Goal: Task Accomplishment & Management: Use online tool/utility

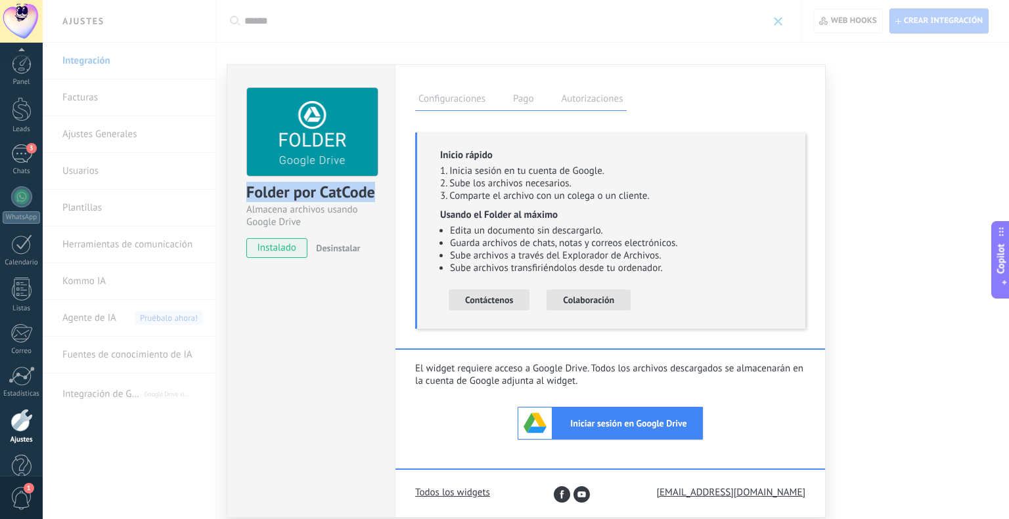
scroll to position [13, 0]
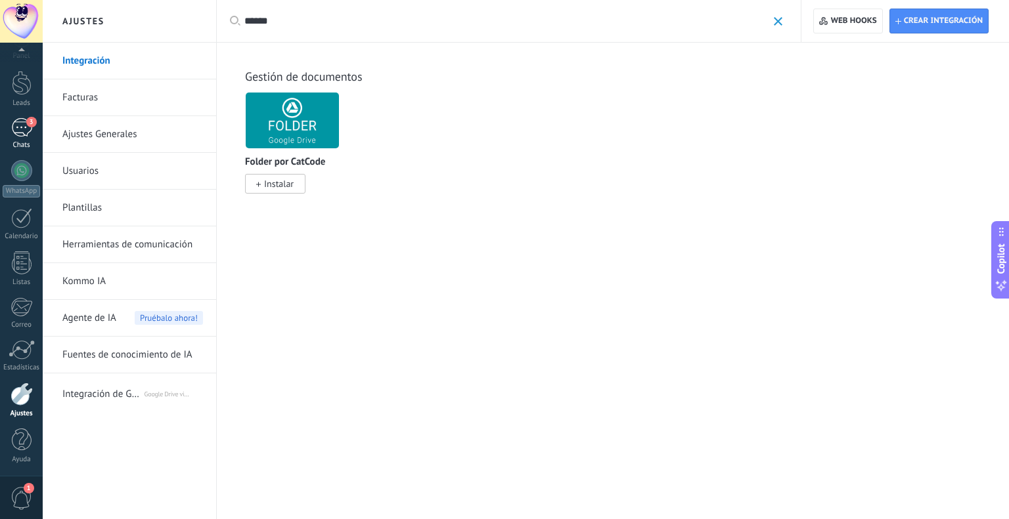
click at [26, 123] on span "3" at bounding box center [31, 122] width 11 height 11
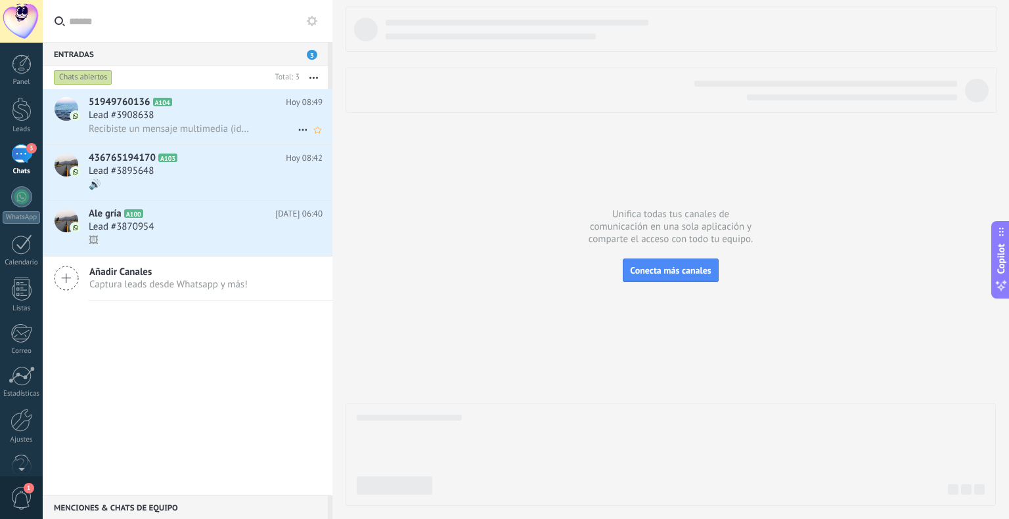
click at [220, 106] on h2 "51949760136 A104" at bounding box center [187, 102] width 197 height 13
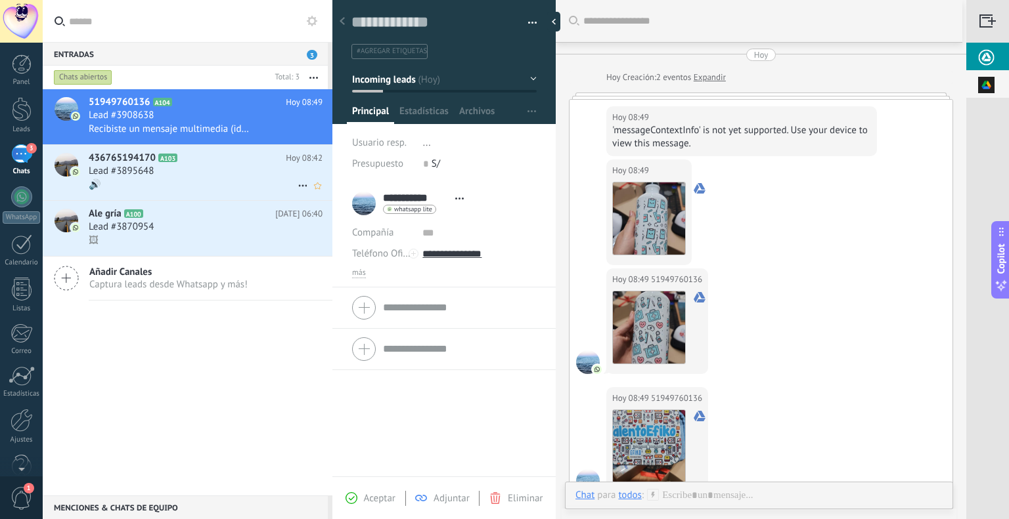
click at [158, 184] on div "🔊" at bounding box center [206, 185] width 234 height 14
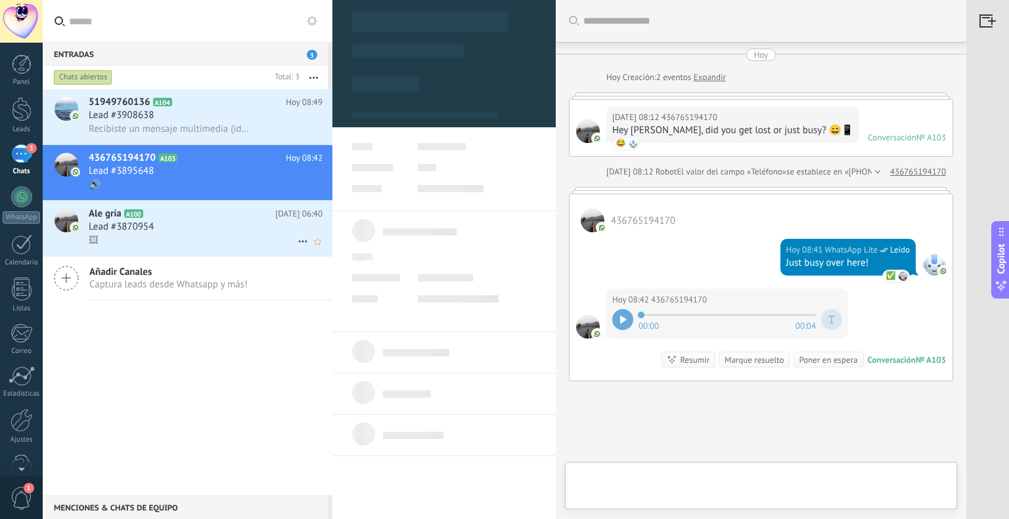
click at [200, 232] on div "Lead #3870954" at bounding box center [206, 227] width 234 height 13
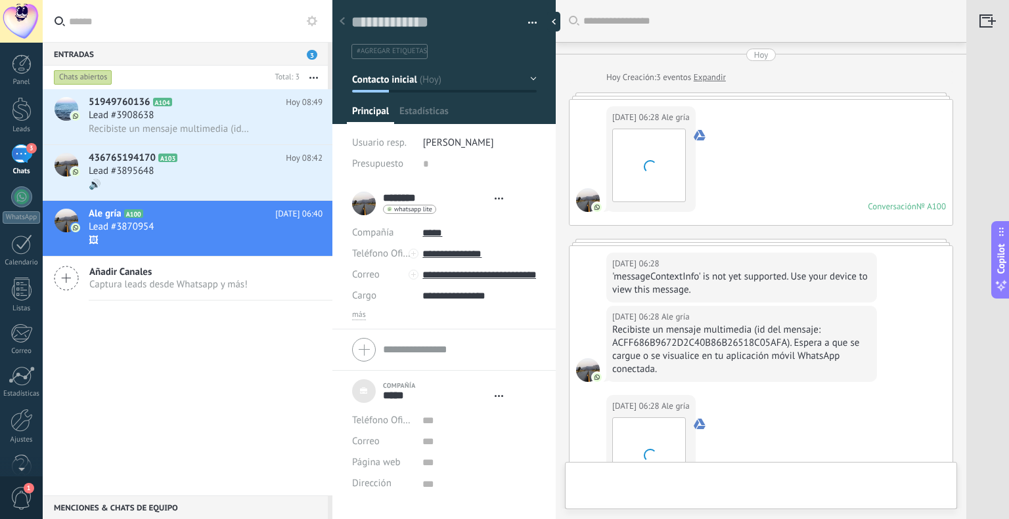
type textarea "***"
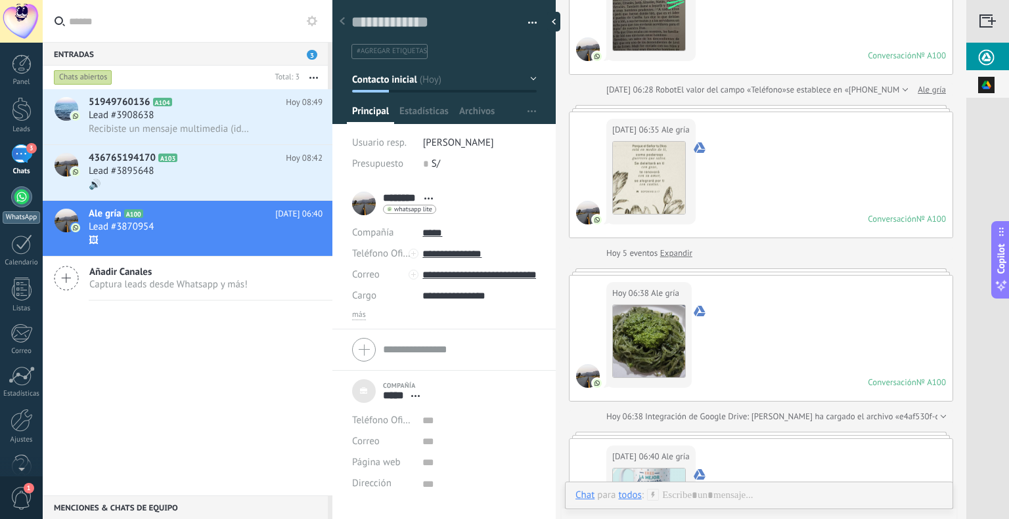
scroll to position [438, 0]
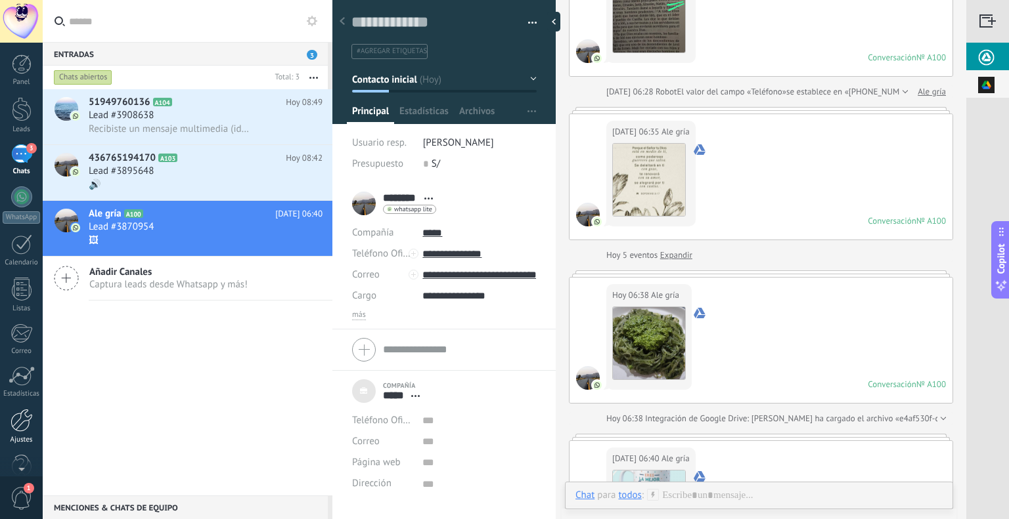
click at [21, 425] on div at bounding box center [22, 420] width 22 height 23
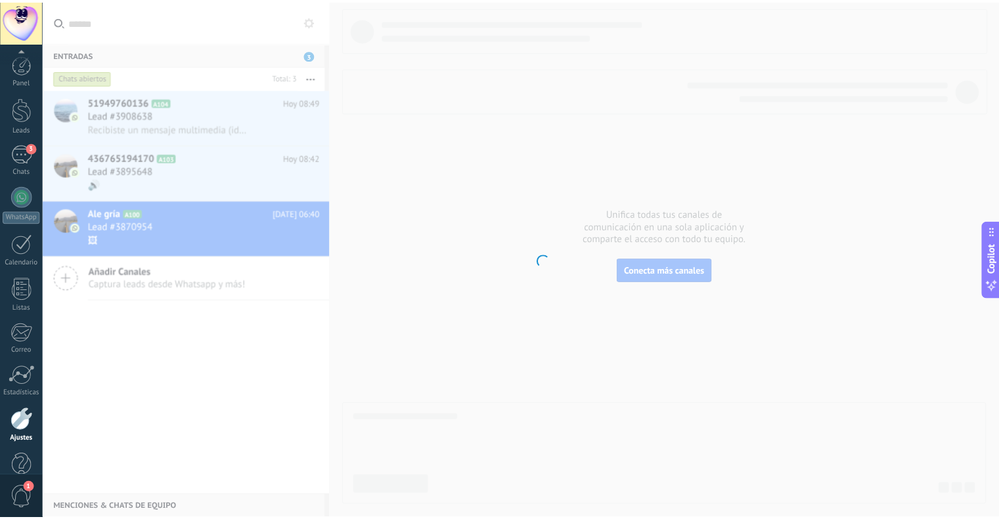
scroll to position [26, 0]
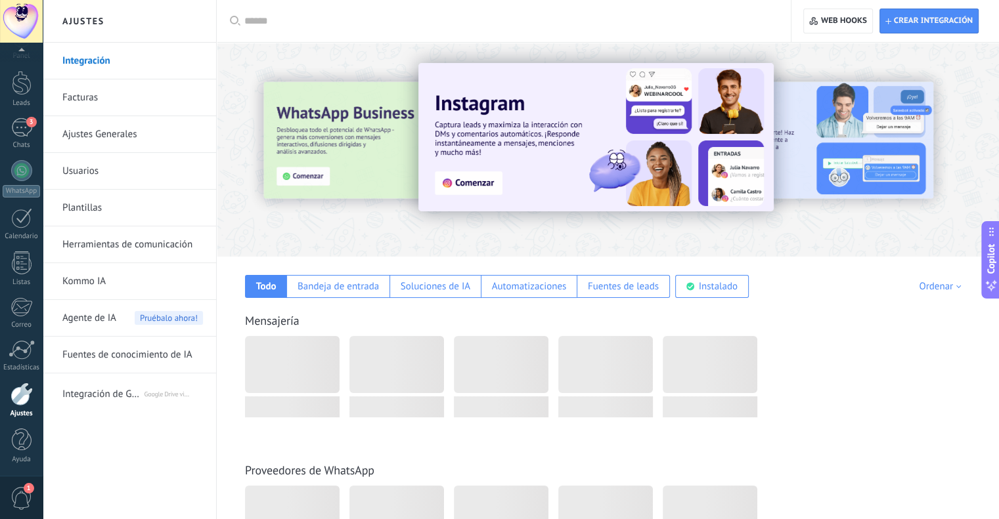
click at [298, 23] on input "text" at bounding box center [508, 21] width 528 height 14
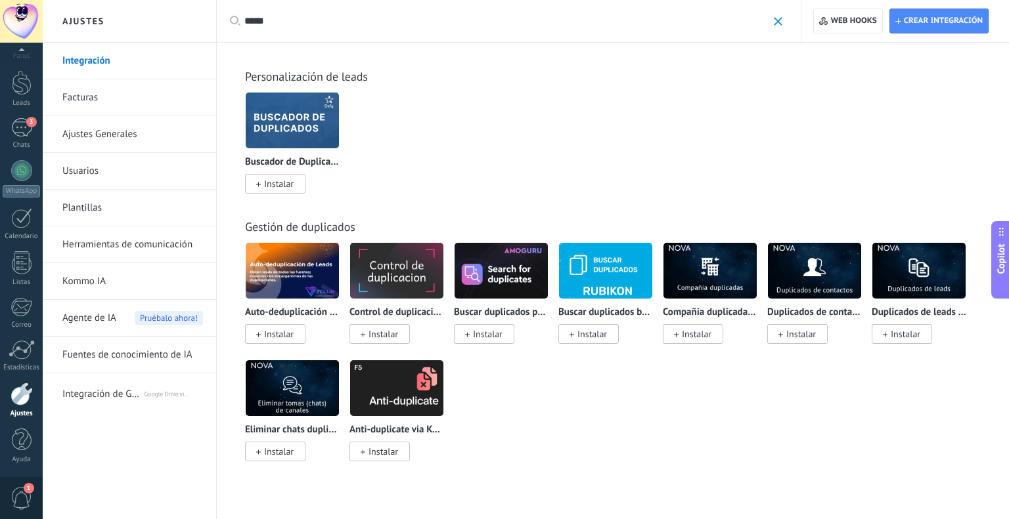
type input "*****"
click at [327, 127] on img at bounding box center [292, 121] width 93 height 64
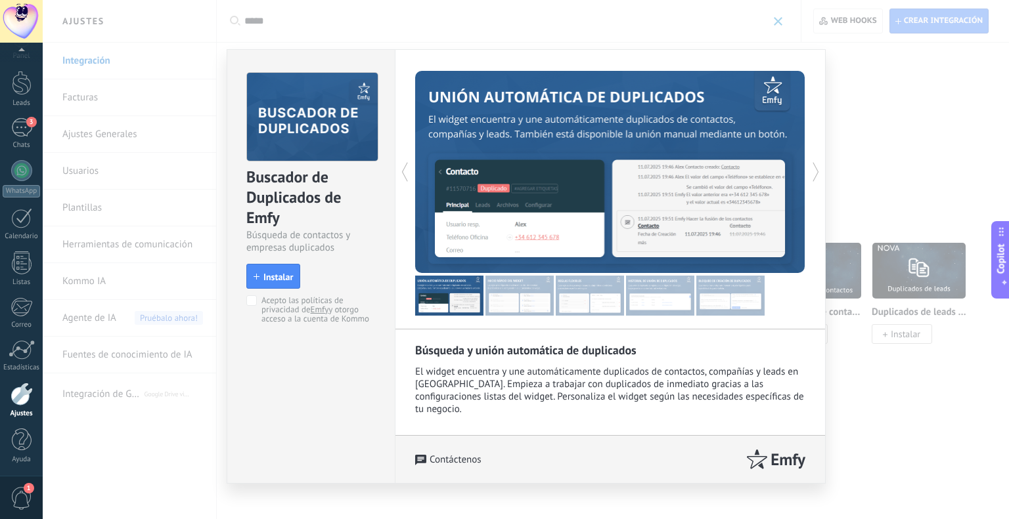
click at [863, 126] on div "Buscador de Duplicados de Emfy Búsqueda de contactos y empresas duplicados inst…" at bounding box center [526, 259] width 966 height 519
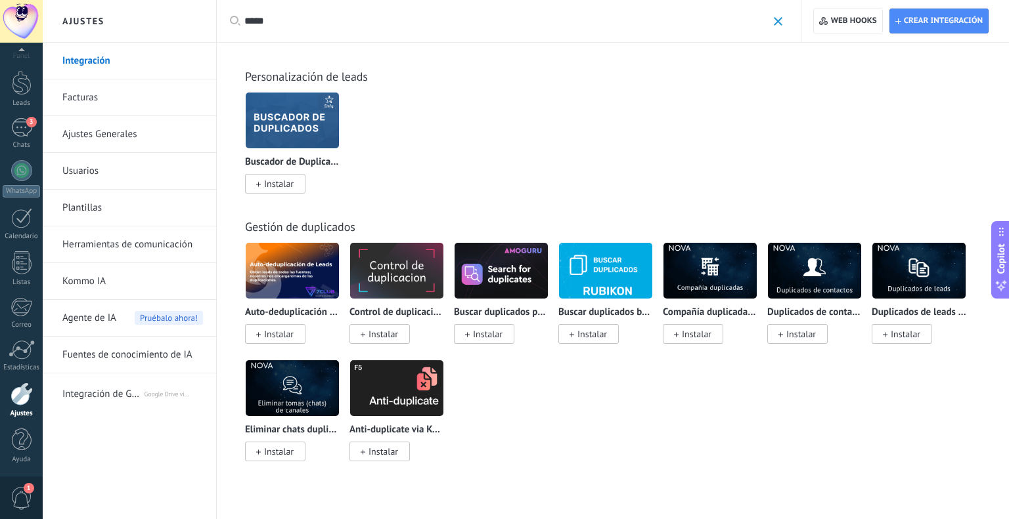
click at [814, 272] on img at bounding box center [814, 271] width 93 height 64
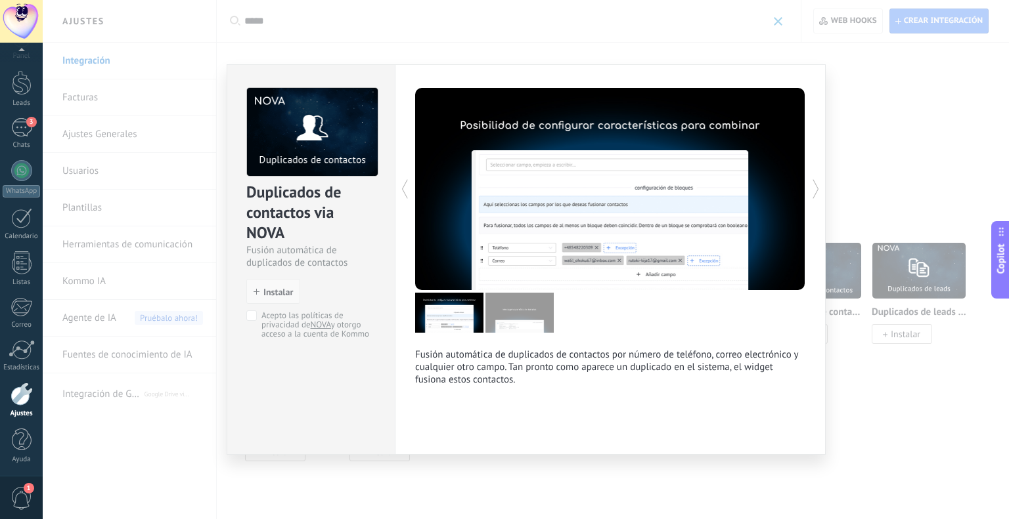
click at [269, 283] on button "Instalar" at bounding box center [273, 291] width 54 height 25
click at [267, 288] on span "Instalar" at bounding box center [278, 292] width 30 height 9
click at [288, 294] on span "Instalar" at bounding box center [278, 292] width 30 height 9
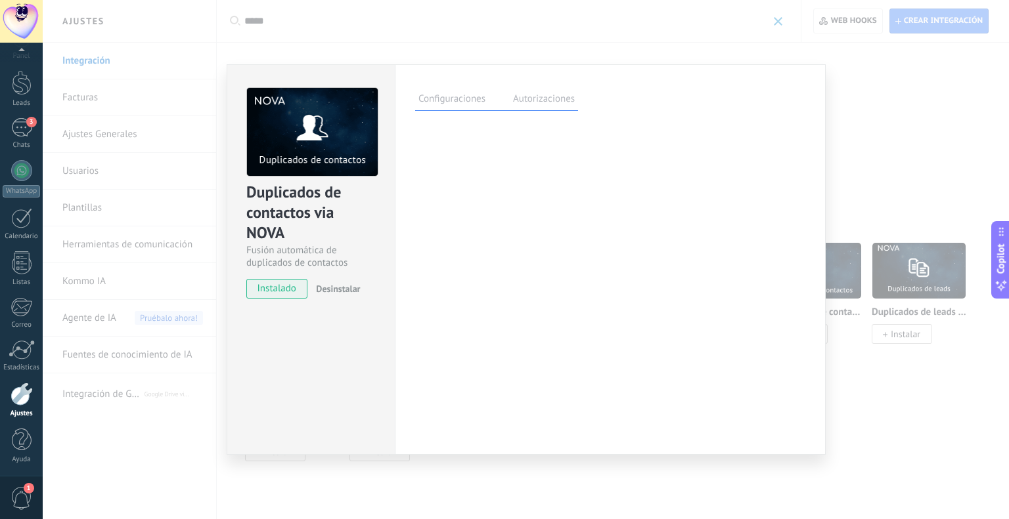
click at [473, 91] on label "Configuraciones" at bounding box center [452, 100] width 74 height 19
click at [537, 106] on label "Autorizaciones" at bounding box center [544, 100] width 68 height 19
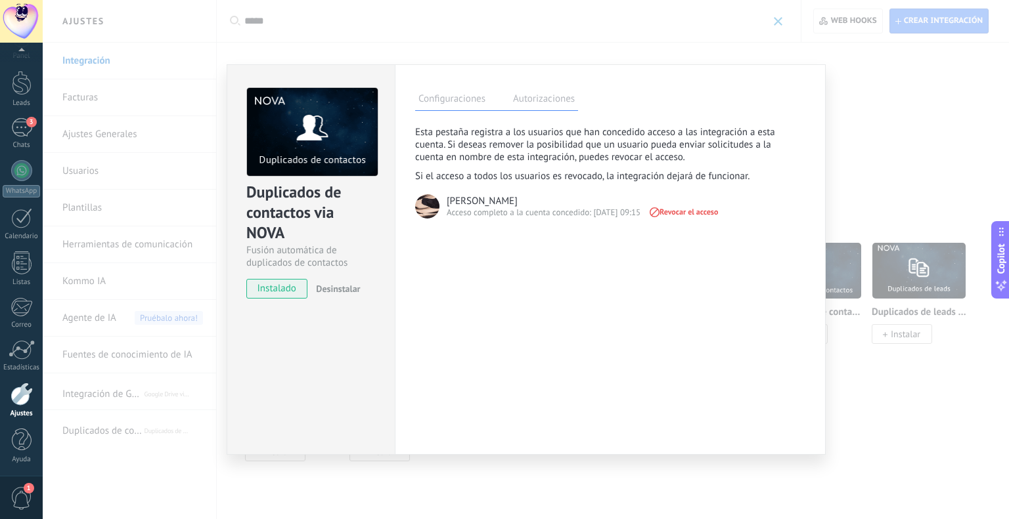
click at [446, 97] on label "Configuraciones" at bounding box center [452, 100] width 74 height 19
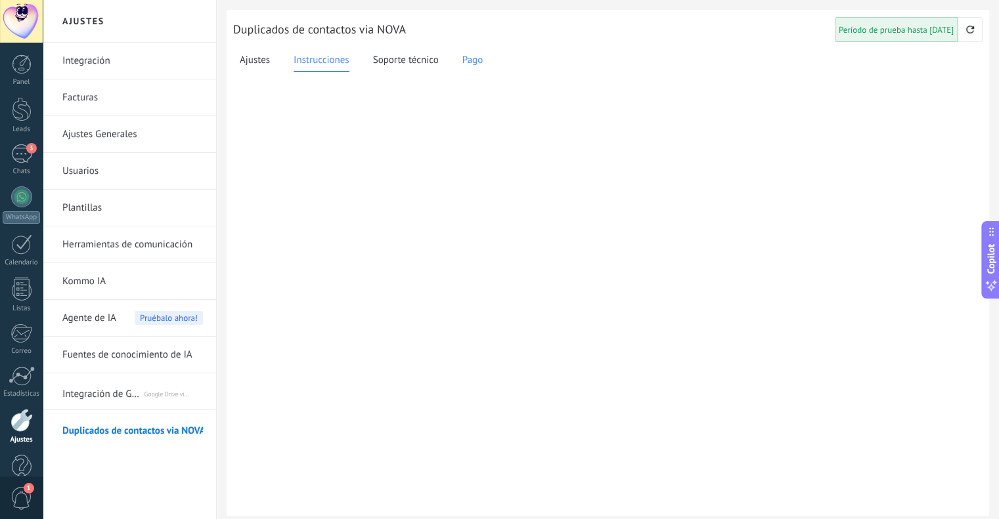
click at [469, 60] on span "Pago" at bounding box center [472, 60] width 20 height 15
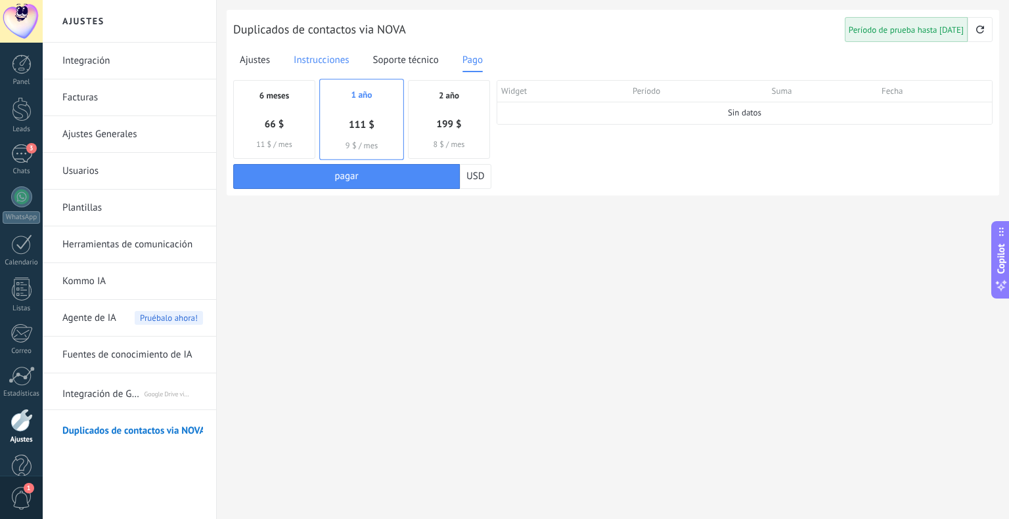
click at [313, 65] on span "Instrucciones" at bounding box center [321, 60] width 56 height 15
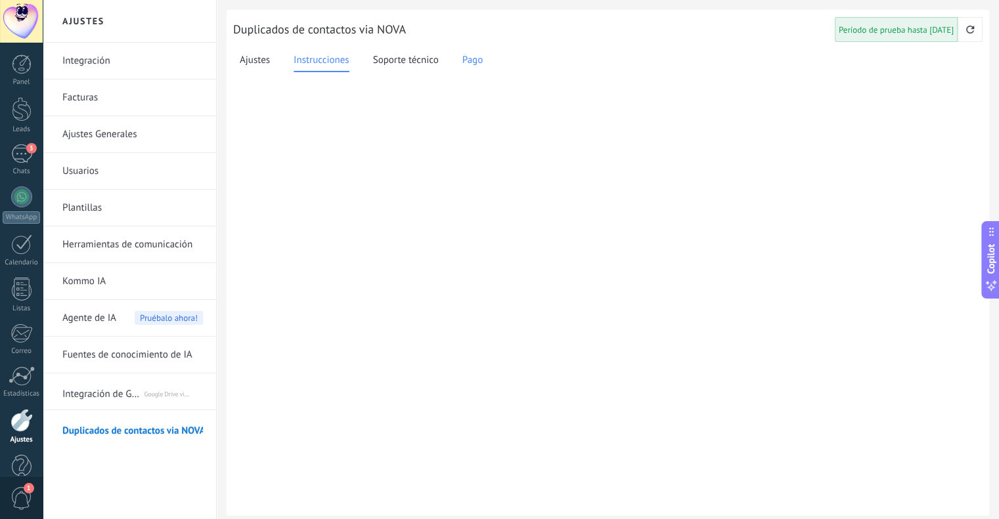
click at [467, 62] on span "Pago" at bounding box center [472, 60] width 20 height 15
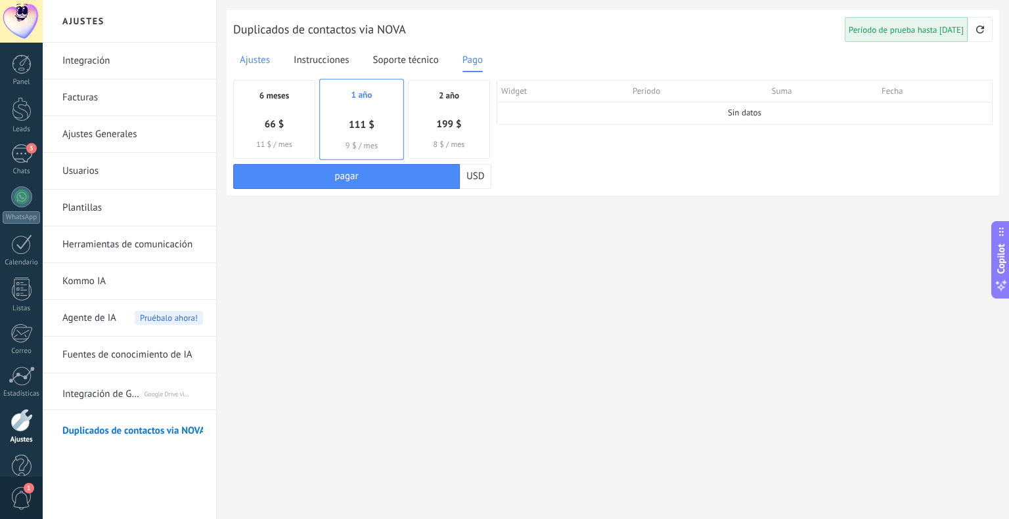
click at [263, 56] on span "Ajustes" at bounding box center [255, 60] width 30 height 15
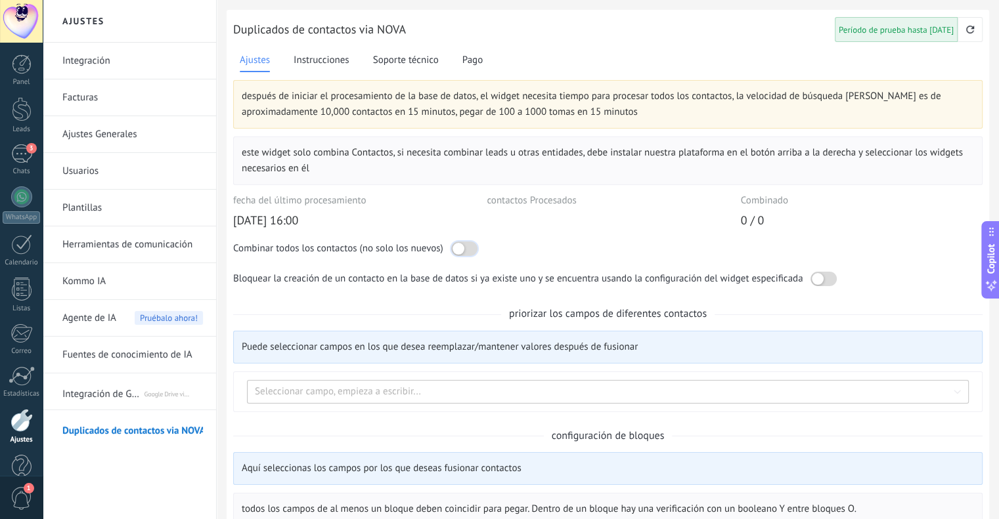
click at [466, 248] on div at bounding box center [464, 249] width 26 height 14
click at [281, 222] on span "31/12/1999, 16:00" at bounding box center [265, 220] width 65 height 15
click at [829, 278] on div at bounding box center [823, 279] width 26 height 14
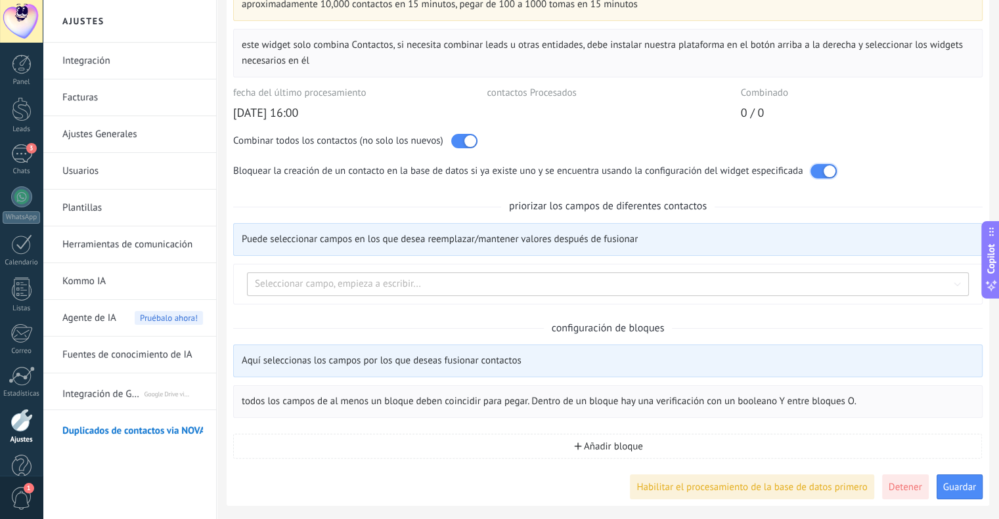
scroll to position [117, 0]
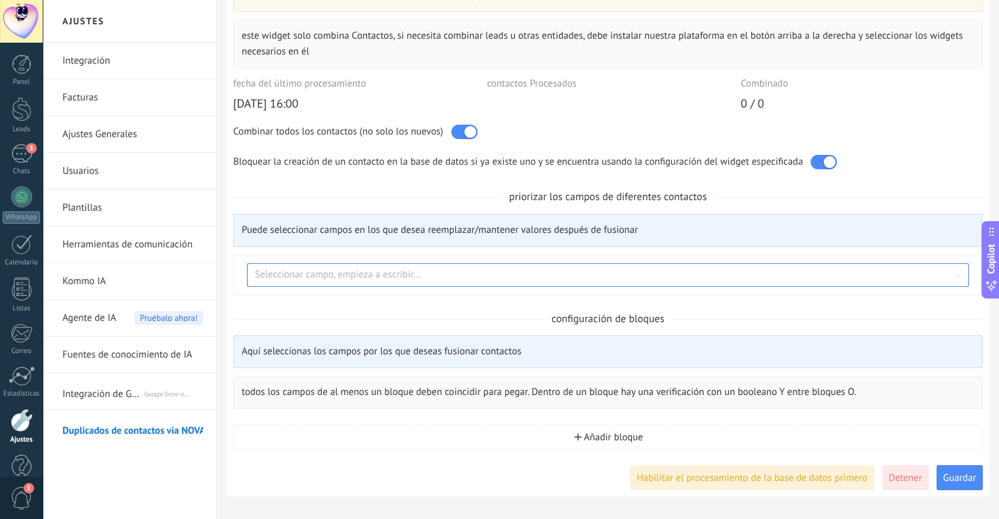
click at [289, 278] on input at bounding box center [608, 275] width 722 height 15
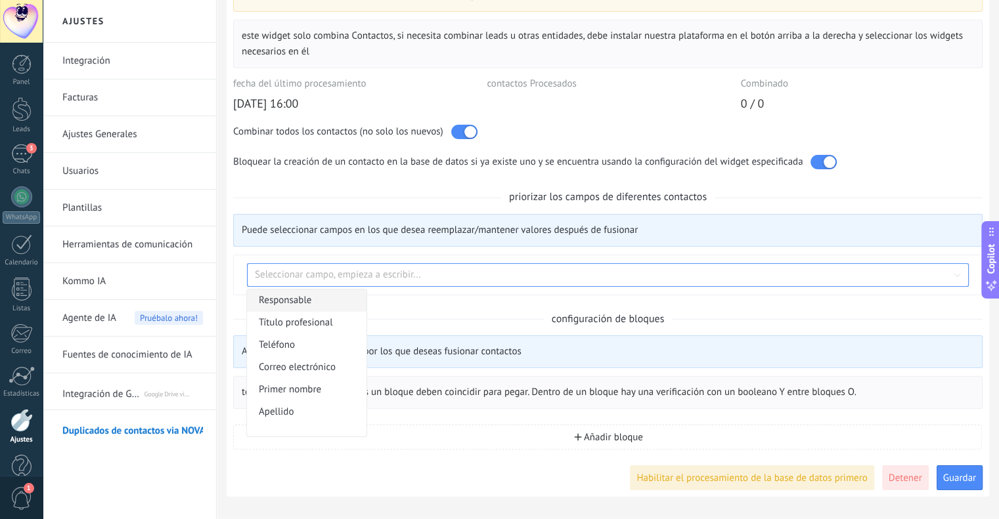
click at [294, 298] on span "Responsable" at bounding box center [302, 301] width 87 height 22
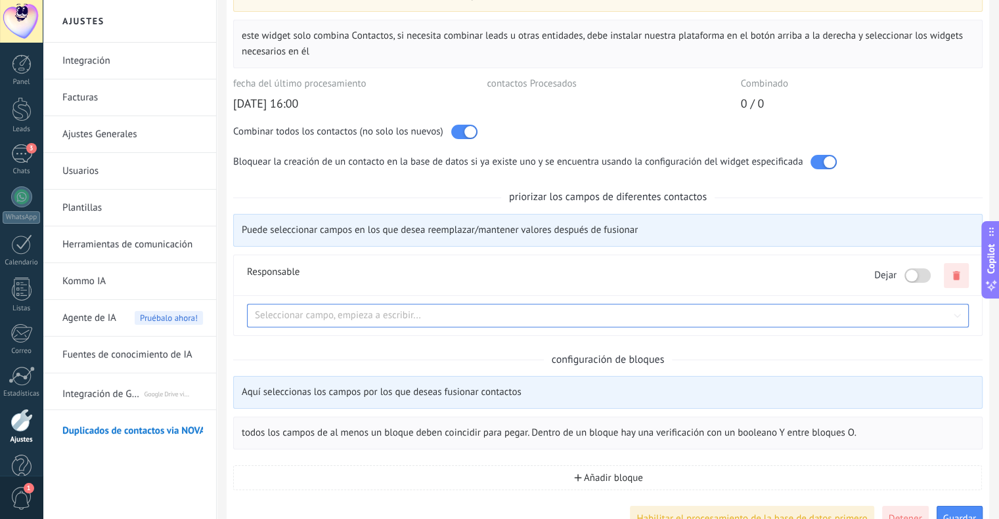
click at [345, 318] on input at bounding box center [608, 316] width 722 height 15
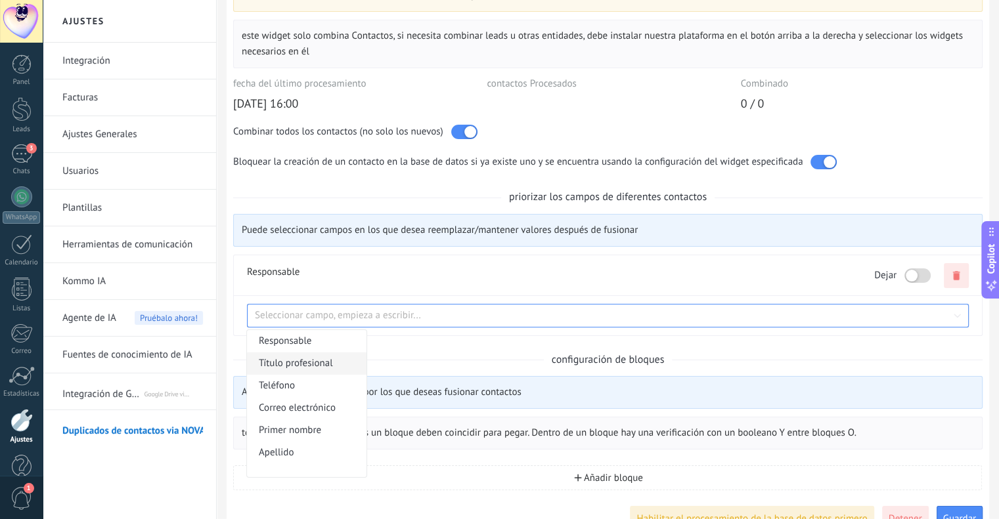
click at [288, 362] on span "Título profesional" at bounding box center [302, 364] width 87 height 22
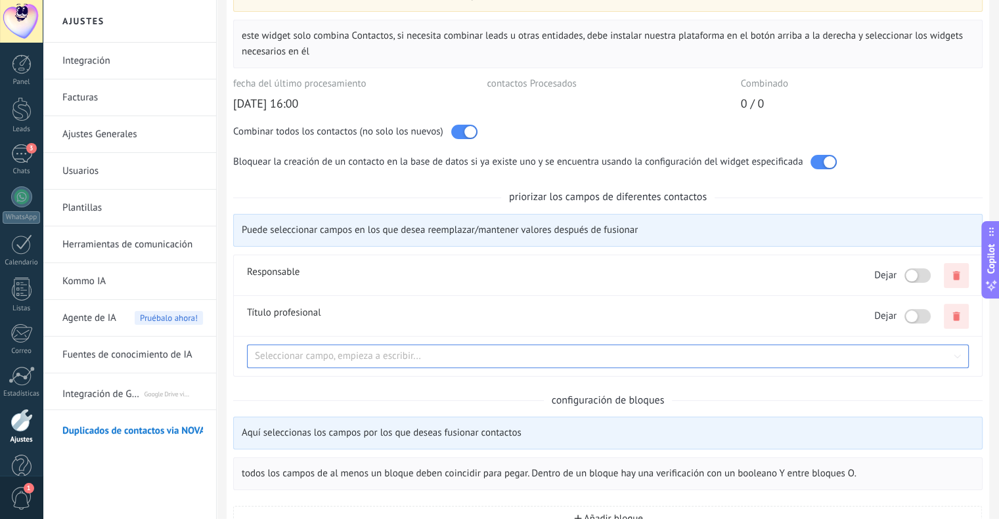
click at [310, 349] on input at bounding box center [608, 356] width 722 height 15
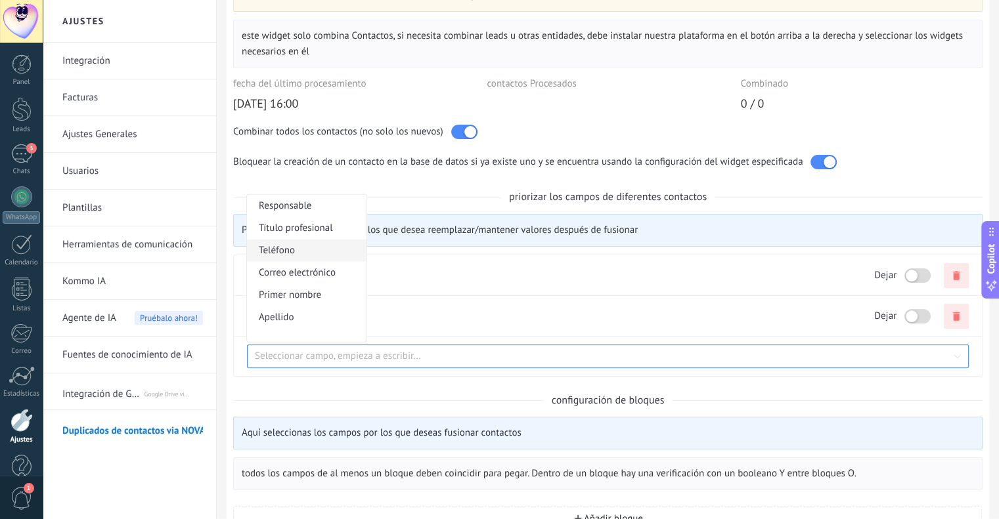
click at [288, 255] on span "Teléfono" at bounding box center [302, 251] width 87 height 22
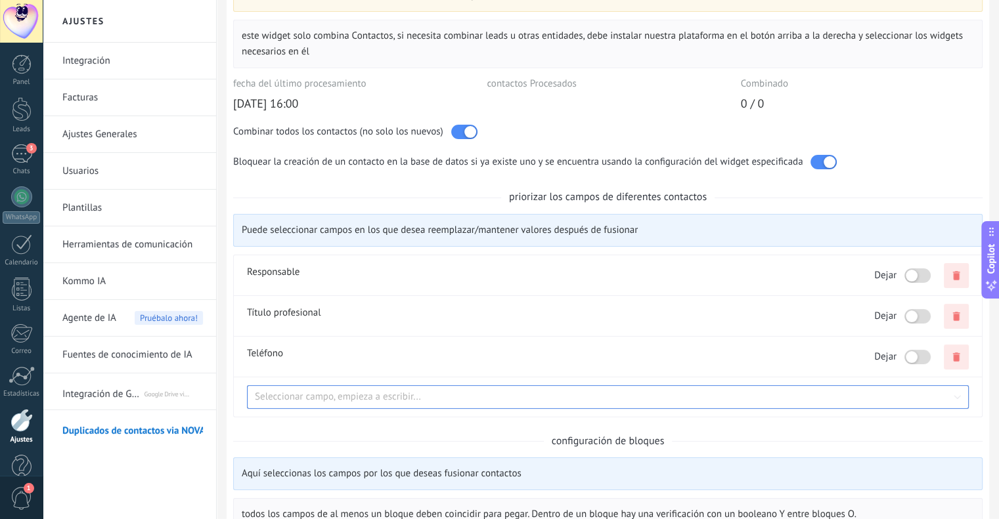
scroll to position [239, 0]
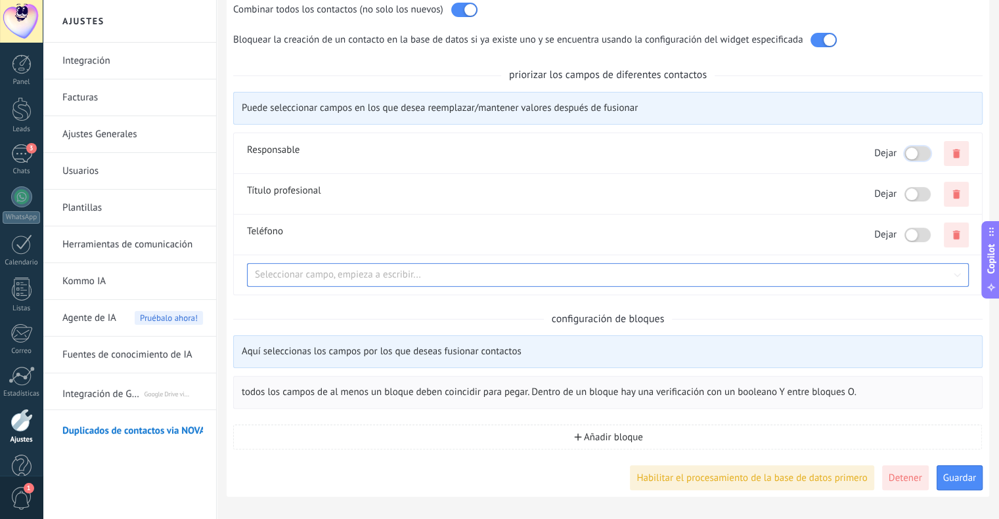
click at [919, 156] on div at bounding box center [917, 153] width 26 height 14
drag, startPoint x: 920, startPoint y: 192, endPoint x: 928, endPoint y: 213, distance: 23.1
click at [921, 192] on div at bounding box center [917, 194] width 26 height 14
click at [921, 236] on div at bounding box center [917, 235] width 26 height 14
click at [292, 273] on input at bounding box center [608, 275] width 722 height 15
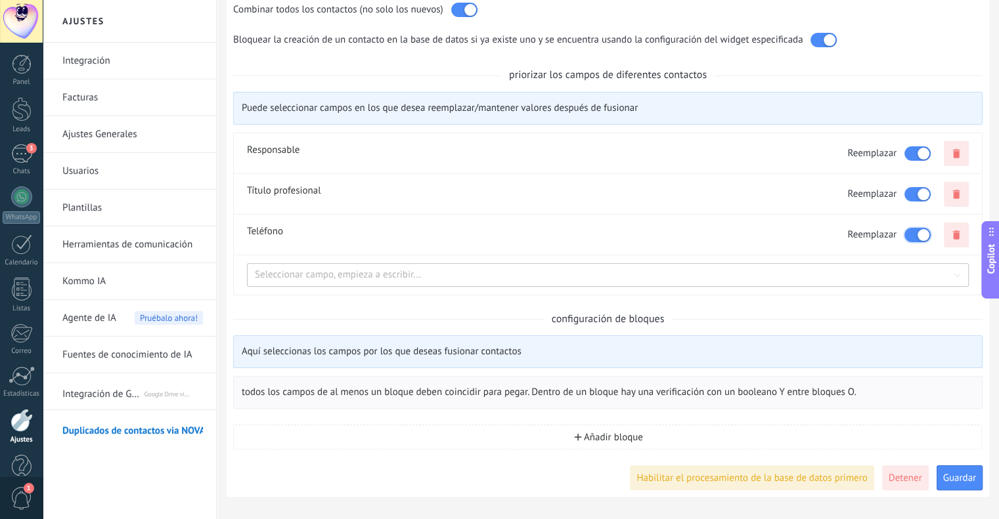
click at [916, 234] on div at bounding box center [917, 235] width 26 height 14
click at [302, 272] on input at bounding box center [608, 275] width 722 height 15
click at [914, 154] on div at bounding box center [917, 153] width 26 height 14
click at [917, 187] on div at bounding box center [917, 194] width 26 height 14
click at [360, 271] on input at bounding box center [608, 275] width 722 height 15
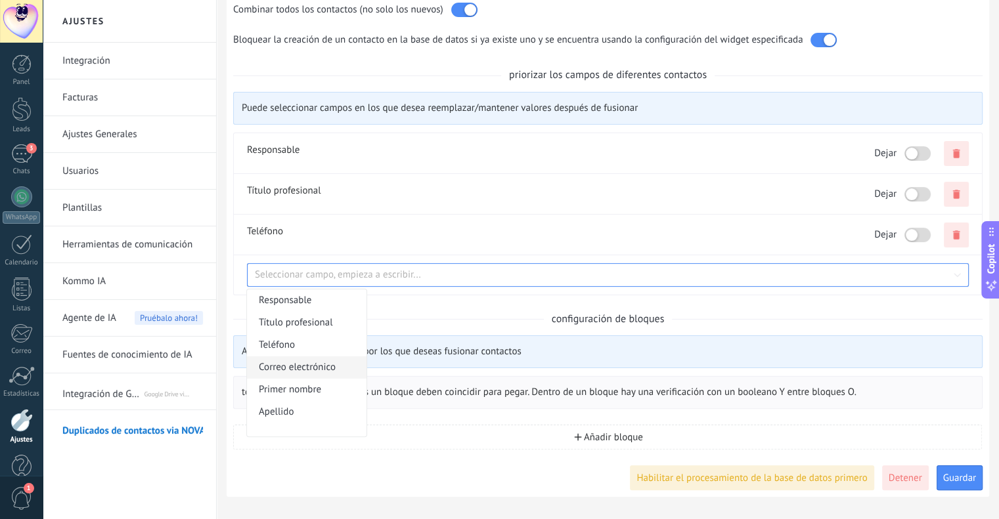
click at [288, 369] on span "Correo electrónico" at bounding box center [302, 368] width 87 height 22
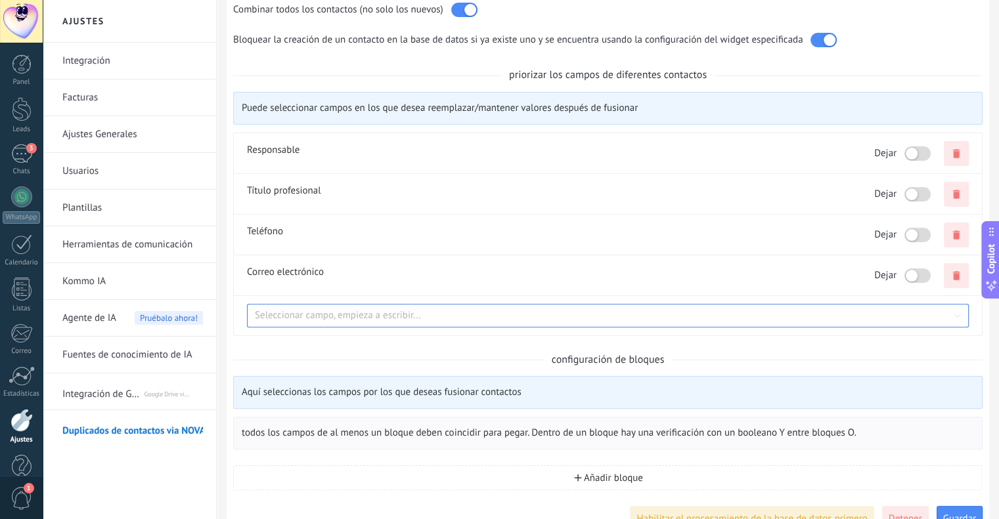
click at [294, 313] on input at bounding box center [608, 316] width 722 height 15
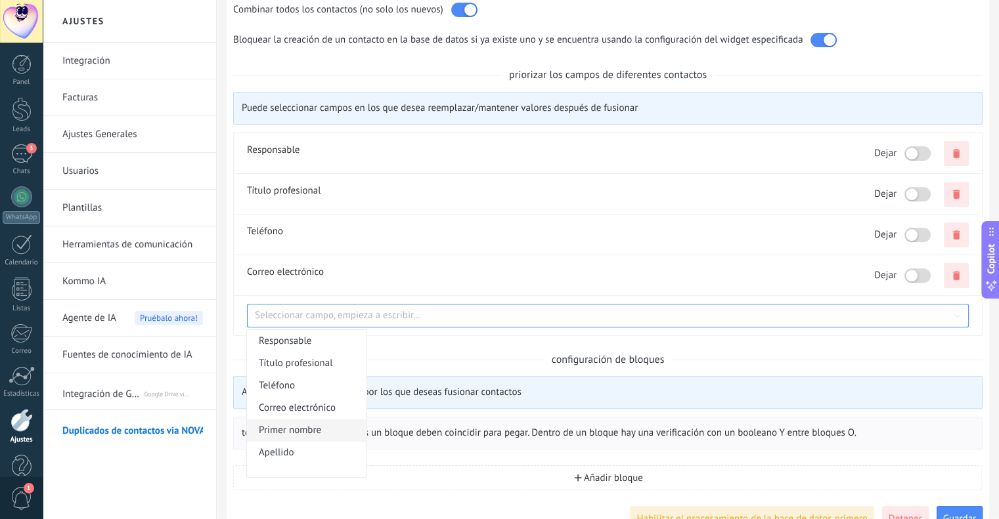
click at [289, 435] on span "Primer nombre" at bounding box center [302, 431] width 87 height 22
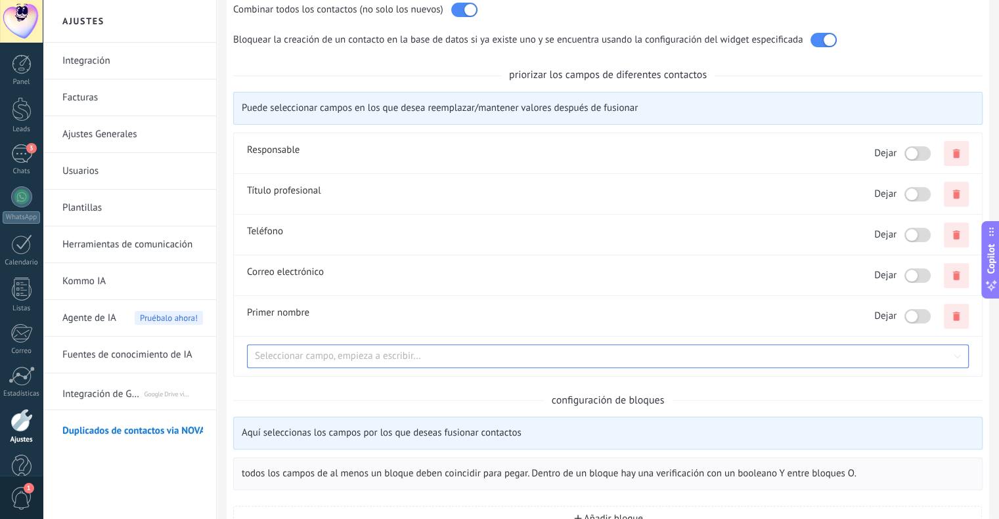
click at [284, 356] on input at bounding box center [608, 356] width 722 height 15
click at [278, 318] on span "Apellido" at bounding box center [302, 318] width 87 height 22
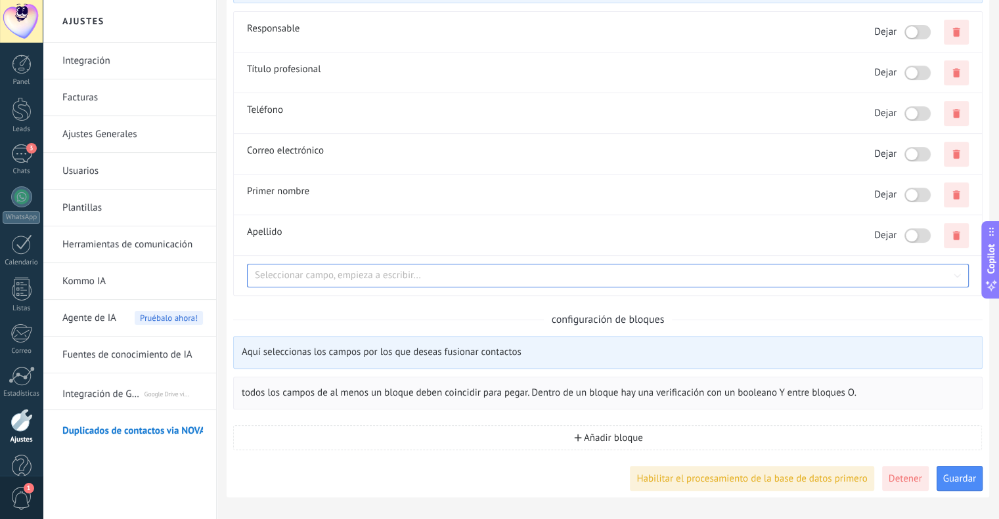
scroll to position [361, 0]
drag, startPoint x: 446, startPoint y: 351, endPoint x: 462, endPoint y: 348, distance: 16.7
click at [447, 351] on div "Aquí seleccionas los campos por los que deseas fusionar contactos" at bounding box center [608, 352] width 732 height 16
click at [517, 348] on div "Aquí seleccionas los campos por los que deseas fusionar contactos" at bounding box center [608, 352] width 732 height 16
click at [612, 318] on div "configuración de bloques" at bounding box center [608, 319] width 113 height 17
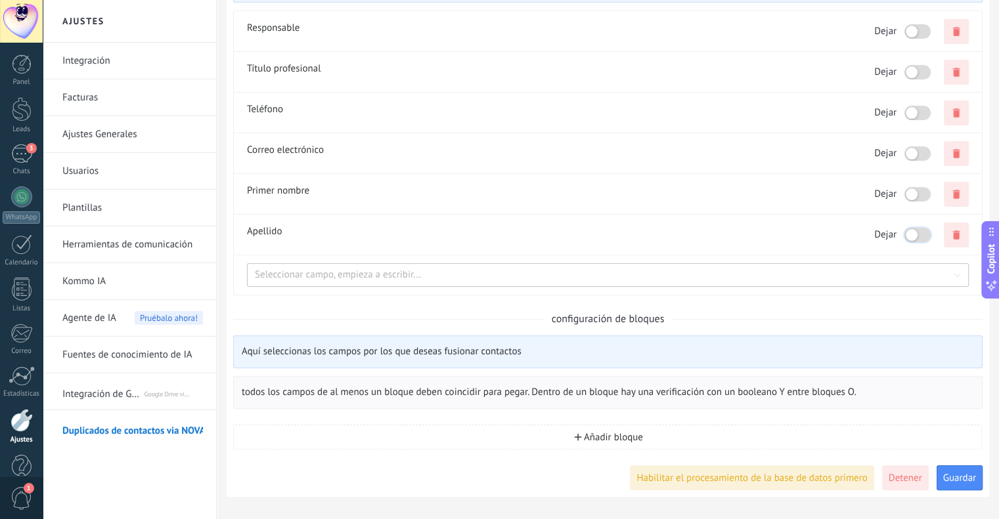
click at [922, 240] on div at bounding box center [917, 235] width 26 height 14
click at [491, 362] on div "Aquí seleccionas los campos por los que deseas fusionar contactos" at bounding box center [607, 352] width 749 height 33
click at [907, 230] on div at bounding box center [917, 235] width 26 height 14
click at [605, 329] on div "después de iniciar el procesamiento de la base de datos, el widget necesita tie…" at bounding box center [607, 105] width 749 height 772
click at [605, 422] on li "Añadir bloque" at bounding box center [607, 437] width 749 height 41
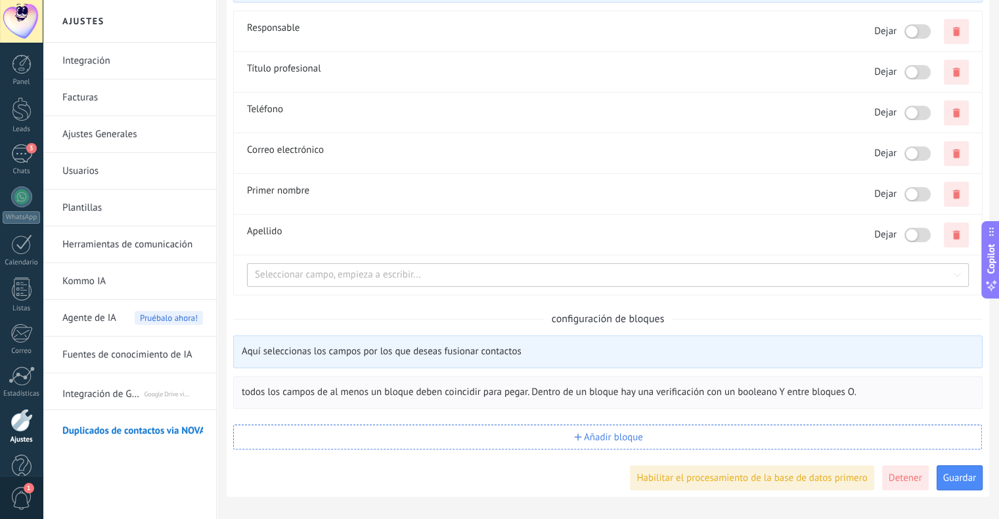
click at [605, 441] on span "Añadir bloque" at bounding box center [613, 438] width 59 height 10
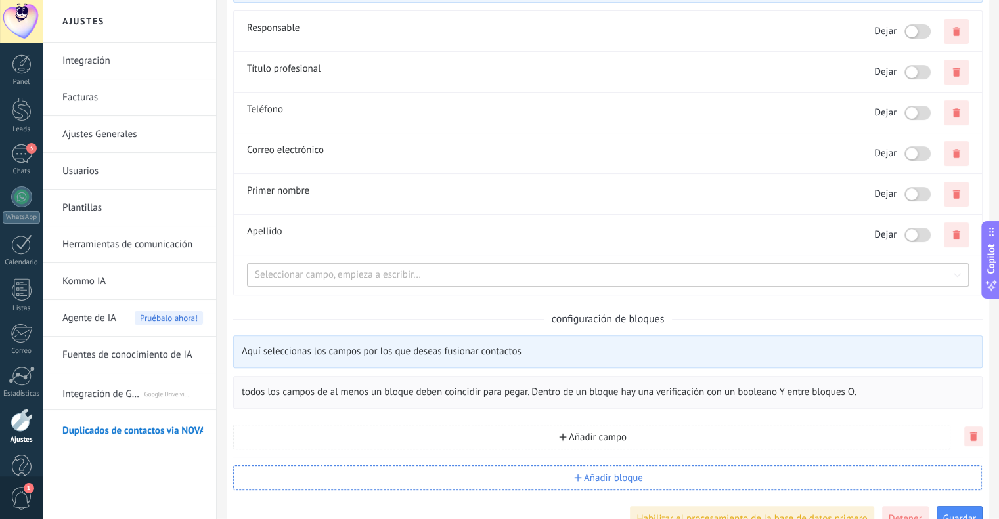
scroll to position [402, 0]
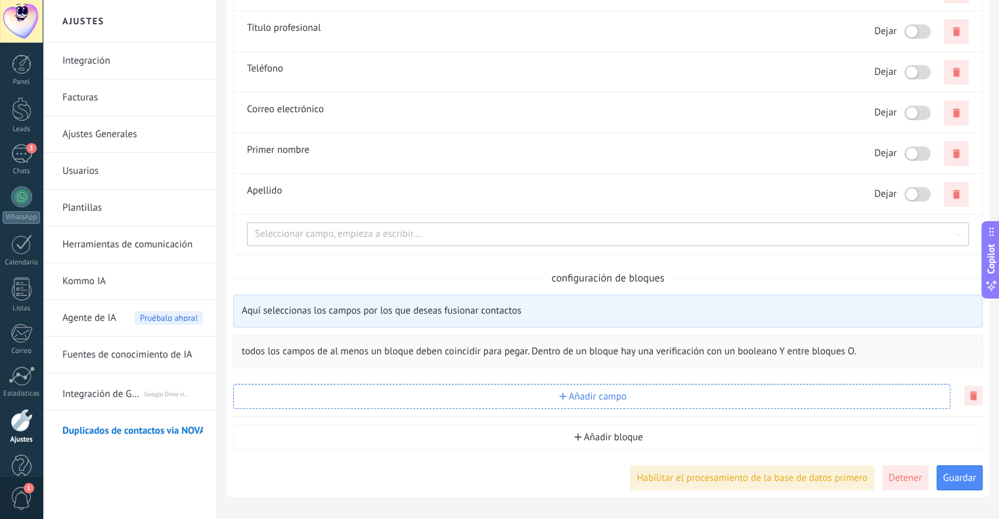
click at [609, 395] on span "Añadir campo" at bounding box center [598, 397] width 58 height 10
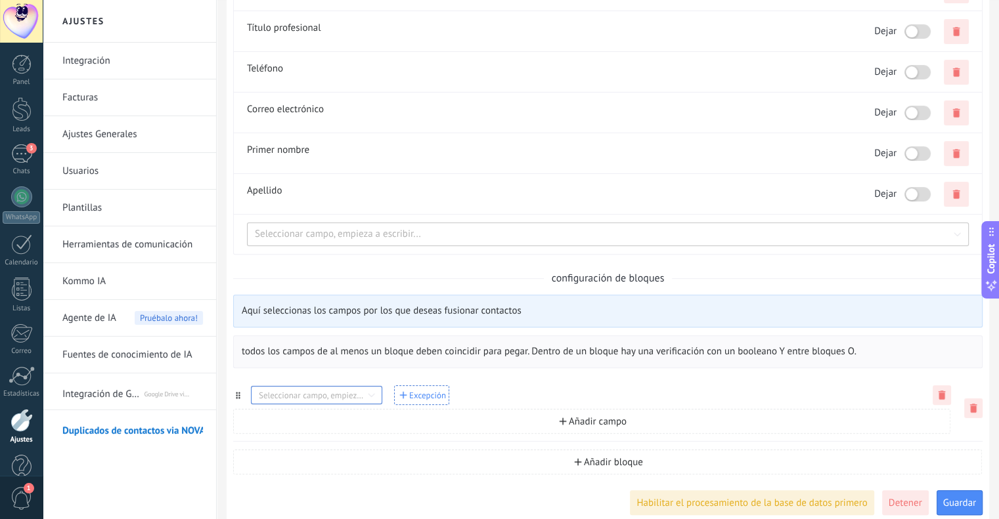
click at [344, 397] on input at bounding box center [316, 395] width 131 height 13
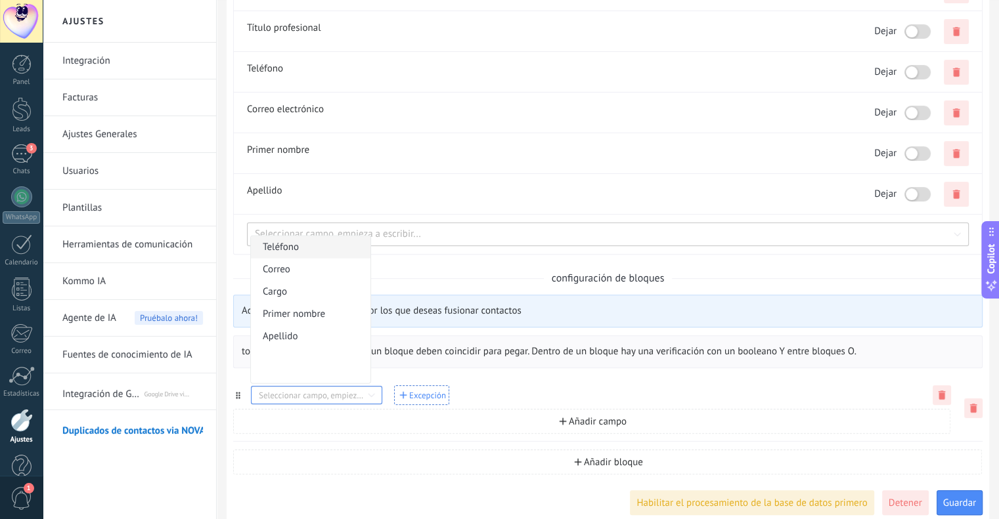
click at [284, 253] on span "Teléfono" at bounding box center [306, 247] width 87 height 22
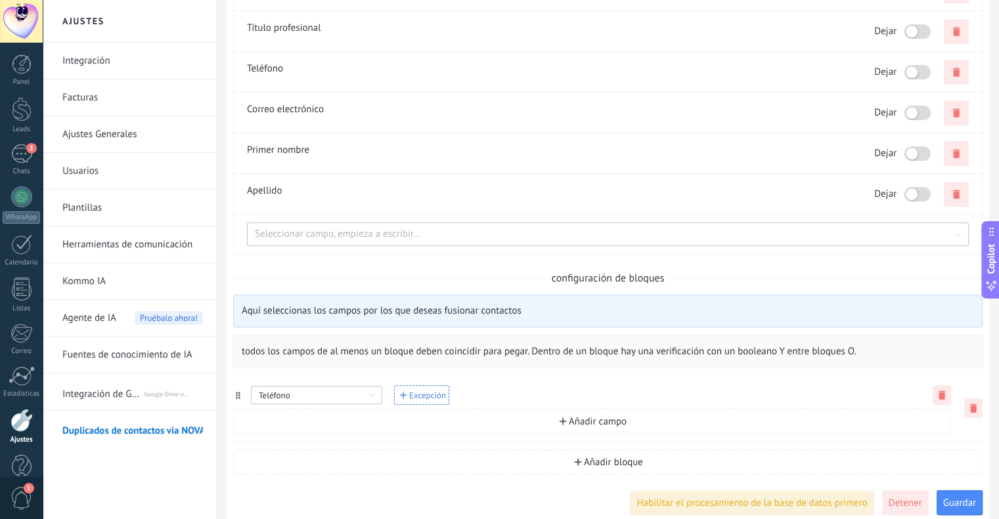
click at [423, 398] on span "Excepción" at bounding box center [427, 395] width 37 height 9
click at [497, 375] on div "después de iniciar el procesamiento de la base de datos, el widget necesita tie…" at bounding box center [607, 97] width 749 height 838
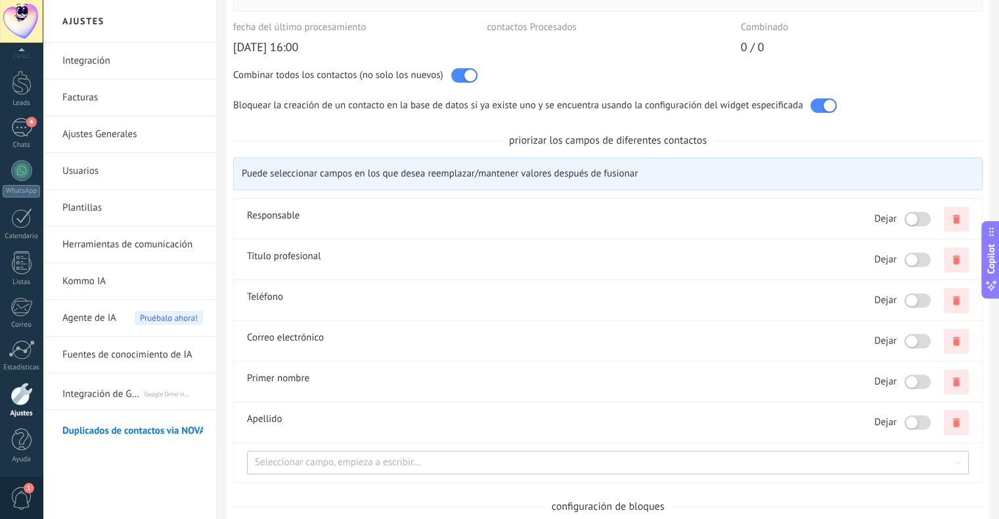
scroll to position [197, 0]
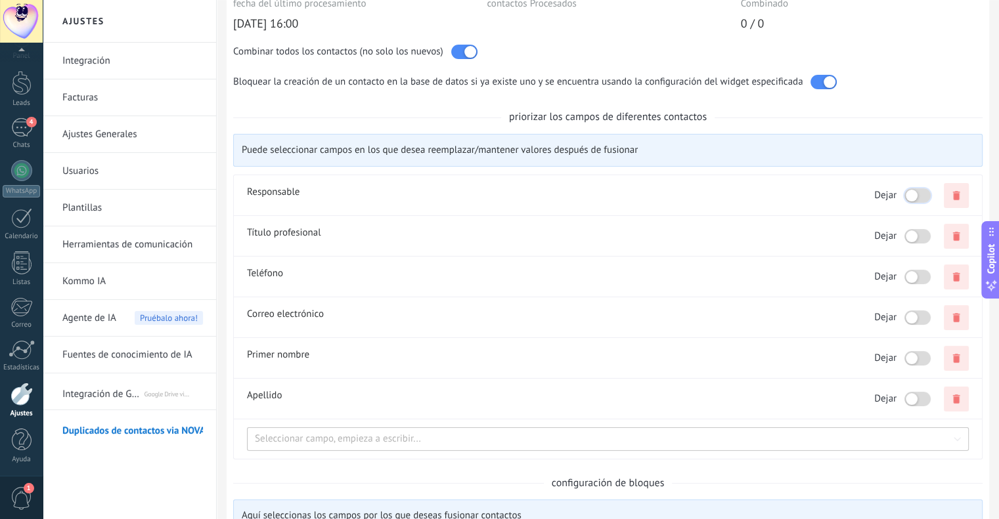
click at [922, 198] on div at bounding box center [917, 195] width 26 height 14
click at [919, 232] on div at bounding box center [917, 236] width 26 height 14
click at [909, 233] on div at bounding box center [917, 236] width 26 height 14
click at [914, 192] on div at bounding box center [917, 195] width 26 height 14
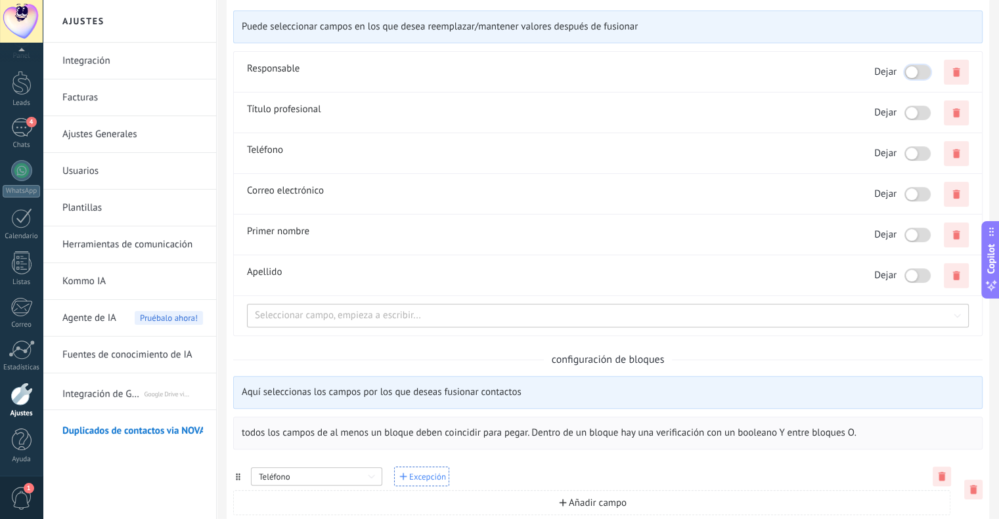
scroll to position [328, 0]
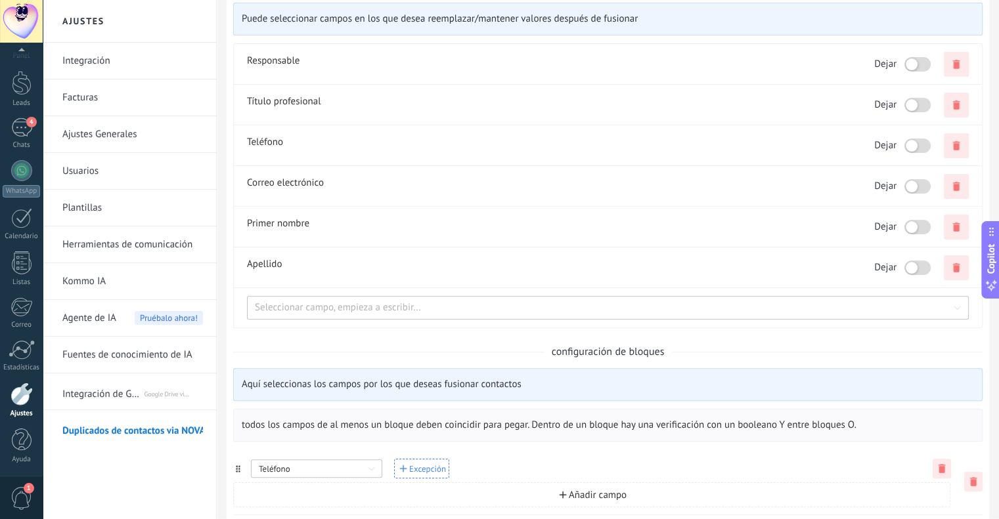
click at [113, 391] on span "Integración de Google Drive" at bounding box center [102, 392] width 81 height 32
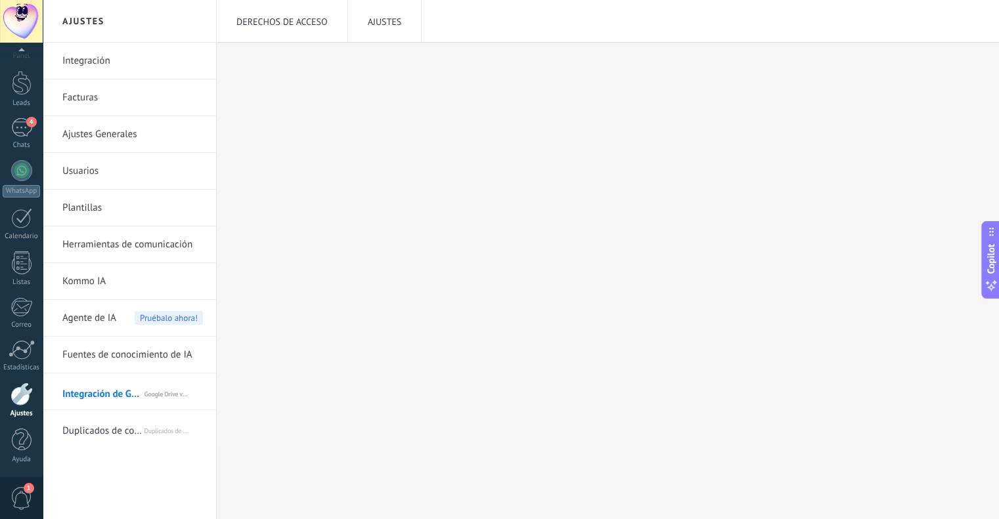
click at [99, 427] on span "Duplicados de contactos via NOVA" at bounding box center [102, 429] width 81 height 32
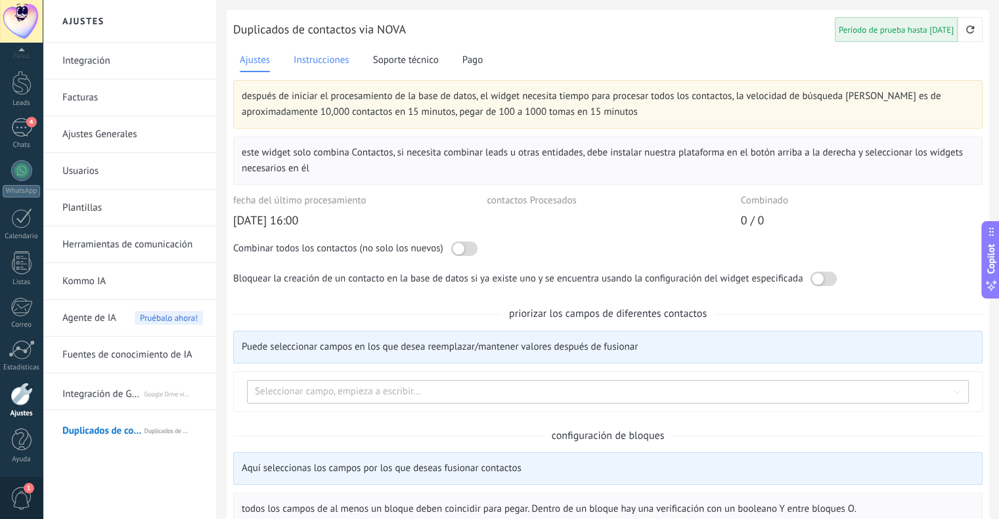
click at [328, 64] on span "Instrucciones" at bounding box center [321, 60] width 56 height 15
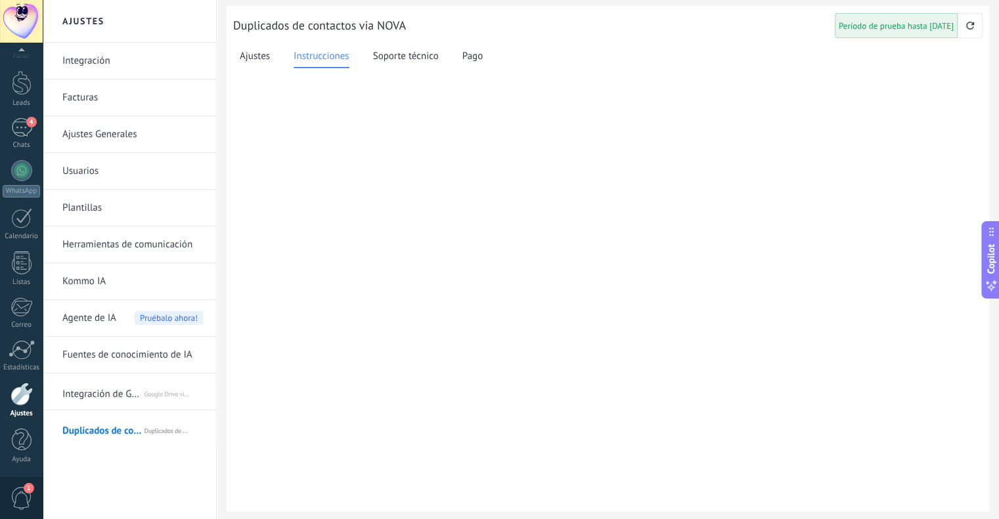
scroll to position [5, 0]
click at [257, 53] on span "Ajustes" at bounding box center [255, 55] width 30 height 15
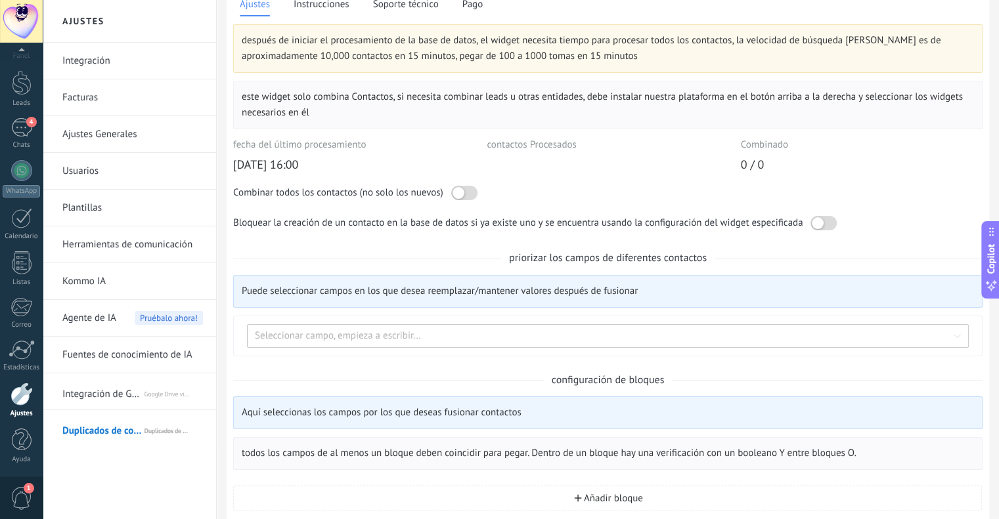
scroll to position [0, 0]
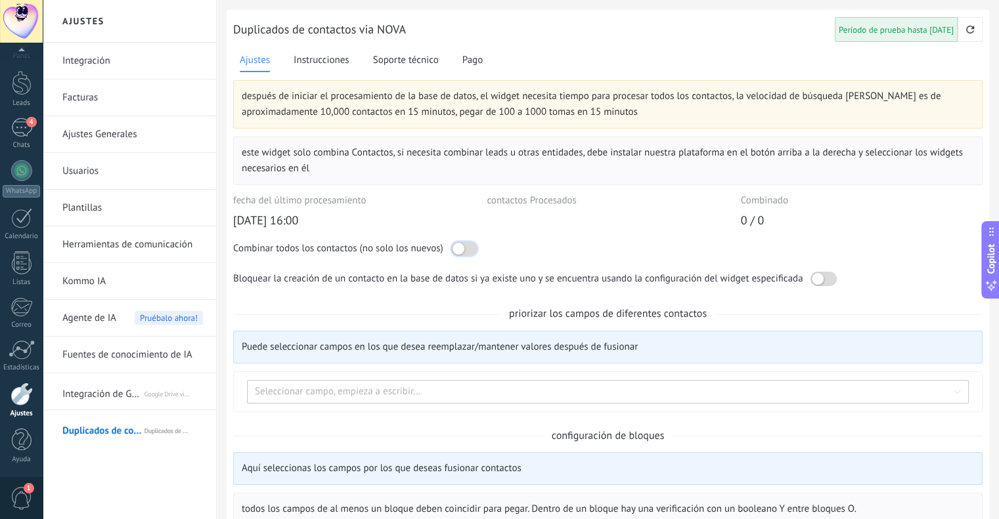
click at [468, 248] on div at bounding box center [464, 249] width 26 height 14
click at [835, 282] on div at bounding box center [823, 279] width 26 height 14
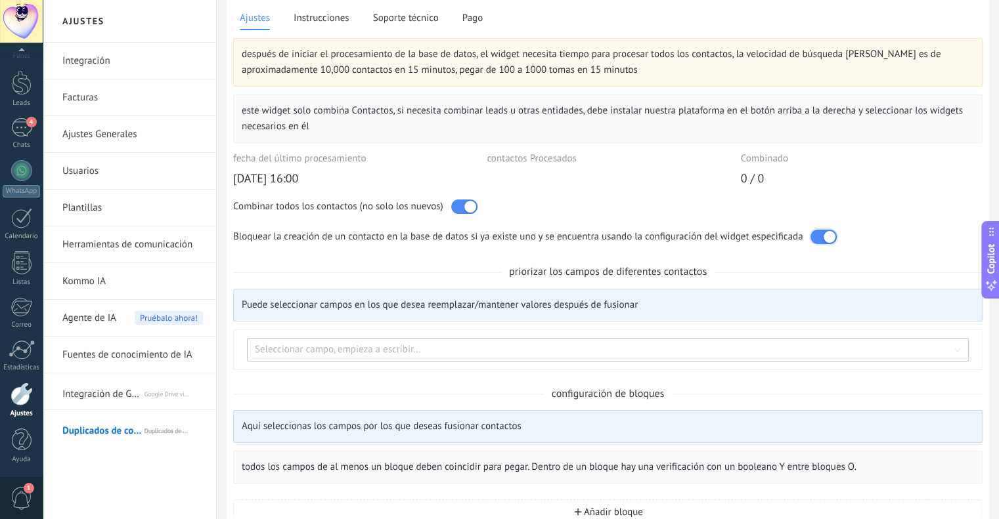
scroll to position [66, 0]
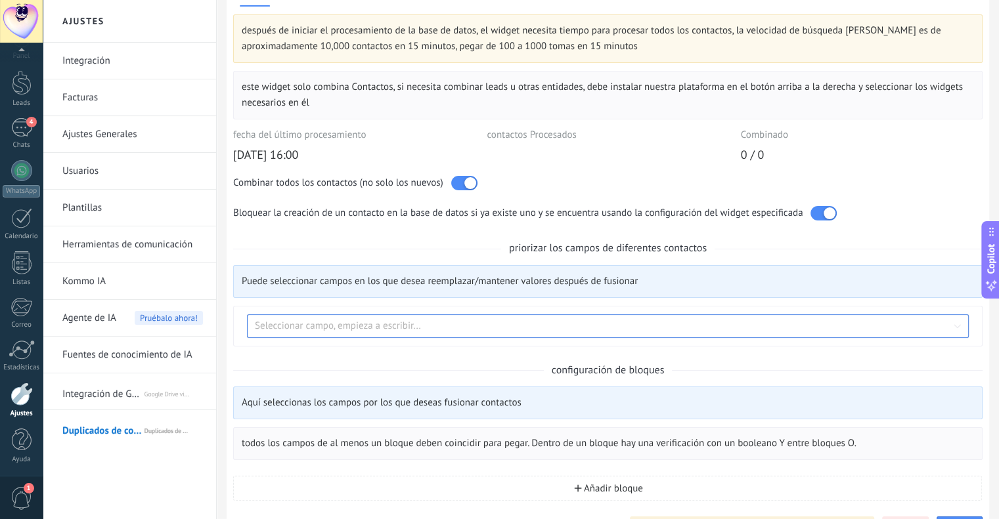
click at [507, 329] on input at bounding box center [608, 326] width 722 height 15
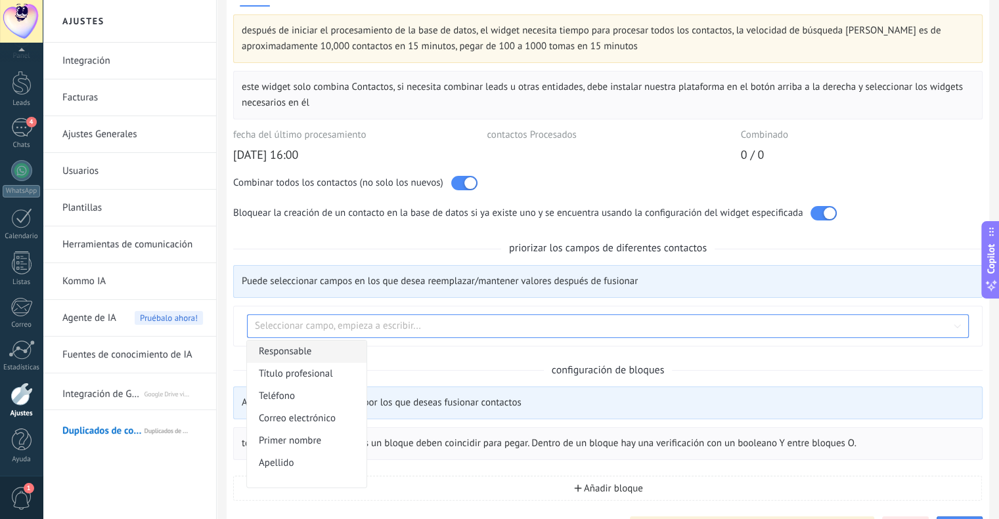
click at [311, 354] on span "Responsable" at bounding box center [302, 352] width 87 height 22
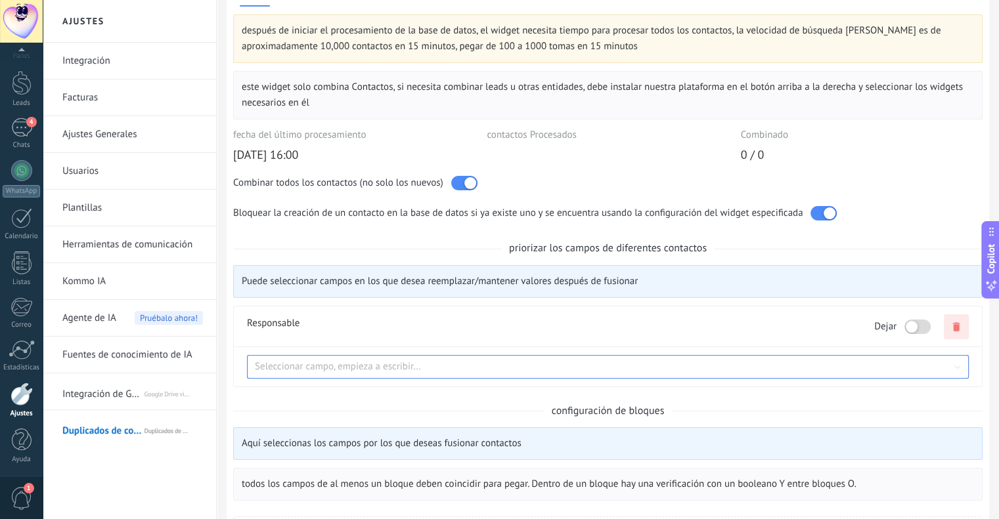
click at [354, 364] on input at bounding box center [608, 367] width 722 height 15
click at [494, 326] on div "Responsable Dejar" at bounding box center [588, 327] width 683 height 22
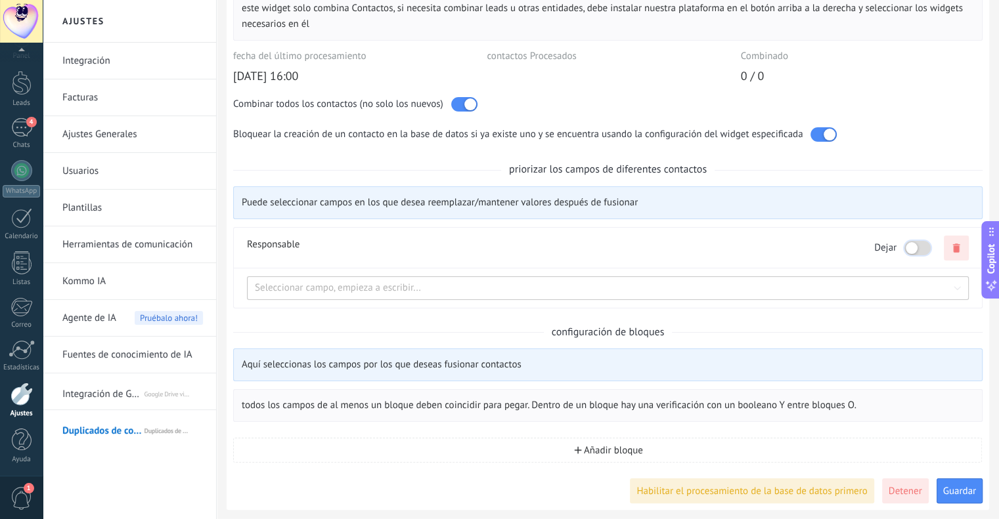
click at [927, 247] on div at bounding box center [917, 248] width 26 height 14
click at [908, 247] on div at bounding box center [917, 248] width 26 height 14
click at [918, 241] on div at bounding box center [917, 248] width 26 height 14
click at [616, 446] on span "Añadir bloque" at bounding box center [613, 451] width 59 height 10
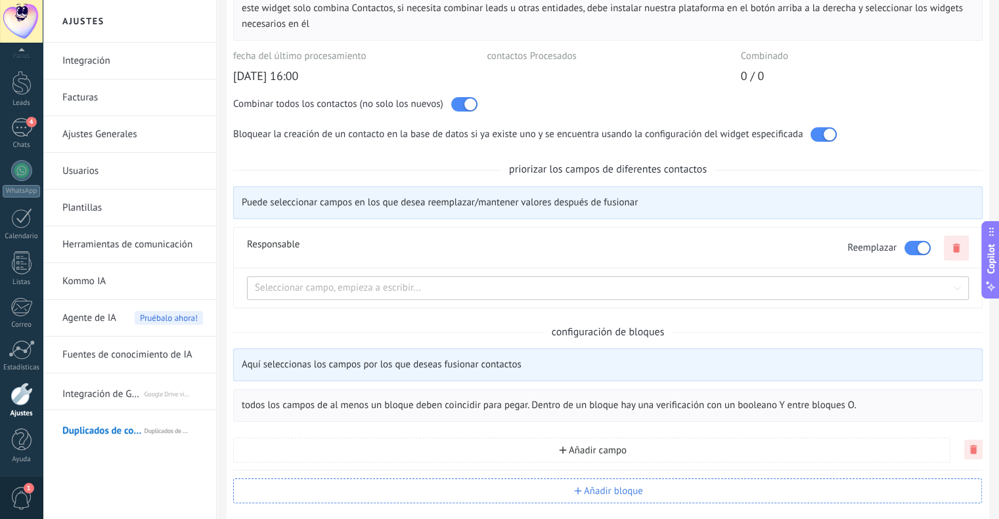
scroll to position [186, 0]
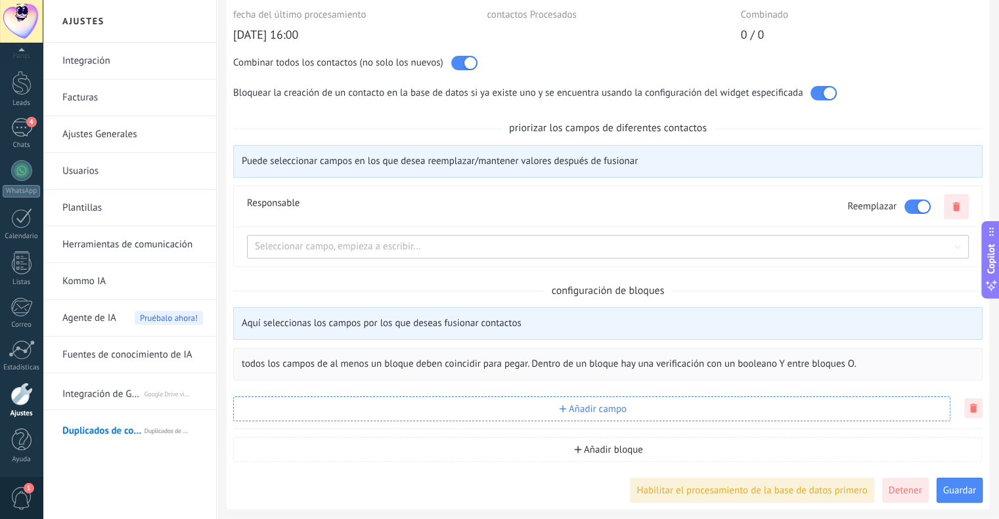
click at [602, 409] on span "Añadir campo" at bounding box center [598, 409] width 58 height 10
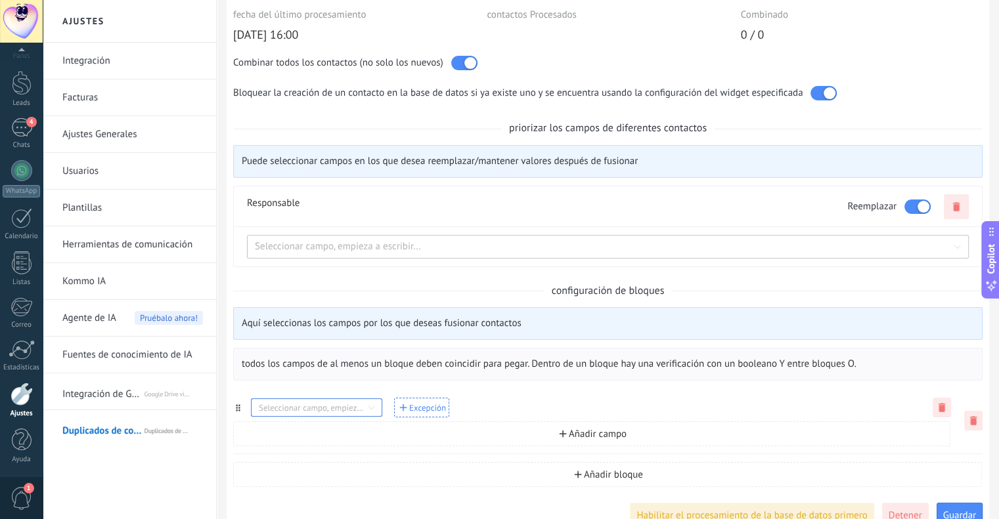
click at [351, 406] on input at bounding box center [316, 408] width 131 height 13
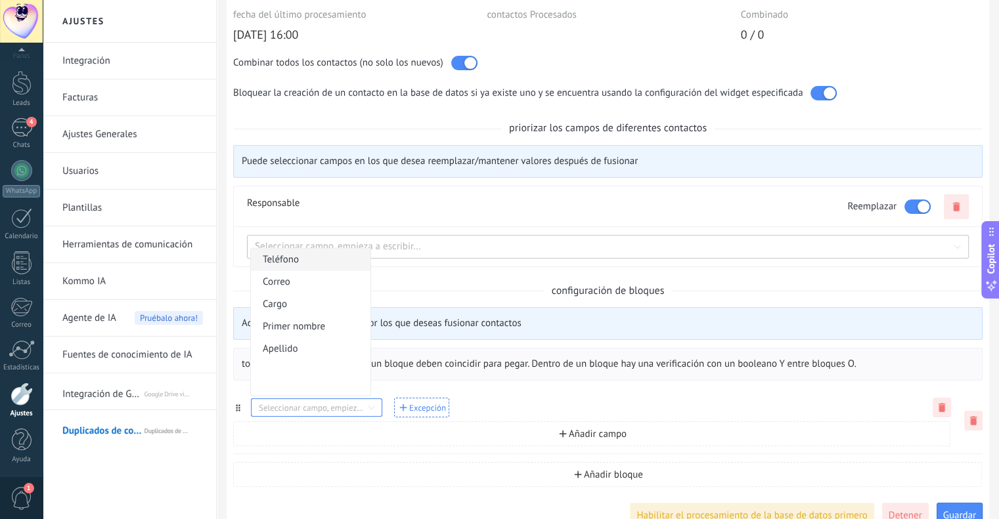
click at [299, 263] on span "Teléfono" at bounding box center [306, 260] width 87 height 22
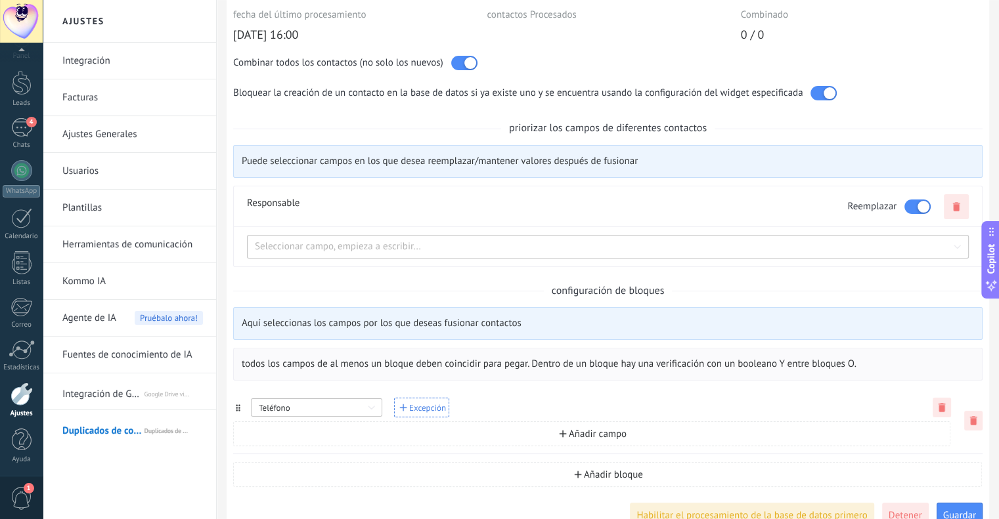
click at [433, 405] on span "Excepción" at bounding box center [427, 408] width 37 height 9
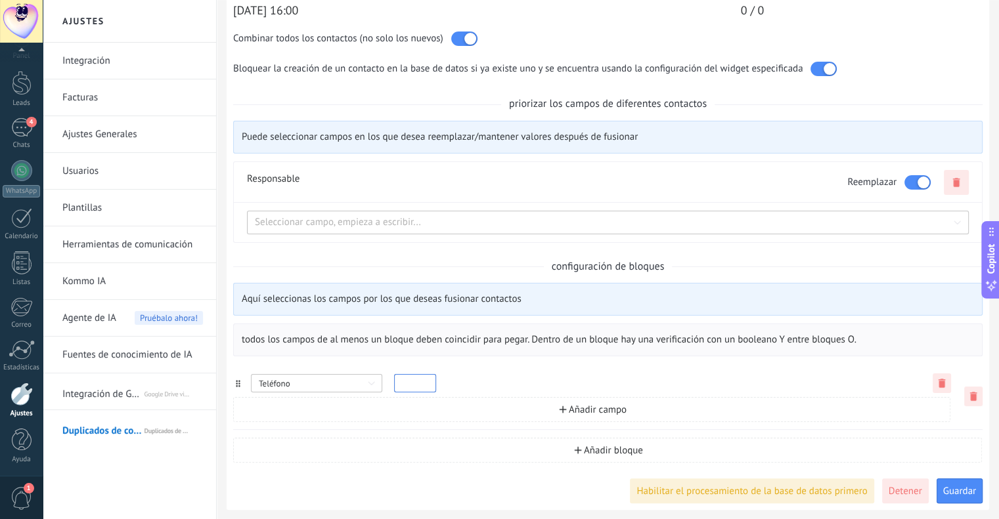
click at [538, 372] on form "Teléfono" at bounding box center [588, 383] width 674 height 22
click at [435, 381] on span "Excepción" at bounding box center [427, 384] width 37 height 9
type input "*"
drag, startPoint x: 245, startPoint y: 338, endPoint x: 572, endPoint y: 349, distance: 327.1
click at [563, 349] on div "todos los campos de al menos un bloque deben coincidir para pegar. Dentro de un…" at bounding box center [607, 340] width 749 height 33
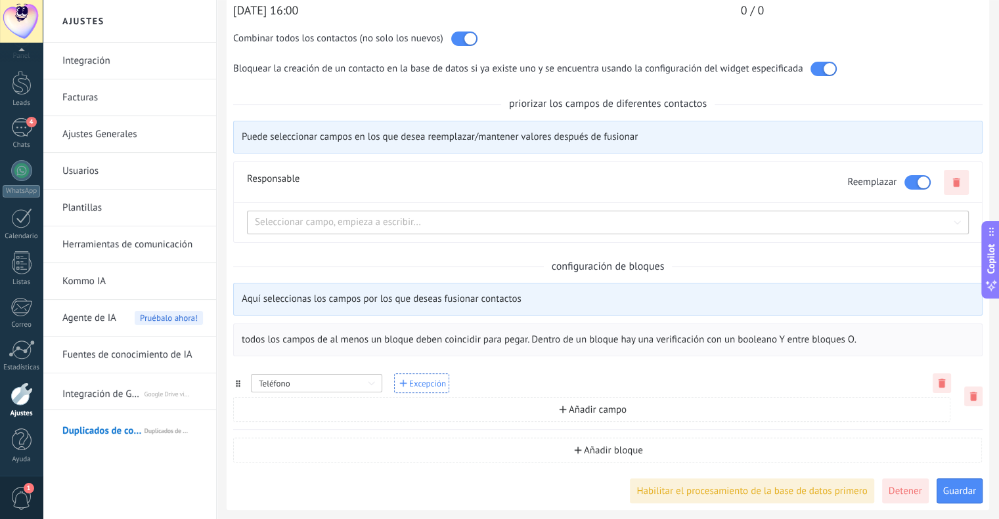
click at [866, 338] on div "todos los campos de al menos un bloque deben coincidir para pegar. Dentro de un…" at bounding box center [608, 340] width 732 height 16
drag, startPoint x: 764, startPoint y: 328, endPoint x: 601, endPoint y: 322, distance: 162.3
click at [604, 322] on div "después de iniciar el procesamiento de la base de datos, el widget necesita tie…" at bounding box center [607, 187] width 749 height 634
click at [590, 414] on span "Añadir campo" at bounding box center [598, 410] width 58 height 10
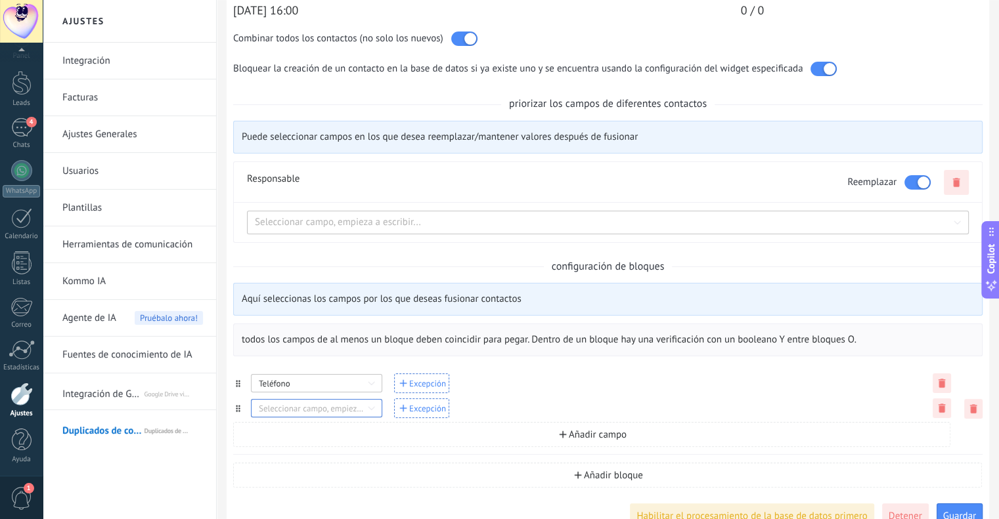
click at [345, 412] on input at bounding box center [316, 408] width 131 height 13
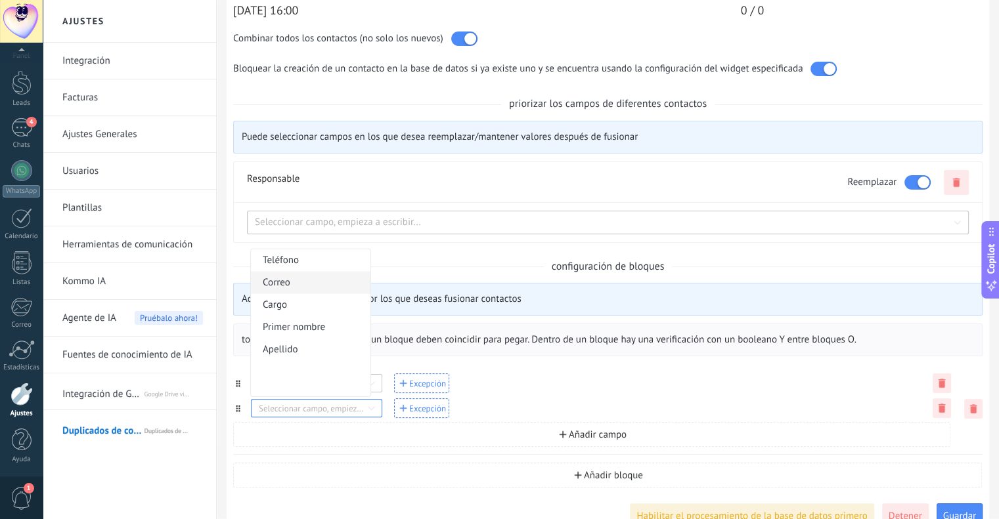
click at [283, 283] on span "Correo" at bounding box center [306, 283] width 87 height 22
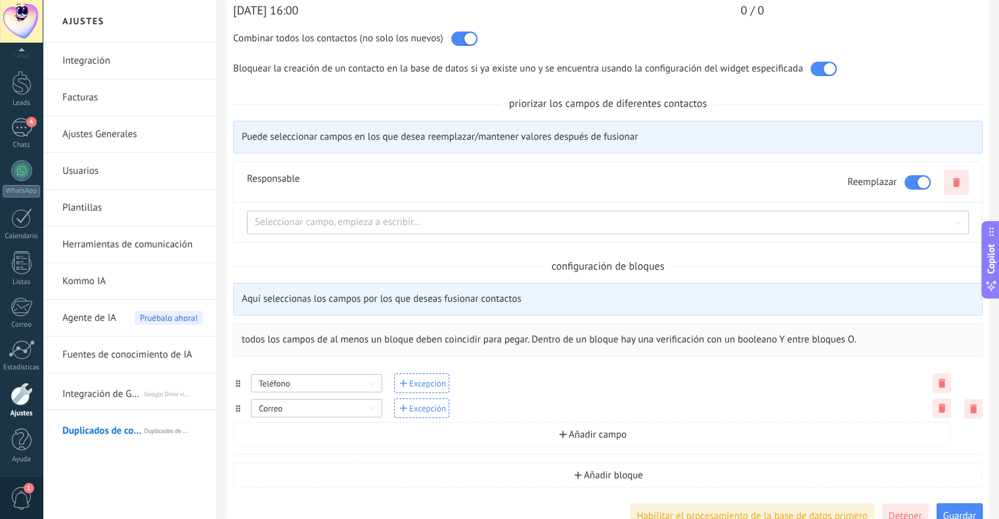
scroll to position [236, 0]
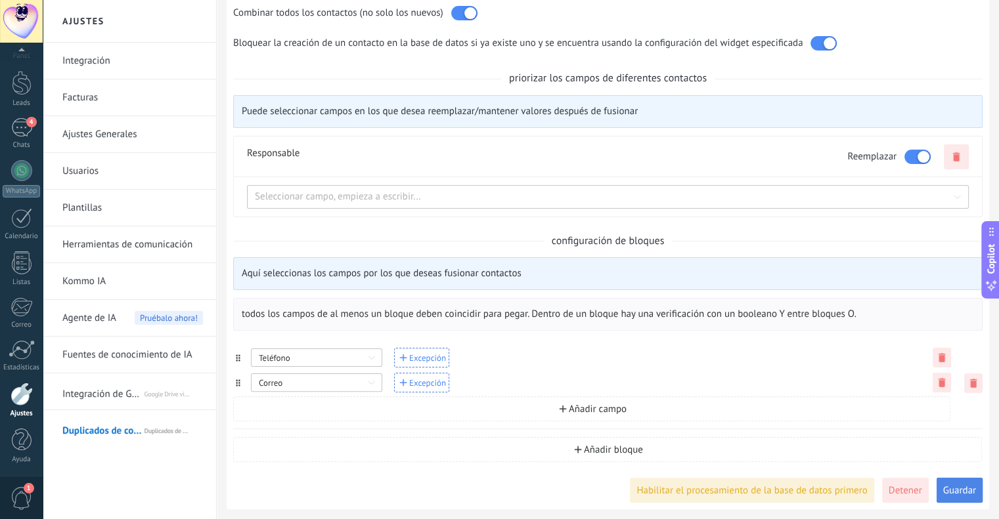
click at [958, 494] on span "Guardar" at bounding box center [959, 491] width 33 height 10
click at [26, 88] on div at bounding box center [22, 83] width 20 height 24
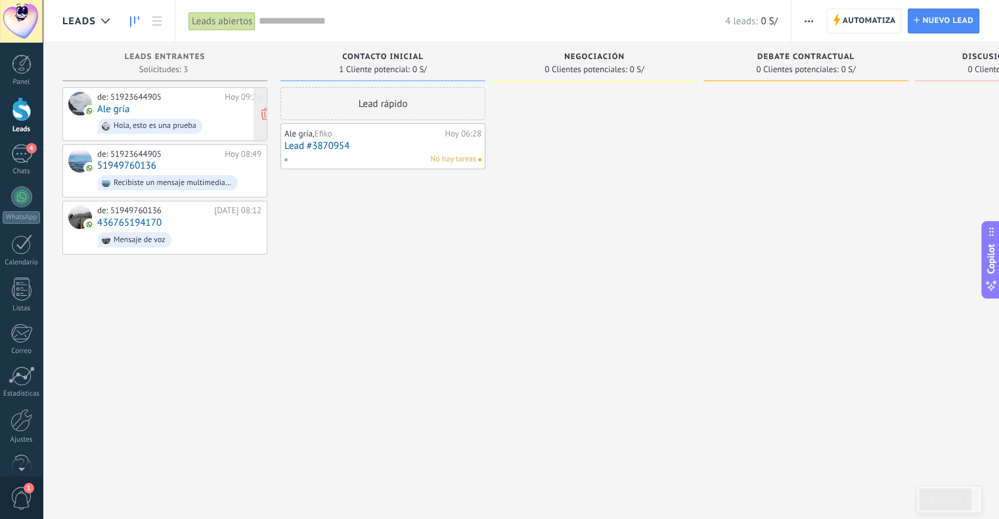
click at [152, 103] on div "de: 51923644905 Hoy 09:20 Ale gría Hola, esto es una prueba" at bounding box center [179, 114] width 164 height 45
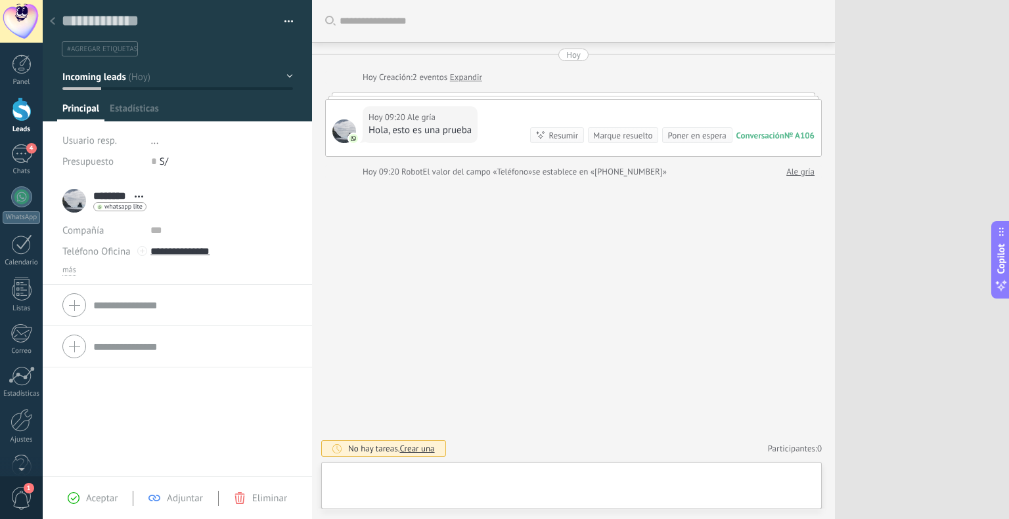
scroll to position [19, 0]
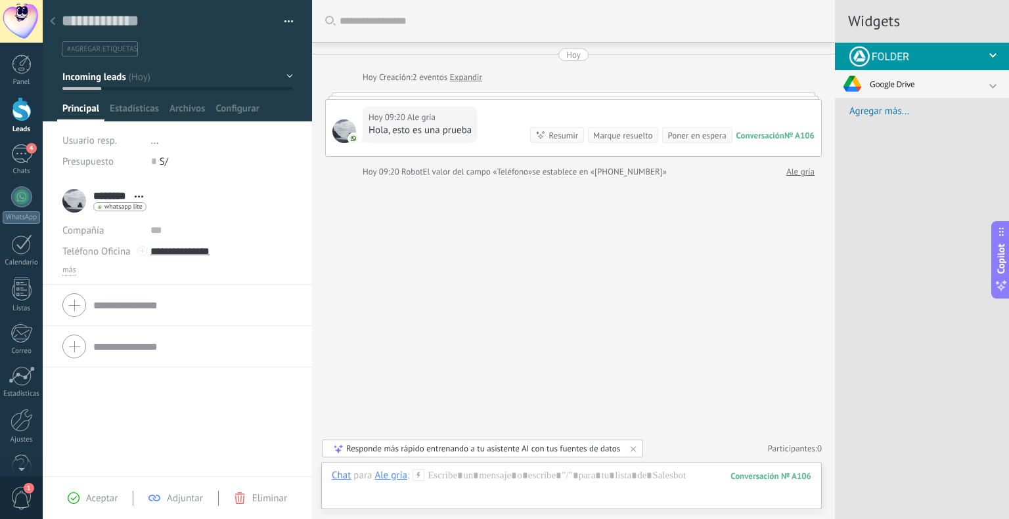
click at [104, 233] on div "Compañía" at bounding box center [101, 230] width 78 height 21
click at [74, 267] on span "más" at bounding box center [69, 270] width 14 height 11
click at [142, 252] on div at bounding box center [142, 251] width 10 height 10
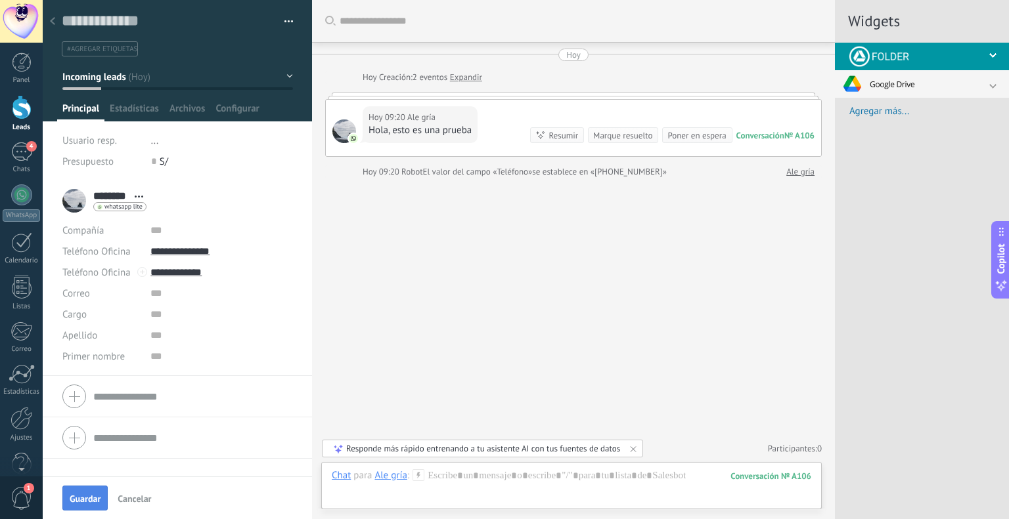
scroll to position [0, 0]
type input "**********"
click at [77, 496] on span "Guardar" at bounding box center [85, 498] width 31 height 9
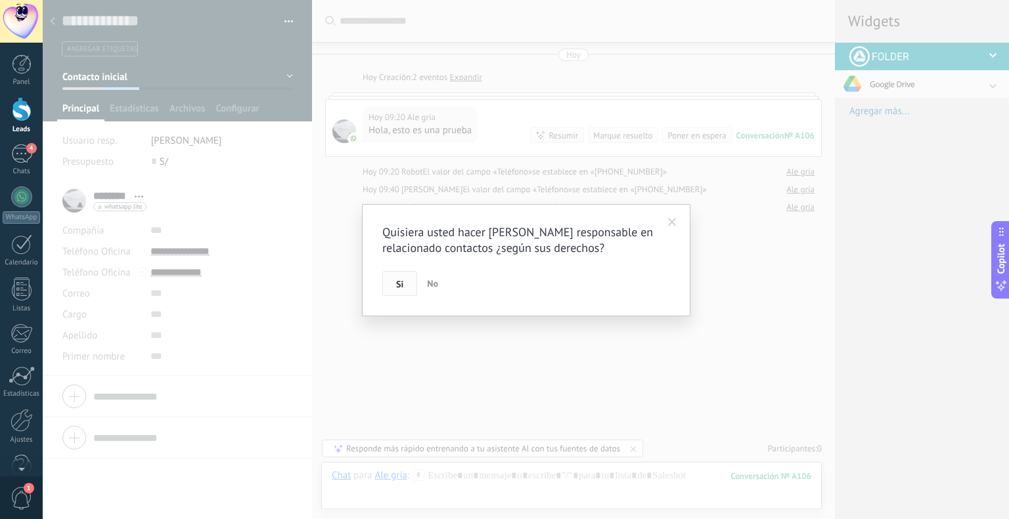
click at [403, 281] on button "Si" at bounding box center [399, 283] width 35 height 25
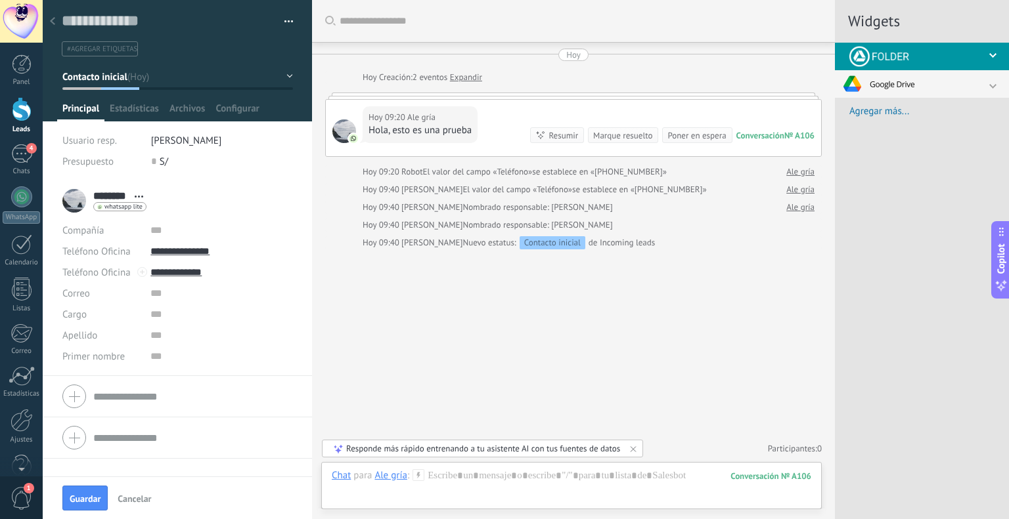
click at [54, 20] on icon at bounding box center [52, 21] width 5 height 8
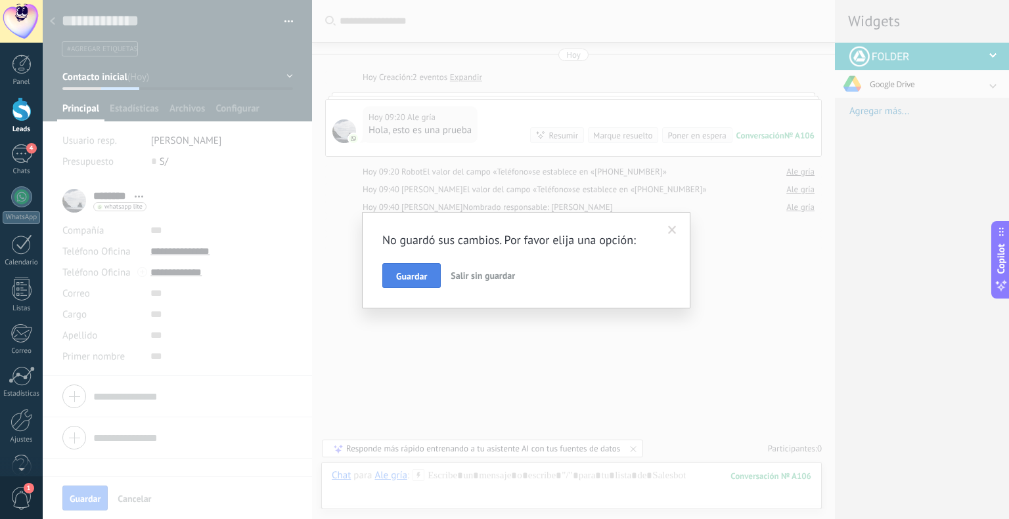
click at [422, 276] on span "Guardar" at bounding box center [411, 276] width 31 height 9
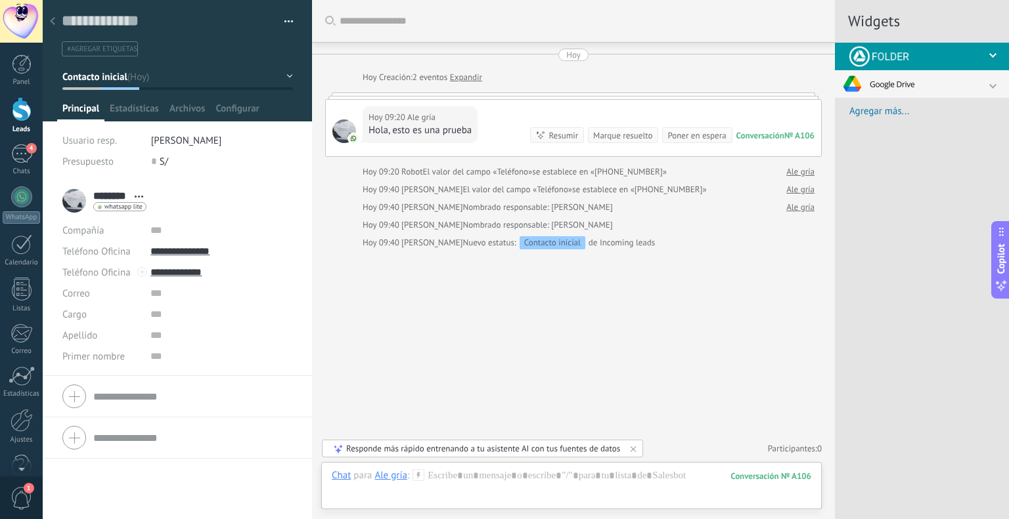
drag, startPoint x: 57, startPoint y: 23, endPoint x: 89, endPoint y: 41, distance: 37.1
click at [58, 22] on div at bounding box center [52, 22] width 18 height 26
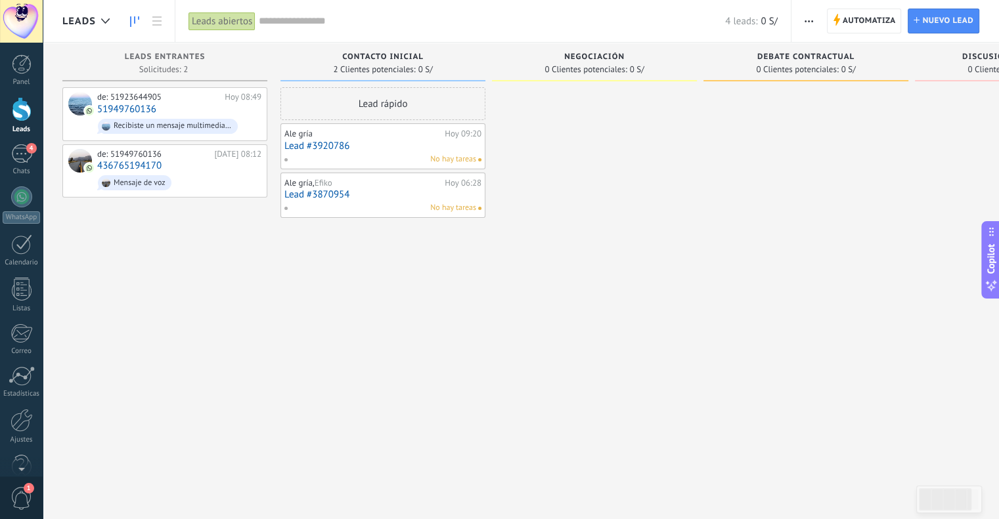
click at [341, 195] on link "Lead #3870954" at bounding box center [382, 194] width 197 height 11
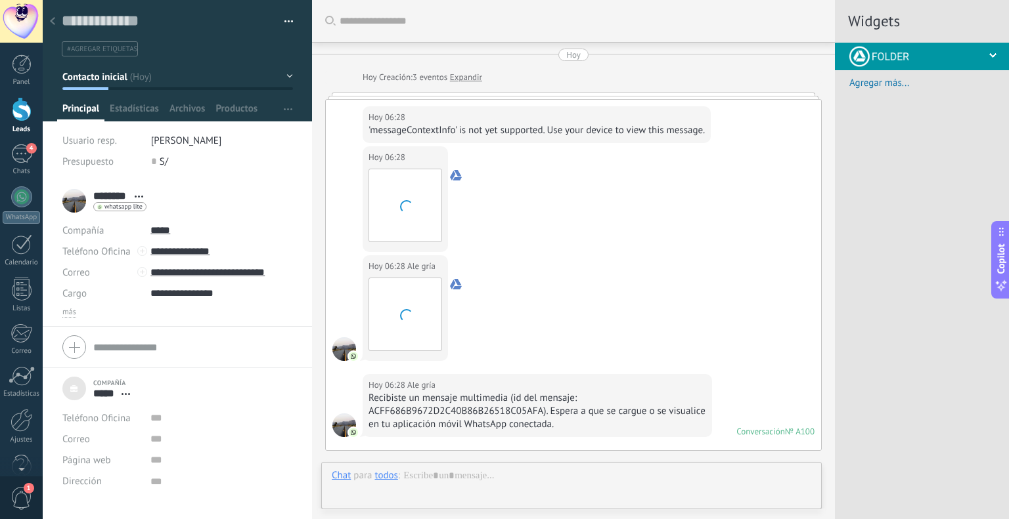
scroll to position [819, 0]
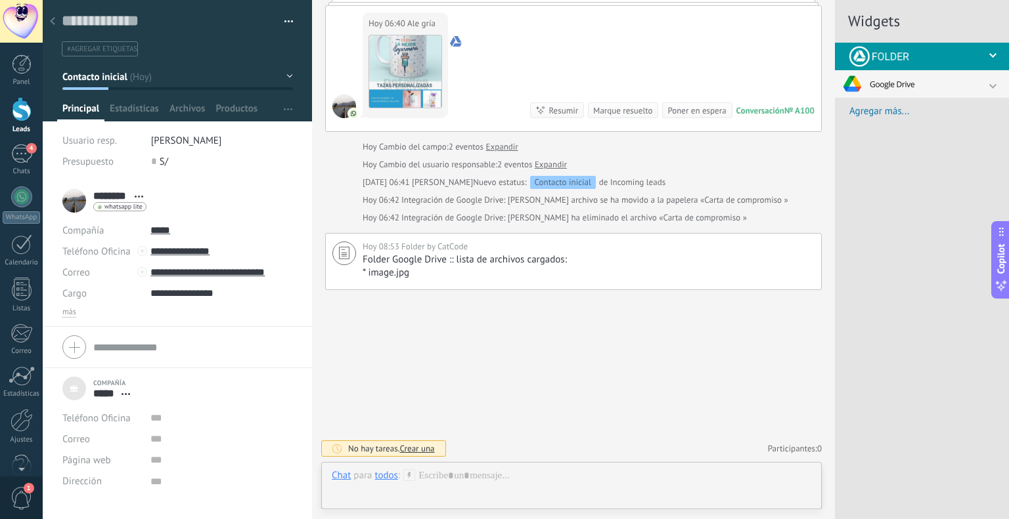
click at [53, 17] on div at bounding box center [52, 22] width 18 height 26
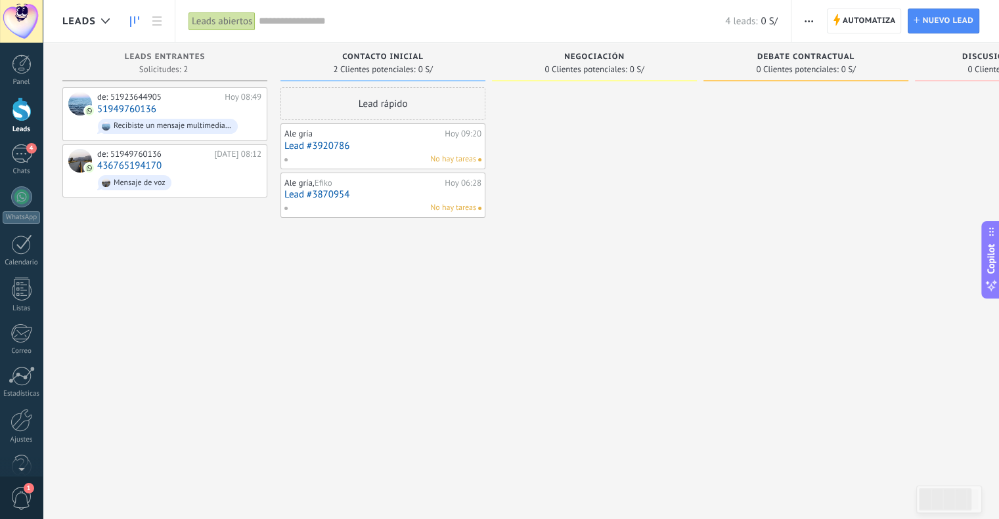
click at [336, 146] on link "Lead #3920786" at bounding box center [382, 146] width 197 height 11
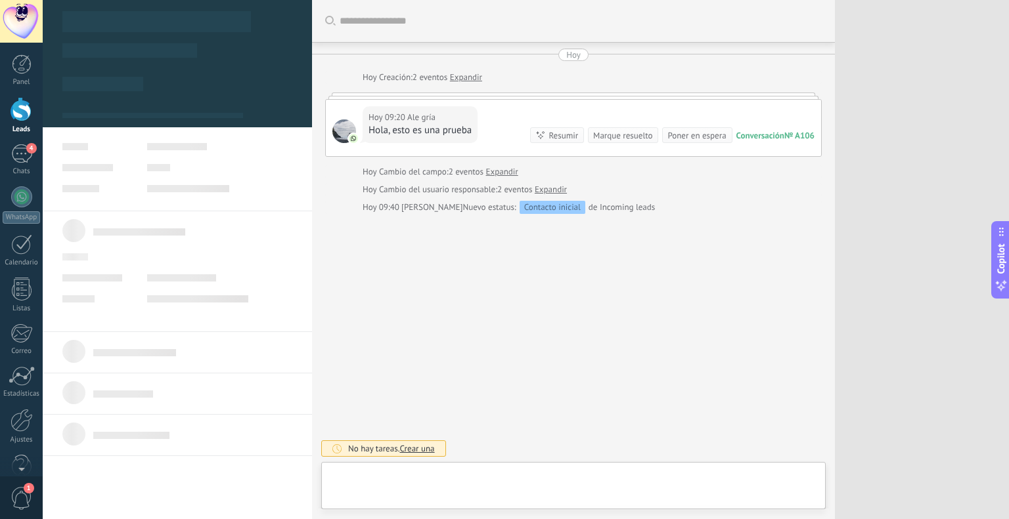
scroll to position [19, 0]
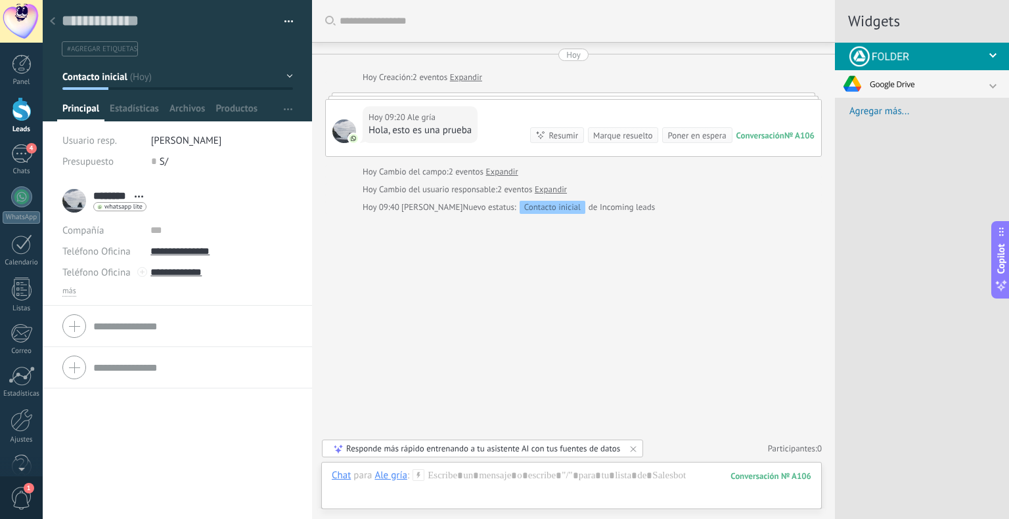
click at [55, 23] on div at bounding box center [52, 22] width 18 height 26
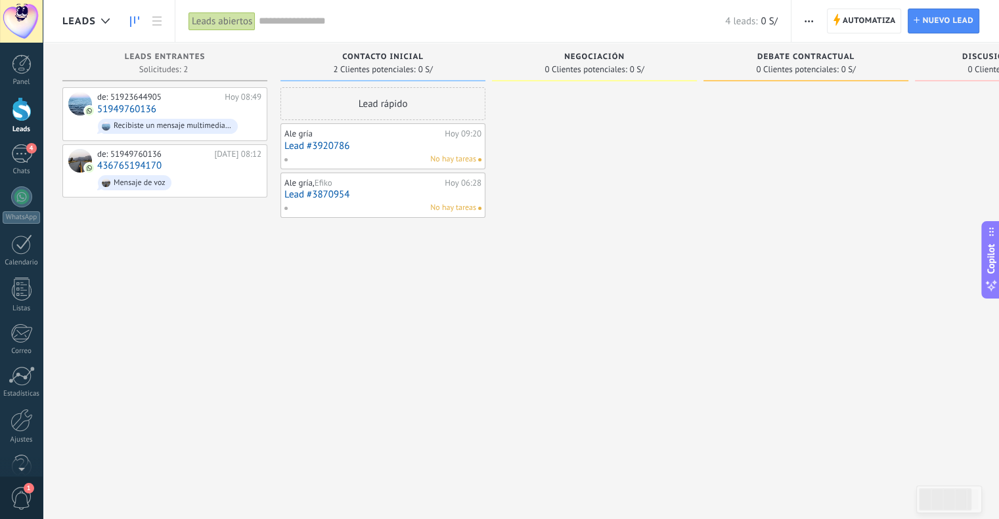
click at [295, 194] on link "Lead #3870954" at bounding box center [382, 194] width 197 height 11
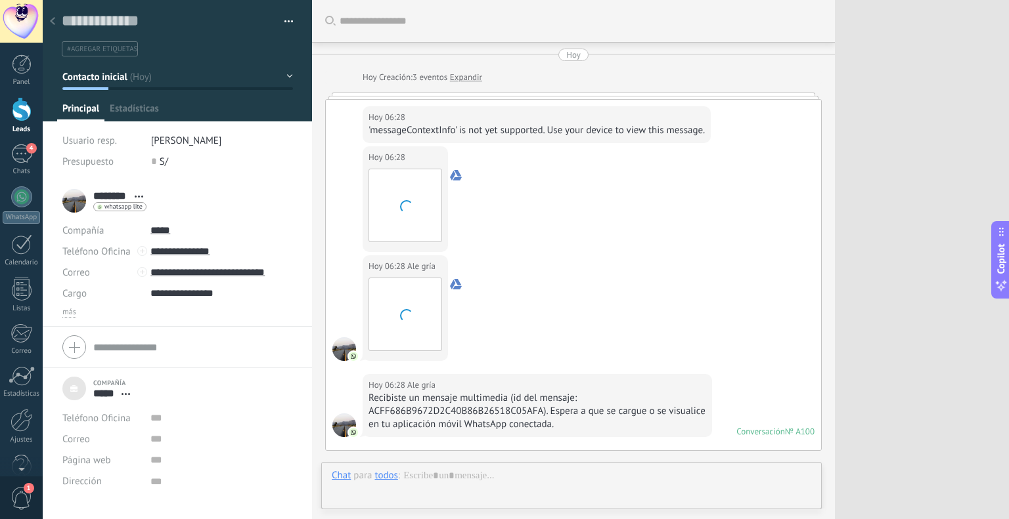
scroll to position [13, 0]
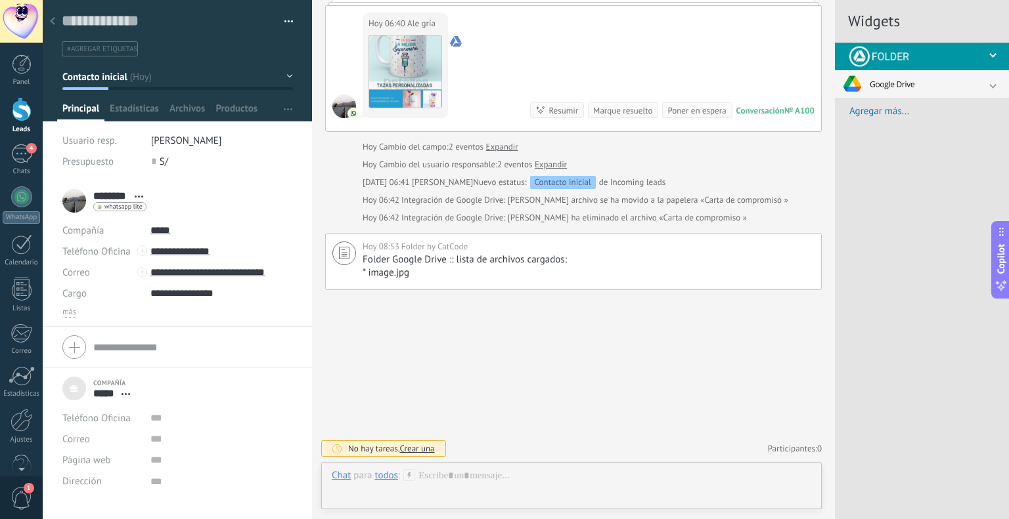
click at [54, 19] on icon at bounding box center [52, 21] width 5 height 8
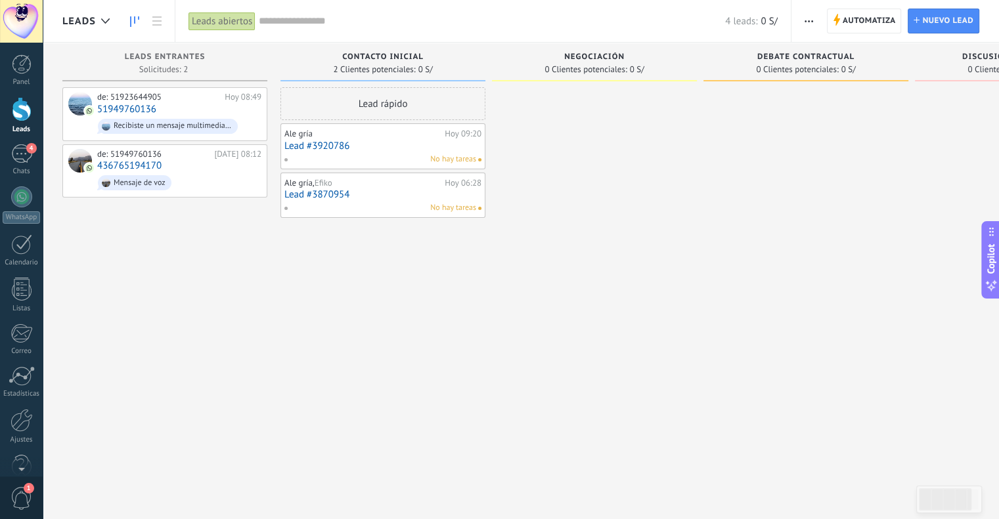
click at [334, 195] on link "Lead #3870954" at bounding box center [382, 194] width 197 height 11
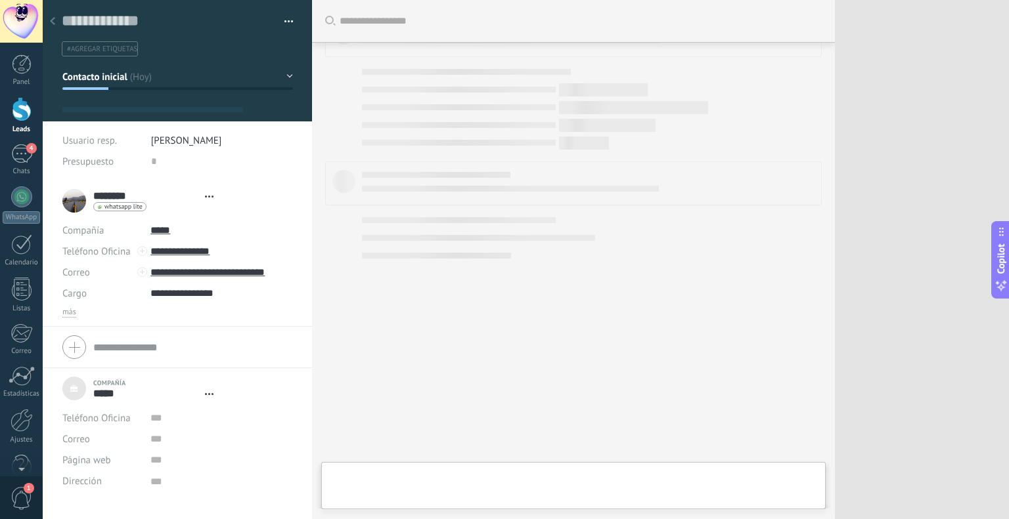
type textarea "***"
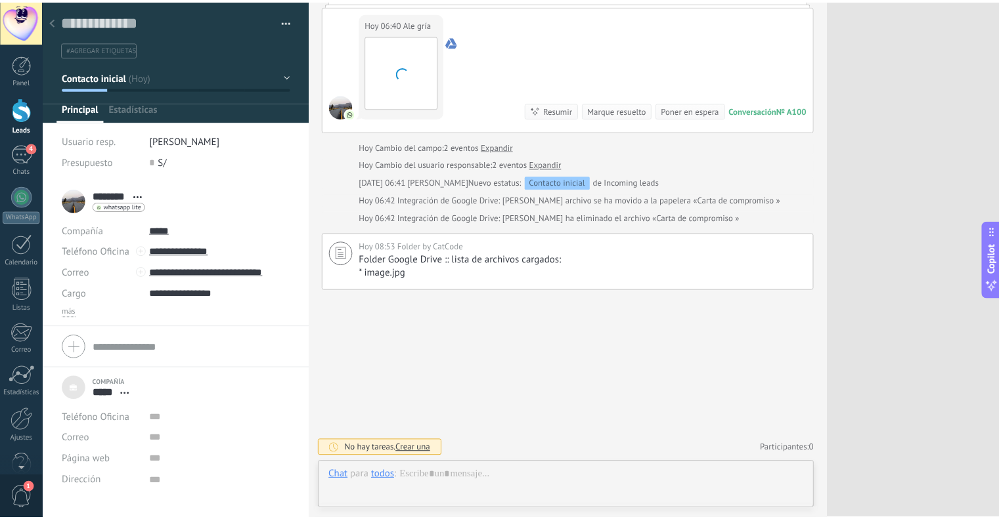
scroll to position [13, 0]
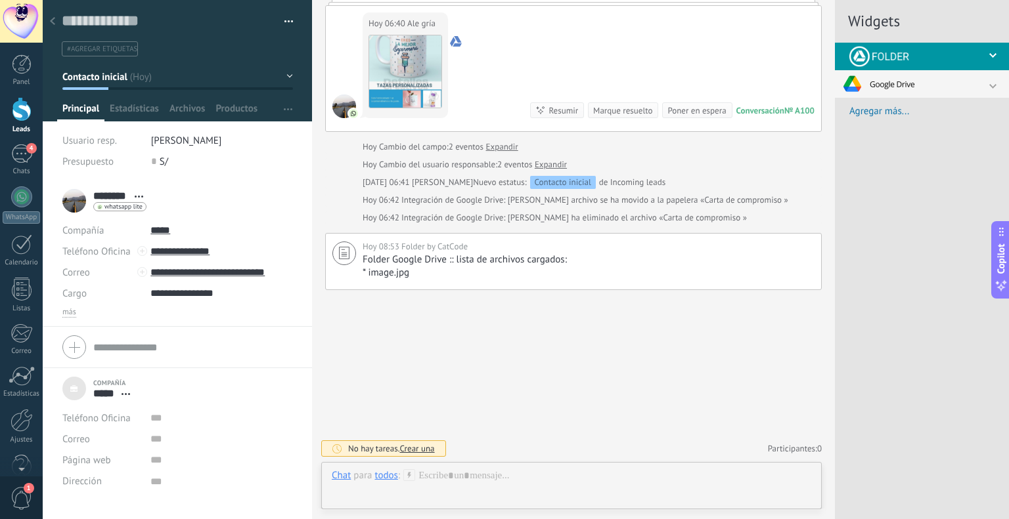
click at [56, 21] on div at bounding box center [52, 22] width 18 height 26
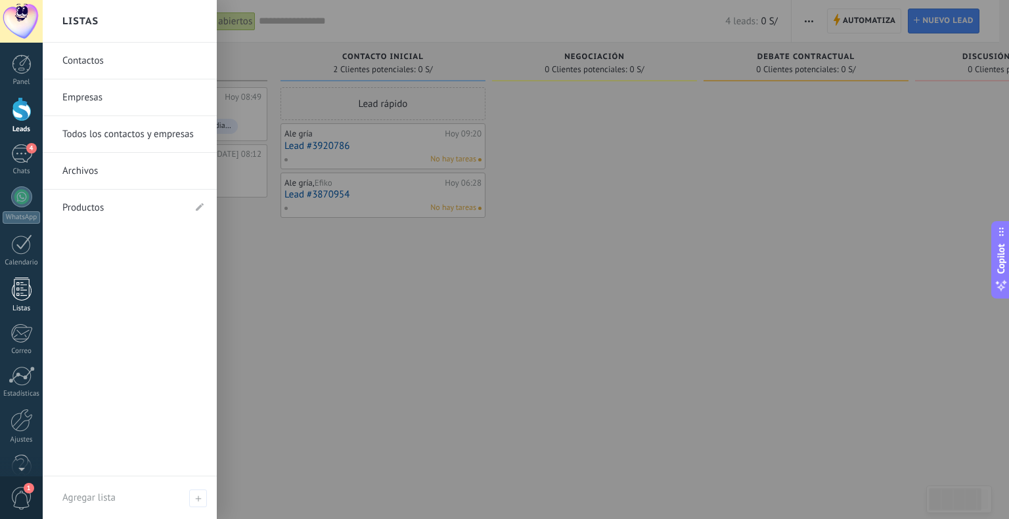
click at [29, 294] on div at bounding box center [22, 289] width 20 height 23
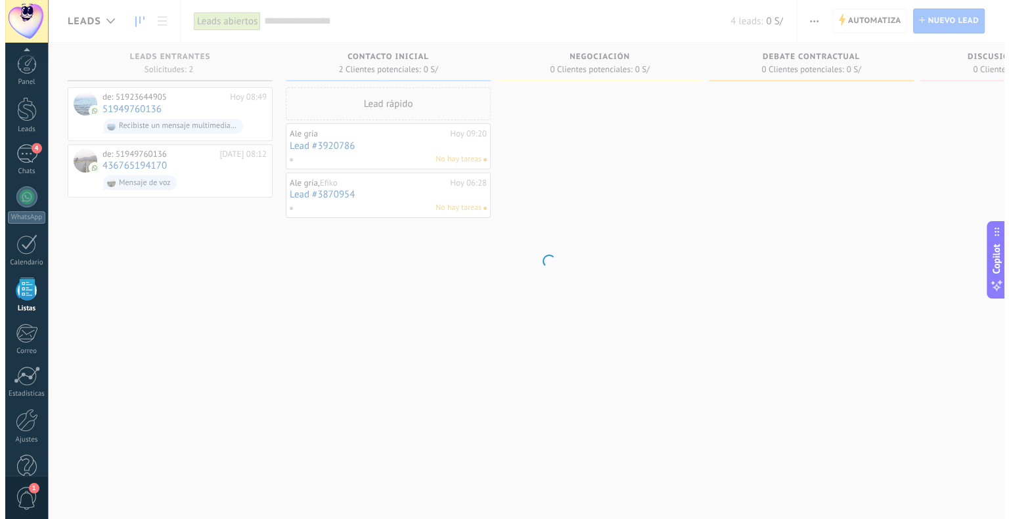
scroll to position [26, 0]
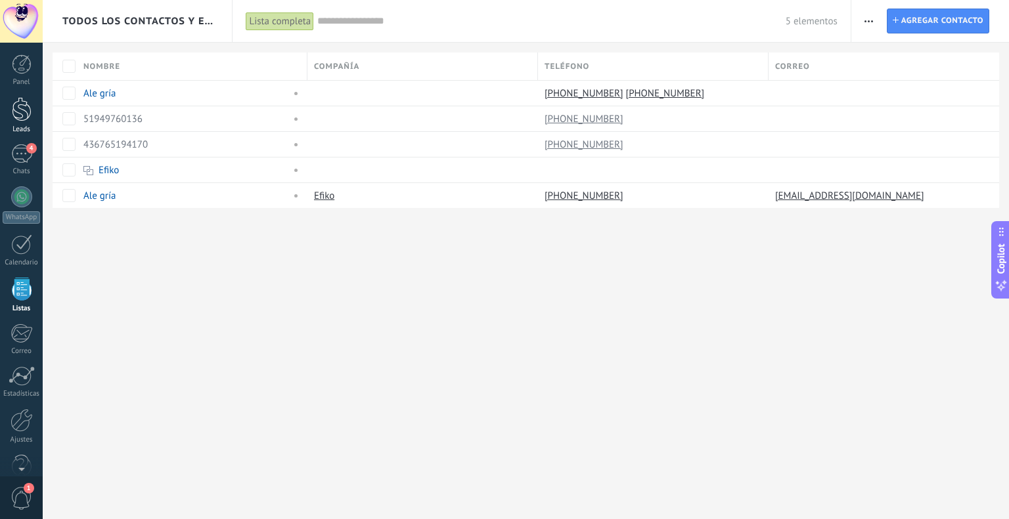
click at [28, 112] on div at bounding box center [22, 109] width 20 height 24
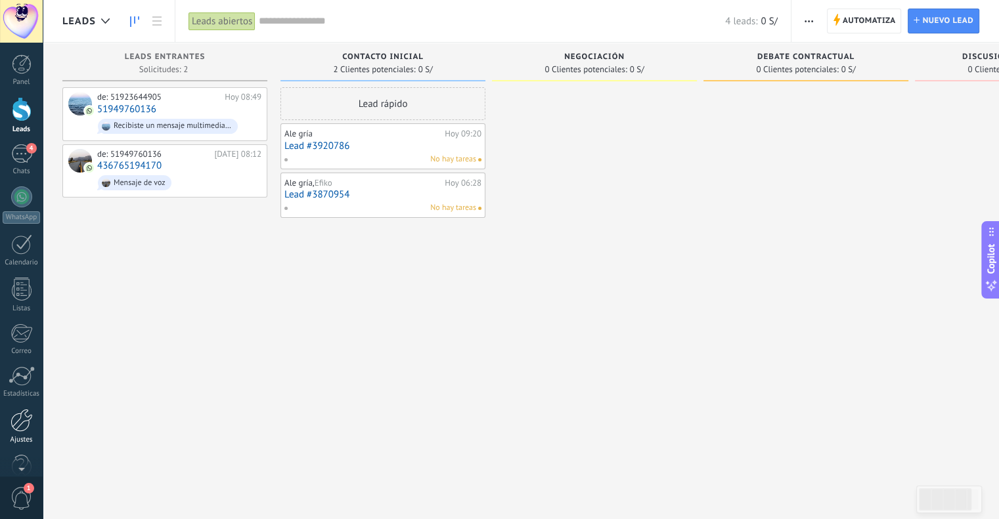
click at [22, 423] on div at bounding box center [22, 420] width 22 height 23
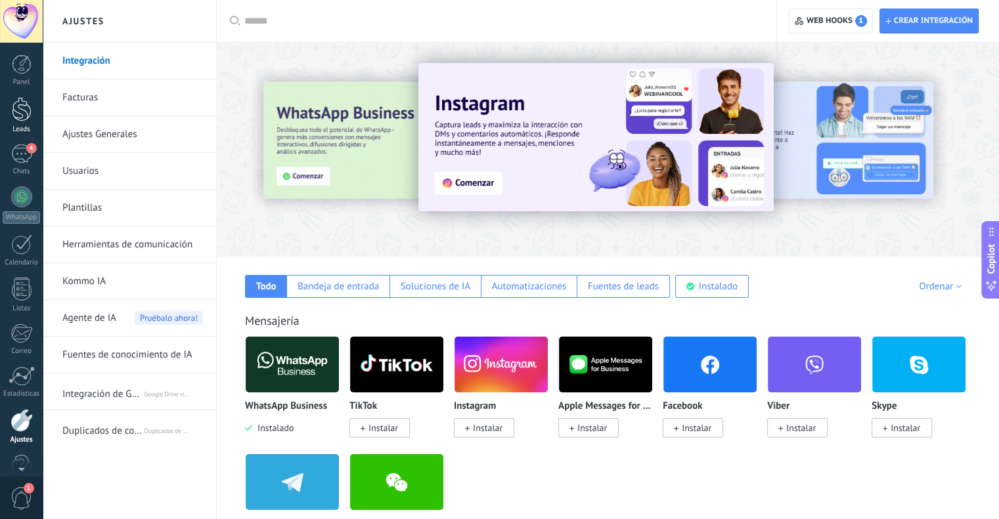
click at [20, 114] on div at bounding box center [22, 109] width 20 height 24
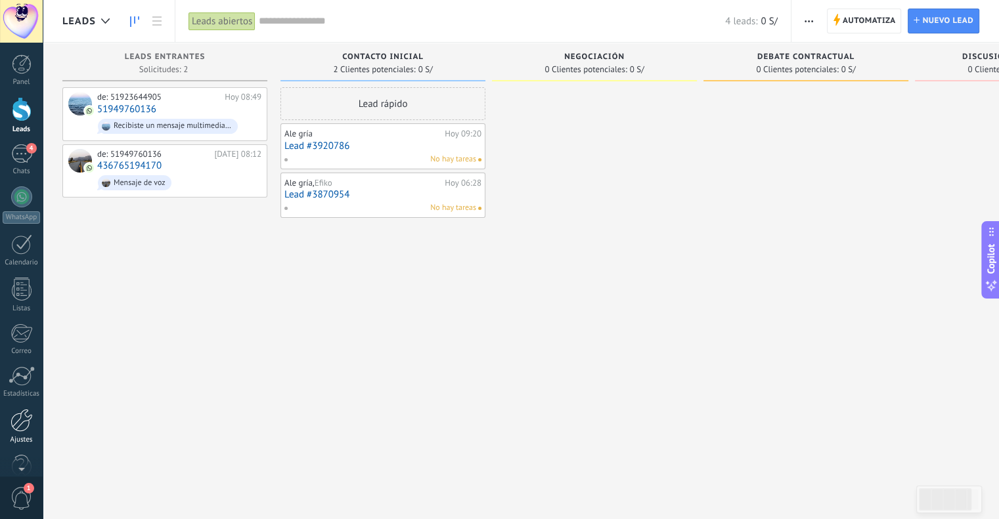
click at [11, 420] on div at bounding box center [22, 420] width 22 height 23
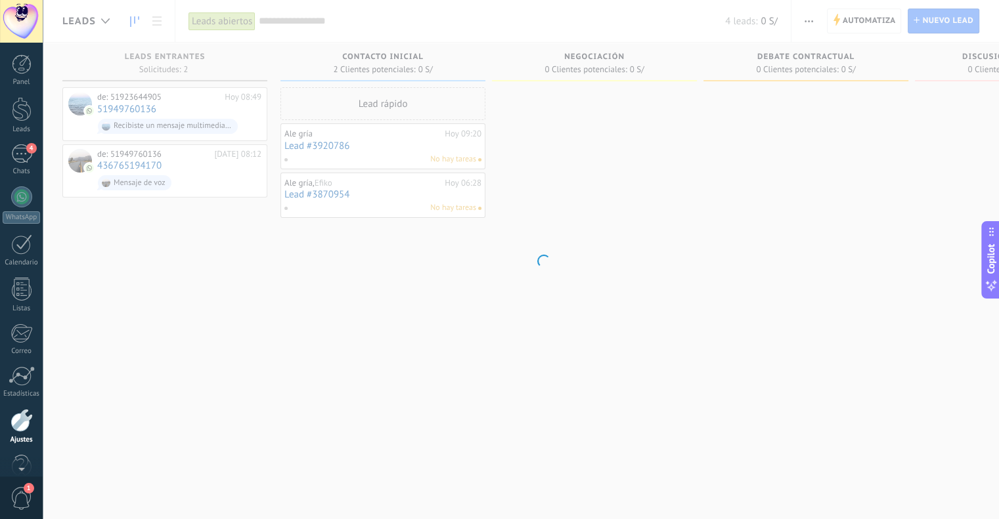
scroll to position [26, 0]
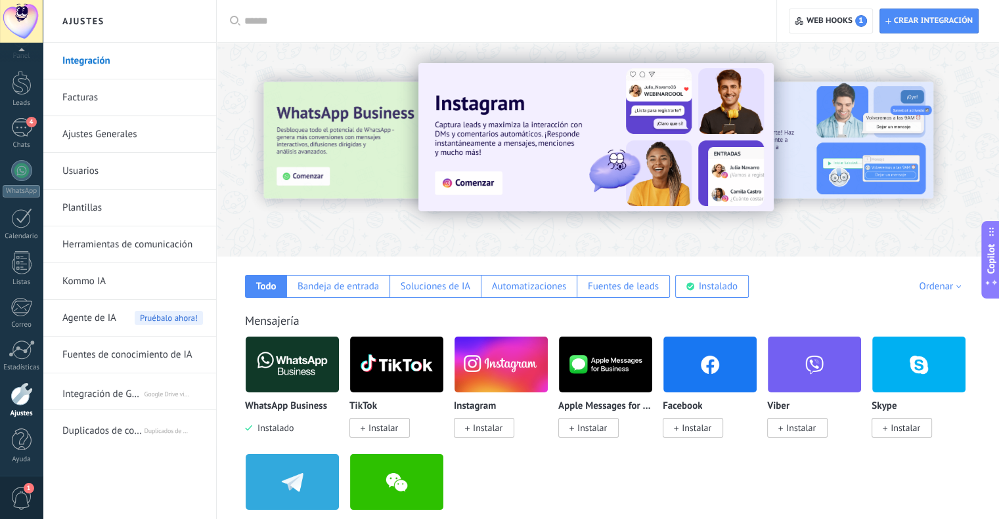
click at [104, 429] on span "Duplicados de contactos via NOVA" at bounding box center [102, 429] width 81 height 32
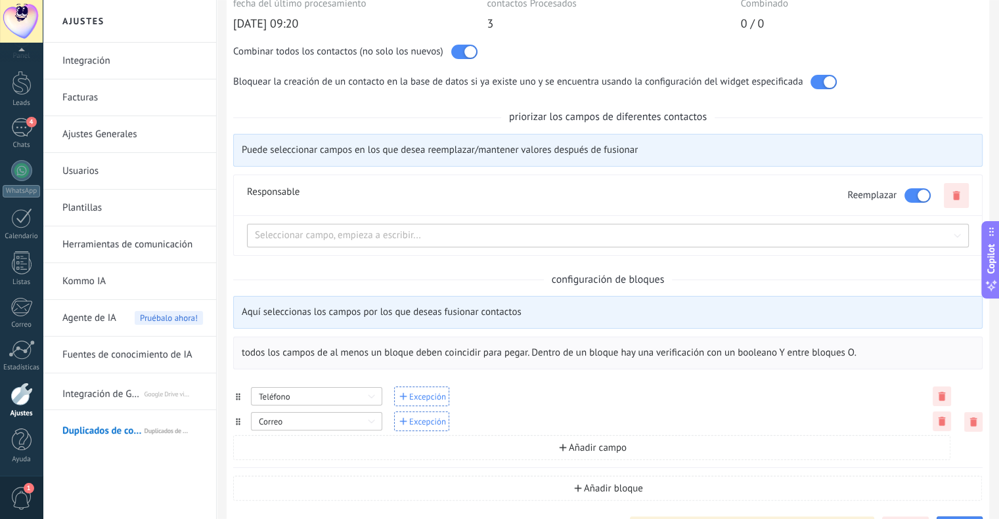
scroll to position [131, 0]
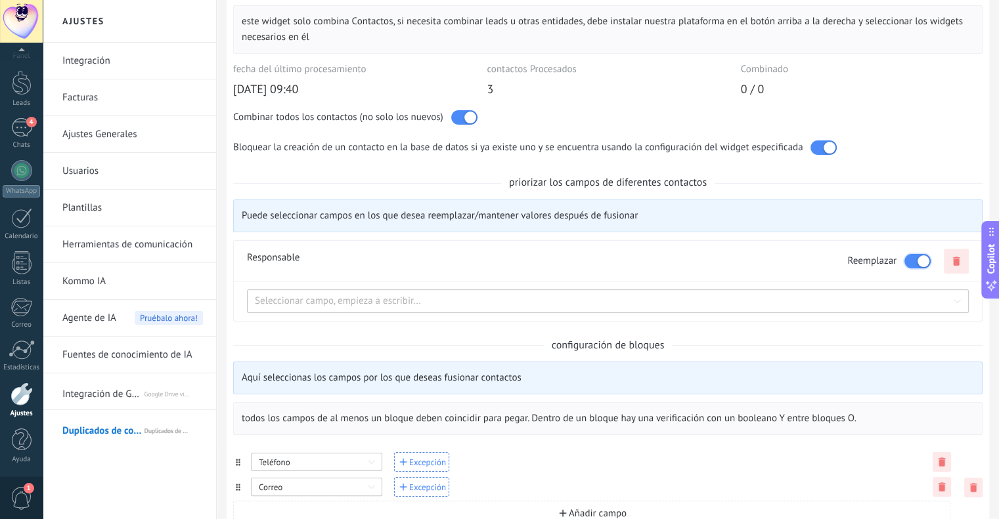
click at [914, 256] on div at bounding box center [917, 261] width 26 height 14
click at [925, 265] on div at bounding box center [917, 261] width 26 height 14
click at [381, 299] on input at bounding box center [608, 301] width 722 height 15
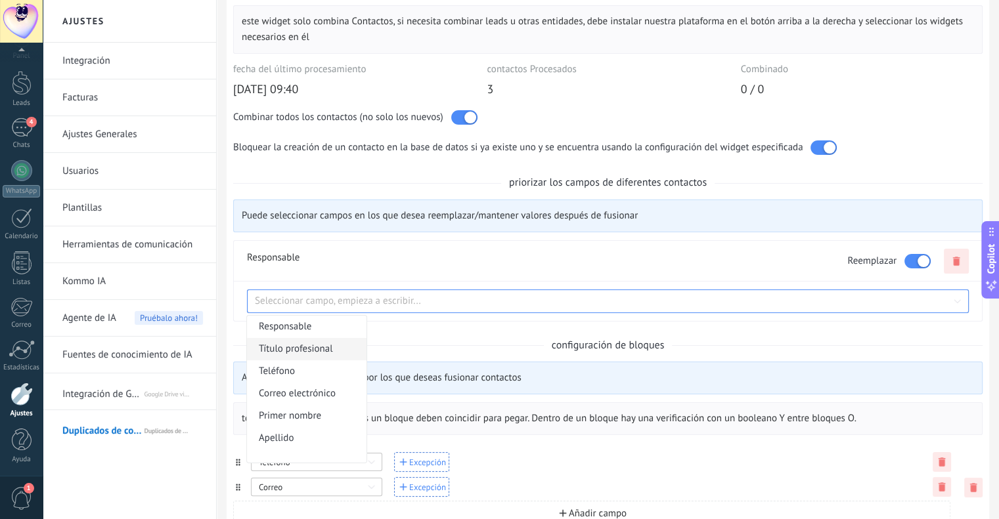
click at [332, 346] on span "Título profesional" at bounding box center [302, 349] width 87 height 22
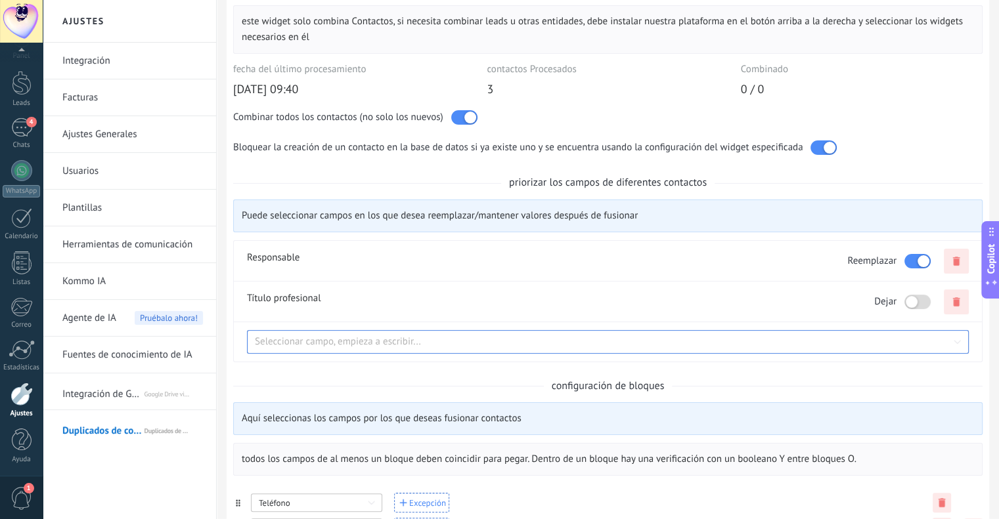
click at [336, 341] on input at bounding box center [608, 342] width 722 height 15
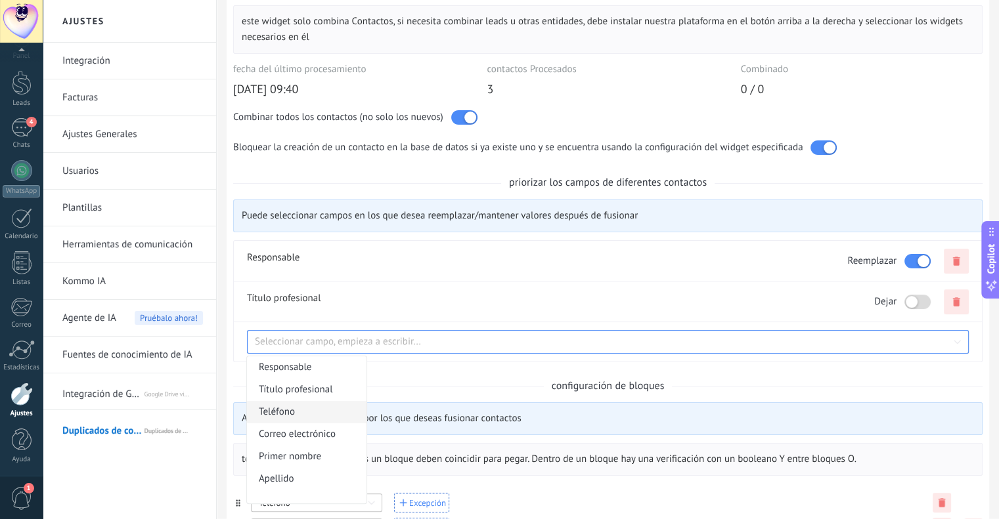
click at [311, 413] on span "Teléfono" at bounding box center [302, 412] width 87 height 22
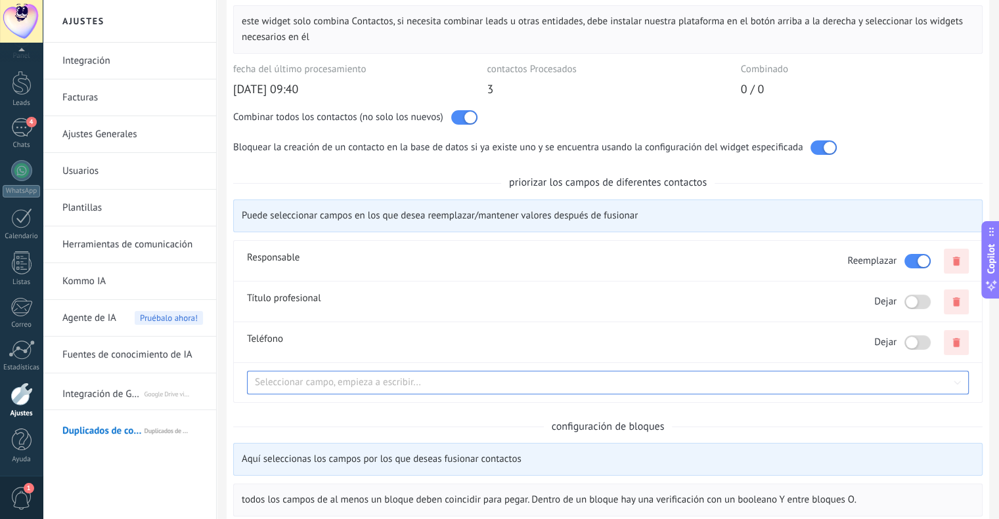
click at [351, 383] on input at bounding box center [608, 383] width 722 height 15
click at [297, 299] on span "Correo electrónico" at bounding box center [302, 299] width 87 height 22
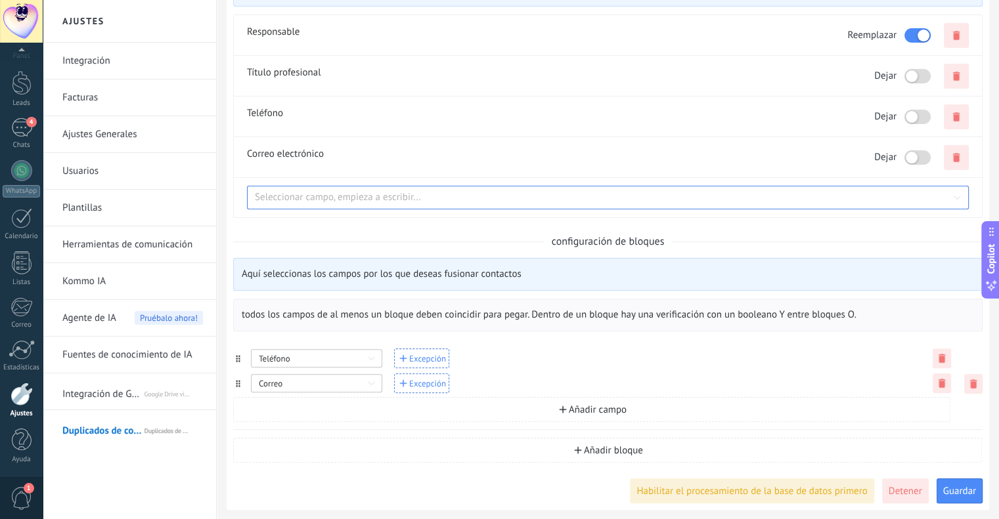
scroll to position [357, 0]
click at [971, 492] on span "Guardar" at bounding box center [959, 492] width 33 height 10
click at [15, 128] on div "4" at bounding box center [21, 127] width 21 height 19
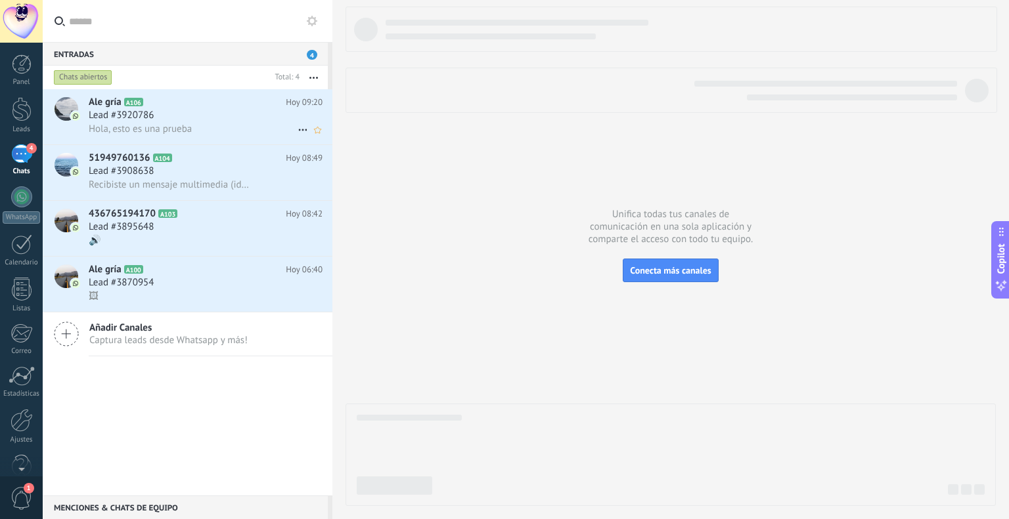
click at [195, 131] on h3 "Hola, esto es una prueba" at bounding box center [144, 129] width 110 height 13
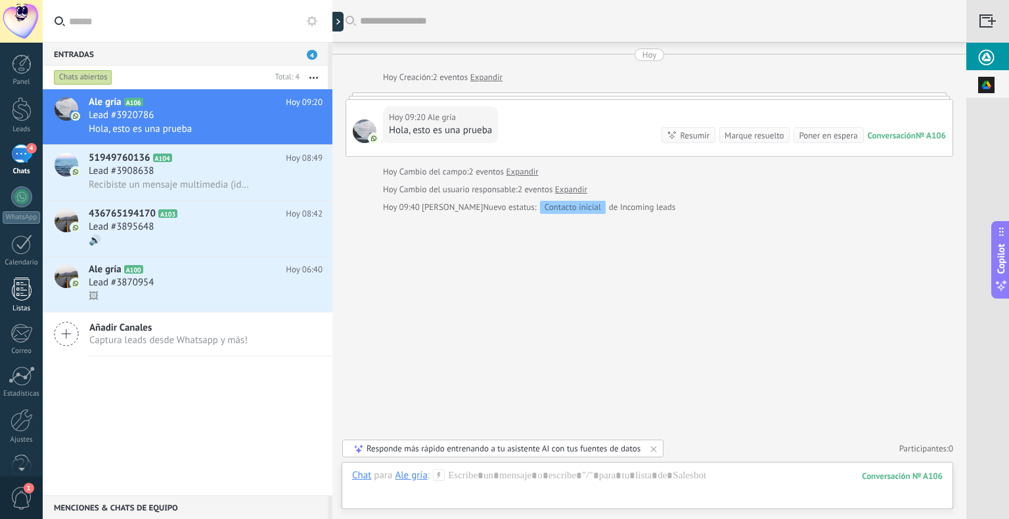
click at [21, 293] on div at bounding box center [22, 289] width 20 height 23
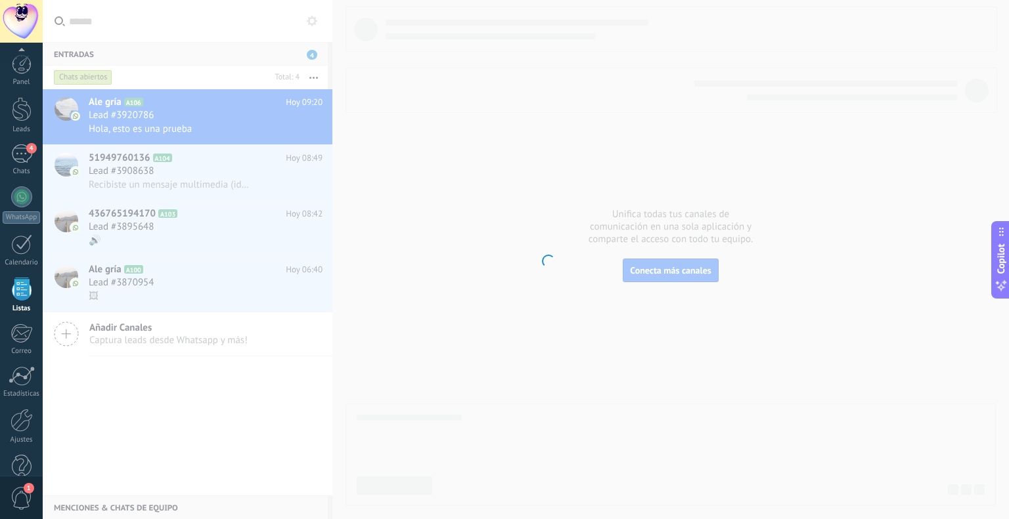
scroll to position [26, 0]
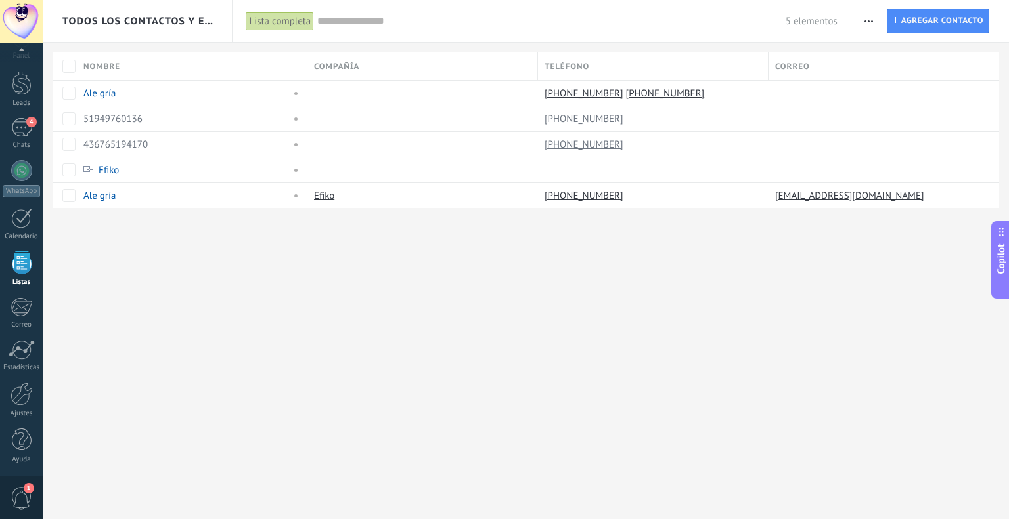
click at [142, 272] on div "Todos los contactos y empresas Lista completa Aplicar 5 elementos Lista complet…" at bounding box center [526, 259] width 966 height 519
click at [19, 114] on div at bounding box center [22, 109] width 20 height 24
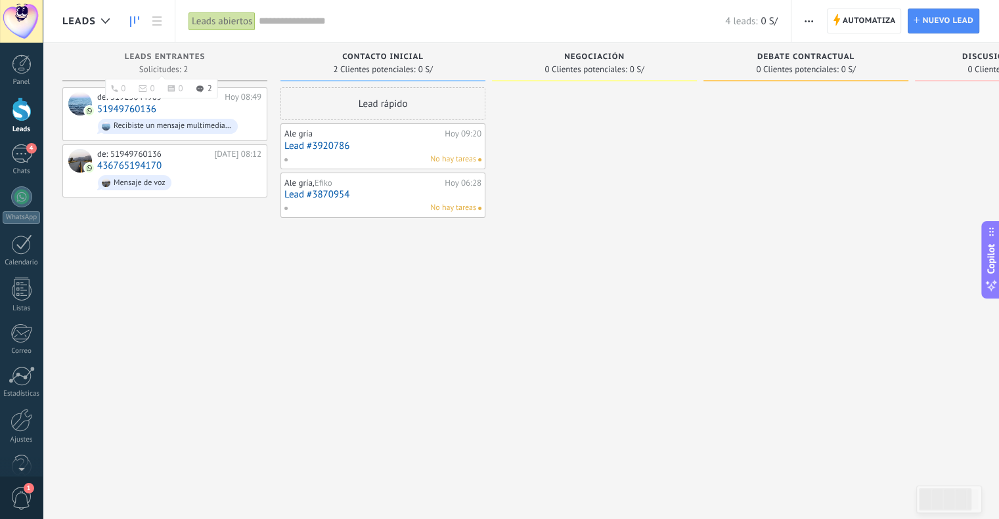
click at [156, 53] on span "Leads Entrantes" at bounding box center [165, 57] width 81 height 9
click at [843, 15] on span "Automatiza" at bounding box center [868, 21] width 53 height 24
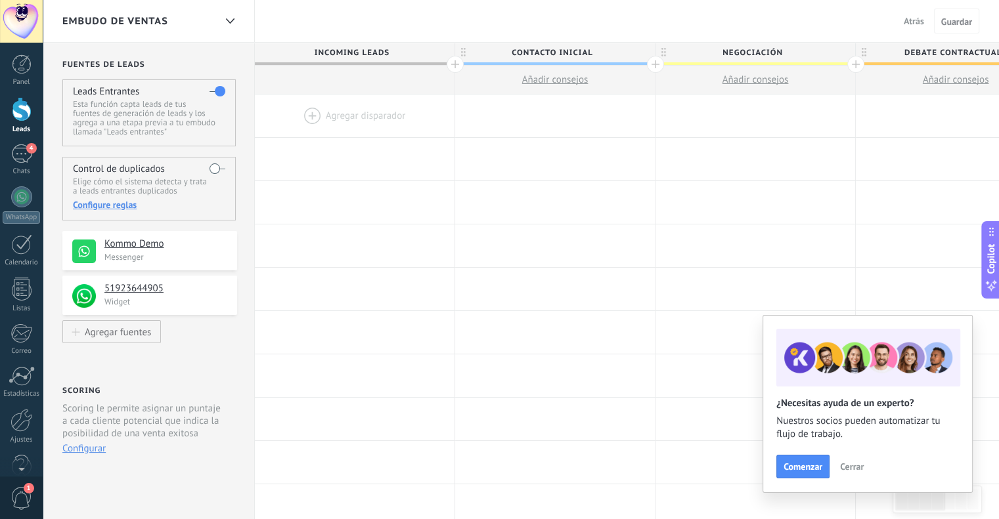
click at [215, 167] on label at bounding box center [217, 168] width 16 height 21
click at [100, 204] on div "Configure reglas" at bounding box center [149, 205] width 152 height 12
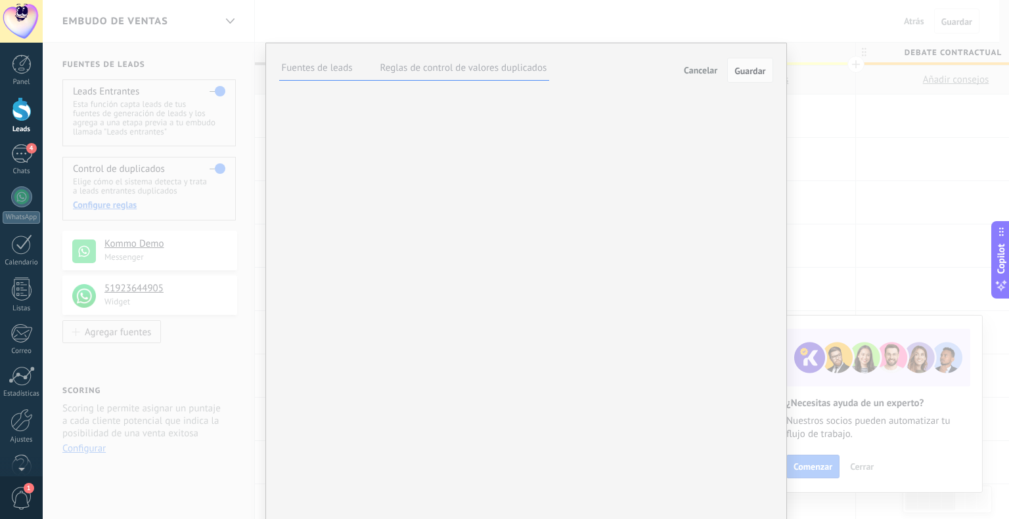
click at [396, 66] on label "Reglas de control de valores duplicados" at bounding box center [463, 68] width 167 height 12
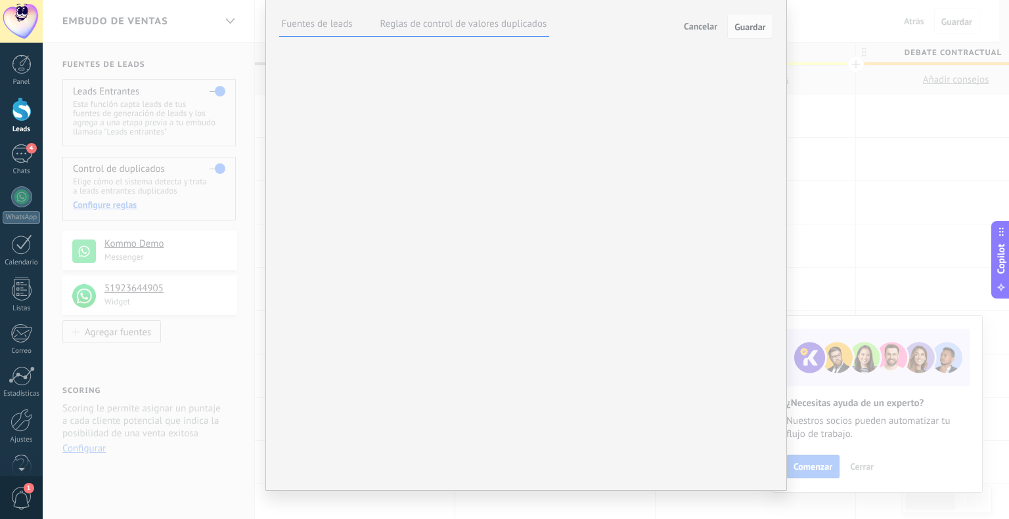
scroll to position [66, 0]
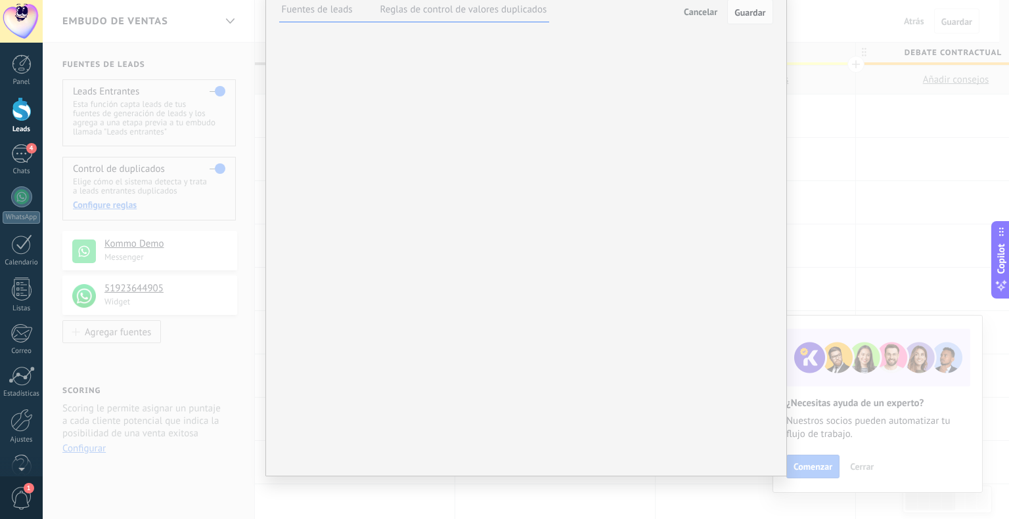
click at [0, 0] on button "Agregar un campo" at bounding box center [0, 0] width 0 height 0
click at [0, 0] on div "Big Data Identifique leads utilizando algoritmos de machine learning y data de …" at bounding box center [0, 0] width 0 height 0
click at [0, 0] on div "Incoming leads Contacto inicial Negociación Debate contractual Discusión de con…" at bounding box center [0, 0] width 0 height 0
click at [540, 227] on div at bounding box center [526, 259] width 966 height 519
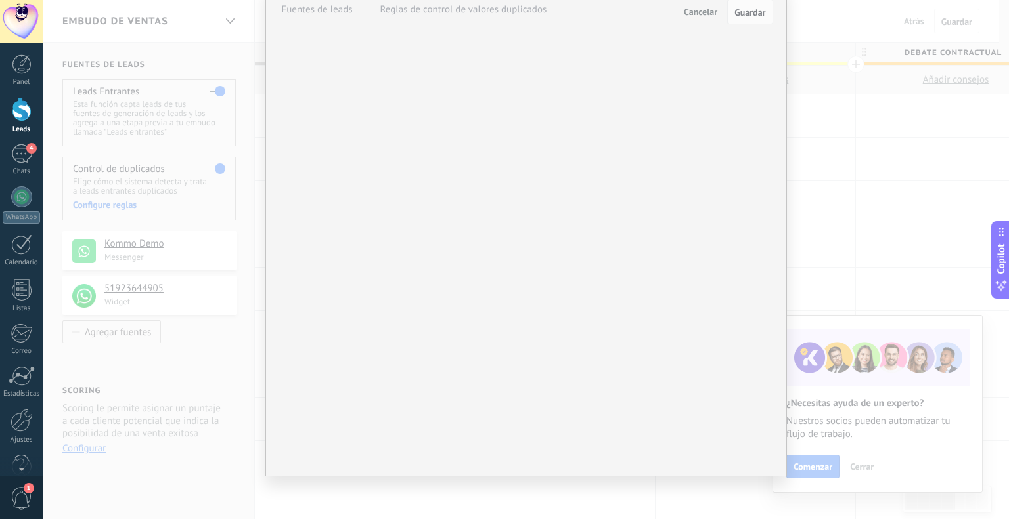
click at [0, 0] on button "Actualizar el duplicado más reciente" at bounding box center [0, 0] width 0 height 0
click at [0, 0] on span "Actualizar el duplicado más reciente" at bounding box center [0, 0] width 0 height 0
click at [0, 0] on span "Inmediatamente" at bounding box center [0, 0] width 0 height 0
click at [0, 0] on div "Inmediatamente" at bounding box center [0, 0] width 0 height 0
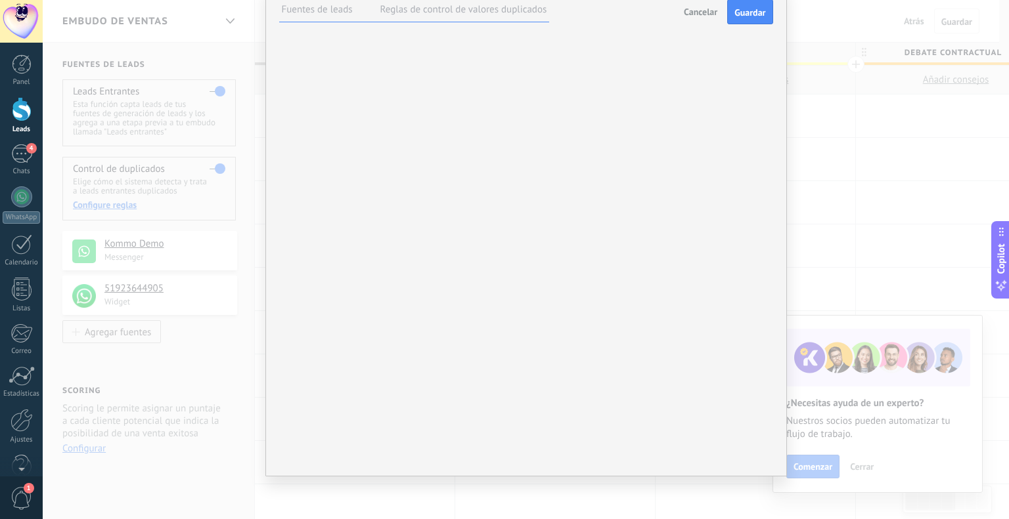
click at [0, 0] on span "Usuario responsable actual" at bounding box center [0, 0] width 0 height 0
click at [0, 0] on div "Luego de: Agregar tarea Con una fecha límite: inmediatamente Inmediatamente Fin…" at bounding box center [0, 0] width 0 height 0
click at [0, 0] on button "Seguimiento" at bounding box center [0, 0] width 0 height 0
click at [0, 0] on div "Luego de: Agregar tarea Con una fecha límite: inmediatamente Inmediatamente Fin…" at bounding box center [0, 0] width 0 height 0
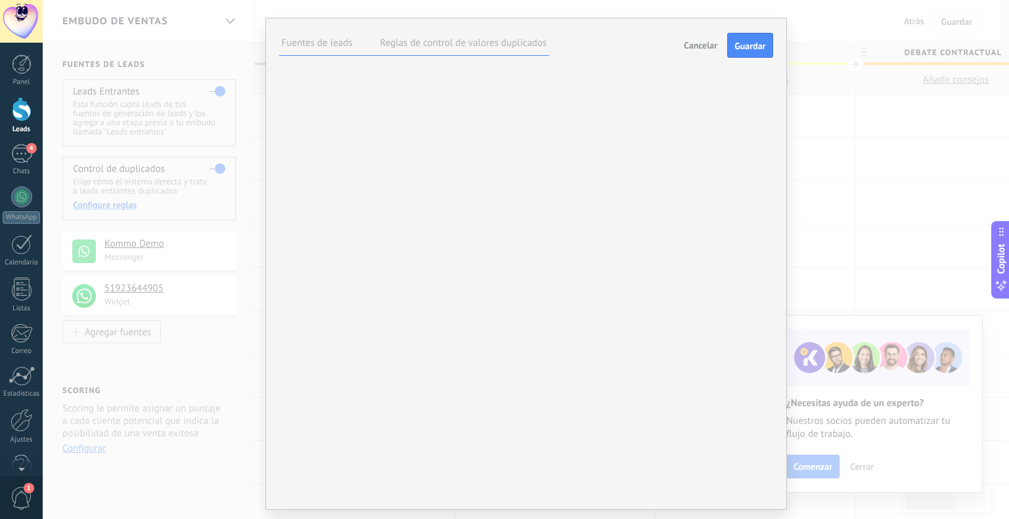
scroll to position [0, 0]
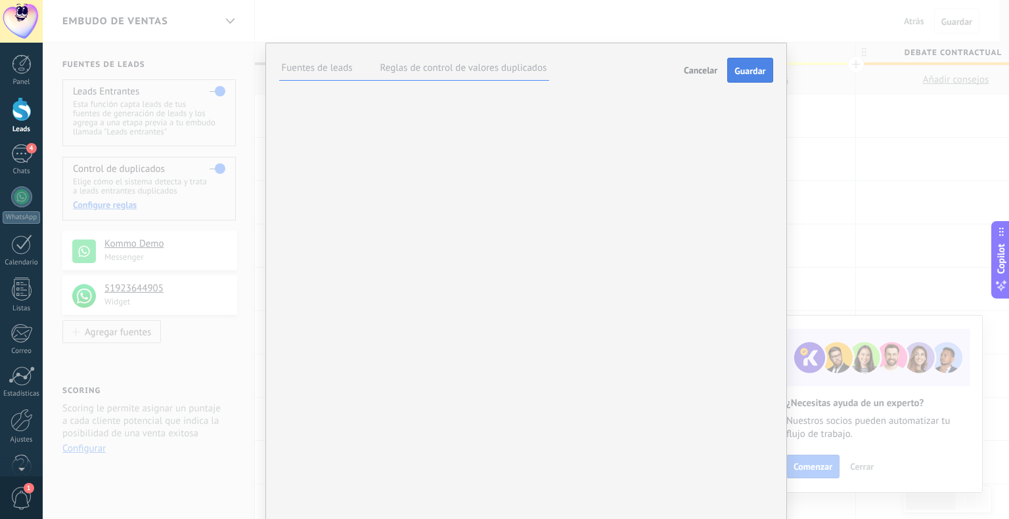
click at [739, 69] on span "Guardar" at bounding box center [749, 70] width 31 height 9
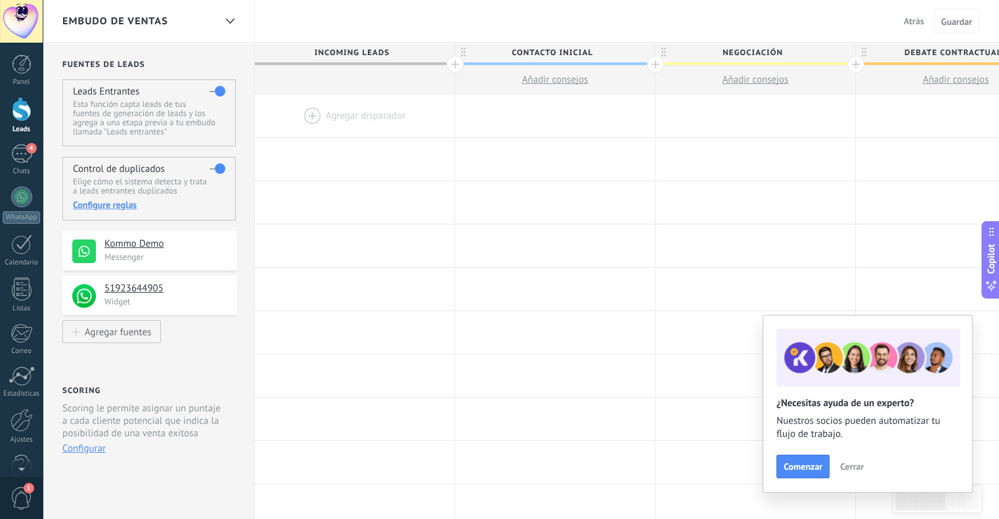
click at [18, 104] on div at bounding box center [22, 109] width 20 height 24
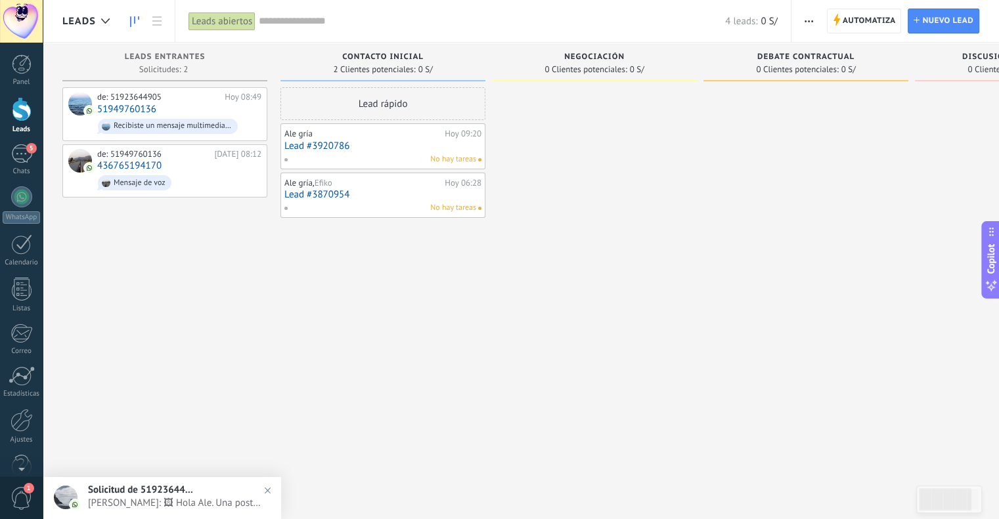
click at [219, 506] on span "Paola Quiñones: 🖼 Hola Ale. Una postulante de Colombia me escribió y me compart…" at bounding box center [175, 503] width 174 height 12
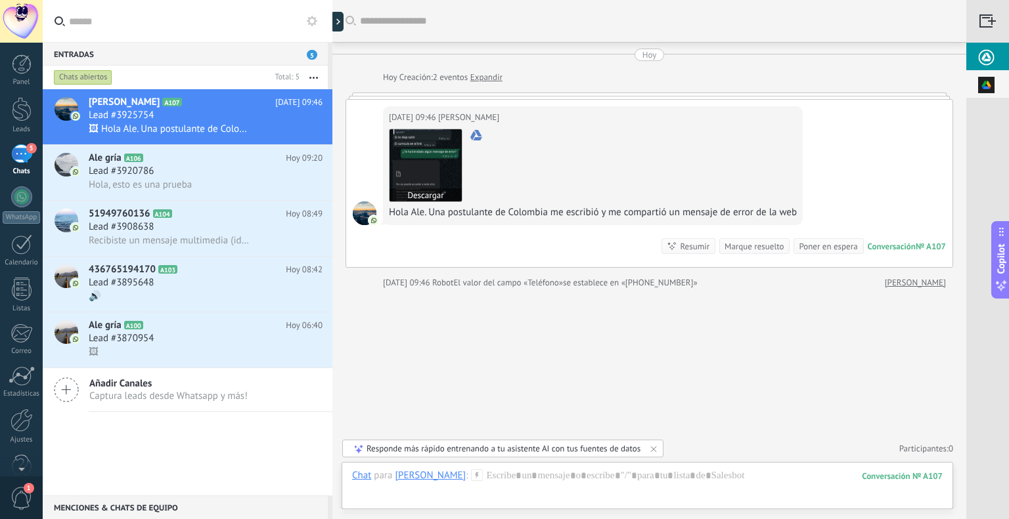
click at [418, 144] on img at bounding box center [425, 165] width 72 height 72
click at [502, 485] on div "To enrich screen reader interactions, please activate Accessibility in Grammarl…" at bounding box center [647, 488] width 590 height 39
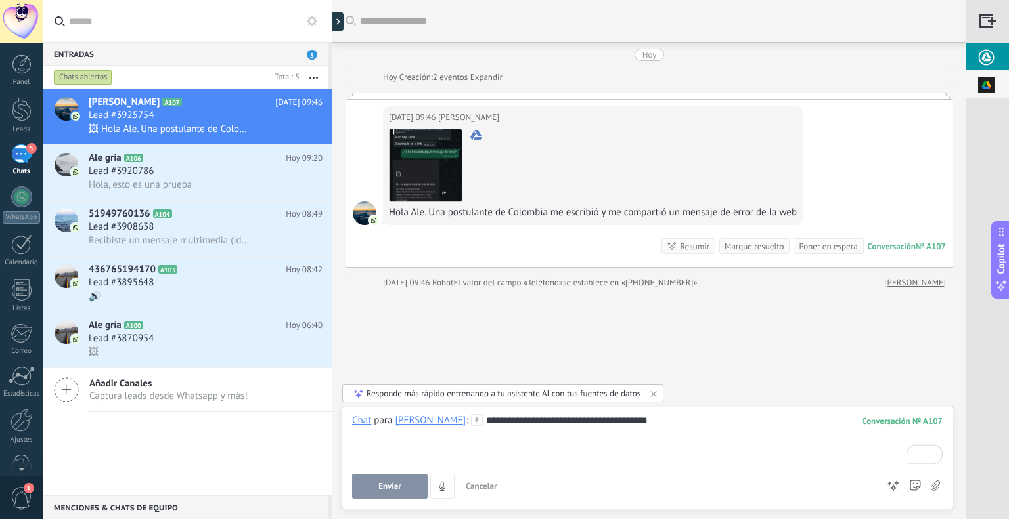
click at [380, 488] on span "Enviar" at bounding box center [389, 486] width 23 height 9
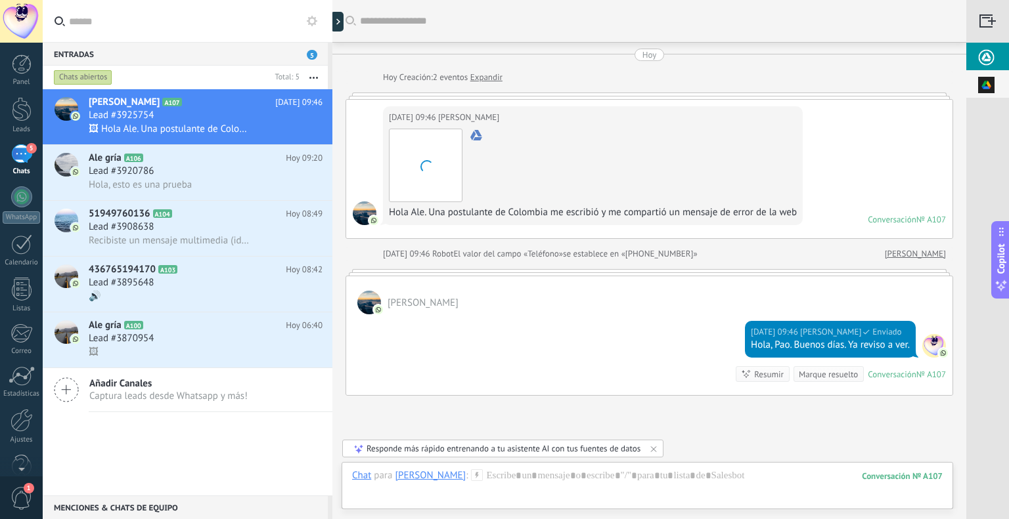
scroll to position [104, 0]
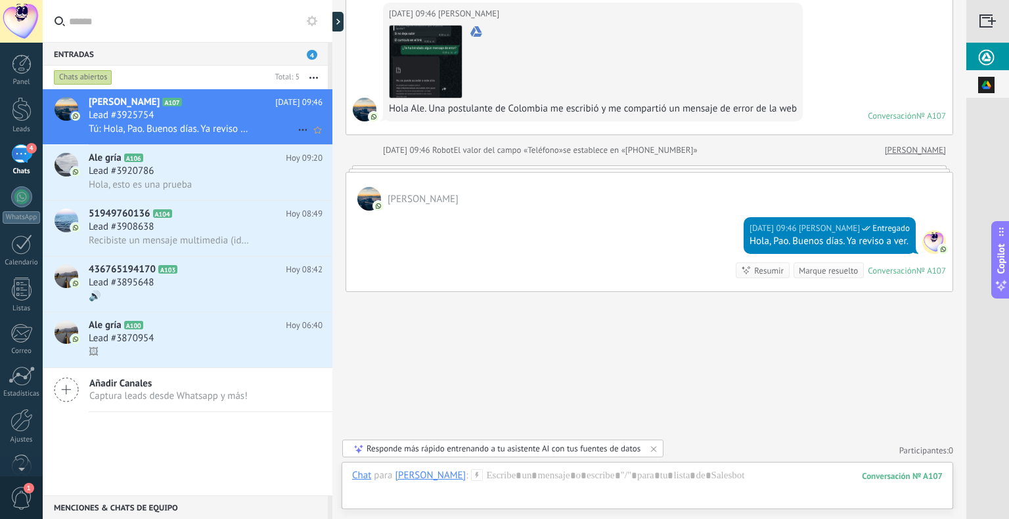
click at [171, 118] on div "Lead #3925754" at bounding box center [206, 115] width 234 height 13
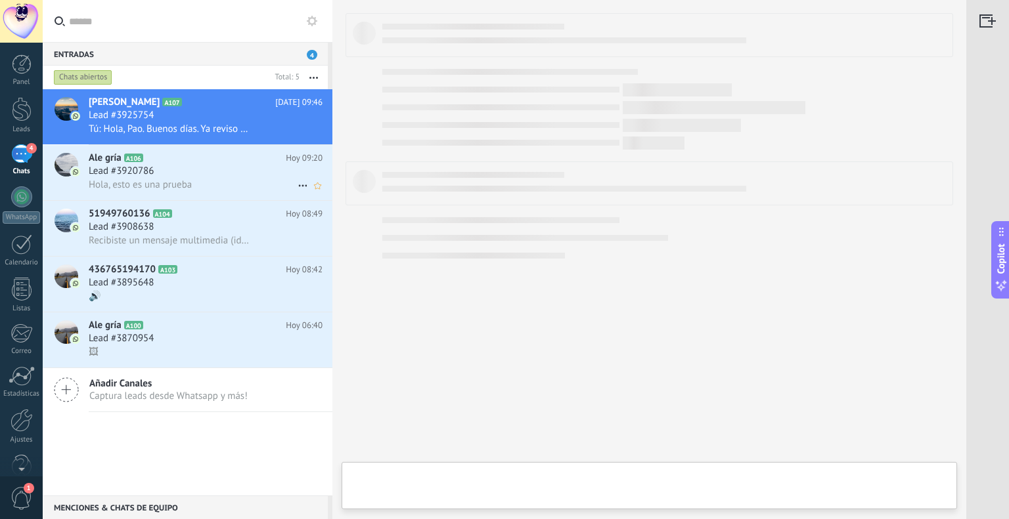
click at [189, 175] on div "Lead #3920786" at bounding box center [206, 171] width 234 height 13
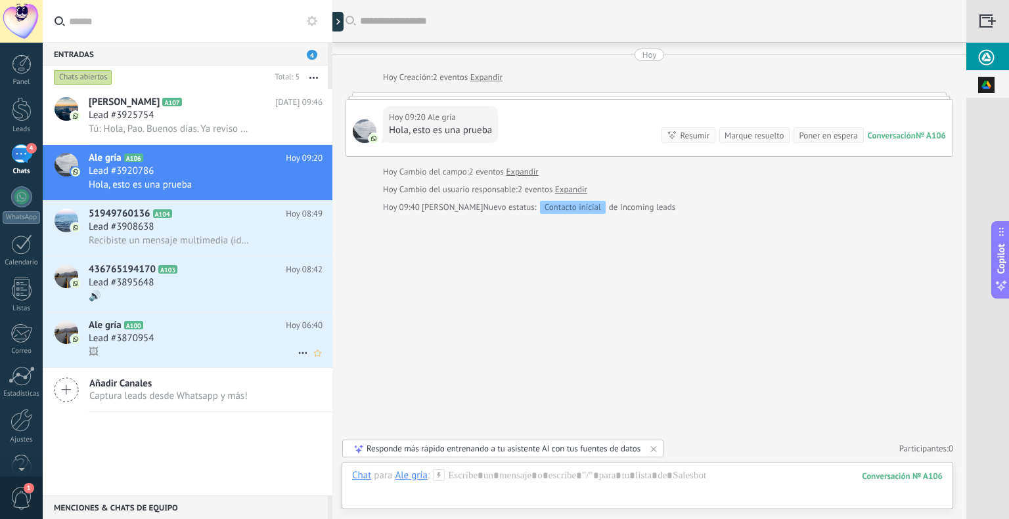
click at [204, 339] on div "Lead #3870954" at bounding box center [206, 338] width 234 height 13
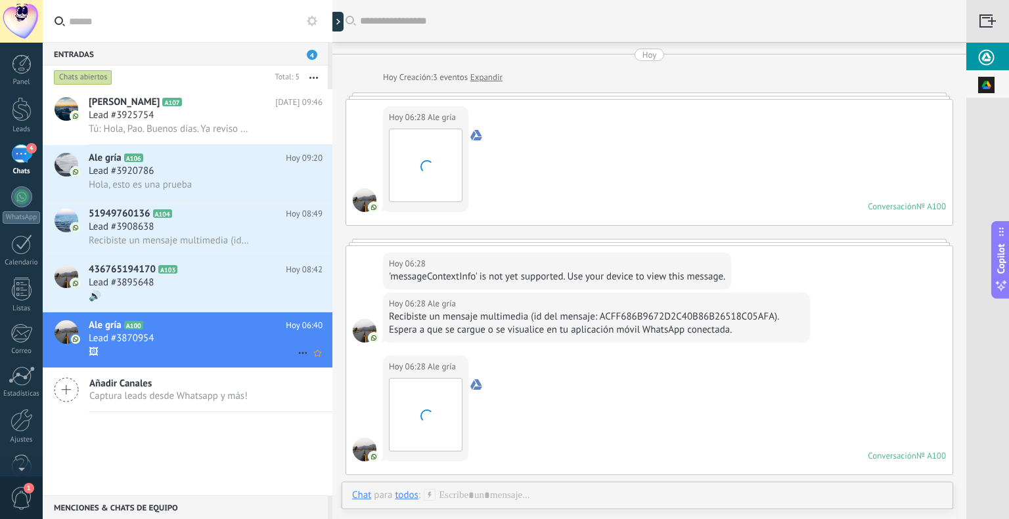
scroll to position [636, 0]
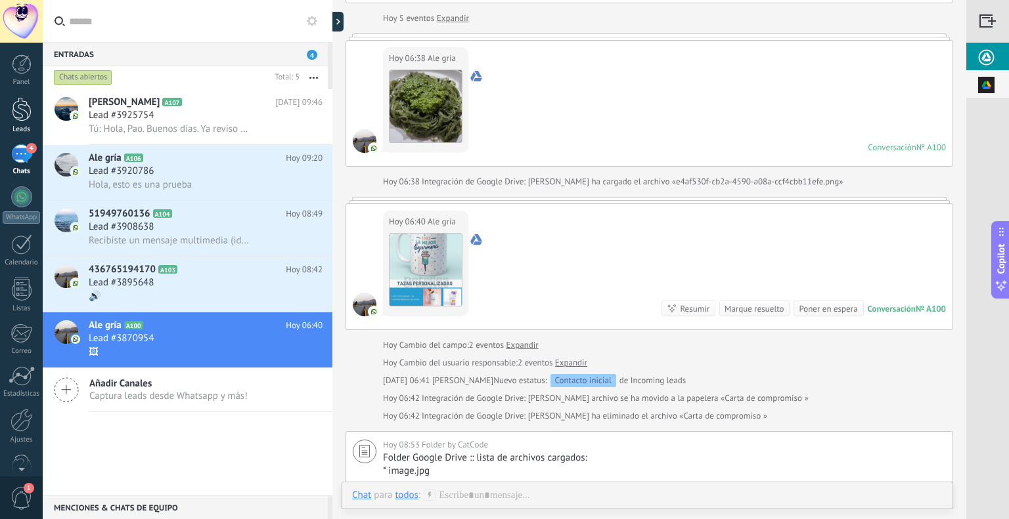
click at [8, 116] on link "Leads" at bounding box center [21, 115] width 43 height 37
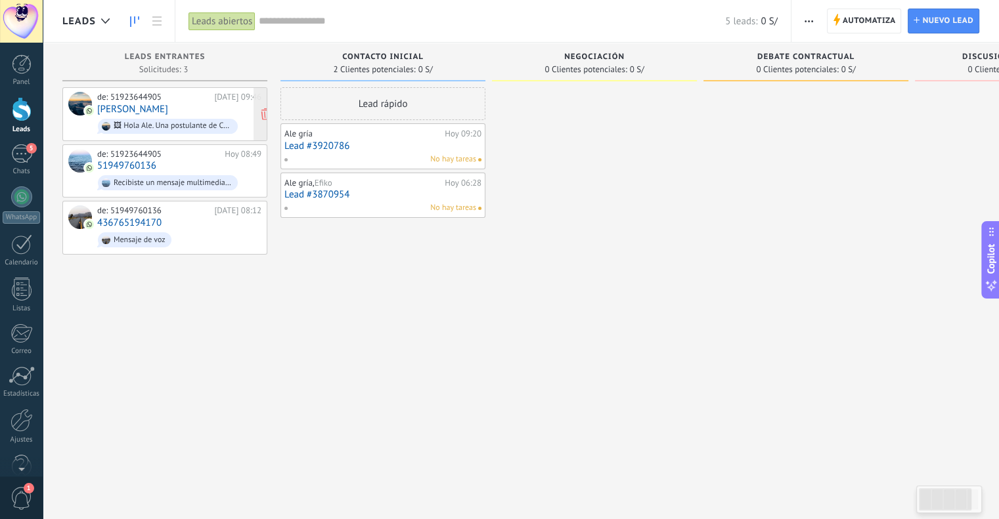
click at [135, 108] on link "[PERSON_NAME]" at bounding box center [132, 109] width 71 height 11
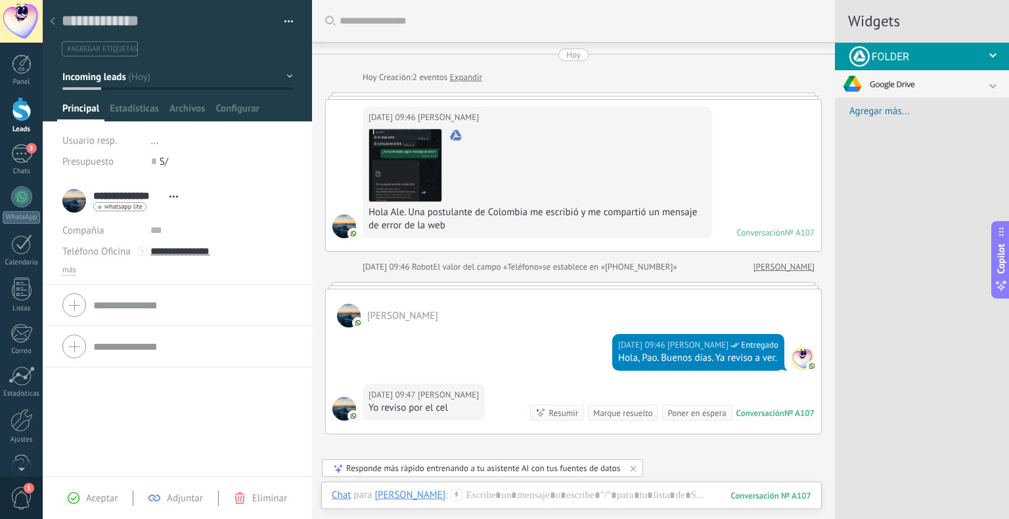
click at [24, 108] on div at bounding box center [22, 109] width 20 height 24
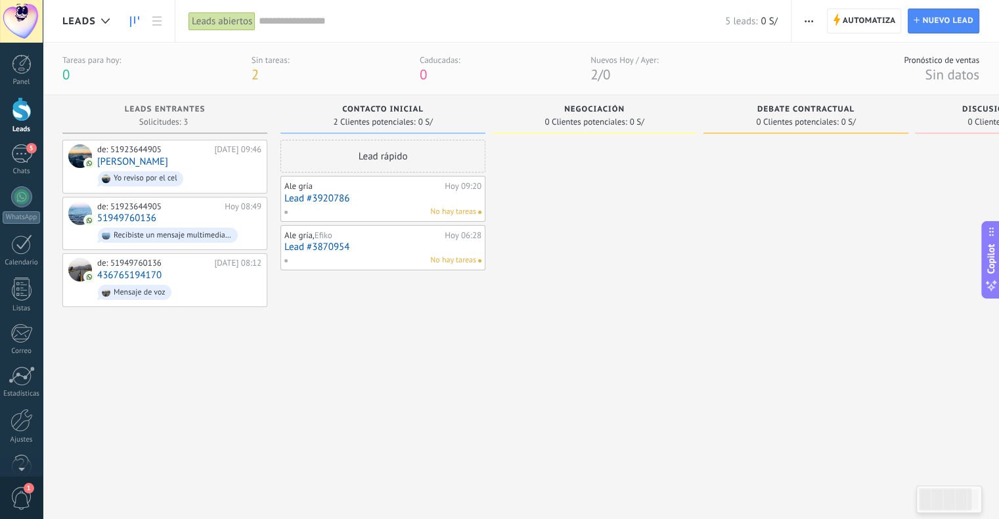
click at [604, 234] on div at bounding box center [594, 314] width 205 height 348
click at [151, 158] on link "[PERSON_NAME]" at bounding box center [132, 161] width 71 height 11
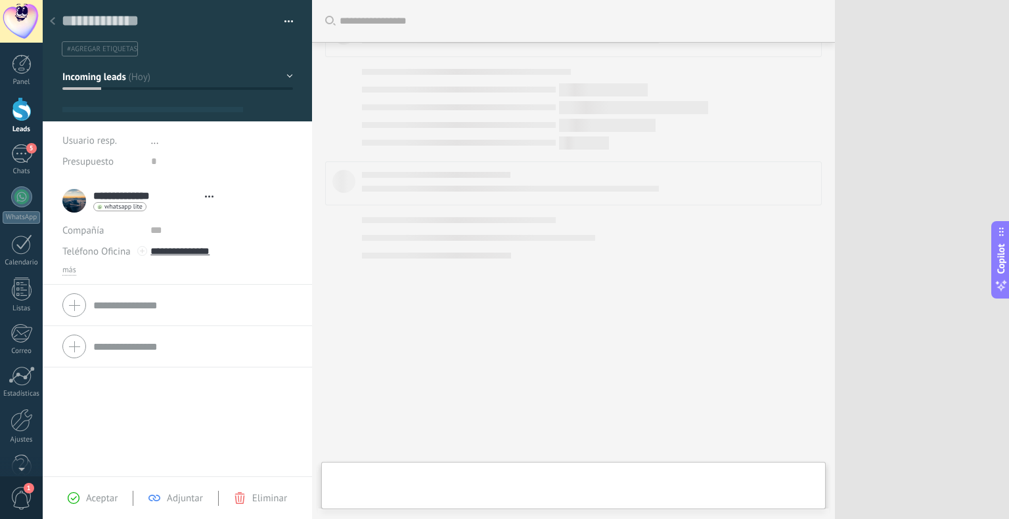
type textarea "**********"
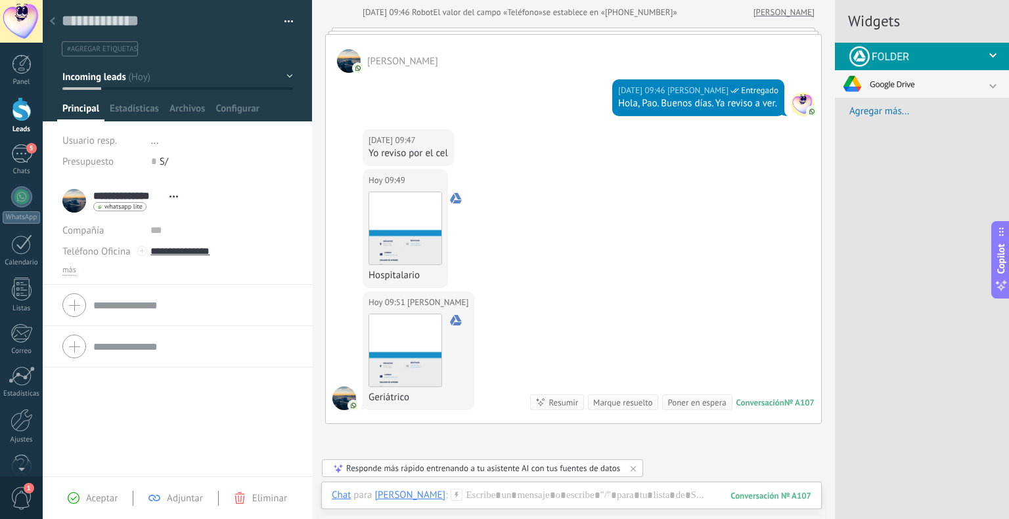
scroll to position [255, 0]
click at [391, 200] on img at bounding box center [405, 228] width 72 height 72
click at [417, 325] on img at bounding box center [405, 351] width 72 height 72
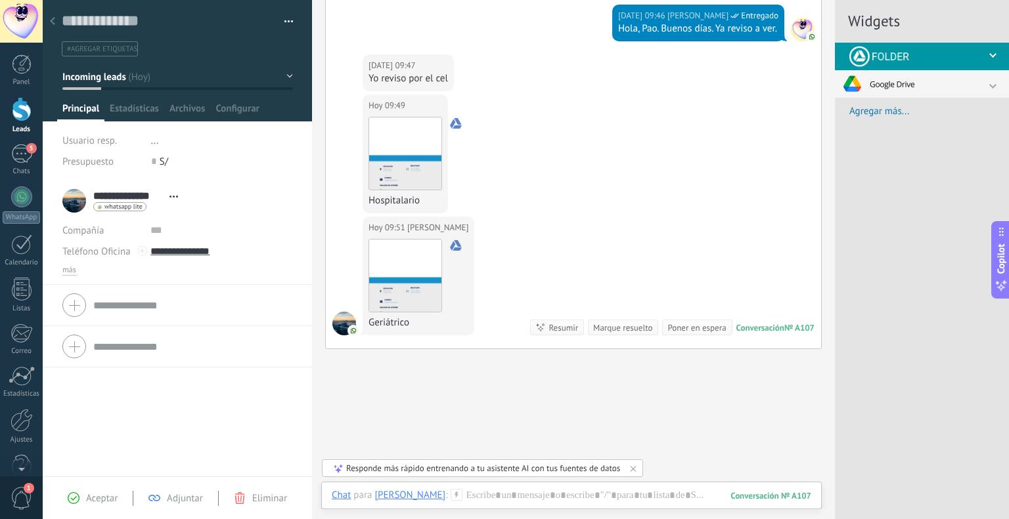
scroll to position [386, 0]
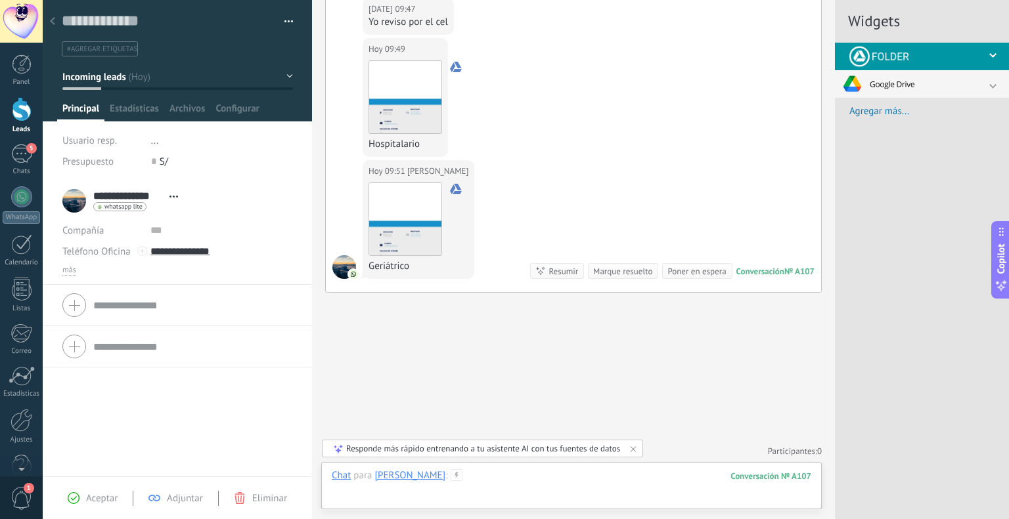
click at [531, 475] on div at bounding box center [571, 488] width 479 height 39
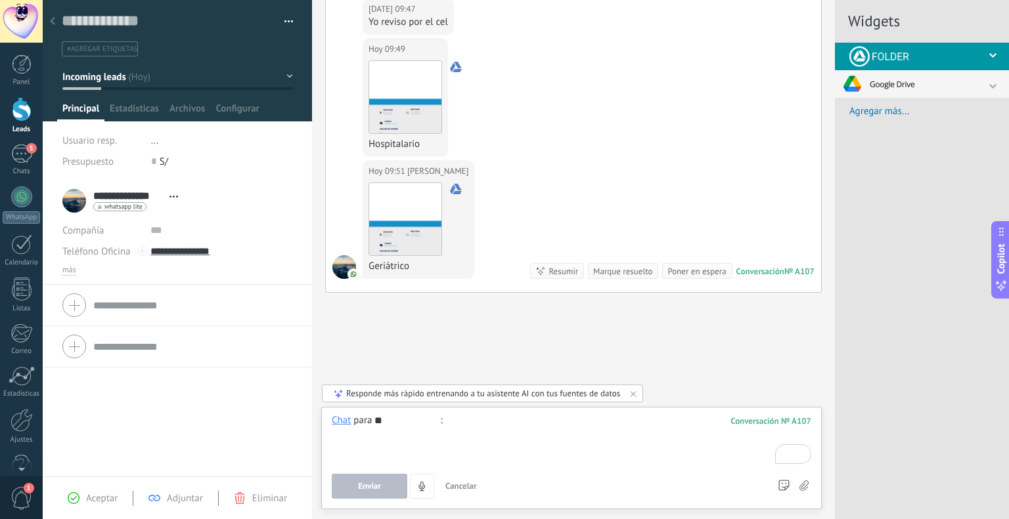
type input "*"
type input "********"
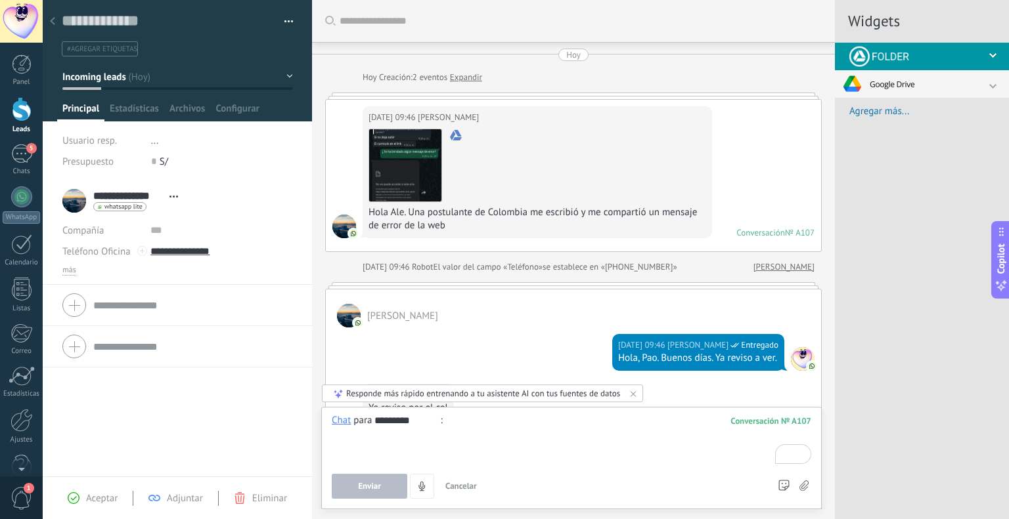
scroll to position [19, 0]
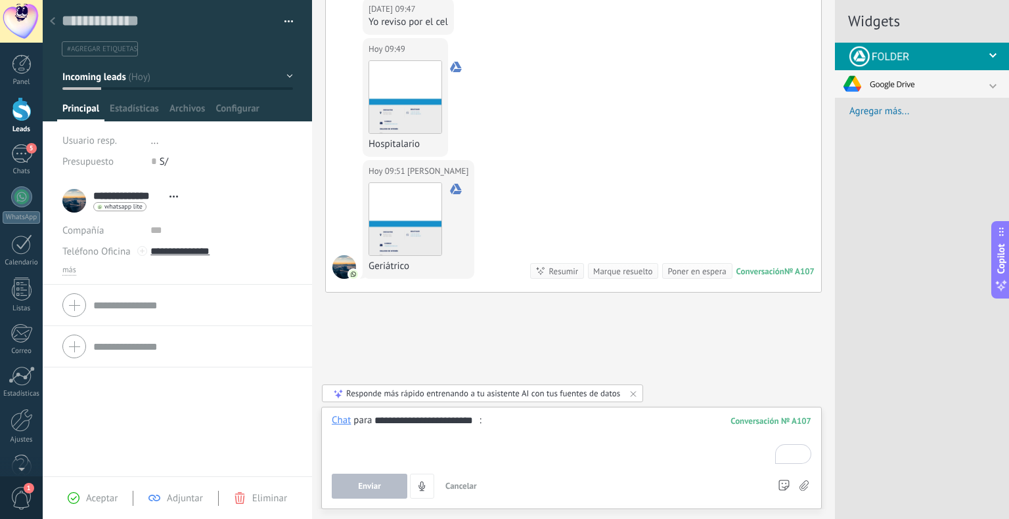
type input "**********"
drag, startPoint x: 511, startPoint y: 433, endPoint x: 286, endPoint y: 431, distance: 225.9
click at [286, 431] on div "Guardar y crear Imprimir Administrar etiquetas" at bounding box center [526, 259] width 966 height 519
click at [358, 430] on div "To enrich screen reader interactions, please activate Accessibility in Grammarl…" at bounding box center [571, 439] width 479 height 50
click at [991, 379] on div "Widgets Seleccionar los archivos para subir... Agregar más..." at bounding box center [922, 259] width 174 height 519
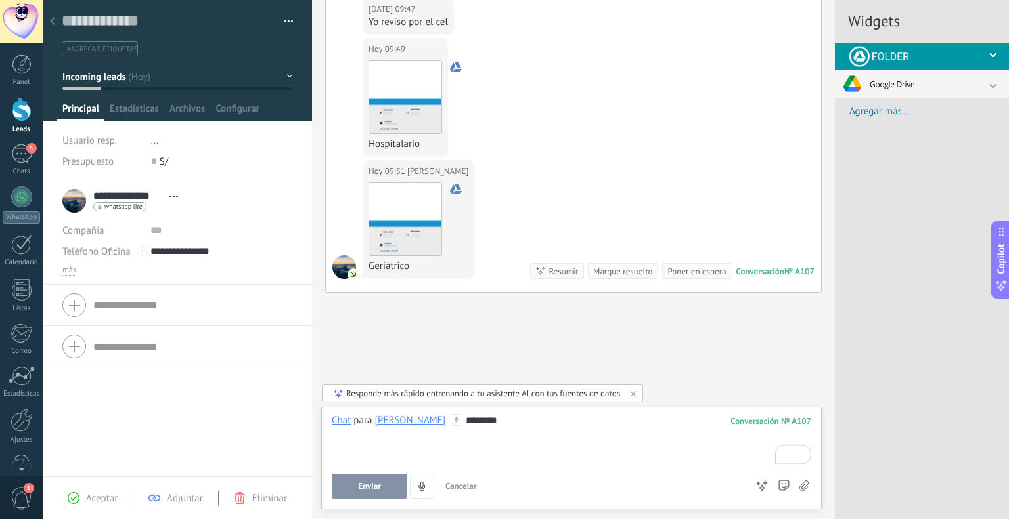
click at [360, 485] on span "Enviar" at bounding box center [369, 486] width 23 height 9
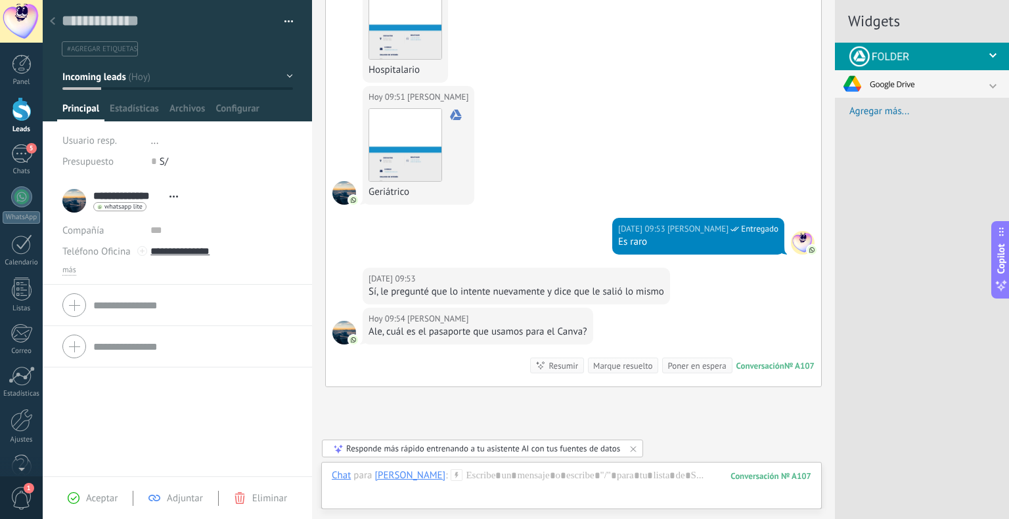
scroll to position [555, 0]
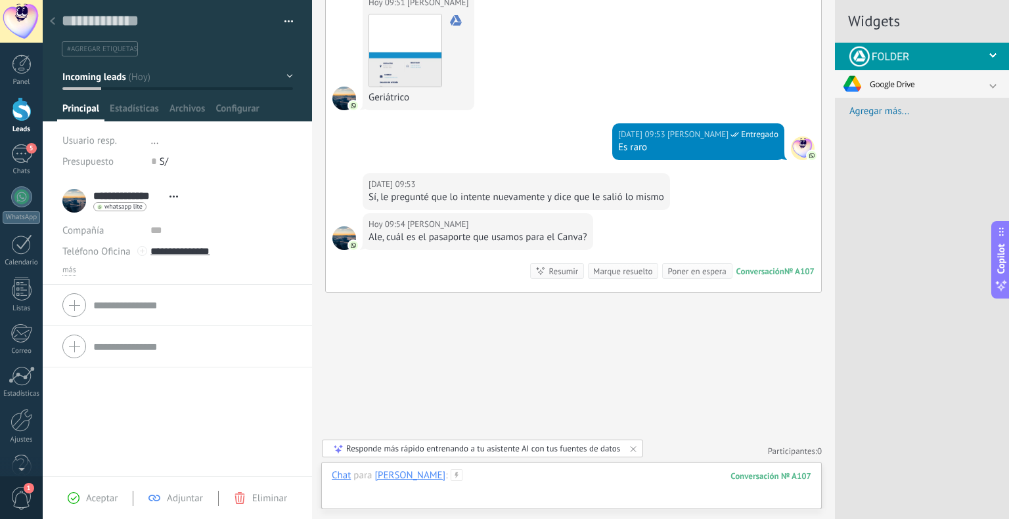
click at [508, 481] on div at bounding box center [571, 488] width 479 height 39
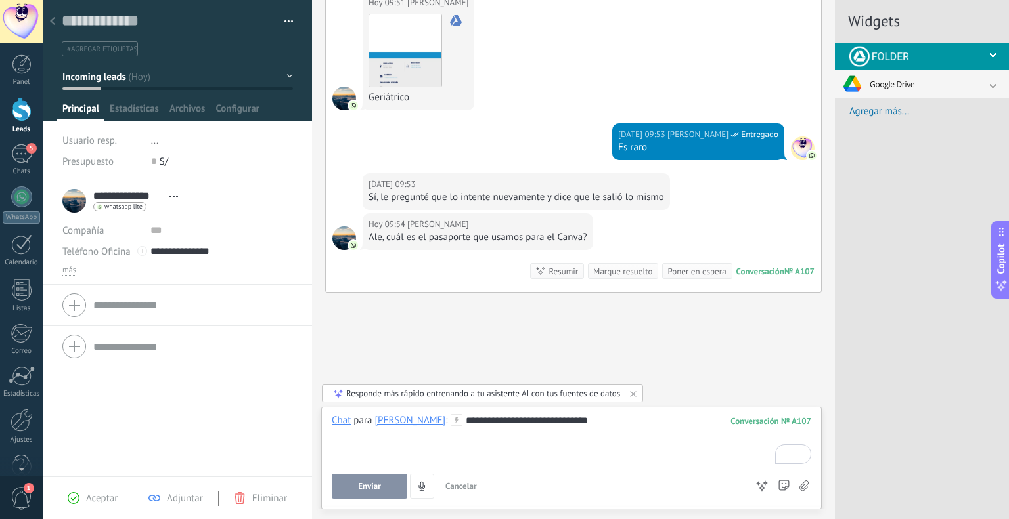
click at [362, 491] on span "Enviar" at bounding box center [369, 486] width 23 height 9
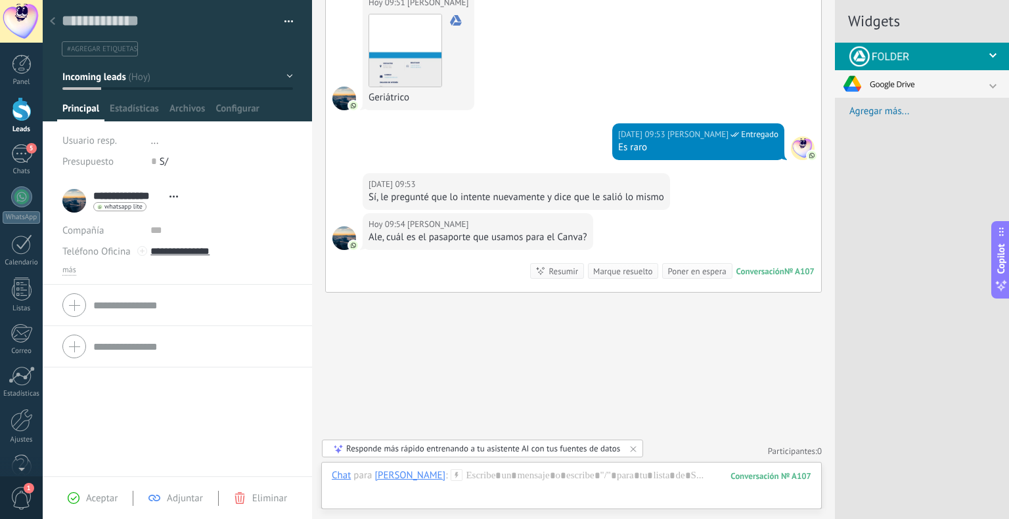
scroll to position [601, 0]
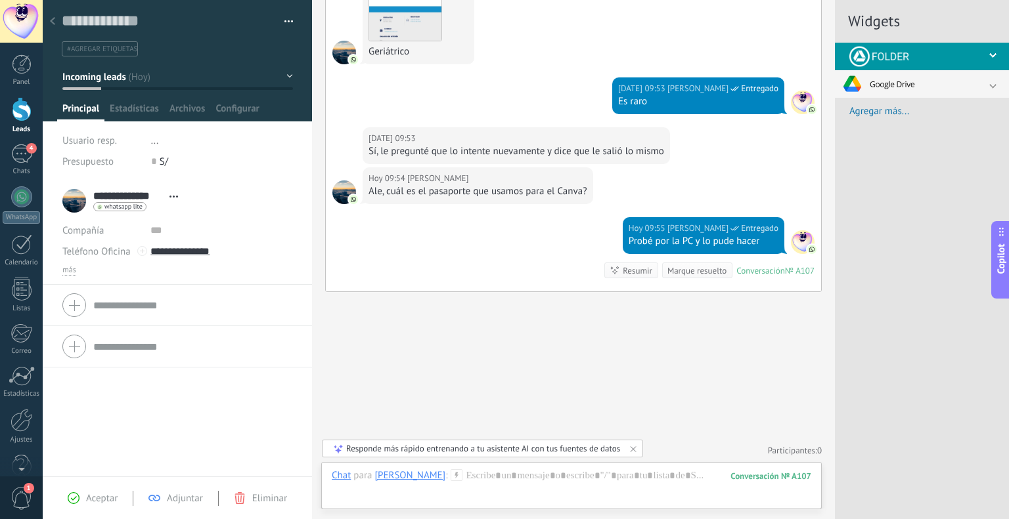
click at [502, 466] on div "Chat Correo Nota Tarea Chat para [PERSON_NAME] : 107 Enviar Cancelar Rastrear c…" at bounding box center [571, 485] width 500 height 47
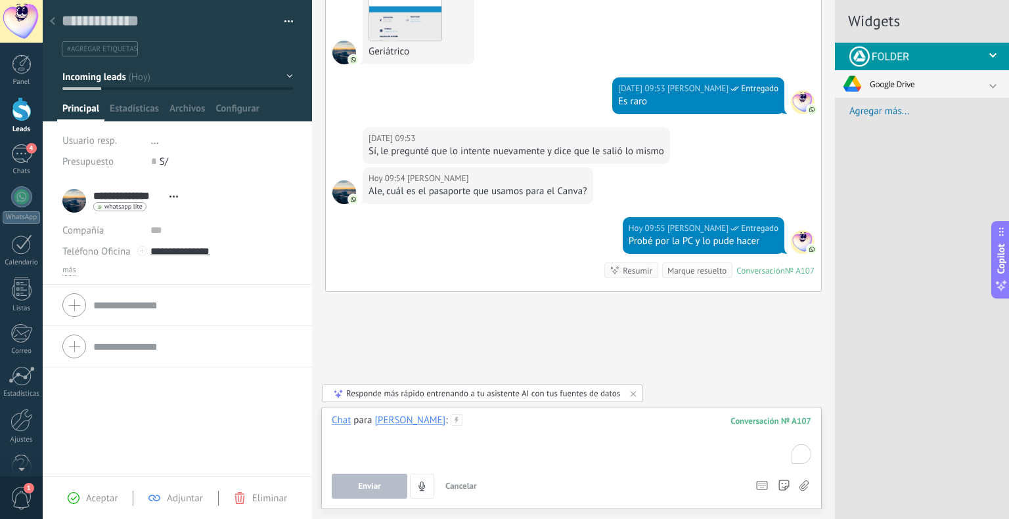
click at [492, 422] on div "To enrich screen reader interactions, please activate Accessibility in Grammarl…" at bounding box center [571, 439] width 479 height 50
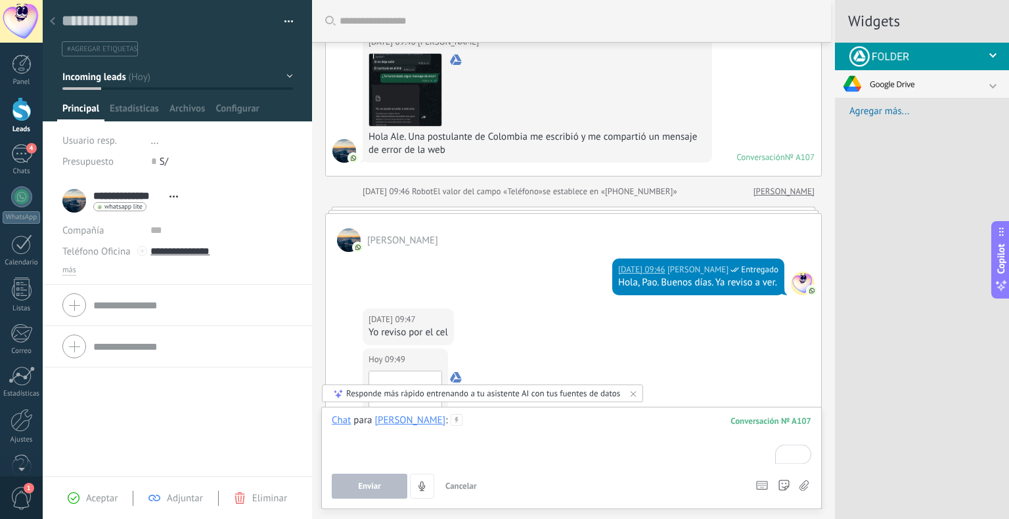
scroll to position [0, 0]
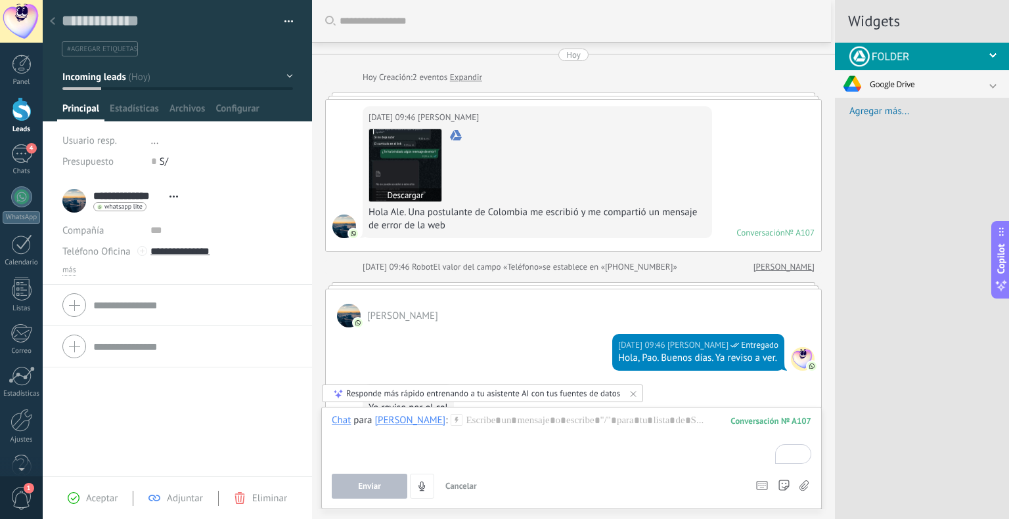
click at [405, 152] on img at bounding box center [405, 165] width 72 height 72
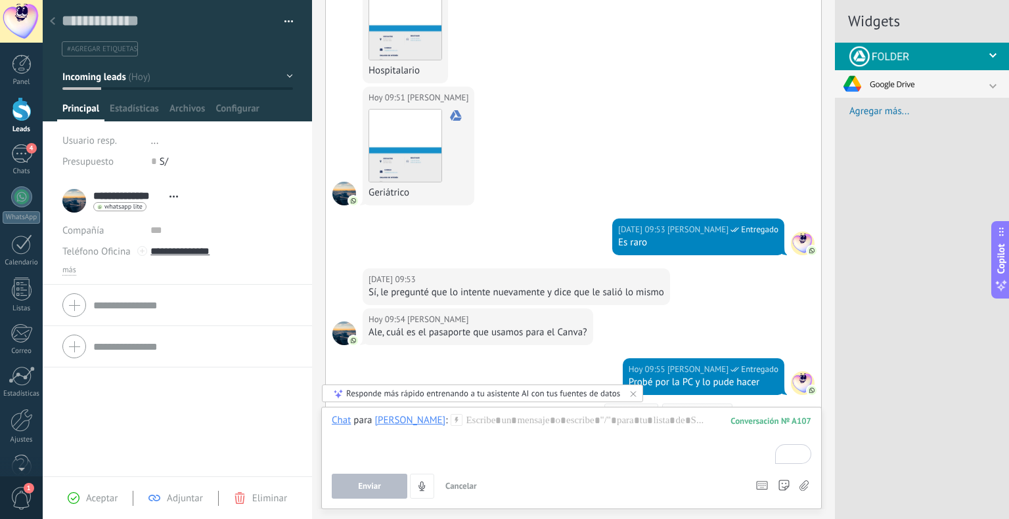
scroll to position [601, 0]
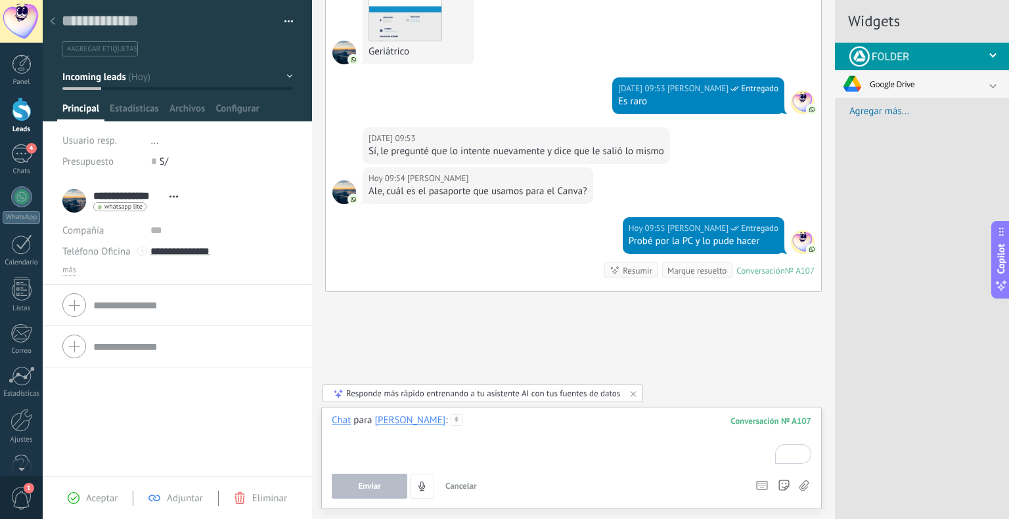
click at [492, 425] on div "To enrich screen reader interactions, please activate Accessibility in Grammarl…" at bounding box center [571, 439] width 479 height 50
click at [362, 488] on span "Enviar" at bounding box center [369, 486] width 23 height 9
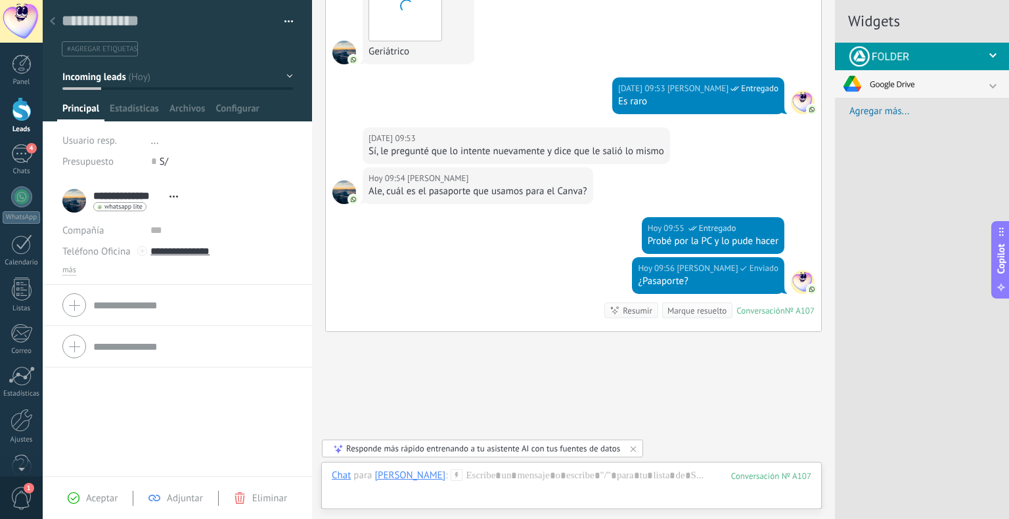
scroll to position [641, 0]
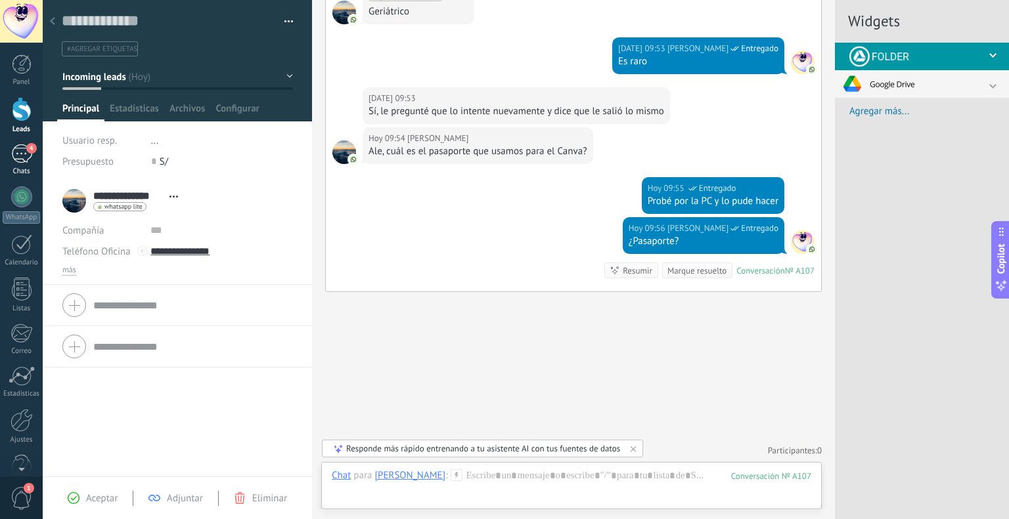
click at [23, 157] on div "4" at bounding box center [21, 153] width 21 height 19
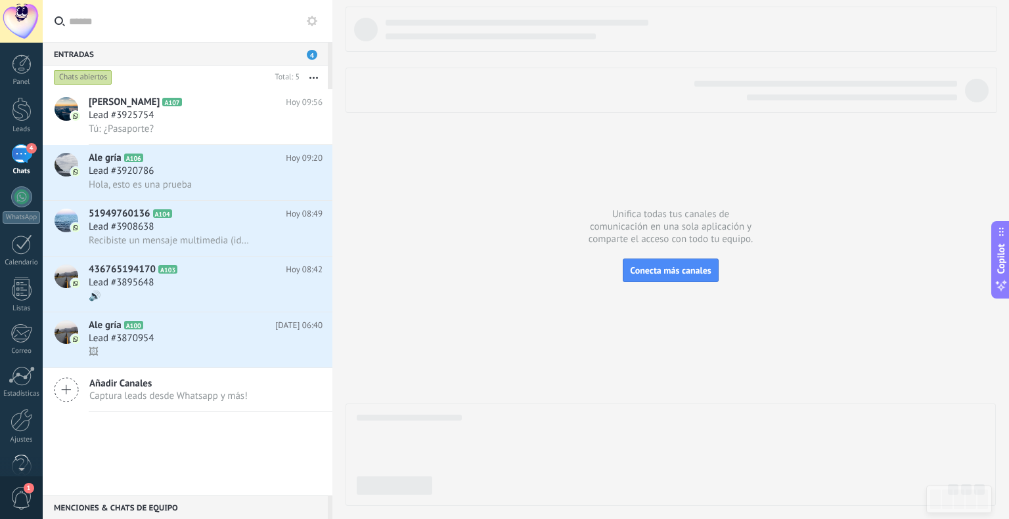
scroll to position [26, 0]
click at [15, 399] on div at bounding box center [22, 394] width 22 height 23
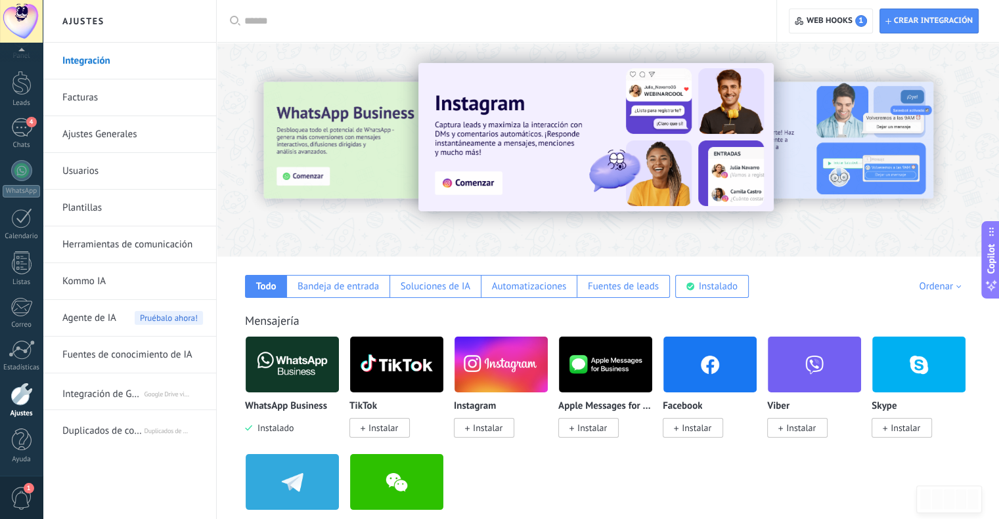
click at [289, 20] on input "text" at bounding box center [500, 21] width 513 height 14
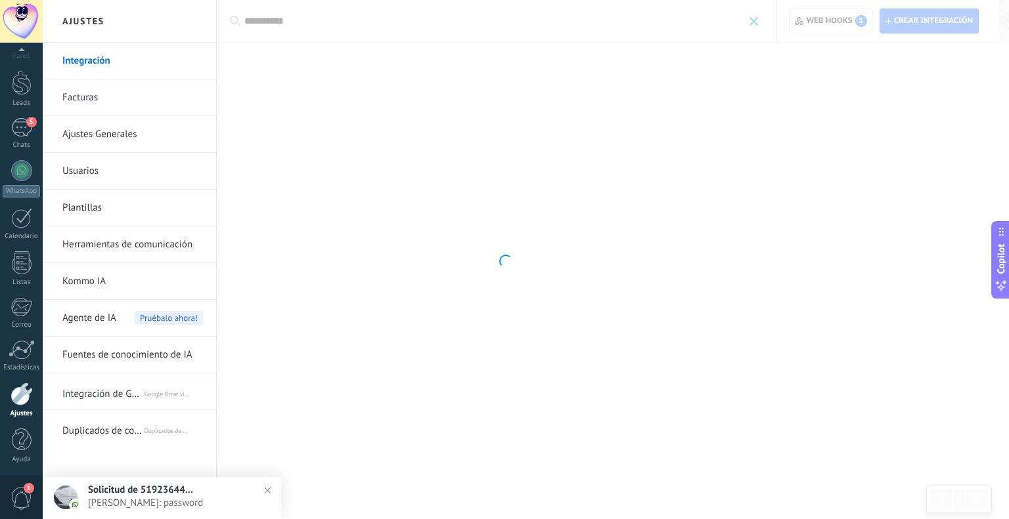
type input "**********"
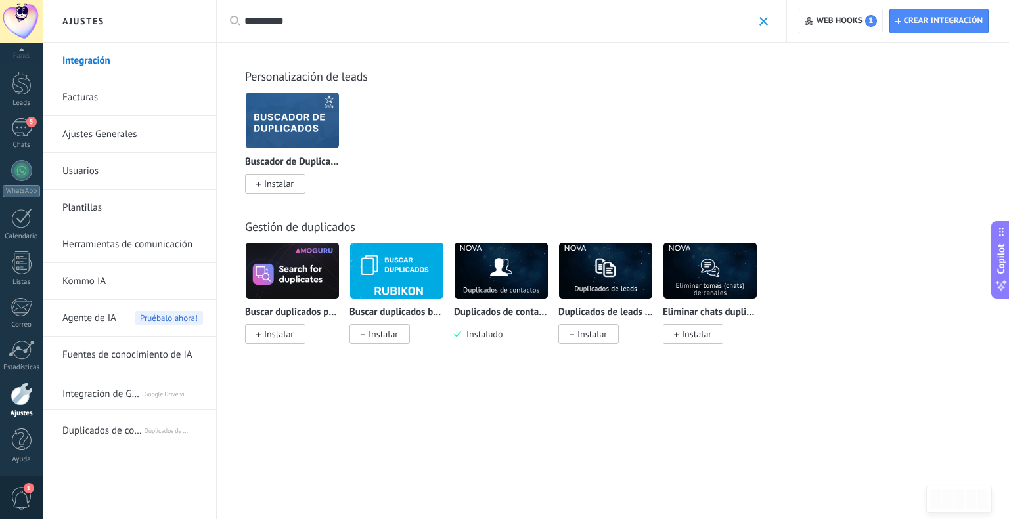
click at [279, 118] on img at bounding box center [292, 121] width 93 height 64
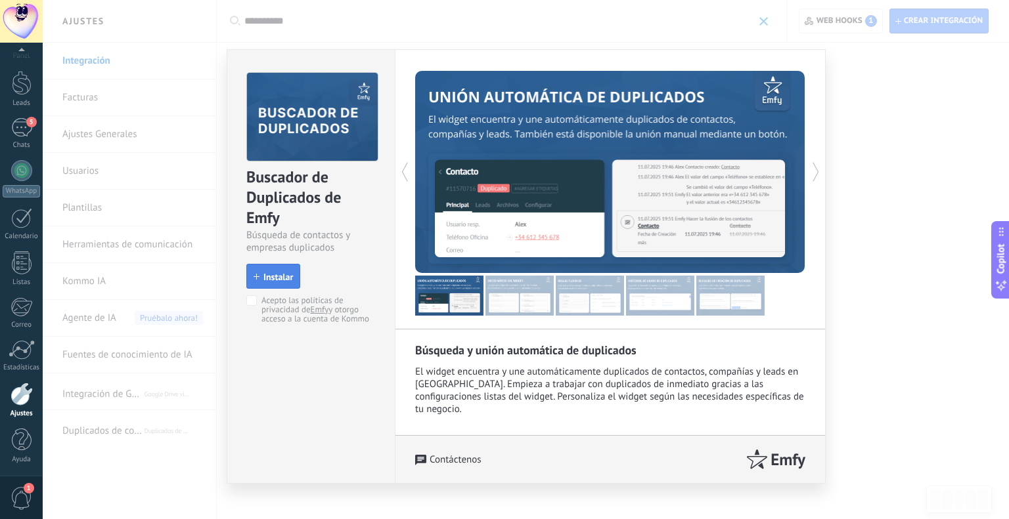
click at [271, 278] on span "Instalar" at bounding box center [278, 276] width 30 height 9
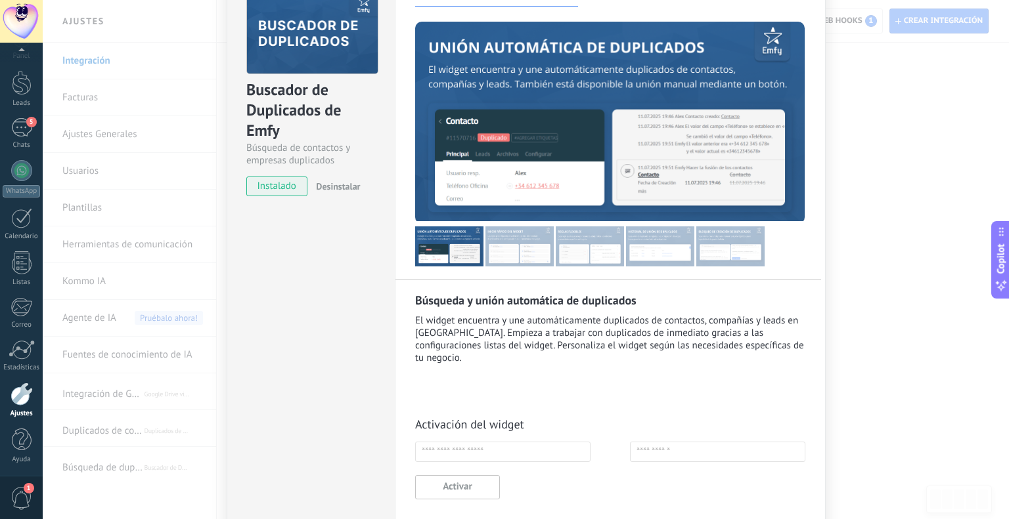
scroll to position [131, 0]
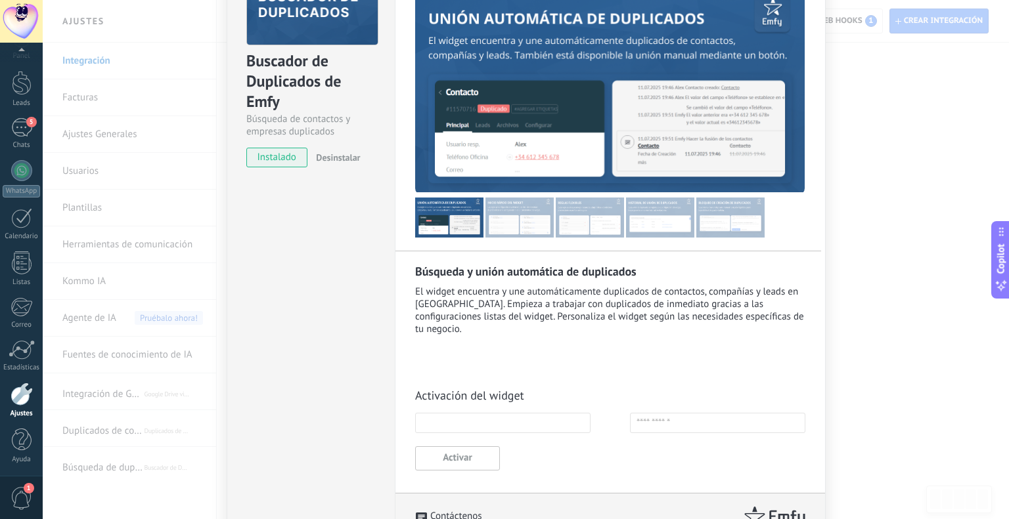
click at [467, 414] on input "text" at bounding box center [502, 423] width 175 height 20
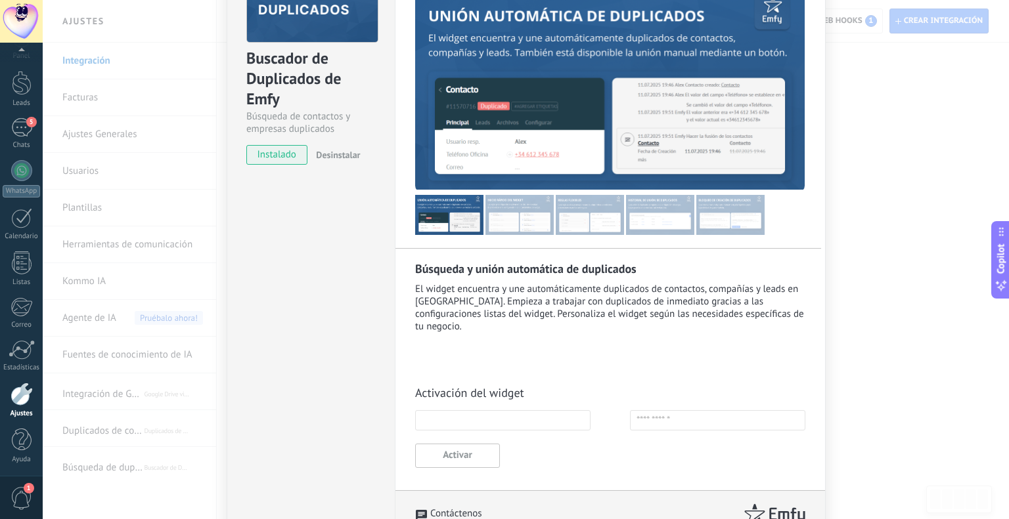
scroll to position [139, 0]
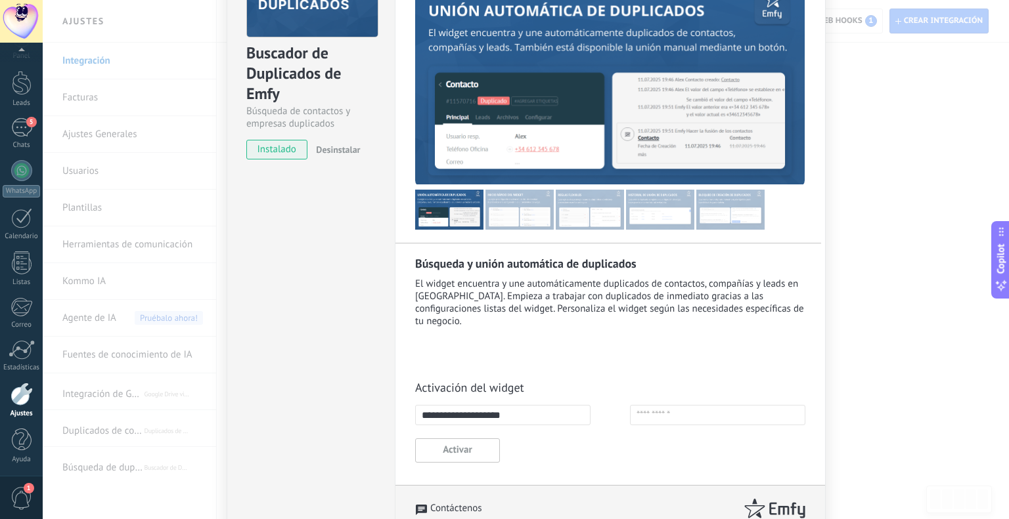
type input "**********"
click at [652, 405] on input "text" at bounding box center [717, 415] width 175 height 20
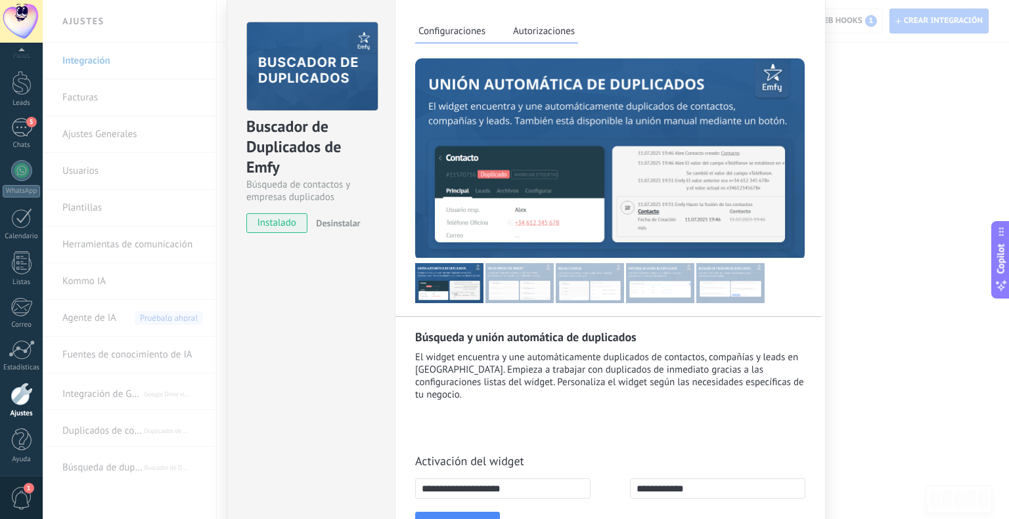
scroll to position [0, 0]
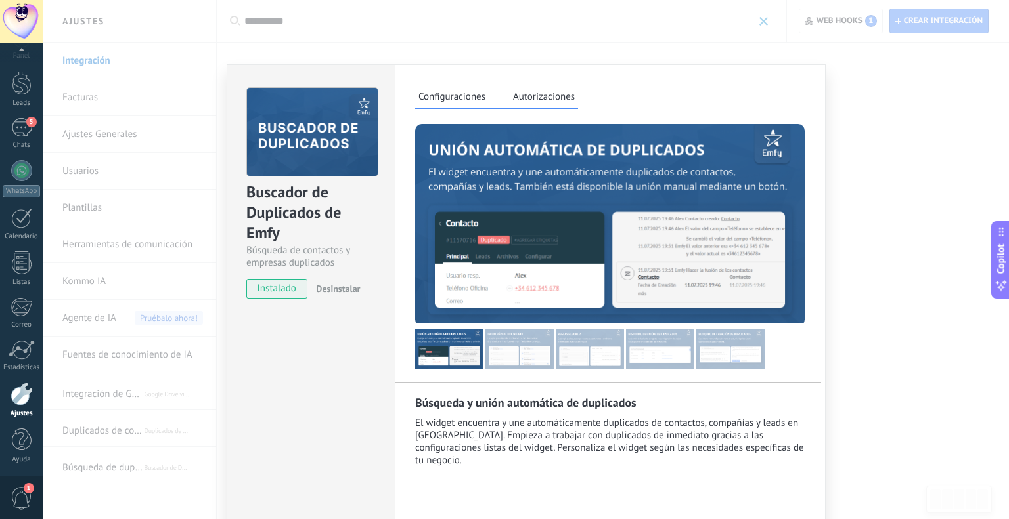
type input "**********"
click at [561, 102] on label "Autorizaciones" at bounding box center [544, 98] width 68 height 19
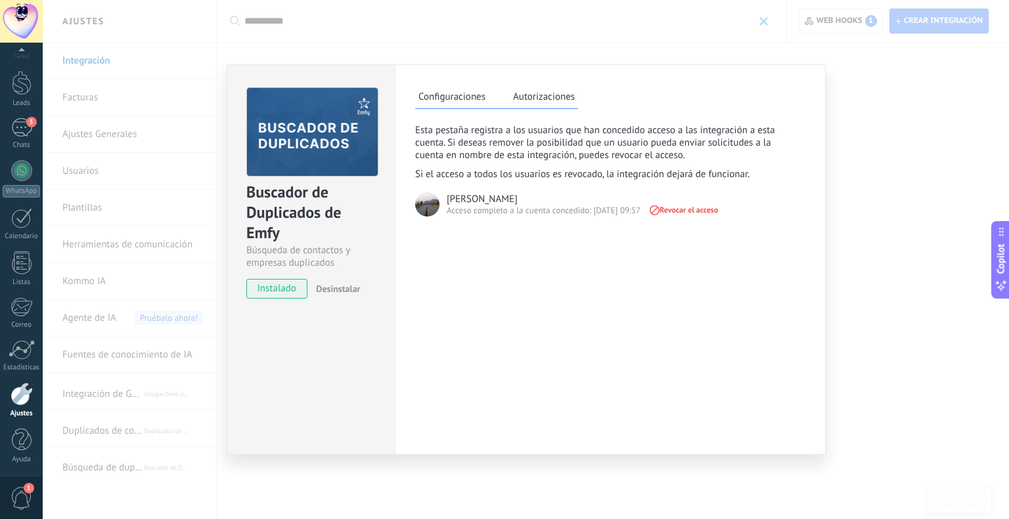
click at [465, 103] on label "Configuraciones" at bounding box center [452, 98] width 74 height 19
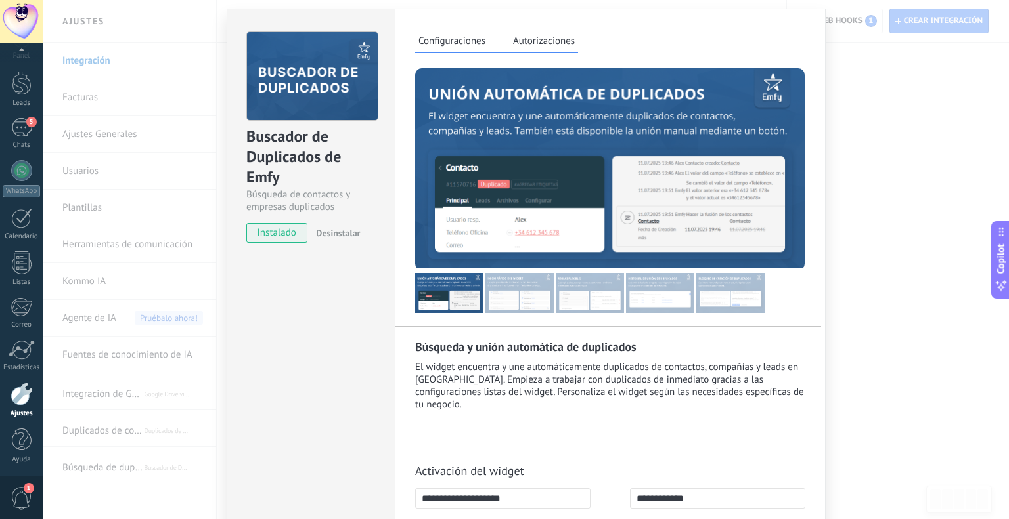
scroll to position [139, 0]
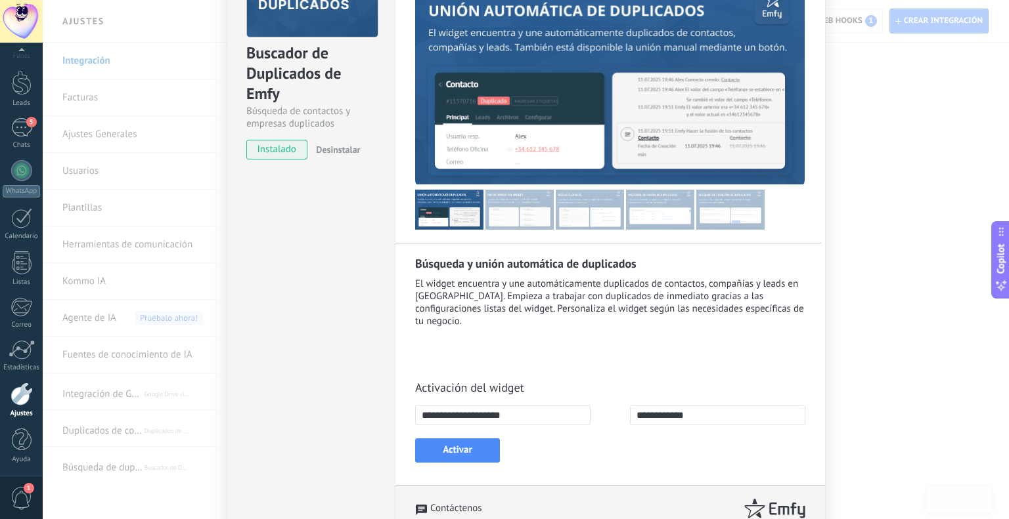
click at [463, 439] on button "Activar" at bounding box center [457, 451] width 85 height 24
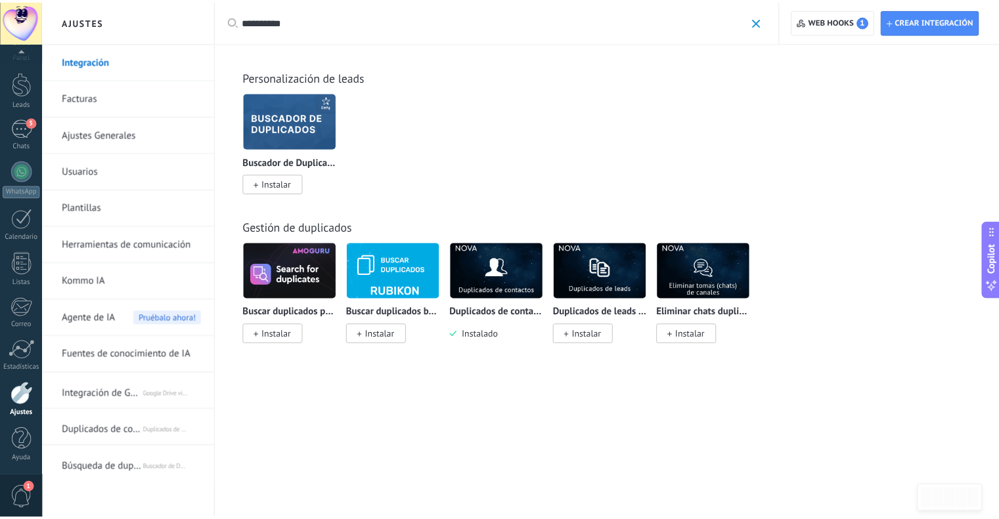
scroll to position [0, 0]
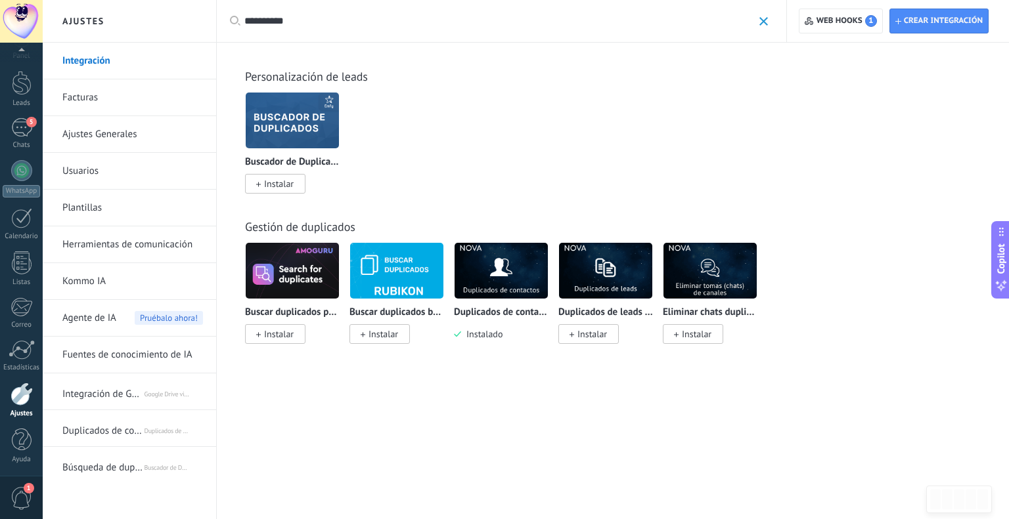
click at [104, 460] on span "Búsqueda de duplicados de Emfy" at bounding box center [102, 466] width 81 height 32
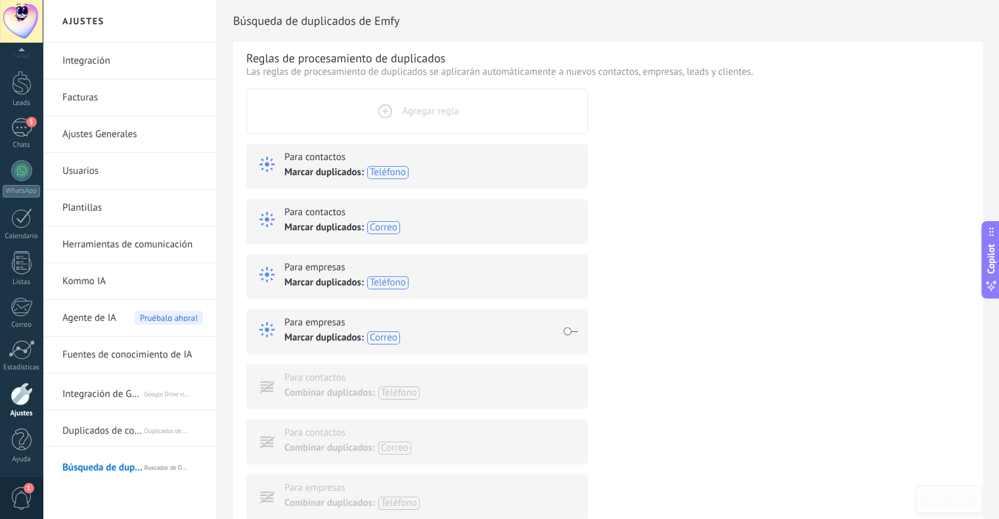
scroll to position [66, 0]
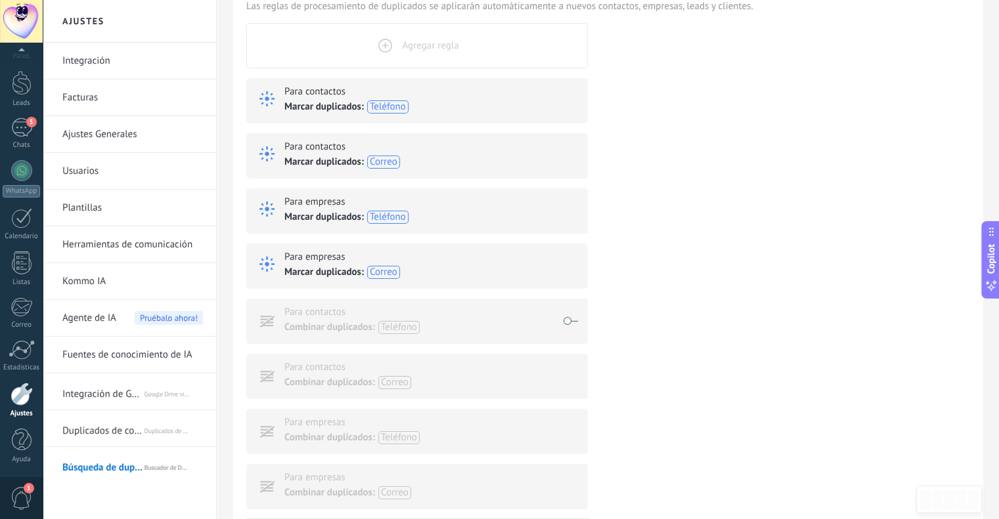
click at [573, 322] on span at bounding box center [573, 321] width 21 height 37
click at [569, 372] on span at bounding box center [573, 376] width 21 height 37
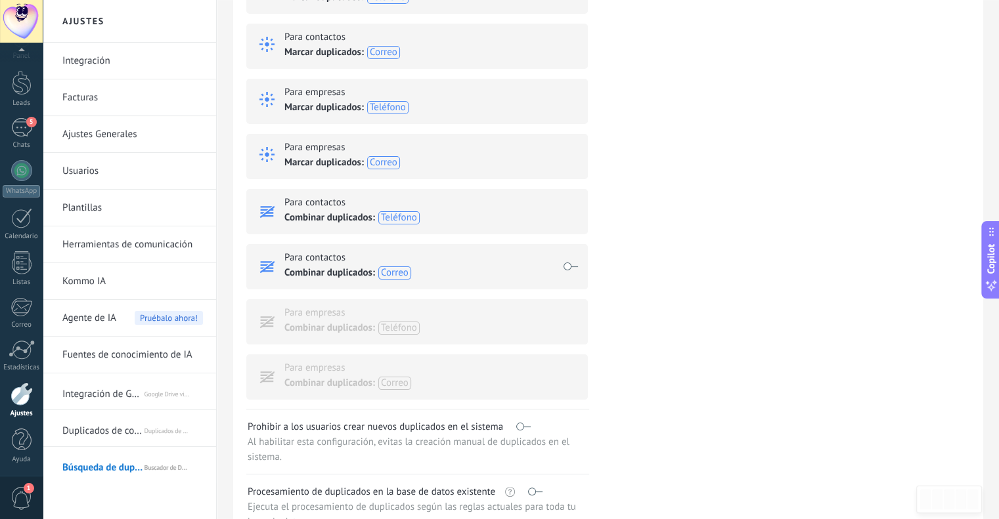
scroll to position [197, 0]
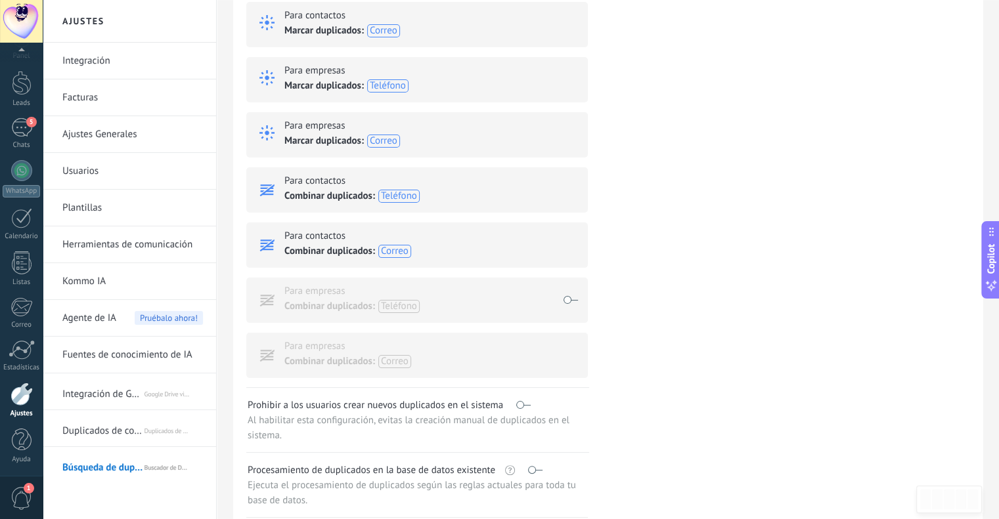
click at [575, 301] on span at bounding box center [573, 300] width 21 height 37
click at [575, 356] on span at bounding box center [573, 355] width 21 height 37
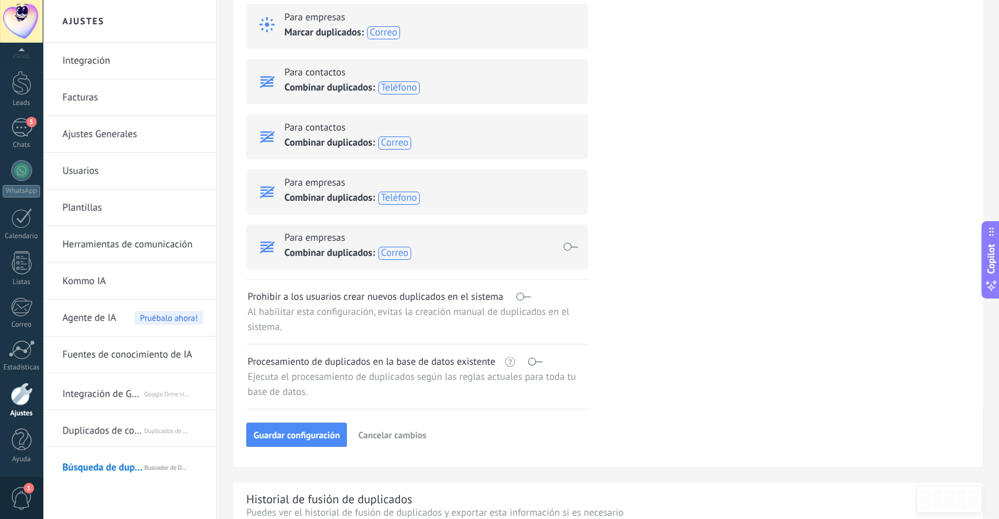
scroll to position [328, 0]
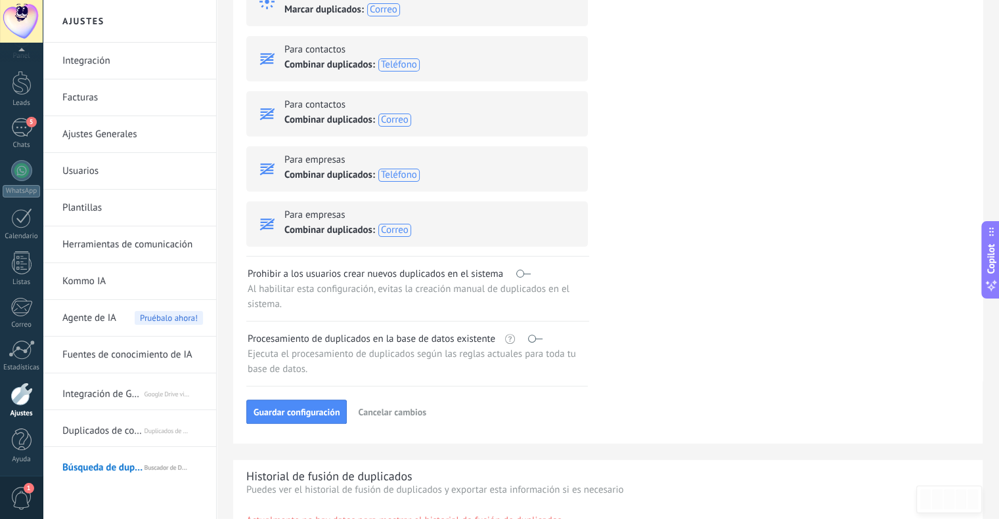
click at [540, 338] on span at bounding box center [538, 339] width 21 height 7
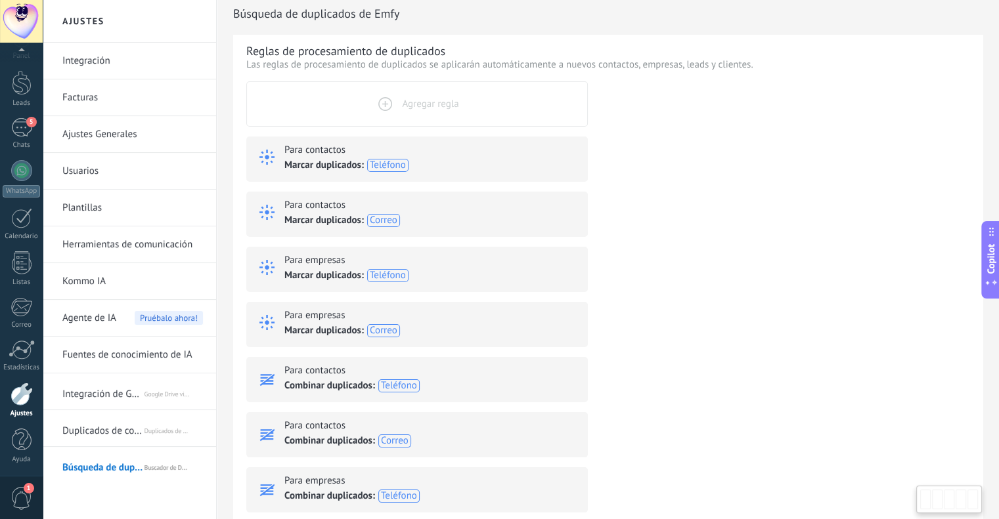
scroll to position [0, 0]
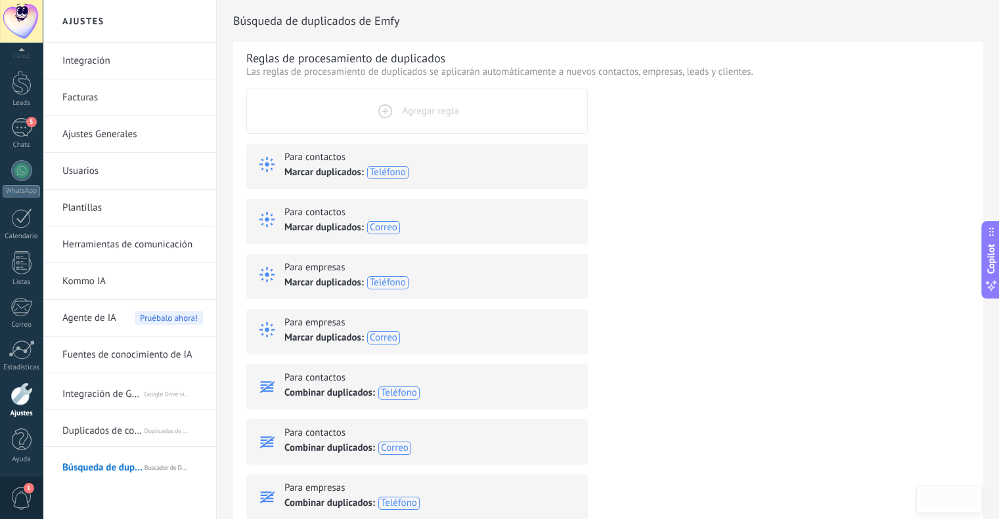
click at [414, 118] on button "Agregar regla" at bounding box center [416, 111] width 341 height 45
select select
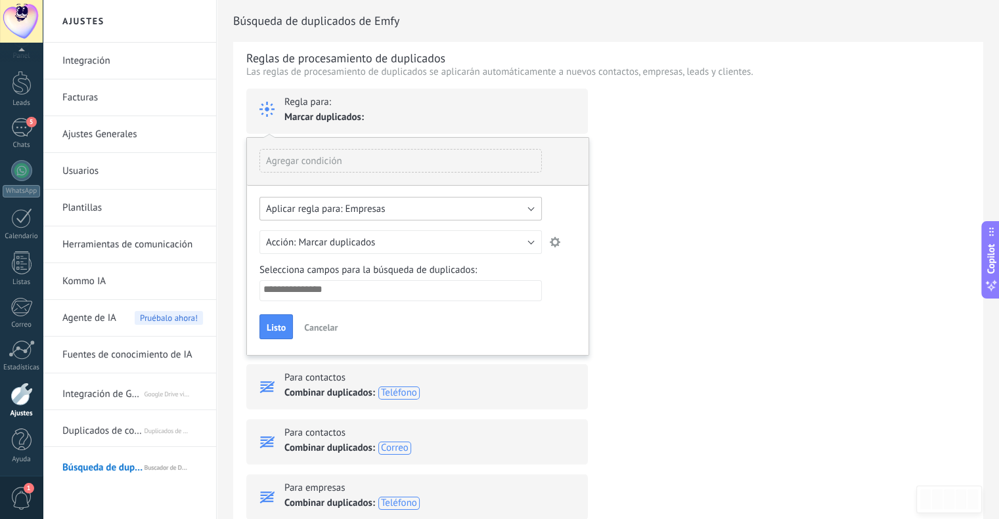
click at [465, 213] on button "Empresas" at bounding box center [400, 209] width 282 height 24
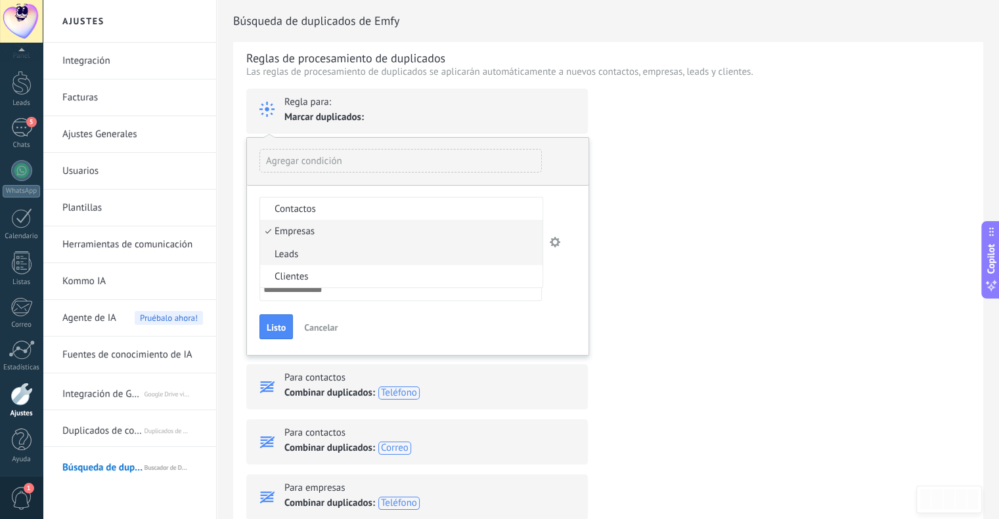
click at [301, 249] on li "Leads" at bounding box center [405, 254] width 290 height 22
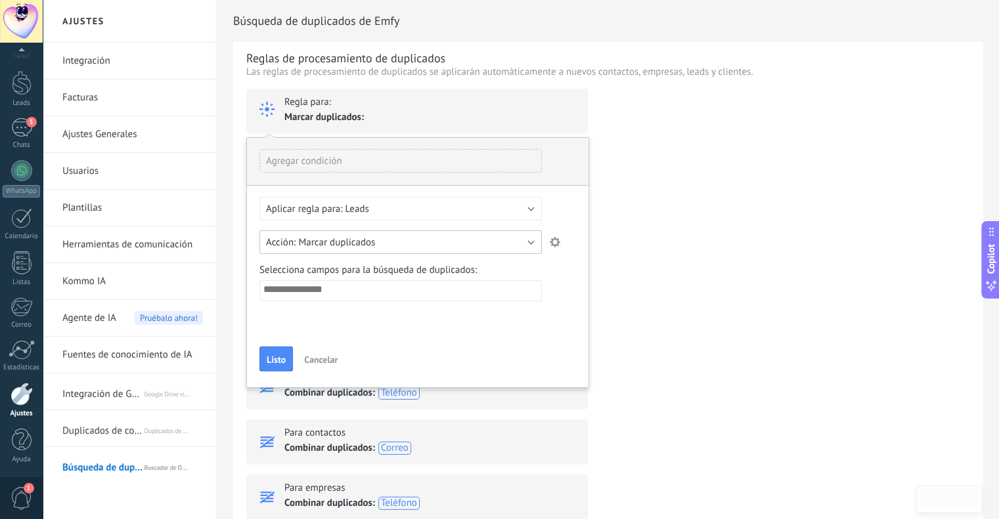
click at [479, 240] on button "Marcar duplicados" at bounding box center [400, 242] width 282 height 24
click at [413, 265] on li "Combinar duplicados" at bounding box center [405, 264] width 290 height 22
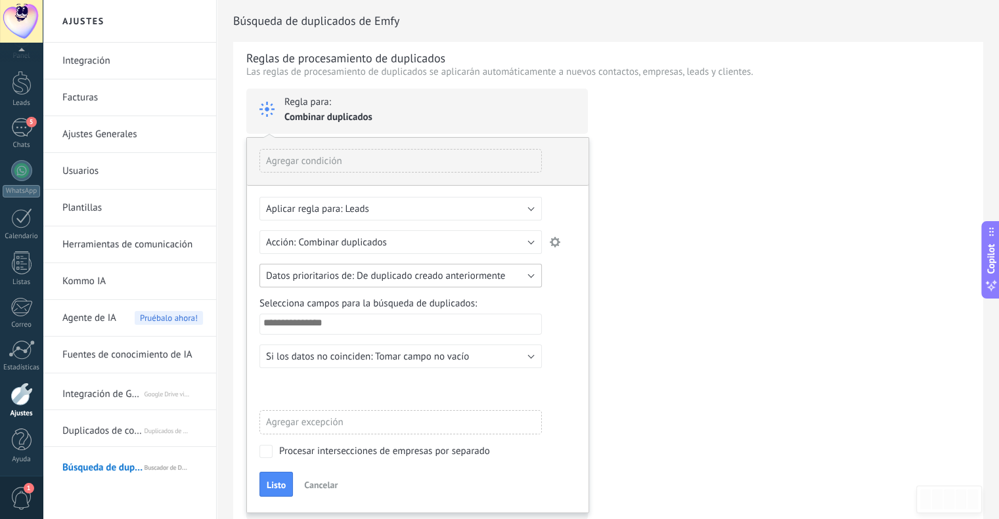
click at [527, 279] on button "De duplicado creado anteriormente" at bounding box center [400, 276] width 282 height 24
click at [554, 288] on div "Contactos Empresas Leads Clientes Leads Marcar duplicados Combinar duplicados C…" at bounding box center [417, 349] width 341 height 327
click at [436, 320] on input "search" at bounding box center [403, 323] width 281 height 11
click at [558, 294] on div "Contactos Empresas Leads Clientes Leads Marcar duplicados Combinar duplicados C…" at bounding box center [417, 349] width 341 height 327
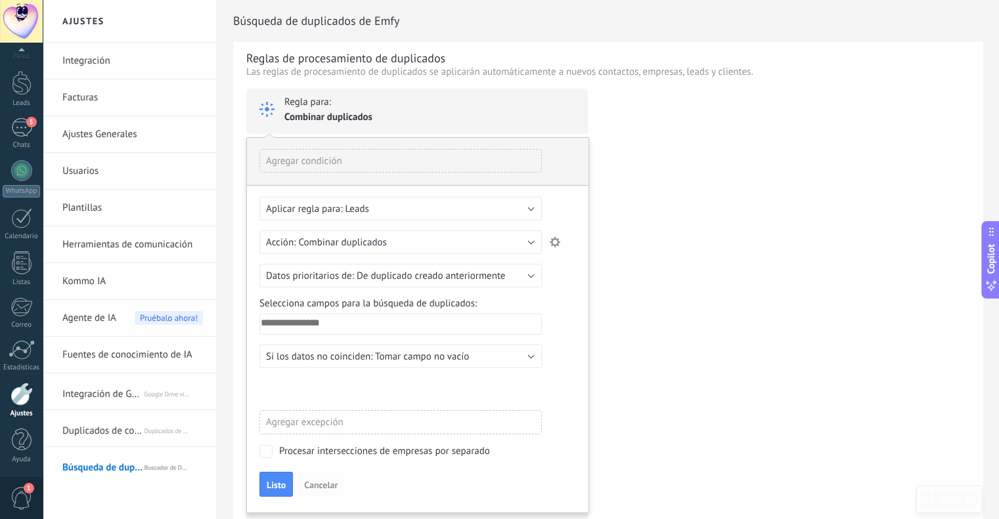
drag, startPoint x: 316, startPoint y: 485, endPoint x: 328, endPoint y: 479, distance: 13.5
click at [317, 485] on span "Cancelar" at bounding box center [320, 485] width 33 height 9
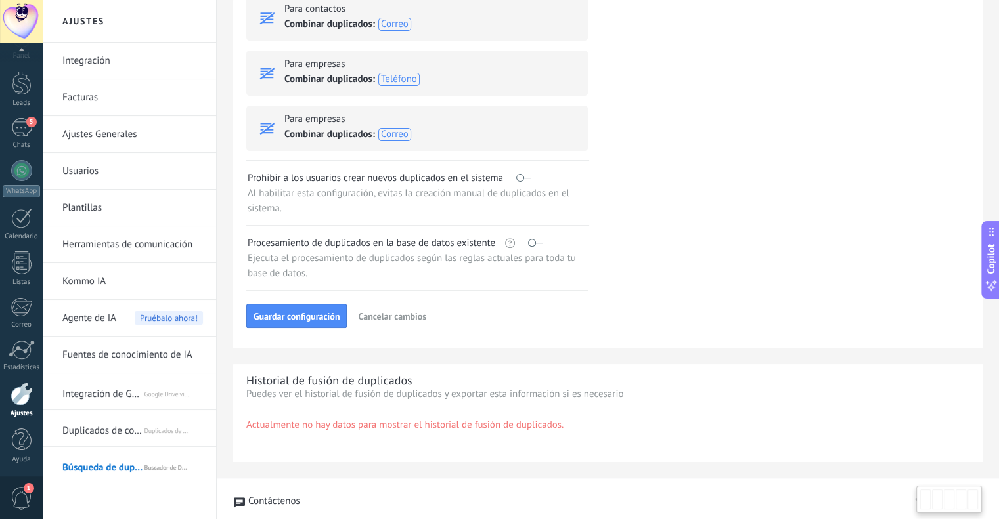
scroll to position [428, 0]
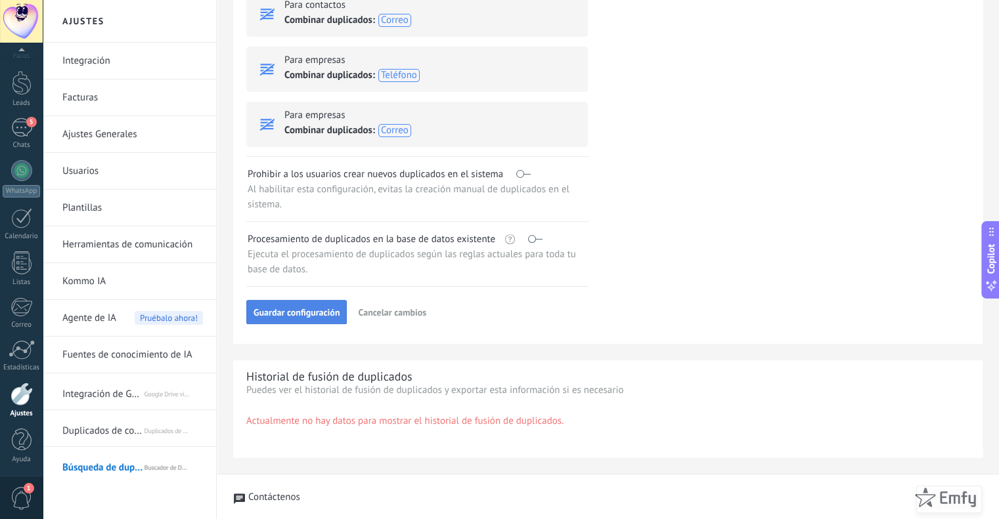
click at [279, 310] on span "Guardar configuración" at bounding box center [296, 312] width 86 height 9
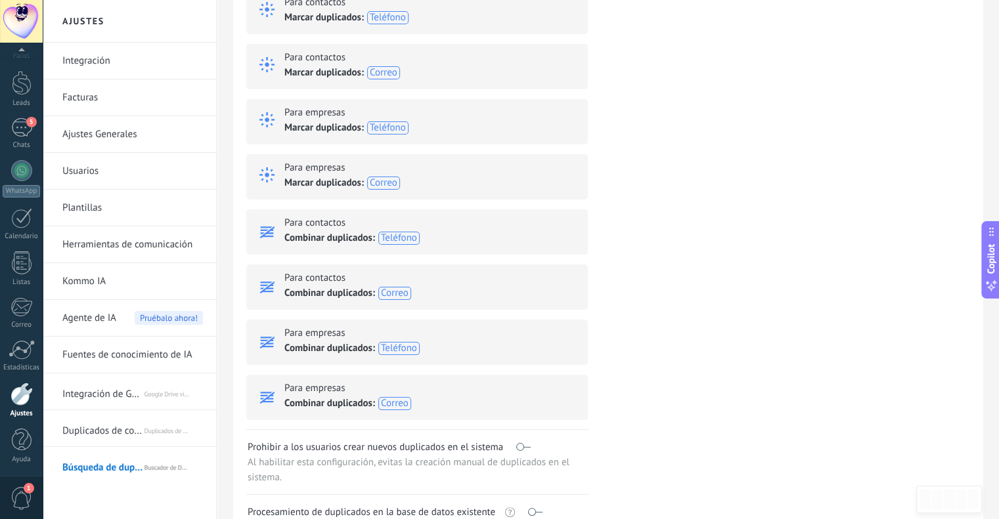
scroll to position [0, 0]
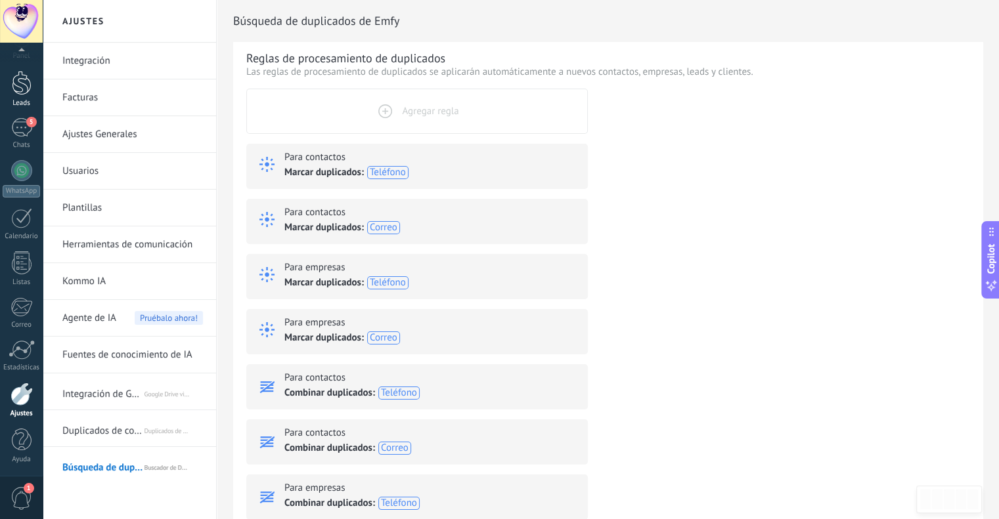
click at [24, 96] on link "Leads" at bounding box center [21, 89] width 43 height 37
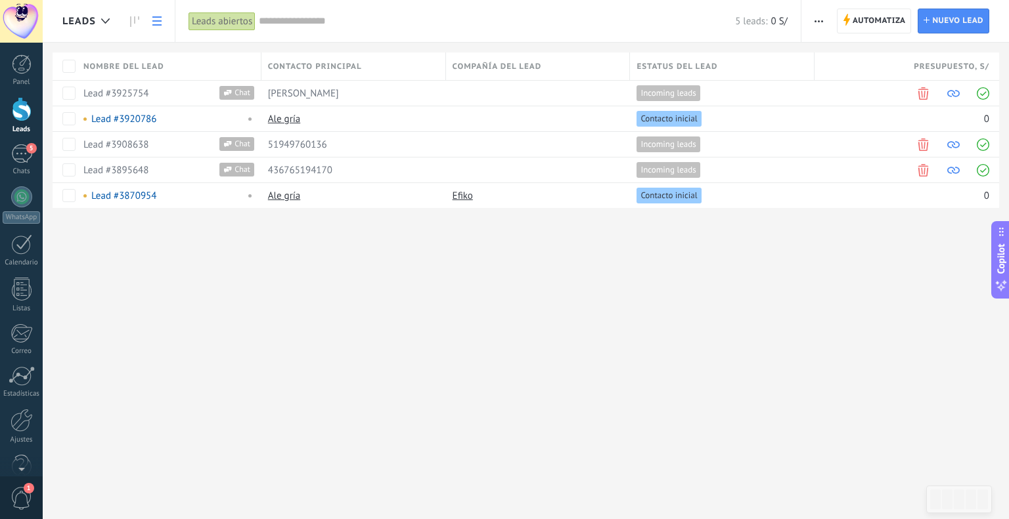
click at [817, 18] on span "button" at bounding box center [818, 21] width 9 height 25
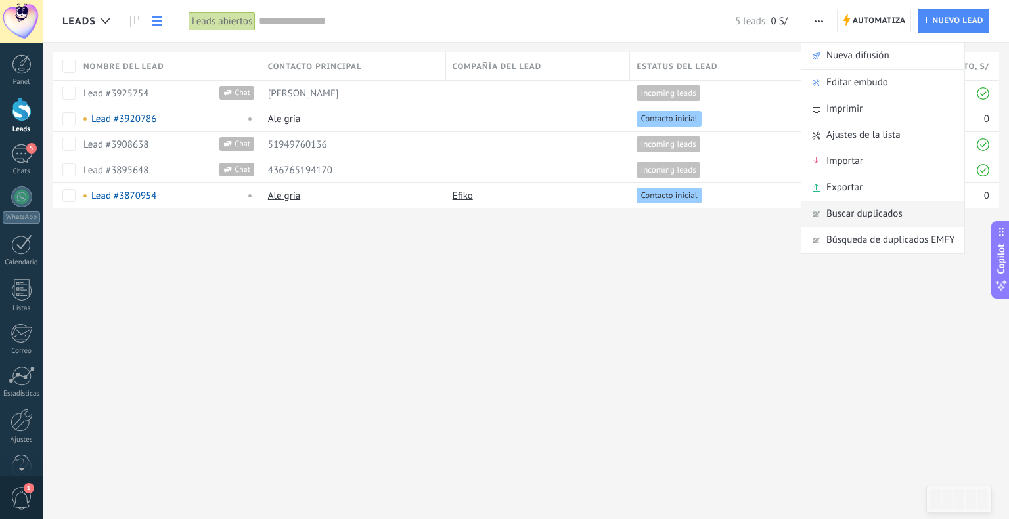
click at [872, 213] on span "Buscar duplicados" at bounding box center [864, 214] width 76 height 26
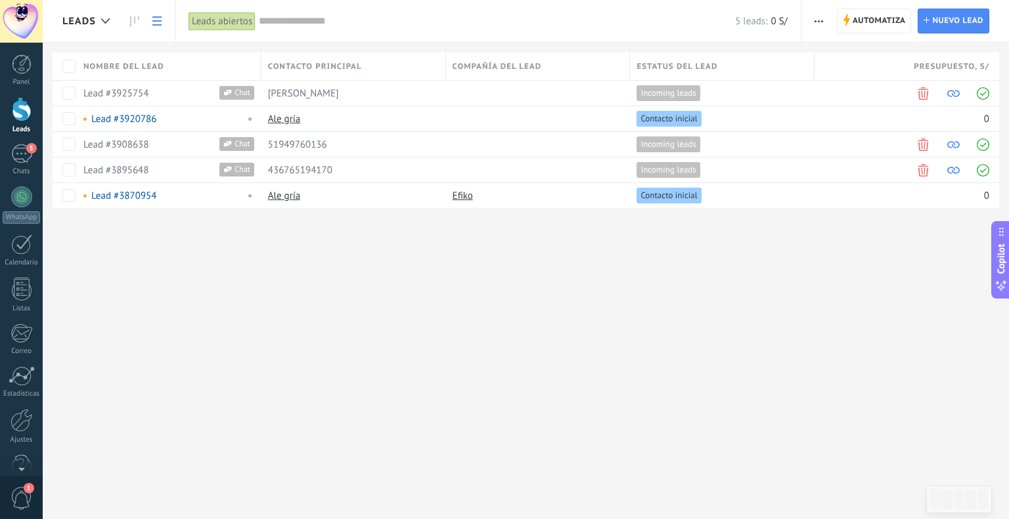
click at [16, 120] on div at bounding box center [22, 109] width 20 height 24
click at [30, 403] on div at bounding box center [22, 394] width 22 height 23
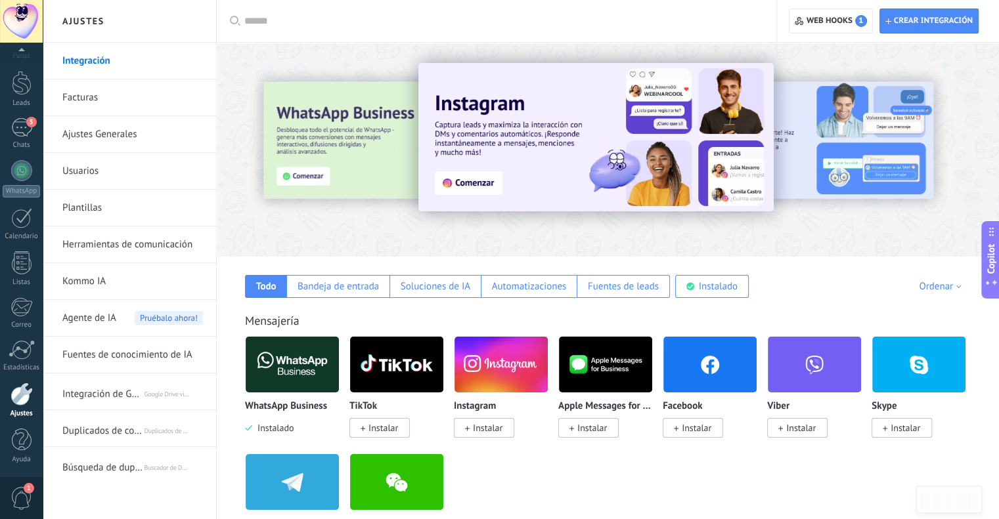
click at [108, 391] on span "Integración de Google Drive" at bounding box center [102, 392] width 81 height 32
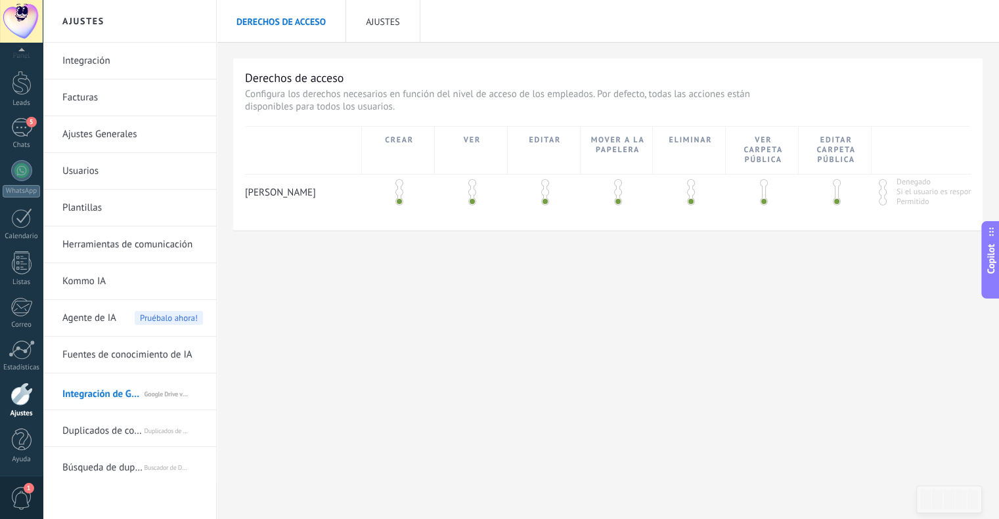
click at [76, 65] on link "Integración" at bounding box center [132, 61] width 141 height 37
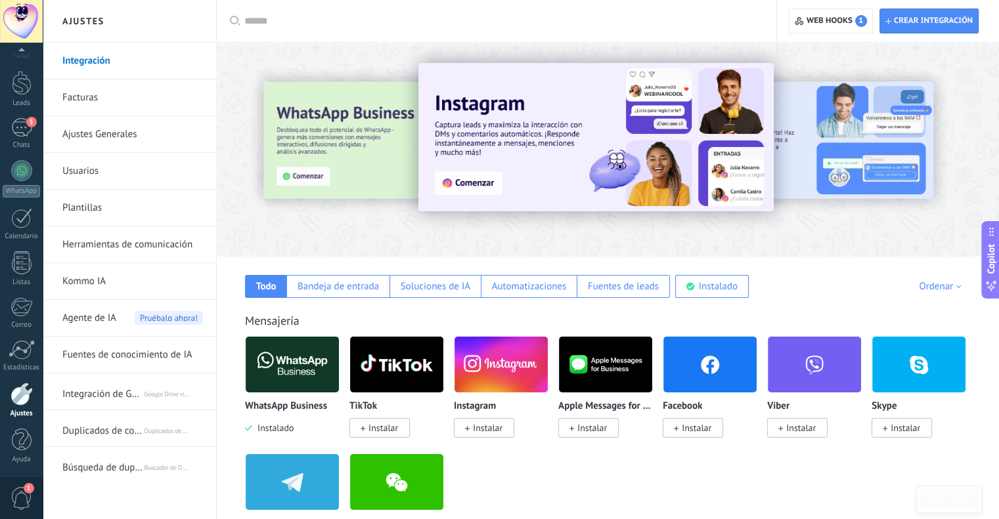
click at [327, 14] on input "text" at bounding box center [500, 21] width 513 height 14
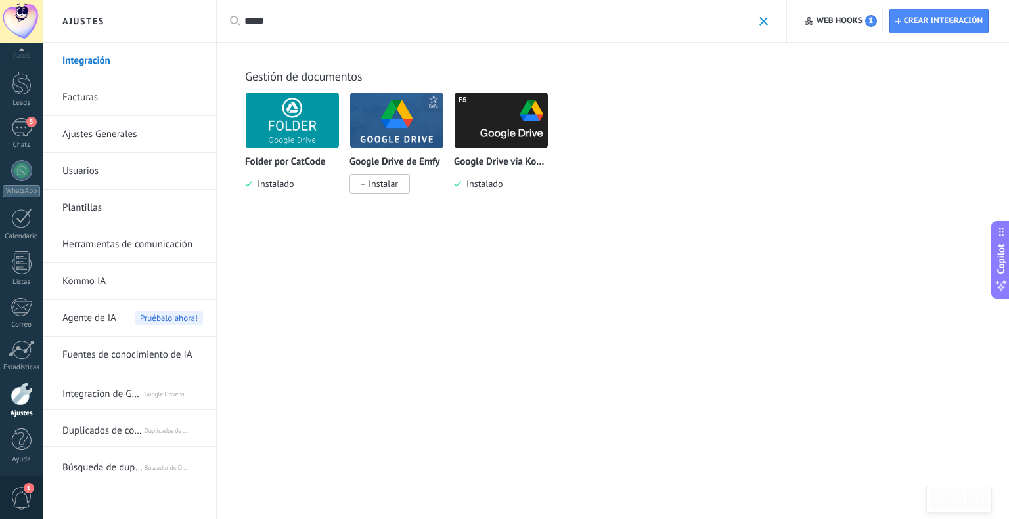
type input "*****"
click at [508, 160] on p "Google Drive via Komanda F5" at bounding box center [501, 162] width 95 height 11
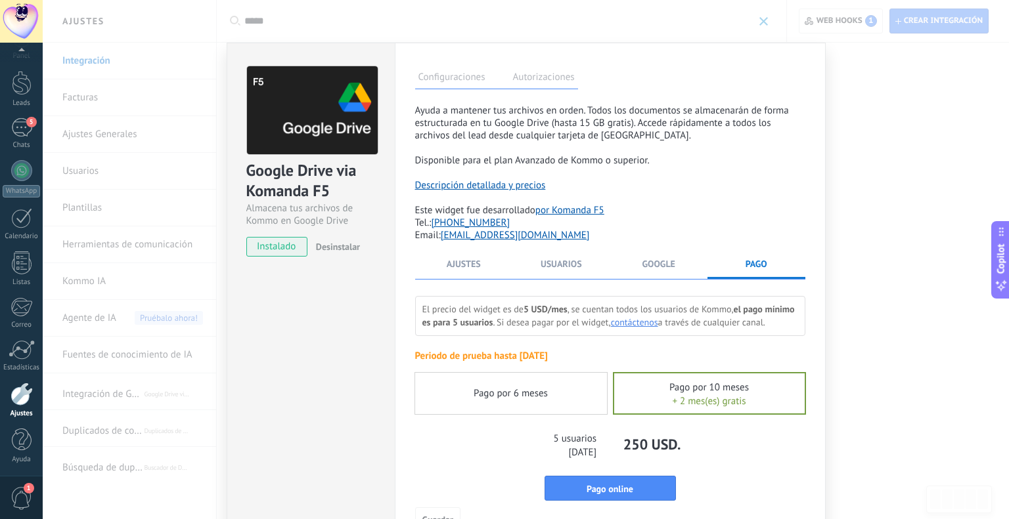
click at [559, 404] on div "Pago por 6 meses" at bounding box center [511, 393] width 192 height 41
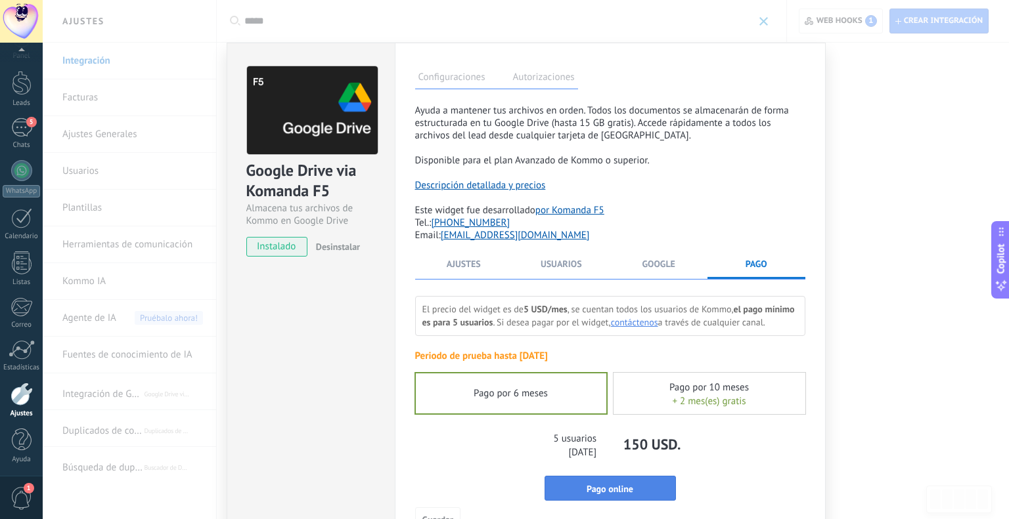
click at [648, 493] on button "Pago online" at bounding box center [609, 488] width 131 height 25
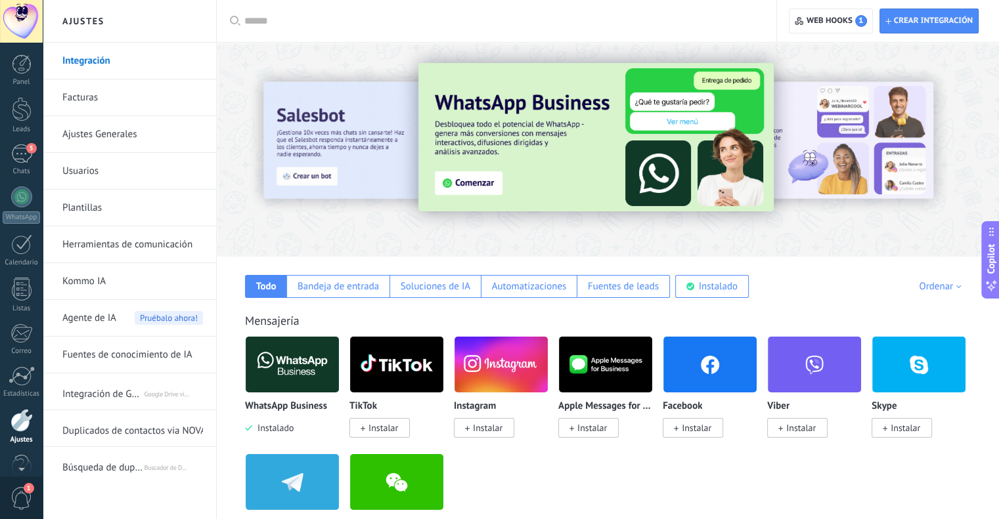
scroll to position [26, 0]
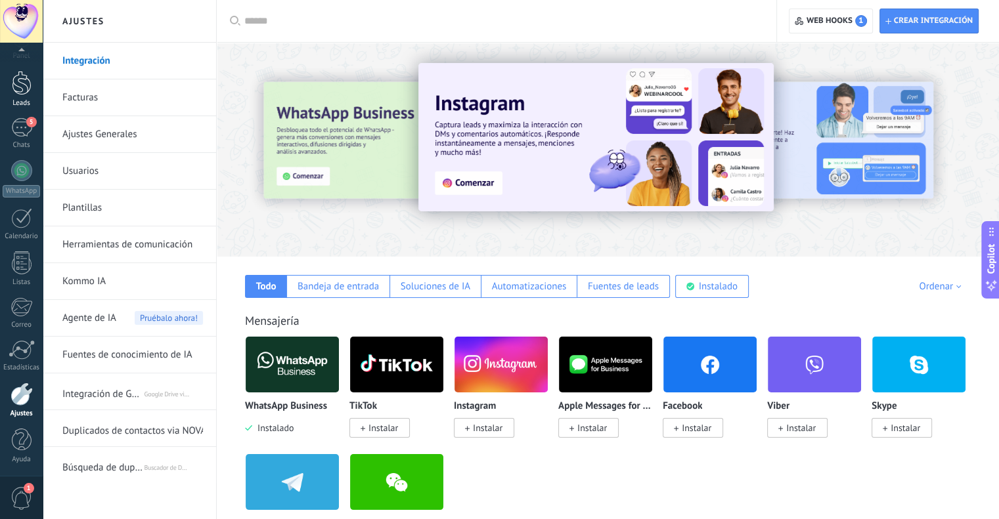
click at [26, 100] on div "Leads" at bounding box center [22, 103] width 38 height 9
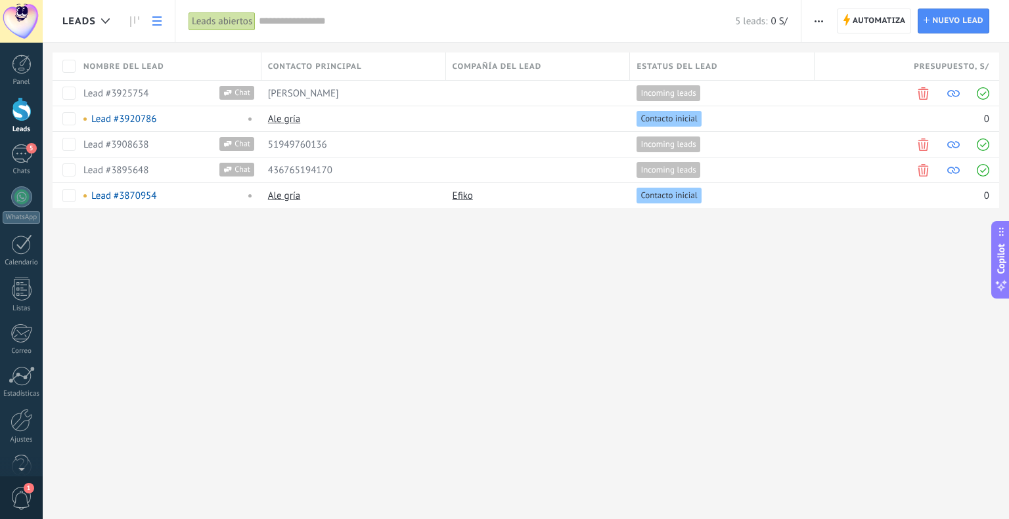
click at [82, 9] on div "Leads" at bounding box center [89, 21] width 54 height 42
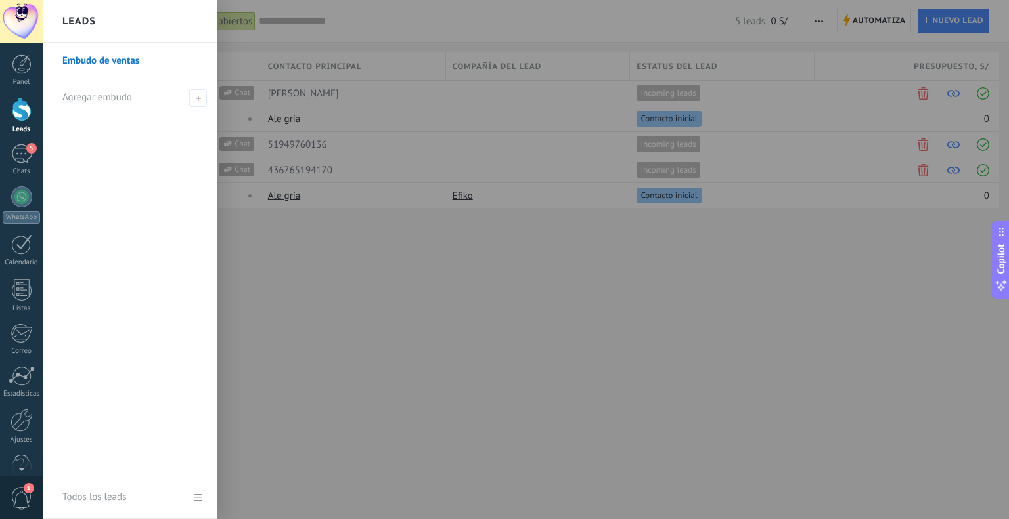
click at [106, 68] on link "Embudo de ventas" at bounding box center [132, 61] width 141 height 37
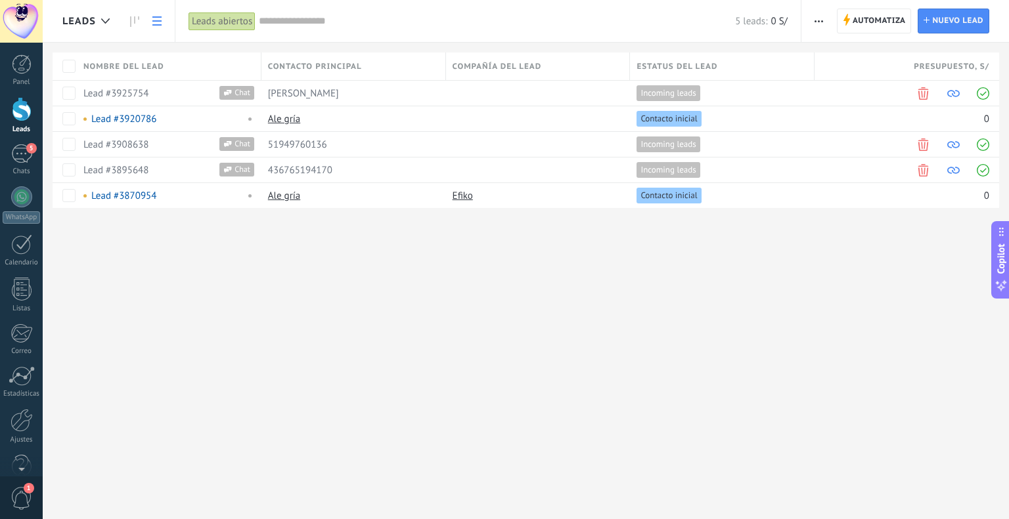
click at [154, 23] on icon at bounding box center [156, 20] width 9 height 9
click at [134, 20] on icon at bounding box center [134, 21] width 9 height 11
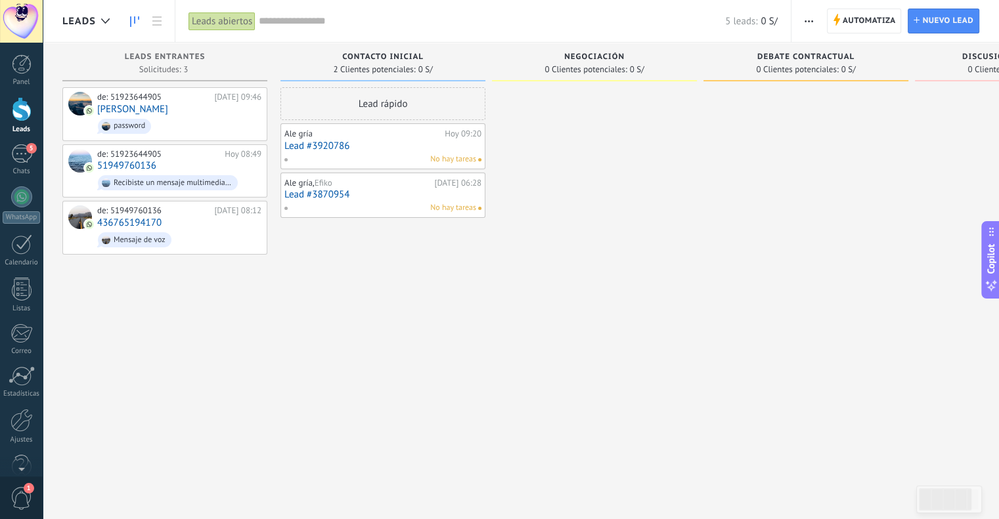
click at [318, 146] on link "Lead #3920786" at bounding box center [382, 146] width 197 height 11
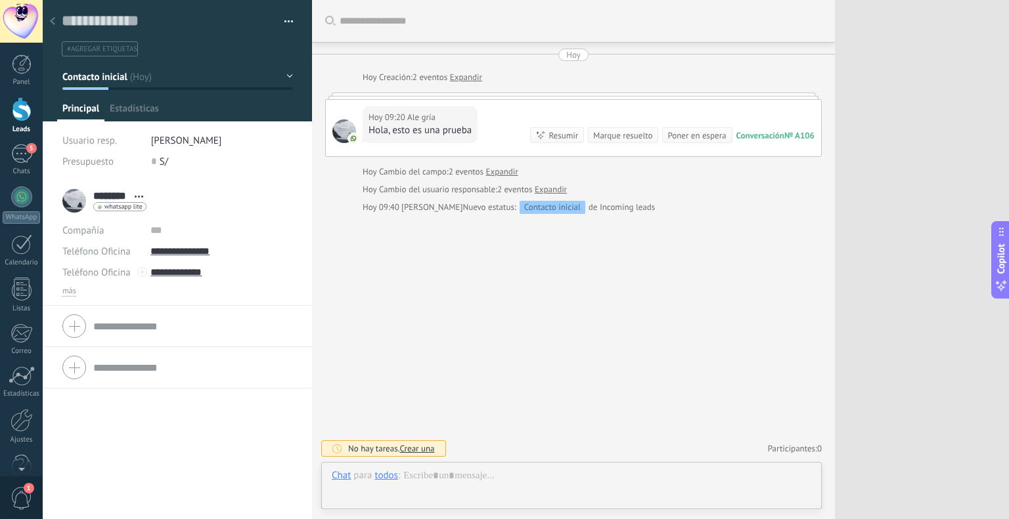
scroll to position [19, 0]
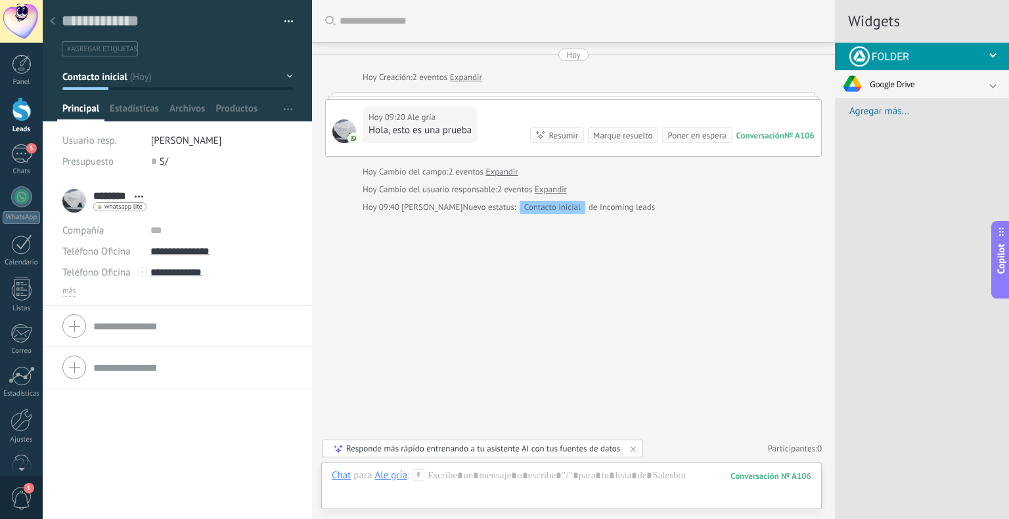
click at [53, 17] on div at bounding box center [52, 22] width 18 height 26
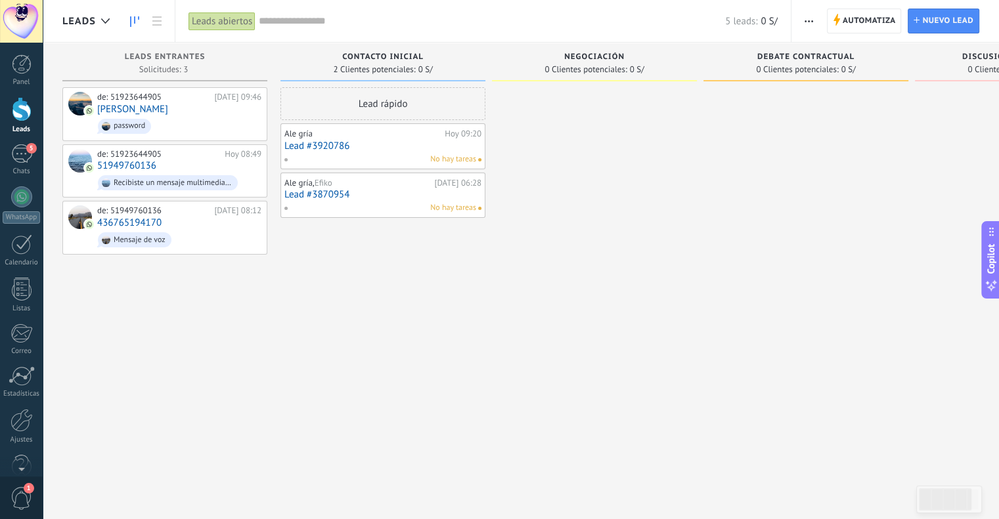
click at [320, 194] on link "Lead #3870954" at bounding box center [382, 194] width 197 height 11
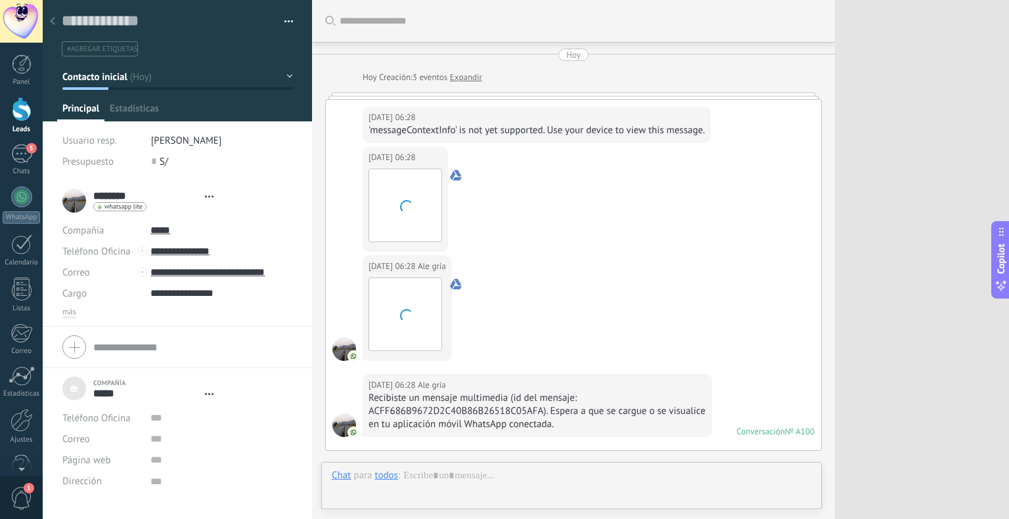
type textarea "***"
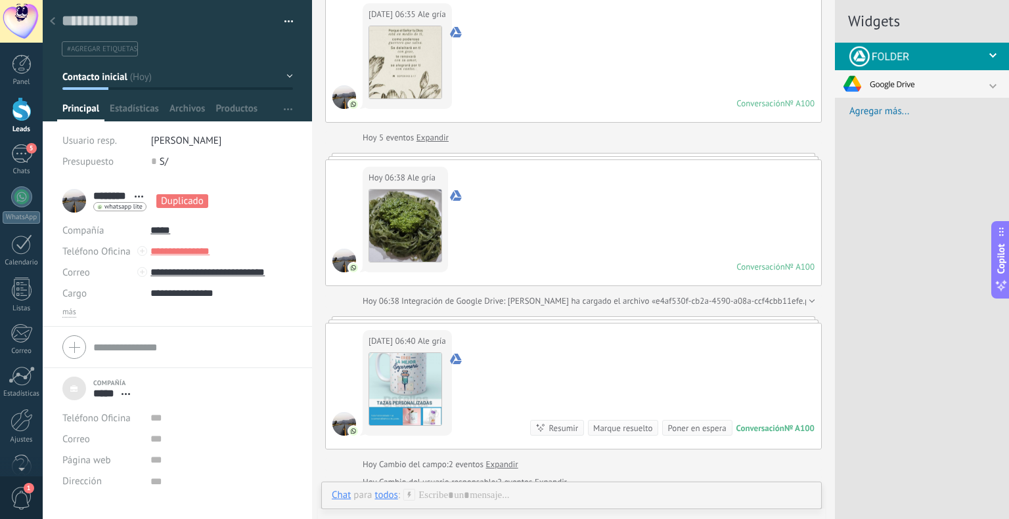
scroll to position [490, 0]
click at [454, 203] on icon at bounding box center [456, 197] width 12 height 12
click at [992, 85] on div at bounding box center [1005, 87] width 33 height 7
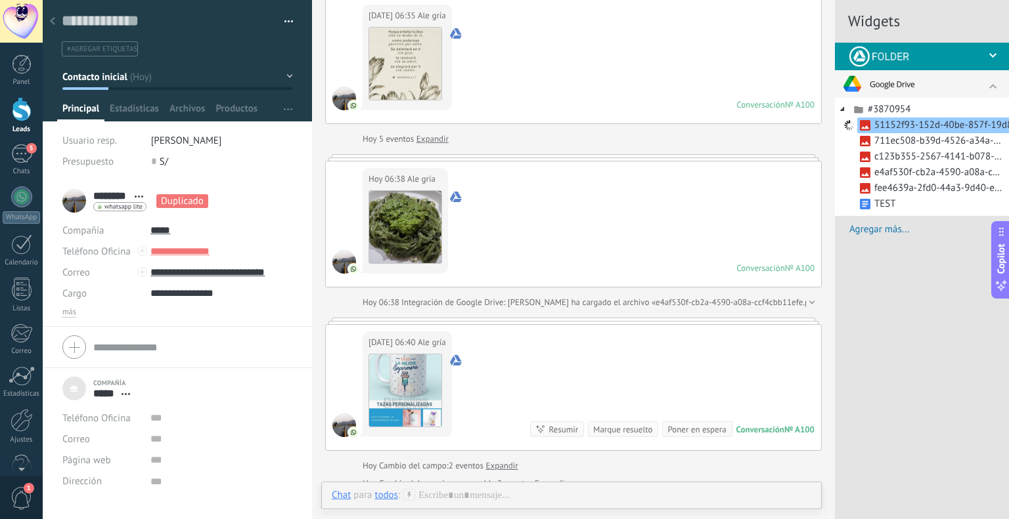
scroll to position [512, 0]
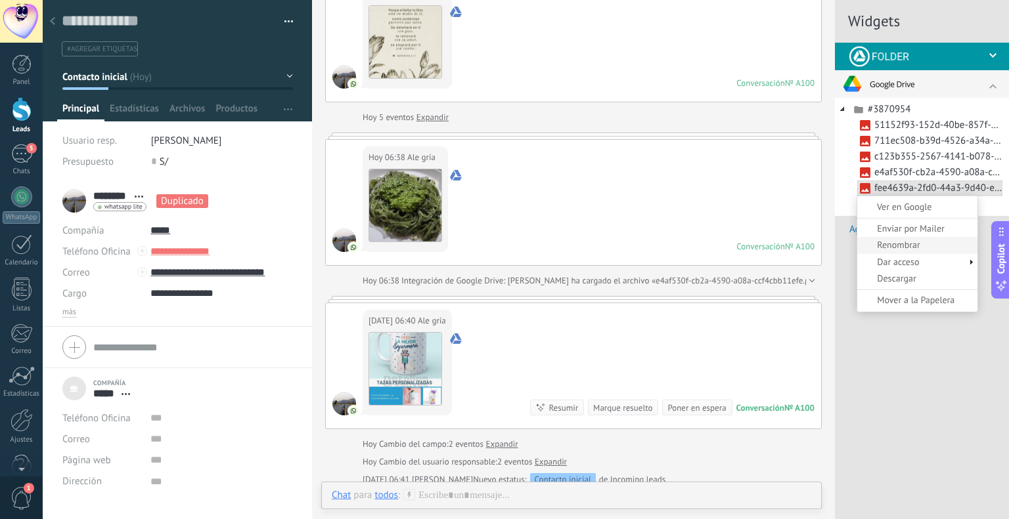
click at [911, 249] on link "Renombrar" at bounding box center [917, 245] width 120 height 17
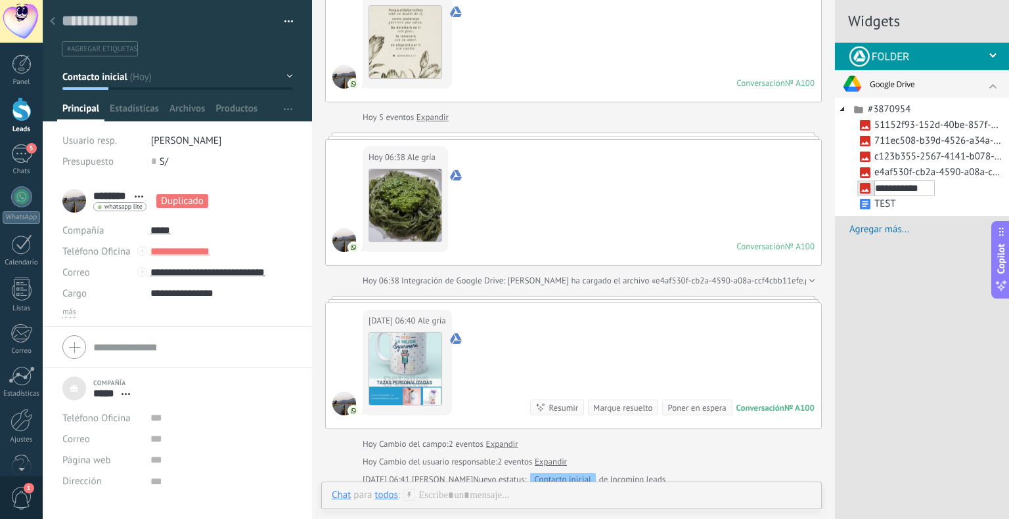
type input "**********"
click at [935, 170] on link "e4af530f-cb2a-4590-a08a-ccf4cbb11efe.png" at bounding box center [929, 173] width 145 height 16
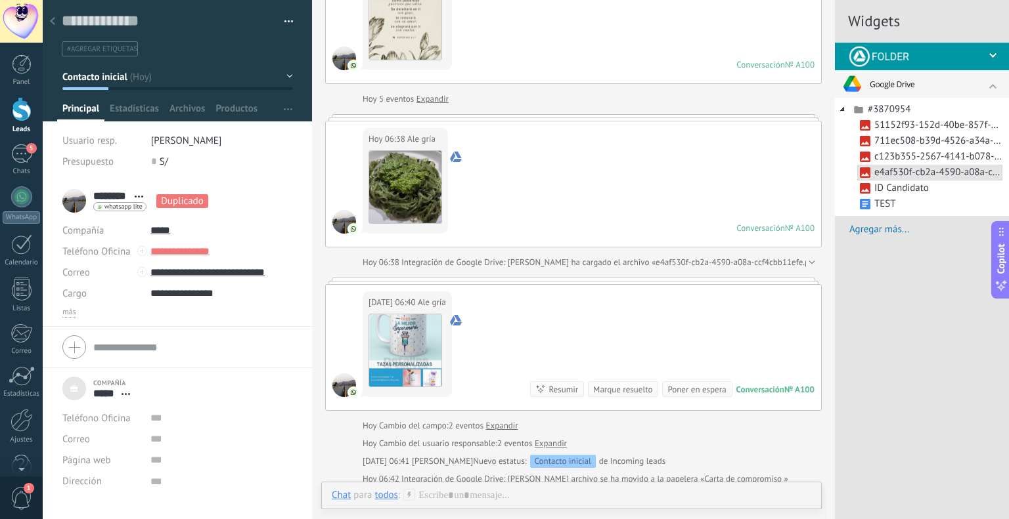
click at [935, 170] on link "e4af530f-cb2a-4590-a08a-ccf4cbb11efe.png" at bounding box center [929, 173] width 145 height 16
click at [861, 328] on div "Widgets Seleccionar los archivos para subir... image.jpg" at bounding box center [922, 259] width 174 height 519
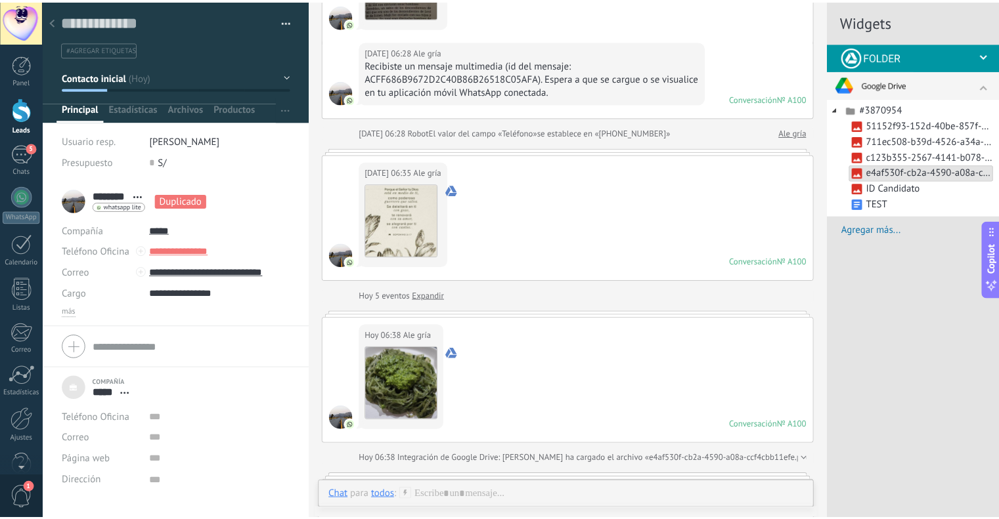
scroll to position [460, 0]
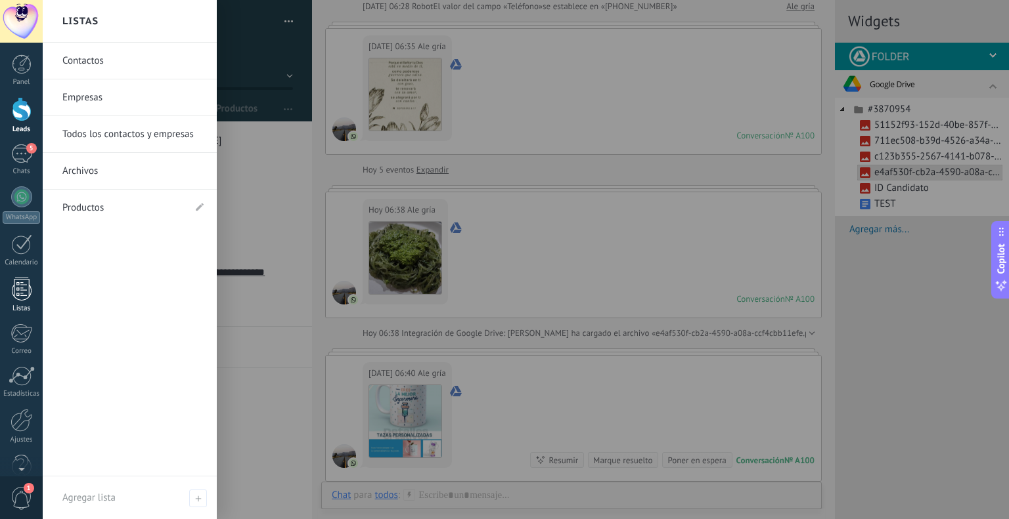
click at [9, 297] on link "Listas" at bounding box center [21, 295] width 43 height 35
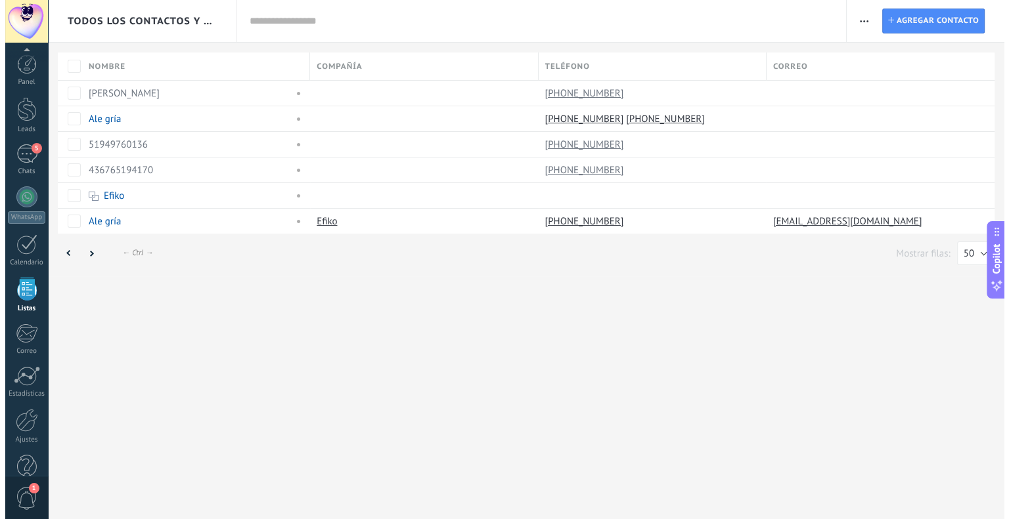
scroll to position [26, 0]
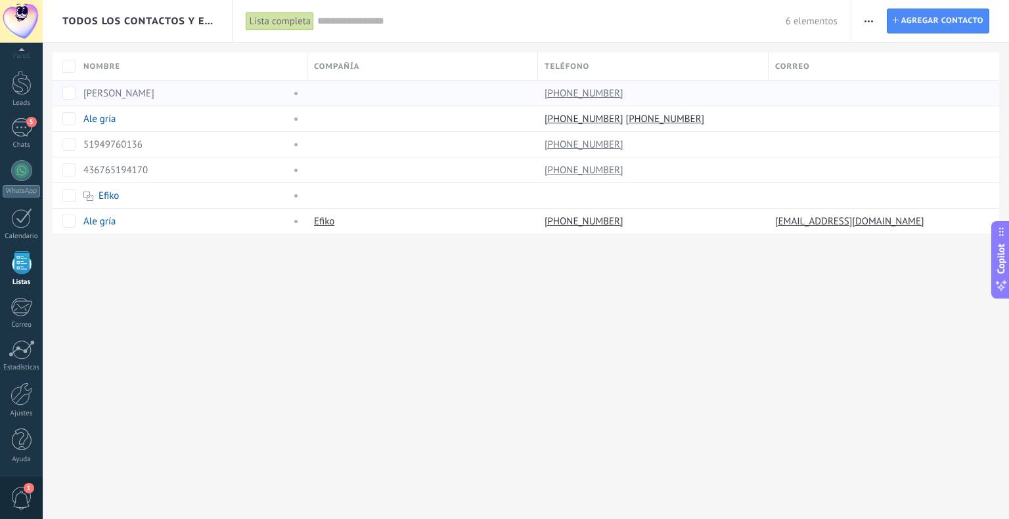
click at [129, 89] on link "[PERSON_NAME]" at bounding box center [118, 93] width 71 height 12
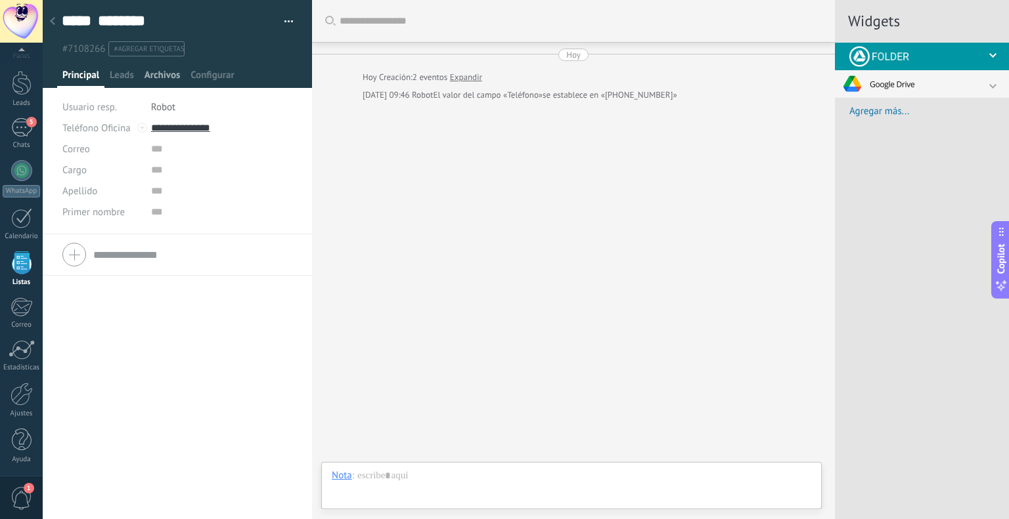
click at [156, 70] on span "Archivos" at bounding box center [161, 78] width 35 height 19
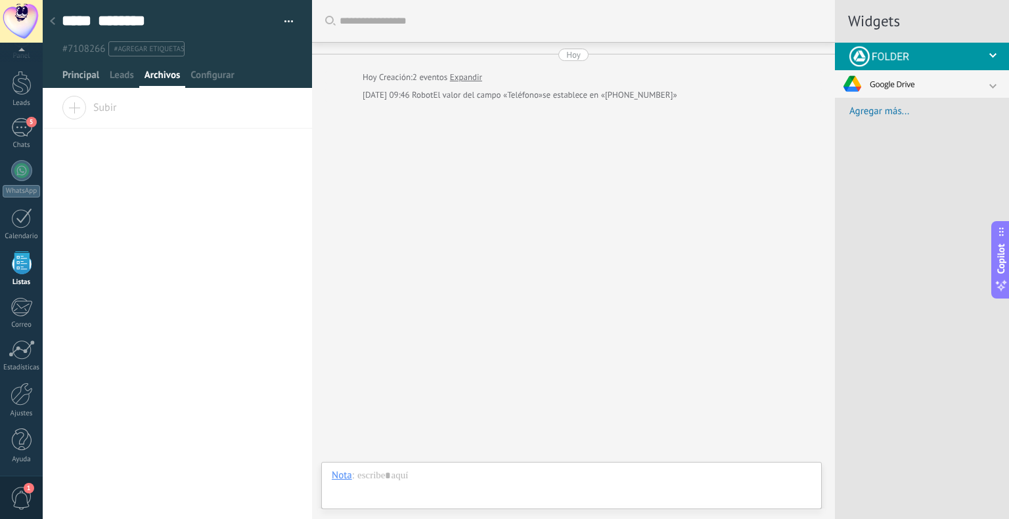
click at [65, 70] on span "Principal" at bounding box center [80, 78] width 37 height 19
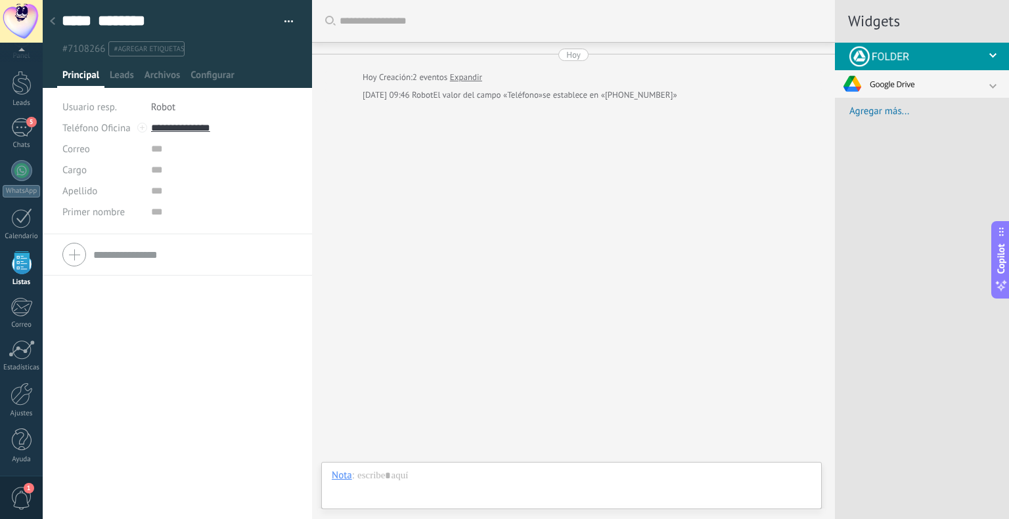
click at [993, 82] on div at bounding box center [922, 84] width 174 height 28
click at [840, 110] on icon at bounding box center [843, 110] width 16 height 16
click at [991, 83] on div at bounding box center [922, 84] width 174 height 28
click at [990, 53] on div at bounding box center [1005, 56] width 33 height 7
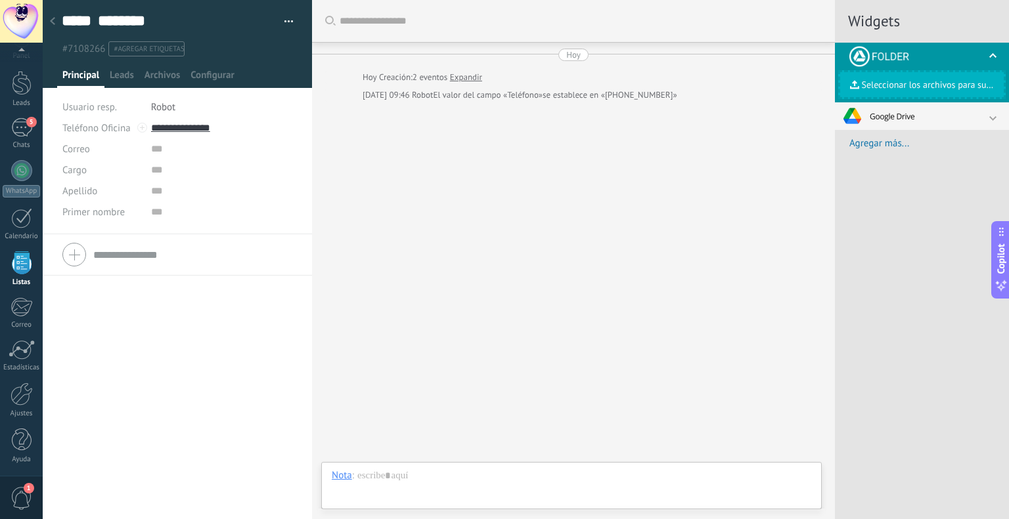
click at [53, 18] on icon at bounding box center [52, 21] width 5 height 8
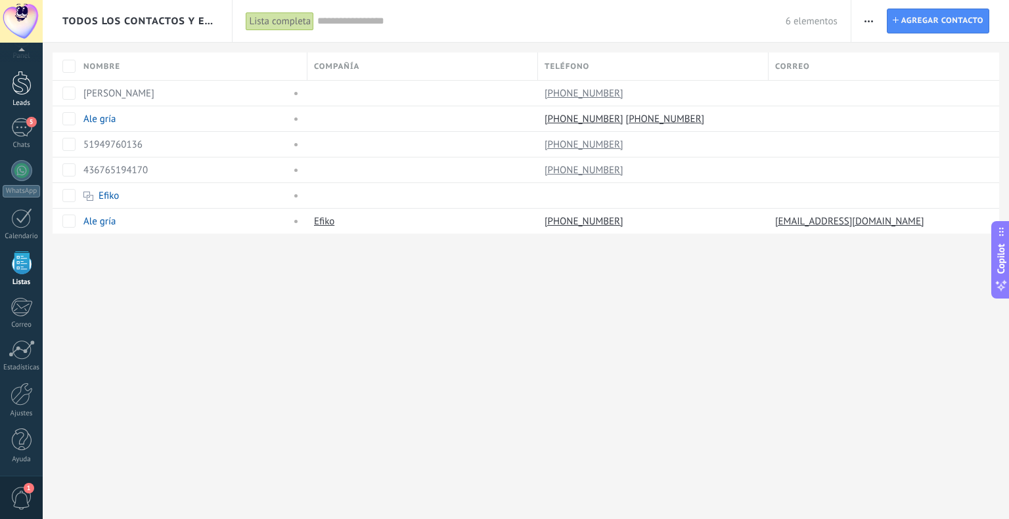
click at [20, 81] on div at bounding box center [22, 83] width 20 height 24
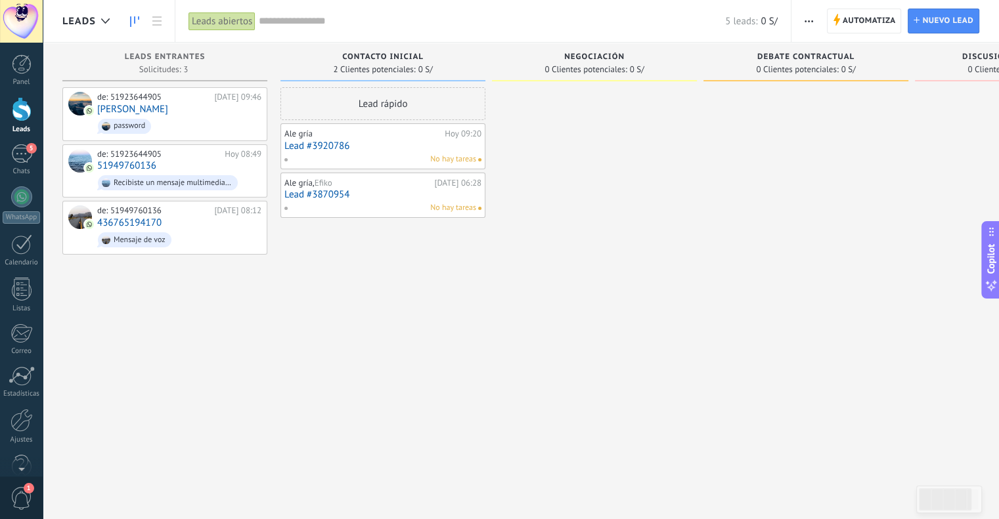
click at [309, 190] on link "Lead #3870954" at bounding box center [382, 194] width 197 height 11
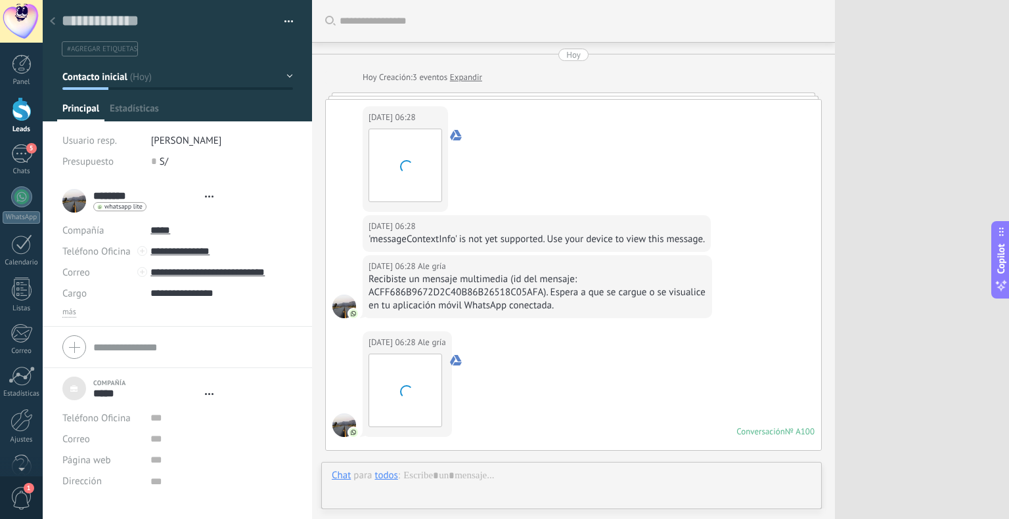
type textarea "***"
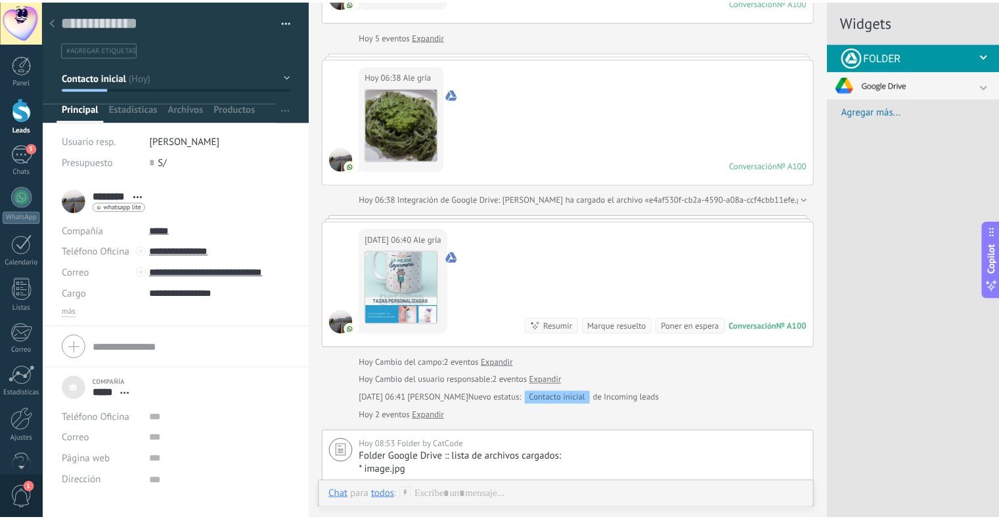
scroll to position [446, 0]
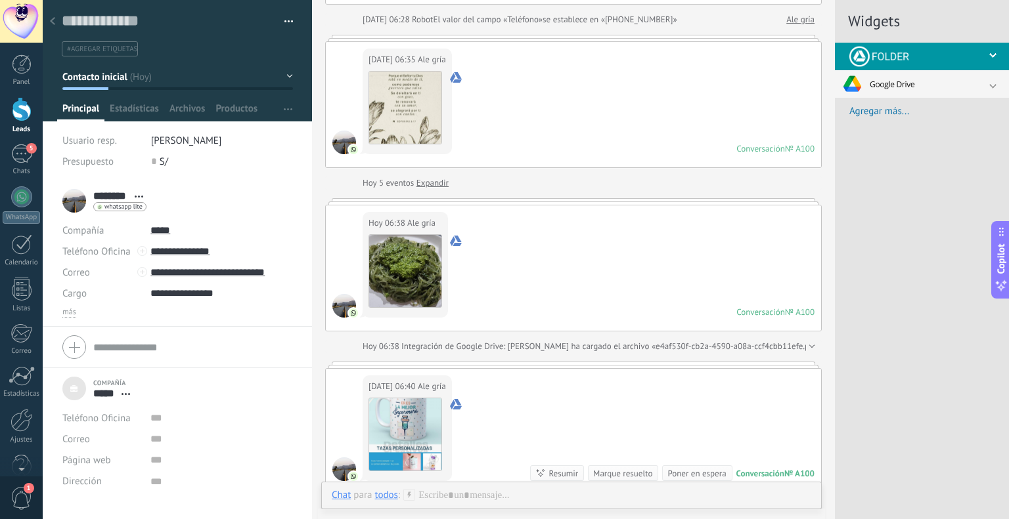
click at [995, 53] on div at bounding box center [1005, 56] width 33 height 7
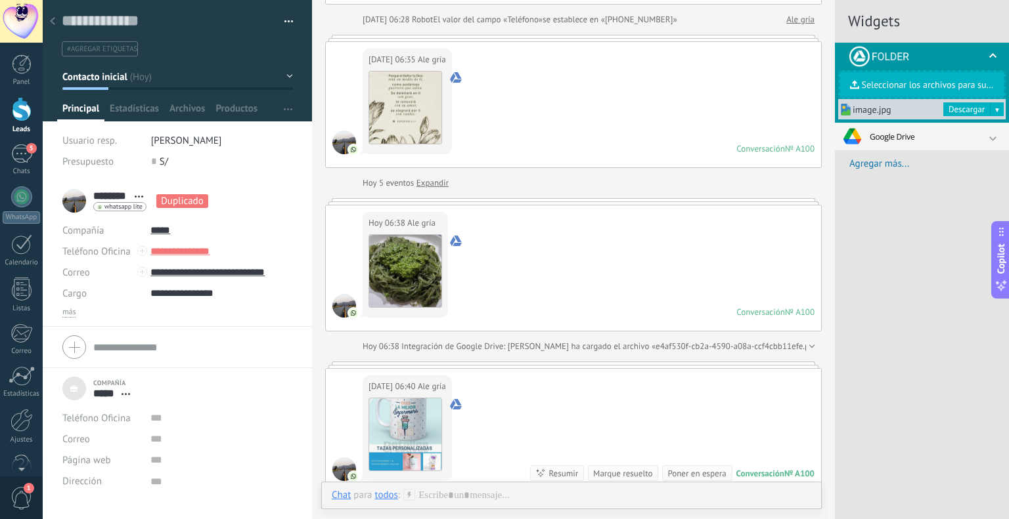
drag, startPoint x: 890, startPoint y: 108, endPoint x: 900, endPoint y: 112, distance: 10.4
drag, startPoint x: 900, startPoint y: 112, endPoint x: 913, endPoint y: 110, distance: 13.3
drag, startPoint x: 913, startPoint y: 110, endPoint x: 991, endPoint y: 139, distance: 83.3
click at [991, 139] on div at bounding box center [1005, 140] width 33 height 7
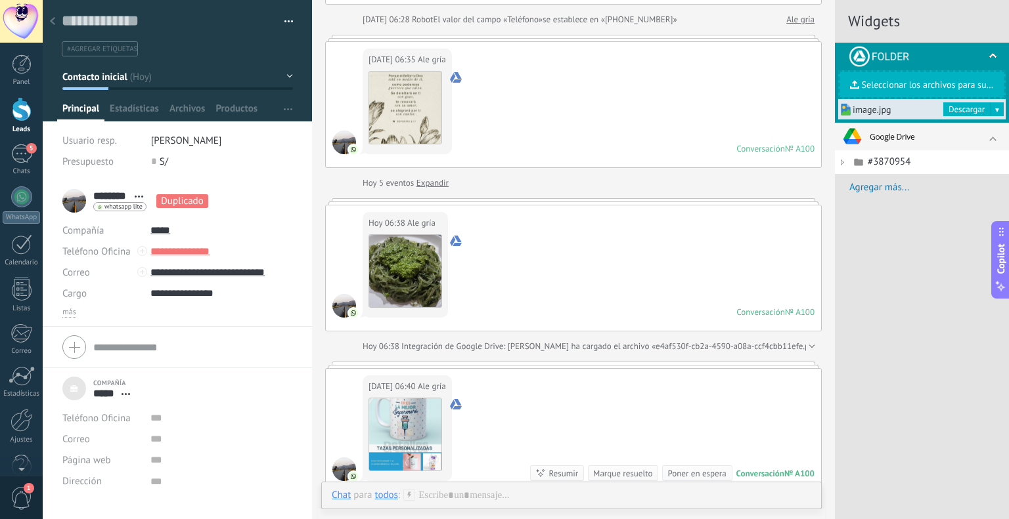
drag, startPoint x: 880, startPoint y: 108, endPoint x: 922, endPoint y: 56, distance: 66.7
click at [922, 56] on div at bounding box center [922, 57] width 174 height 28
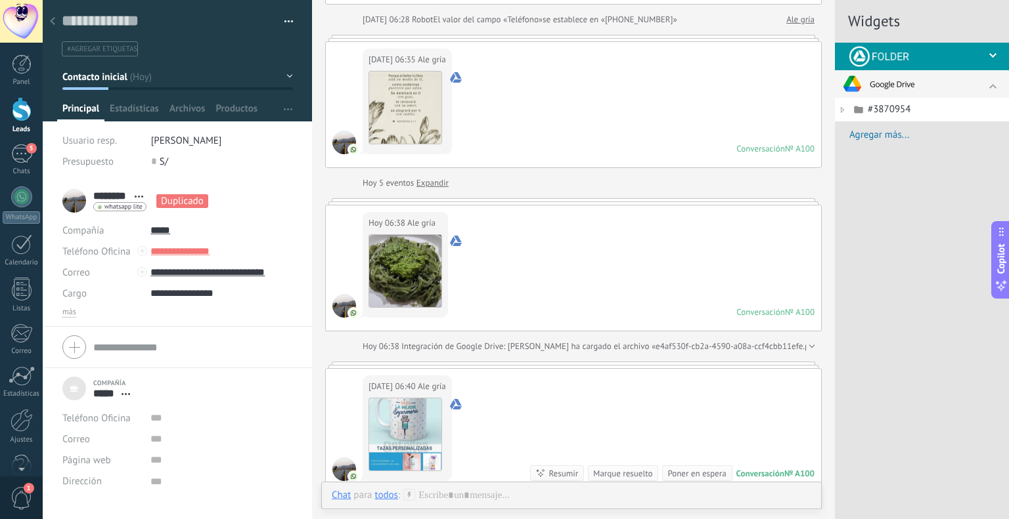
click at [993, 56] on div at bounding box center [1005, 56] width 33 height 7
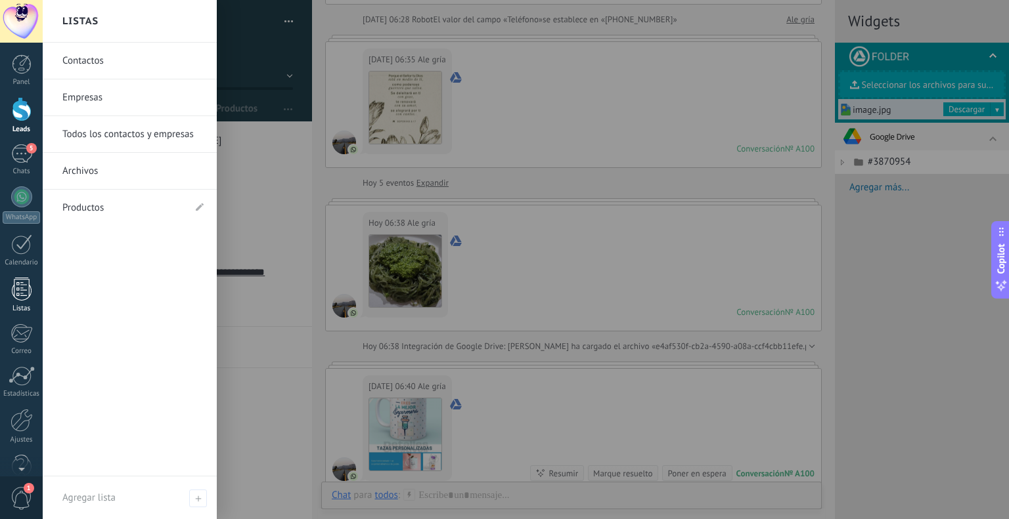
click at [15, 292] on div at bounding box center [22, 289] width 20 height 23
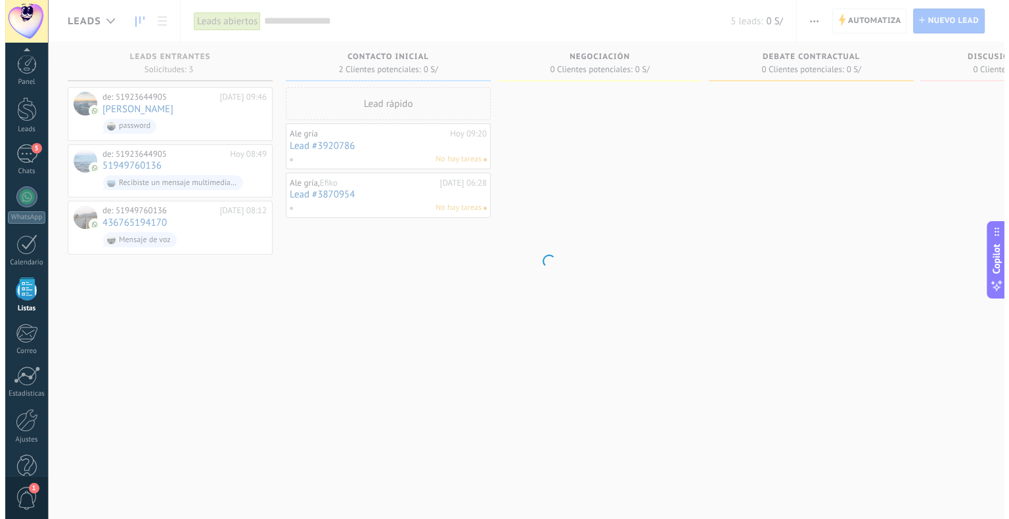
scroll to position [26, 0]
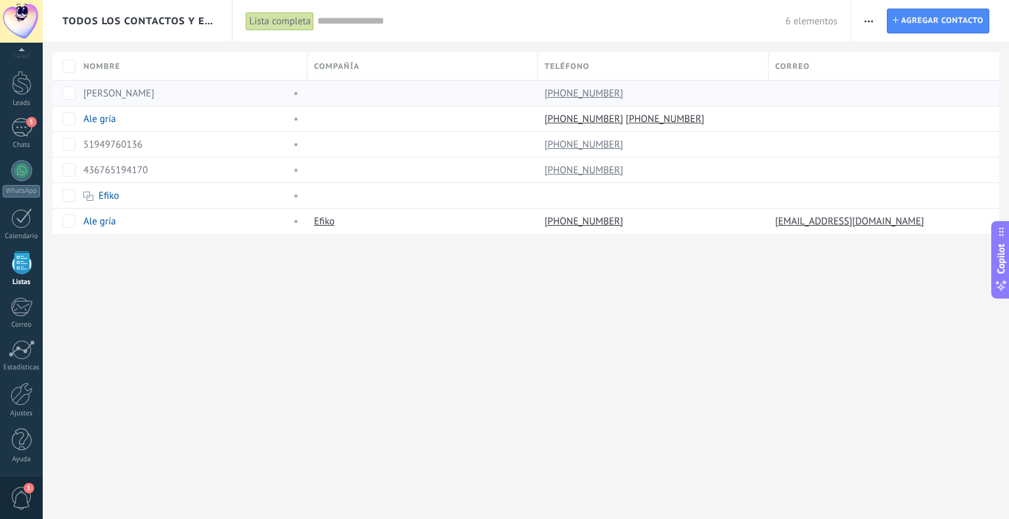
click at [120, 92] on link "[PERSON_NAME]" at bounding box center [118, 93] width 71 height 12
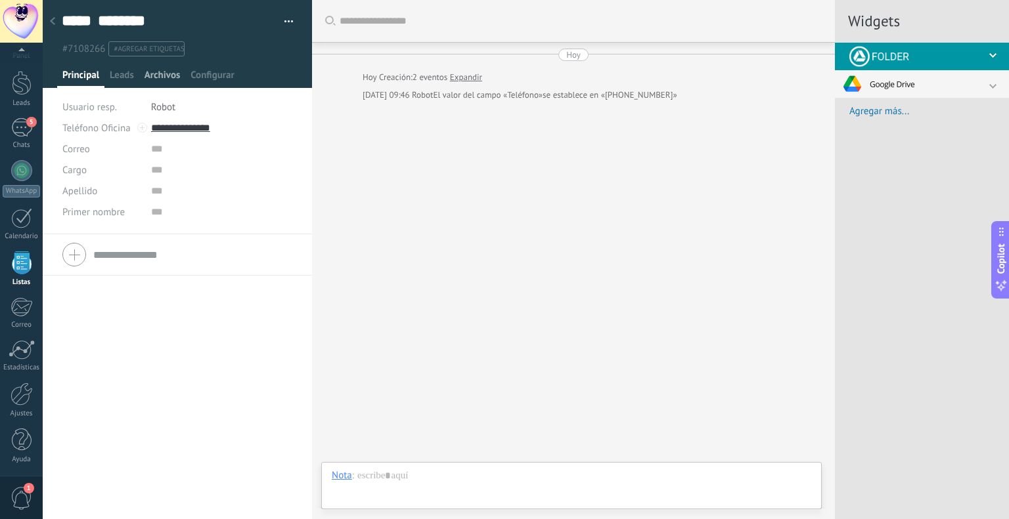
click at [165, 83] on span "Archivos" at bounding box center [161, 78] width 35 height 19
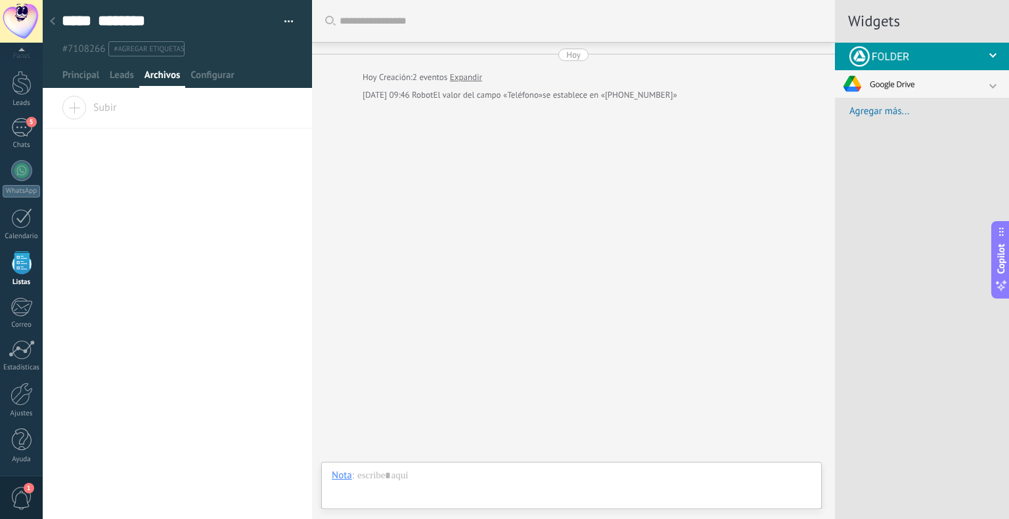
click at [79, 105] on span "Subir" at bounding box center [89, 105] width 55 height 18
click at [0, 0] on input "Subir" at bounding box center [0, 0] width 0 height 0
click at [284, 144] on use "button" at bounding box center [288, 145] width 9 height 2
click at [167, 209] on div "Arrastra y suelte los archivos aquí para adjuntarlos. Suelte el botón del ratón…" at bounding box center [177, 307] width 269 height 423
drag, startPoint x: 71, startPoint y: 152, endPoint x: 385, endPoint y: 200, distance: 317.6
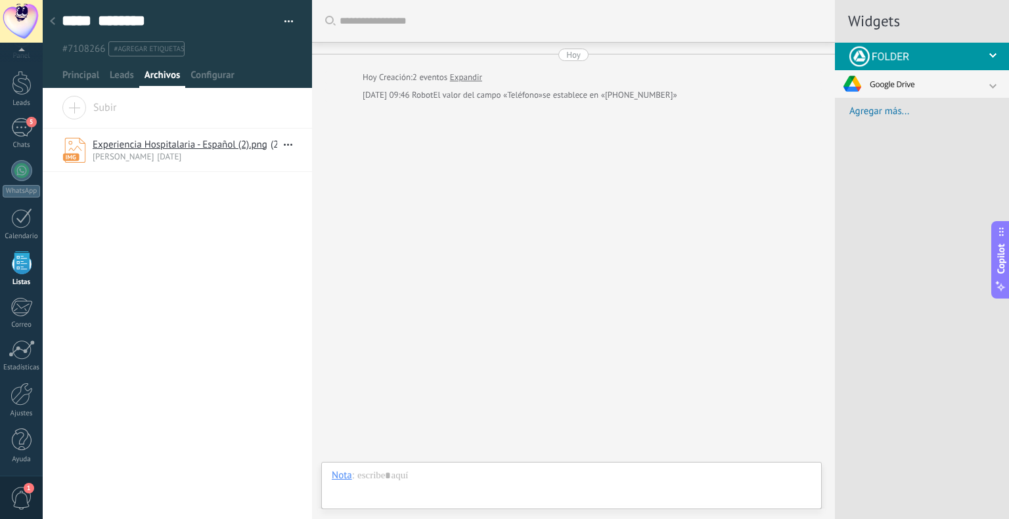
click at [240, 178] on div "Arrastra y suelte los archivos aquí para adjuntarlos. Suelte el botón del ratón…" at bounding box center [177, 307] width 269 height 423
drag, startPoint x: 385, startPoint y: 200, endPoint x: 346, endPoint y: 196, distance: 38.9
click at [380, 200] on div "Buscar Carga más Hoy Hoy Creación: 2 eventos Expandir Hoy 09:46 Robot El valor …" at bounding box center [573, 259] width 523 height 519
click at [129, 218] on div "Arrastra y suelte los archivos aquí para adjuntarlos. Suelte el botón del ratón…" at bounding box center [177, 307] width 269 height 423
click at [992, 85] on div at bounding box center [1005, 87] width 33 height 7
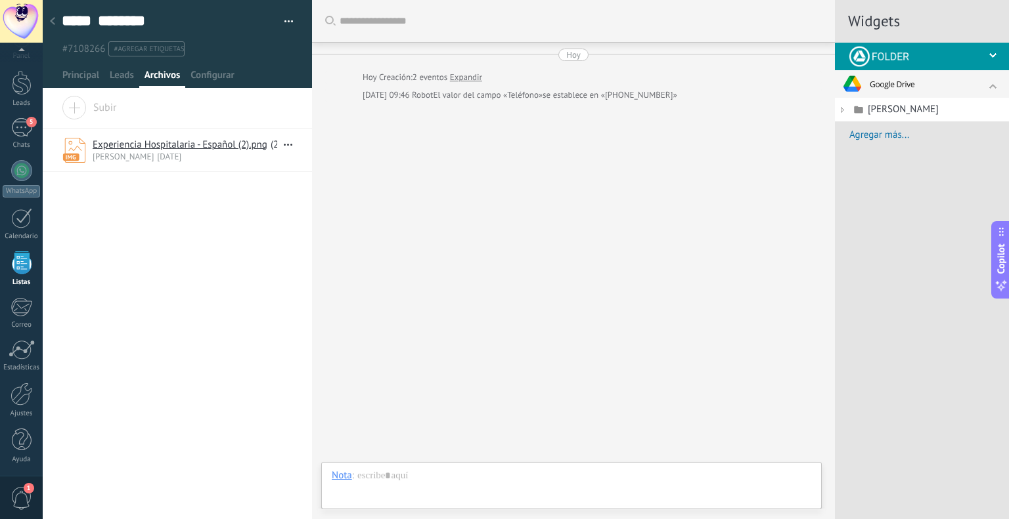
click at [840, 110] on icon at bounding box center [843, 110] width 16 height 16
click at [541, 228] on div "Buscar Carga más Hoy Hoy Creación: 2 eventos Expandir Hoy 09:46 Robot El valor …" at bounding box center [573, 259] width 523 height 519
click at [285, 142] on span "button" at bounding box center [284, 142] width 15 height 9
click at [244, 165] on span "Descargar" at bounding box center [251, 168] width 42 height 26
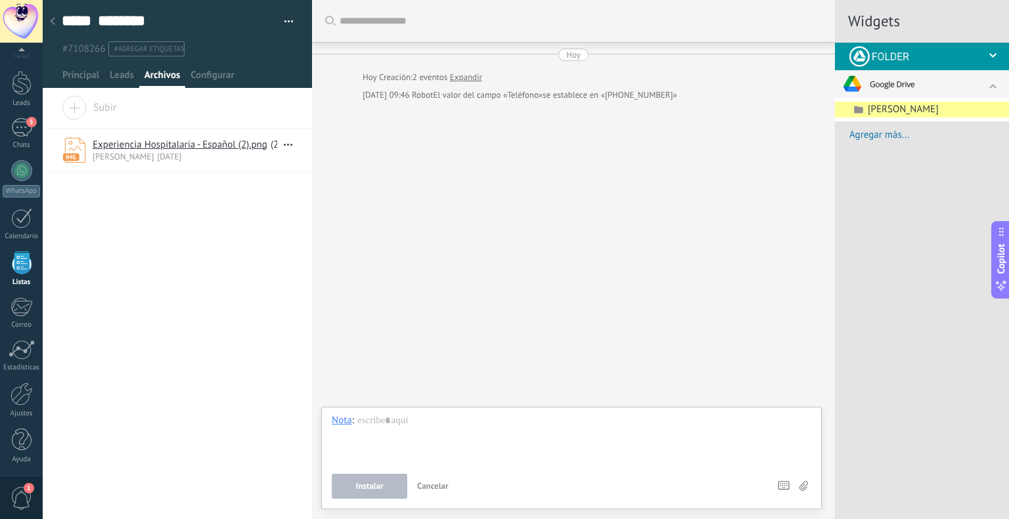
click at [580, 263] on div "Buscar Carga más Hoy Hoy Creación: 2 eventos Expandir Hoy 09:46 Robot El valor …" at bounding box center [573, 259] width 523 height 519
click at [843, 108] on icon at bounding box center [843, 110] width 16 height 16
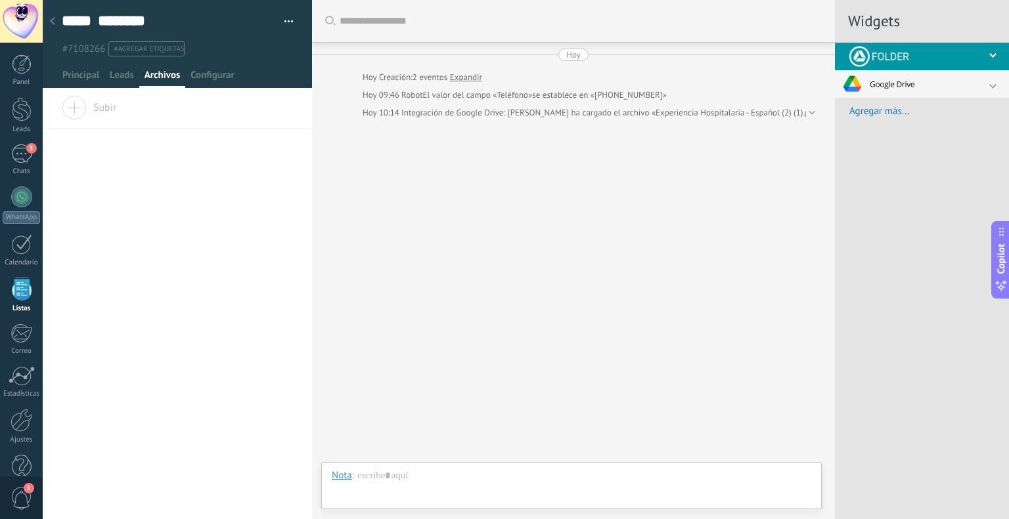
click at [991, 81] on div at bounding box center [922, 84] width 174 height 28
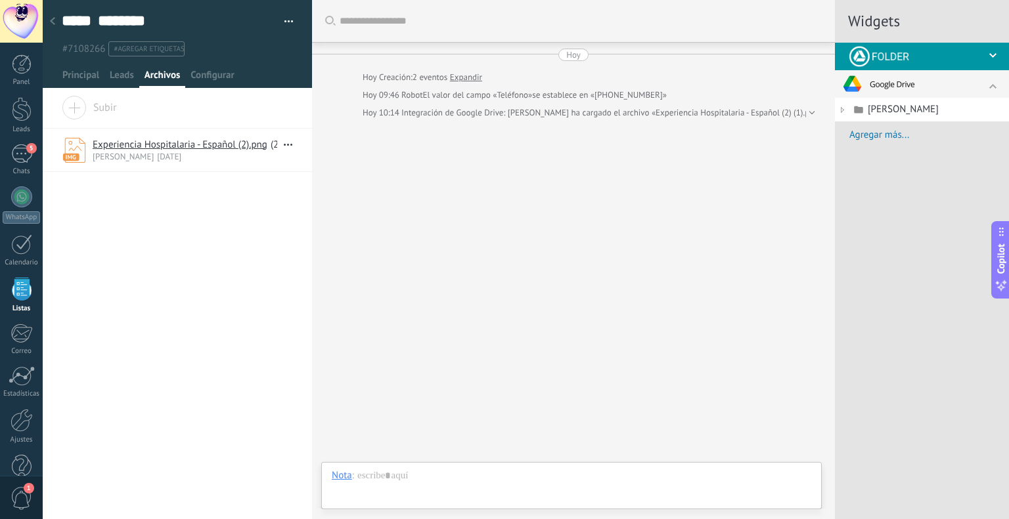
click at [840, 107] on icon at bounding box center [843, 110] width 16 height 16
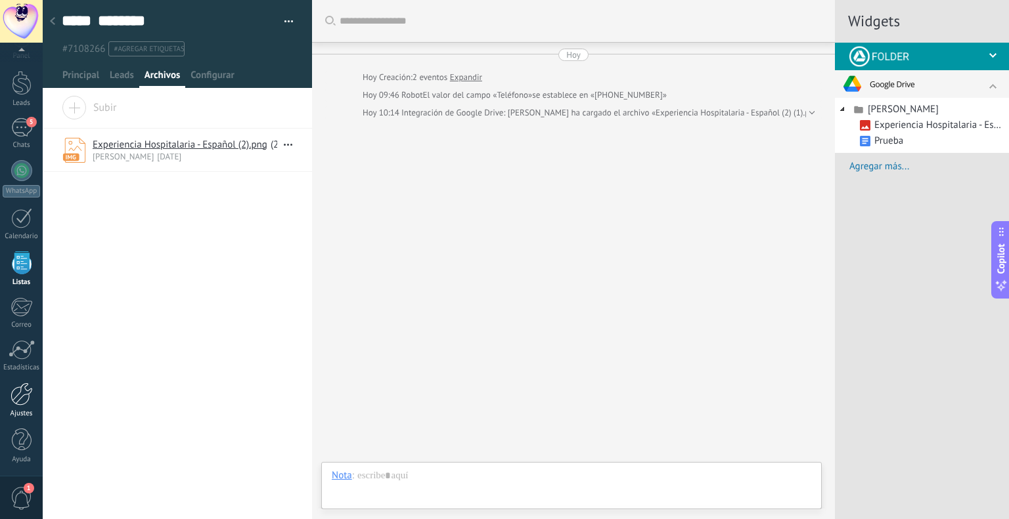
click at [22, 399] on div at bounding box center [22, 394] width 22 height 23
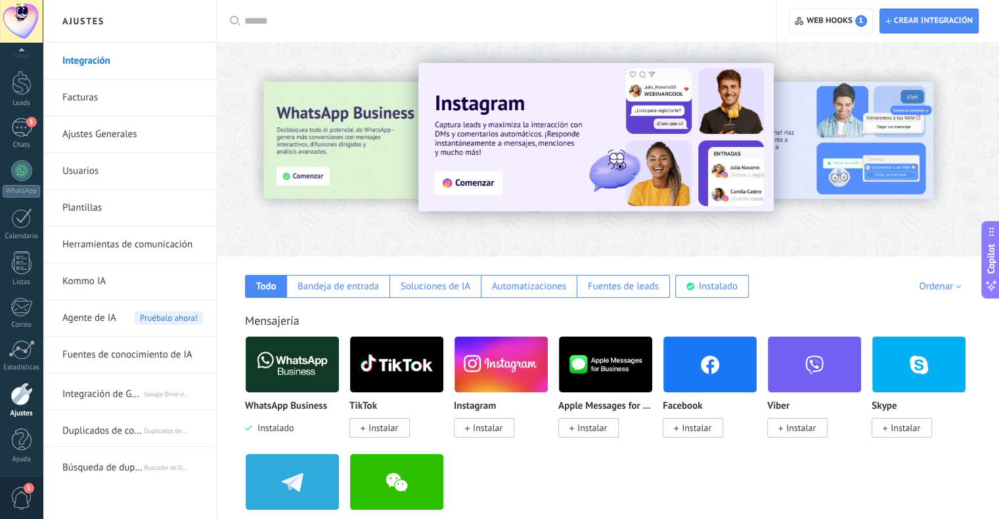
click at [260, 20] on input "text" at bounding box center [500, 21] width 513 height 14
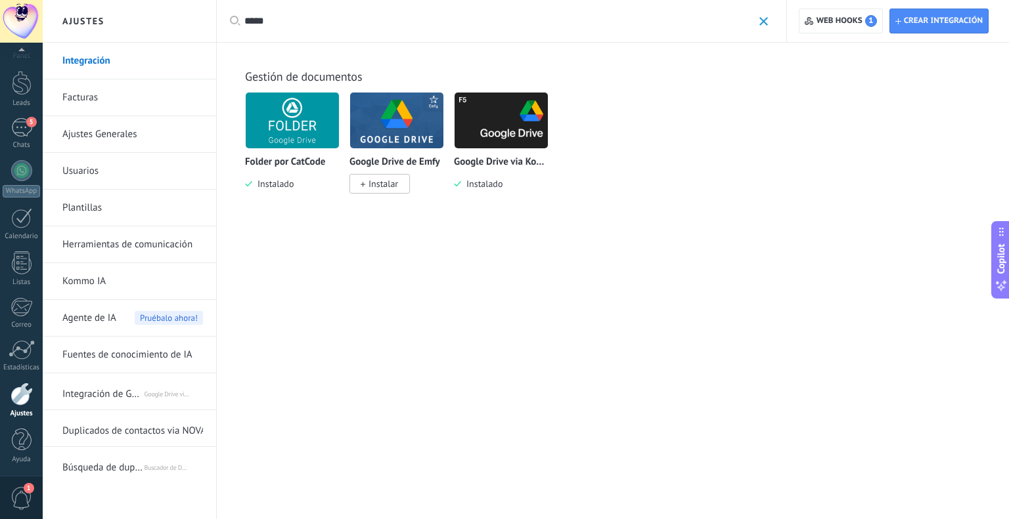
type input "*****"
click at [500, 148] on img at bounding box center [500, 121] width 93 height 64
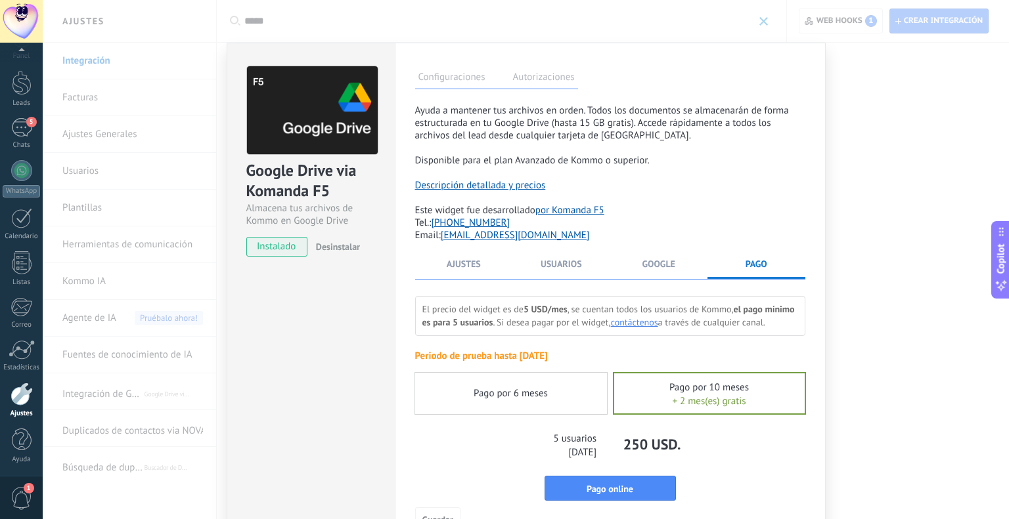
scroll to position [66, 0]
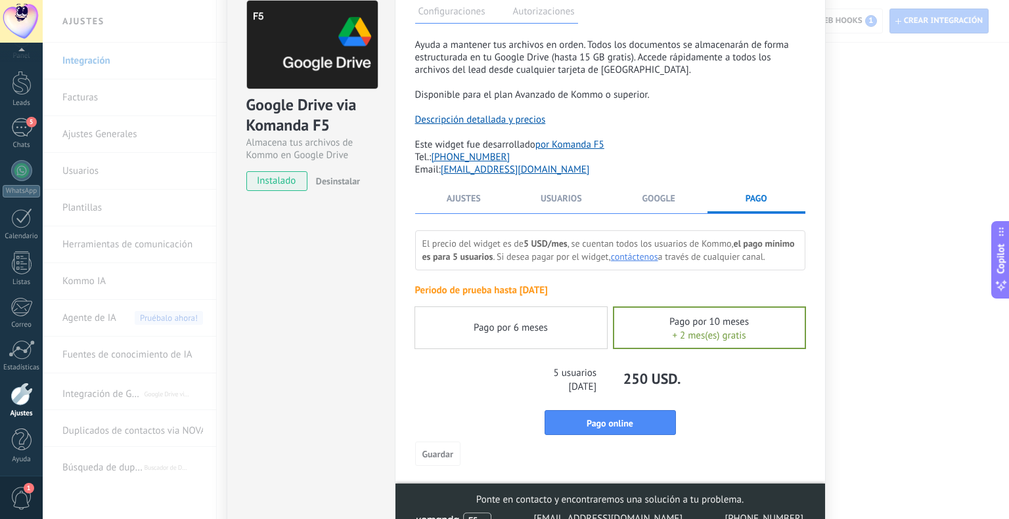
click at [483, 201] on li "Ajustes" at bounding box center [464, 202] width 98 height 21
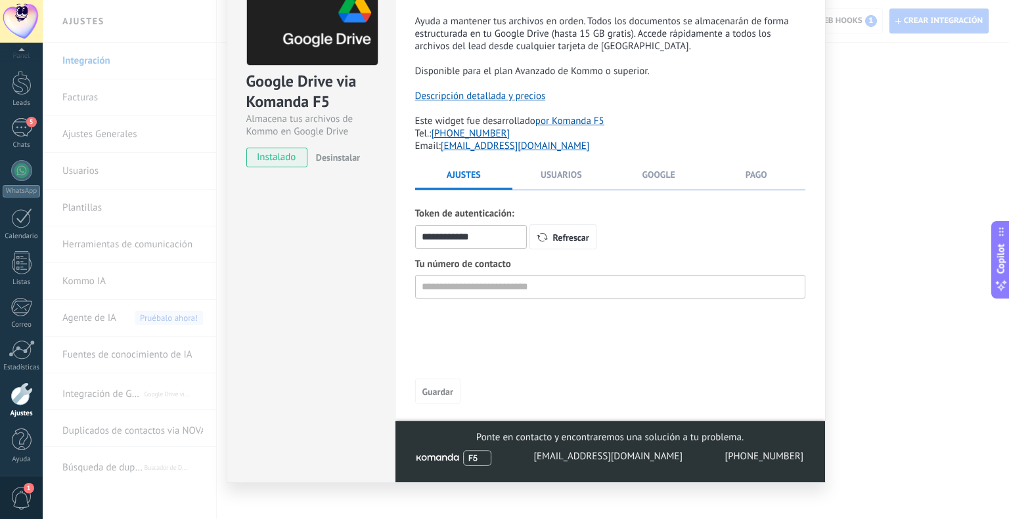
scroll to position [102, 0]
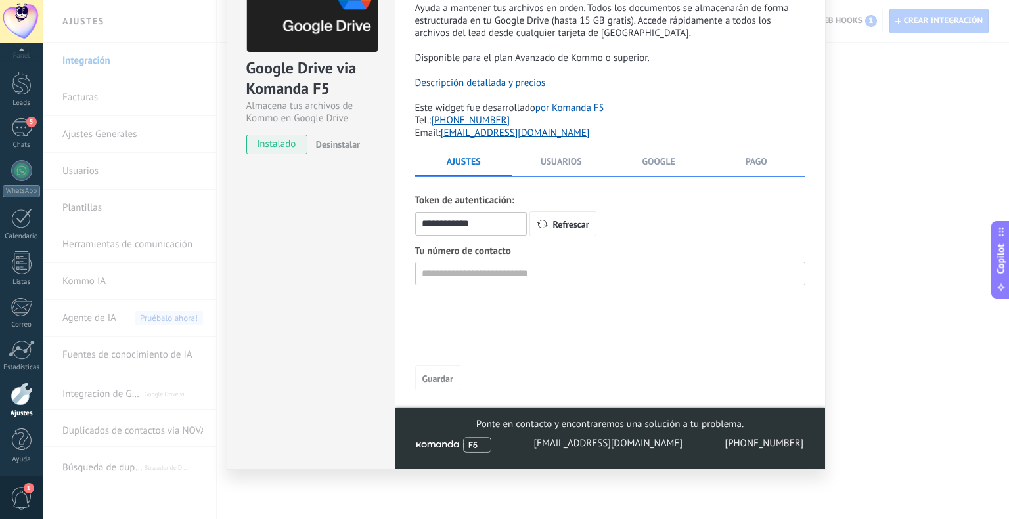
click at [561, 171] on li "Usuarios" at bounding box center [561, 166] width 98 height 21
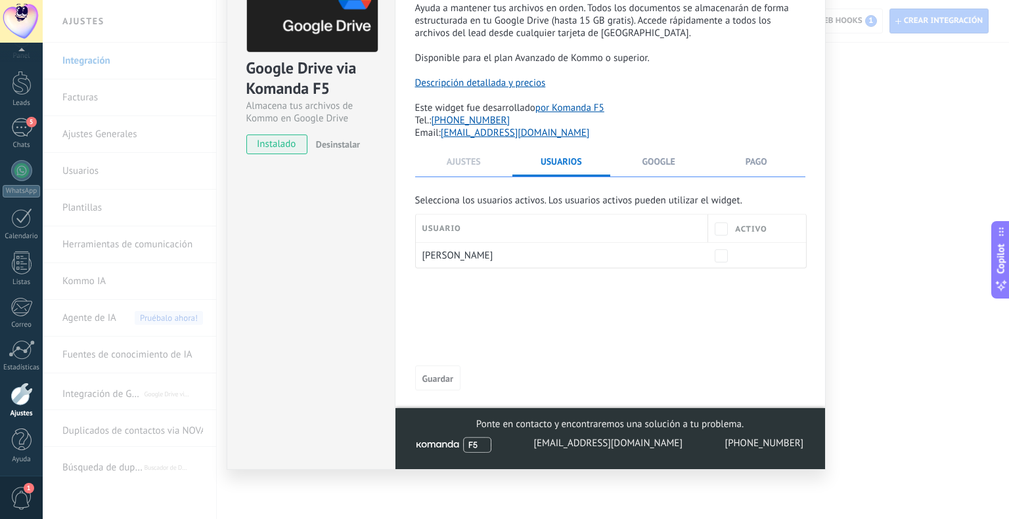
click at [471, 165] on span "Ajustes" at bounding box center [463, 162] width 34 height 12
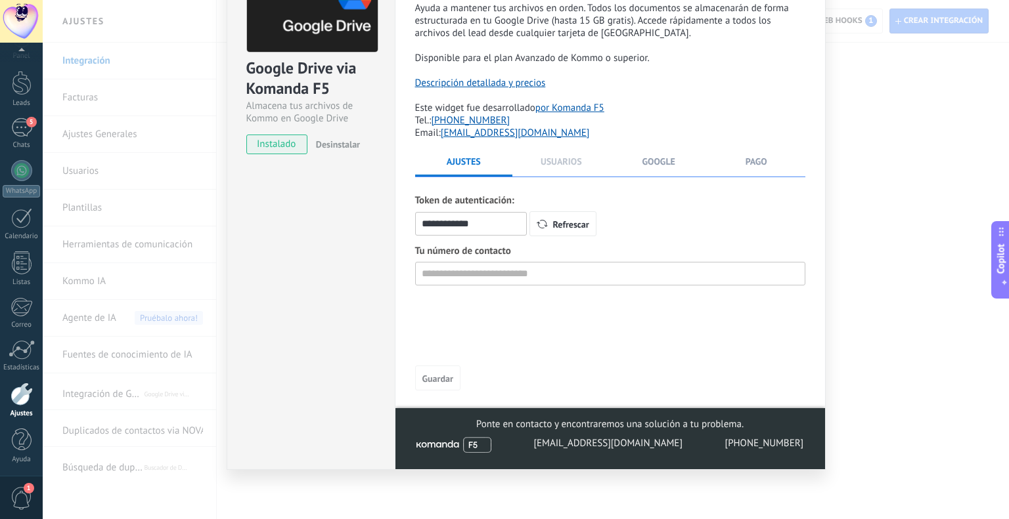
click at [567, 161] on span "Usuarios" at bounding box center [560, 162] width 41 height 12
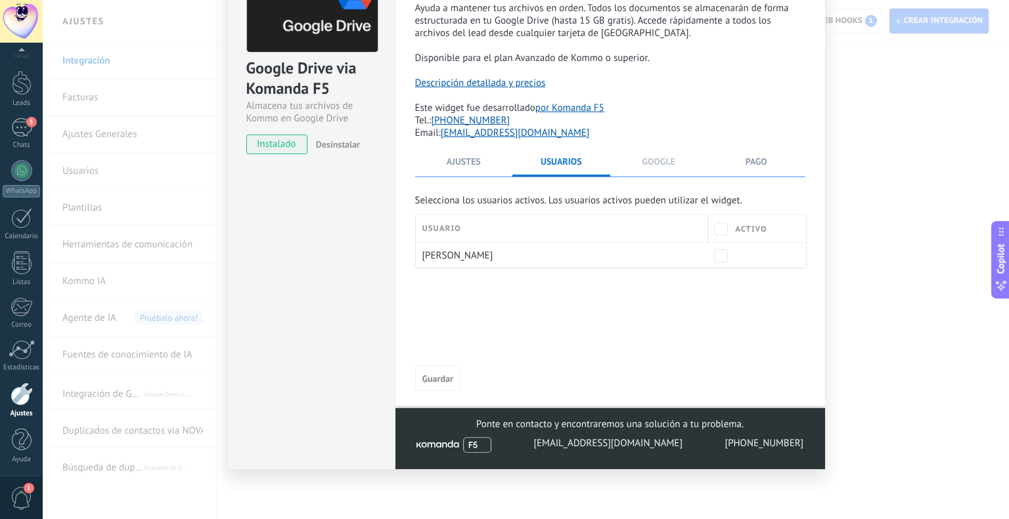
click at [662, 157] on span "Google" at bounding box center [658, 162] width 33 height 12
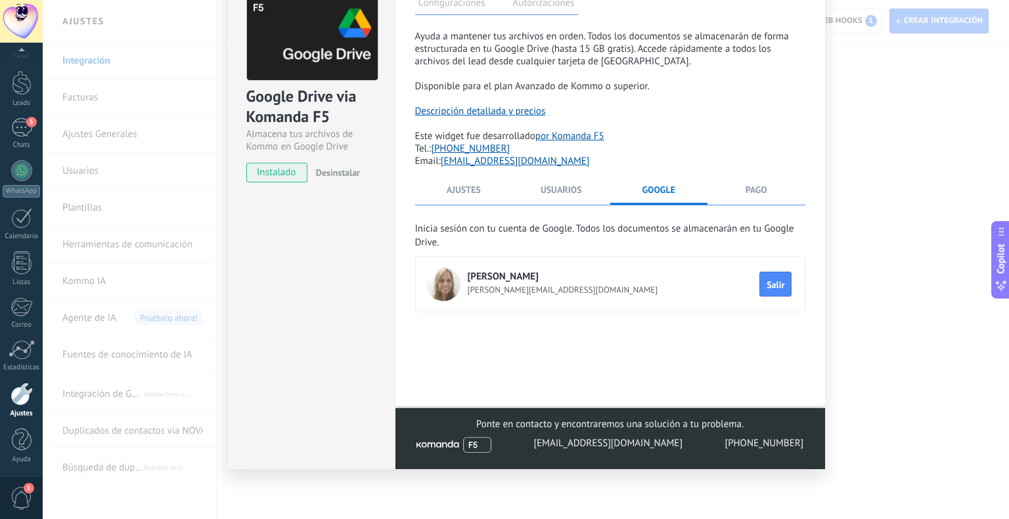
scroll to position [75, 0]
click at [468, 194] on span "Ajustes" at bounding box center [463, 190] width 34 height 12
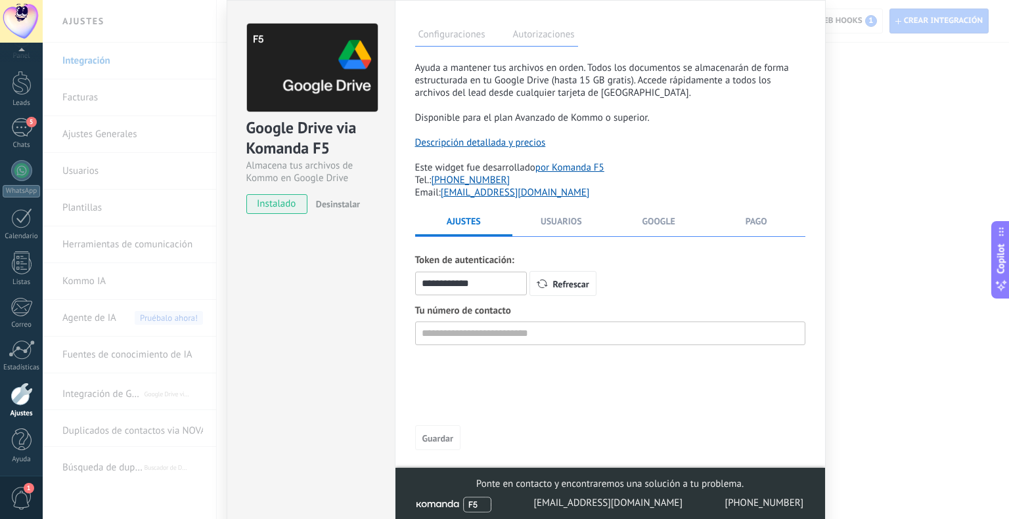
scroll to position [66, 0]
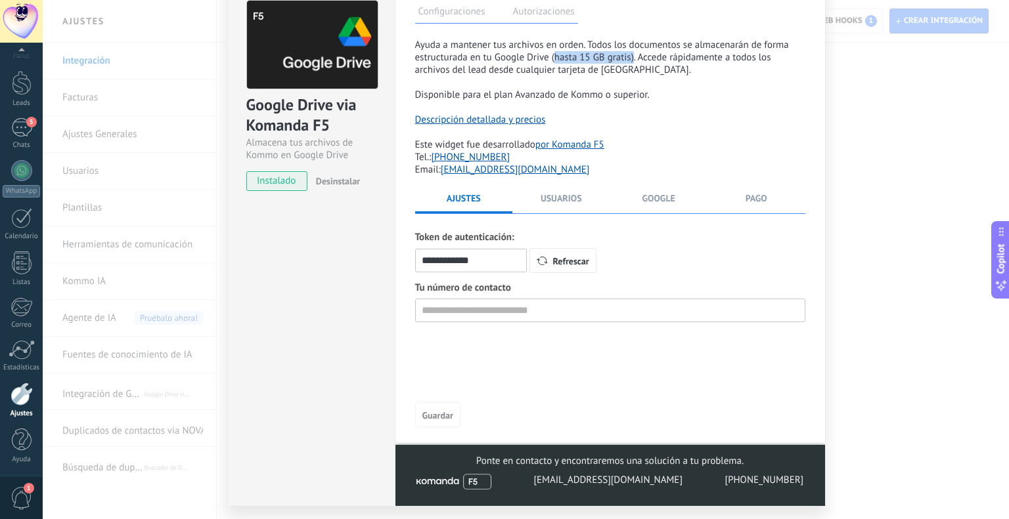
drag, startPoint x: 552, startPoint y: 54, endPoint x: 628, endPoint y: 56, distance: 76.2
click at [630, 56] on span "Ayuda a mantener tus archivos en orden. Todos los documentos se almacenarán de …" at bounding box center [602, 57] width 374 height 37
click at [855, 167] on div "**********" at bounding box center [526, 259] width 966 height 519
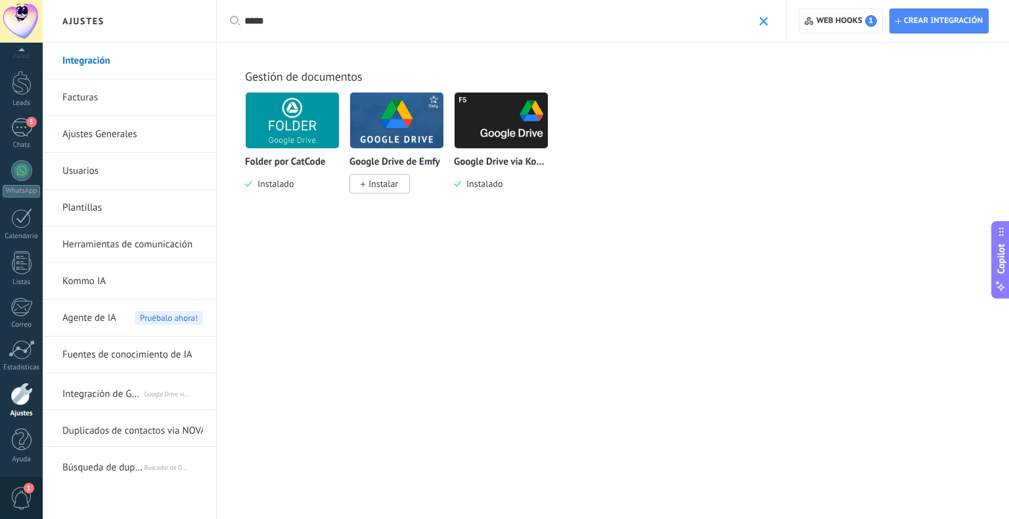
click at [520, 160] on p "Google Drive via Komanda F5" at bounding box center [501, 162] width 95 height 11
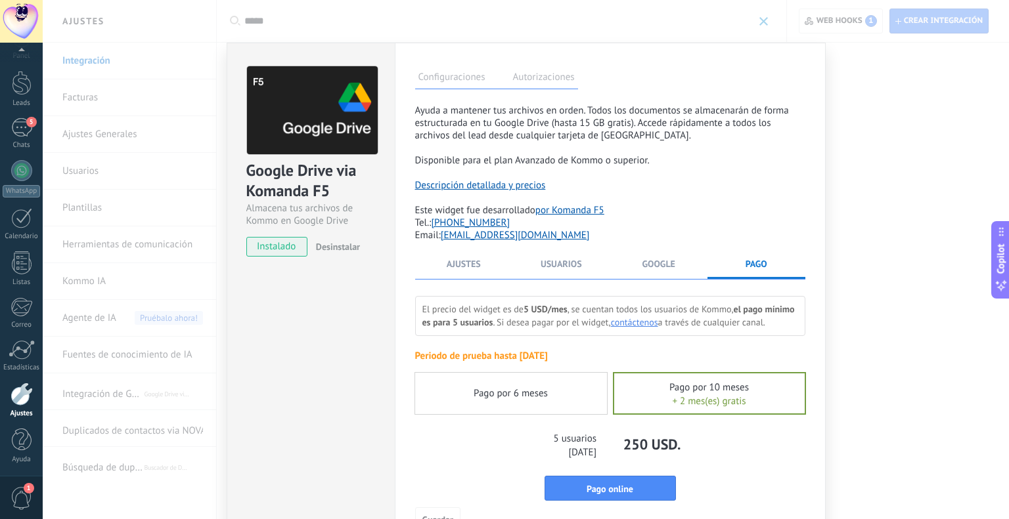
click at [837, 127] on div "**********" at bounding box center [526, 259] width 966 height 519
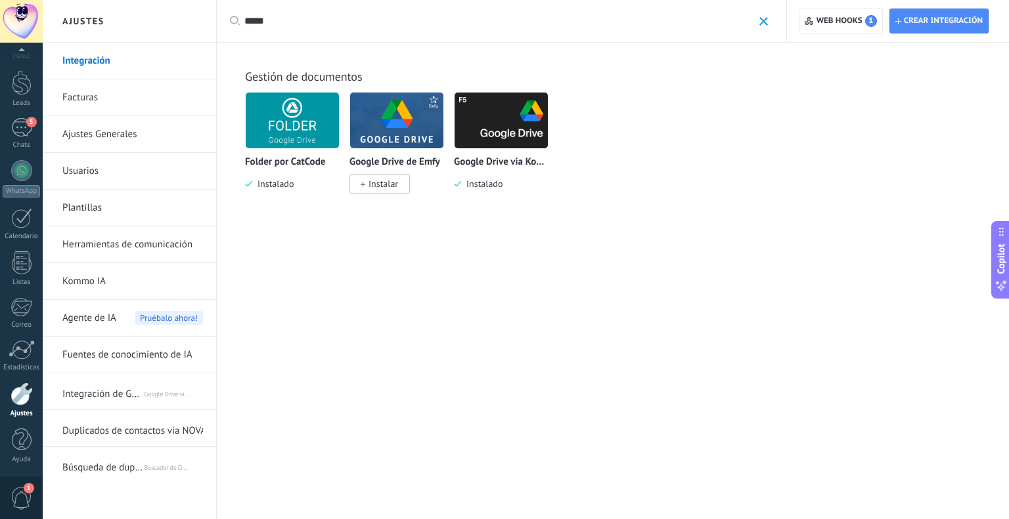
click at [102, 423] on span "Duplicados de contactos via NOVA" at bounding box center [134, 429] width 144 height 32
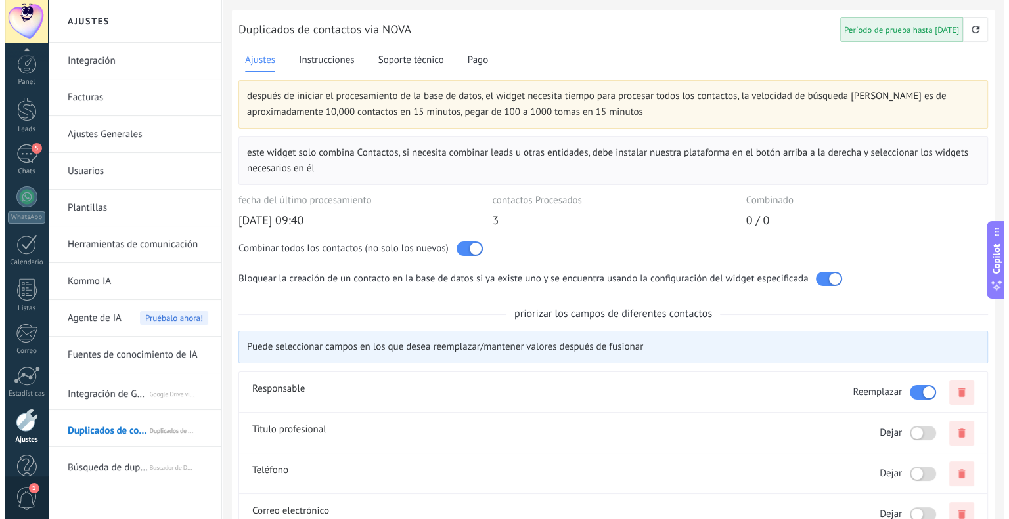
scroll to position [26, 0]
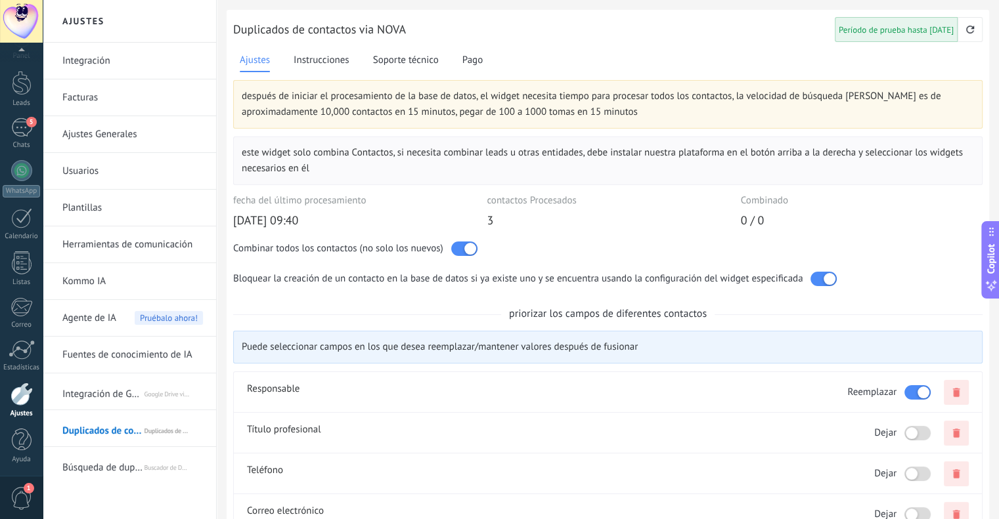
click at [102, 64] on link "Integración" at bounding box center [132, 61] width 141 height 37
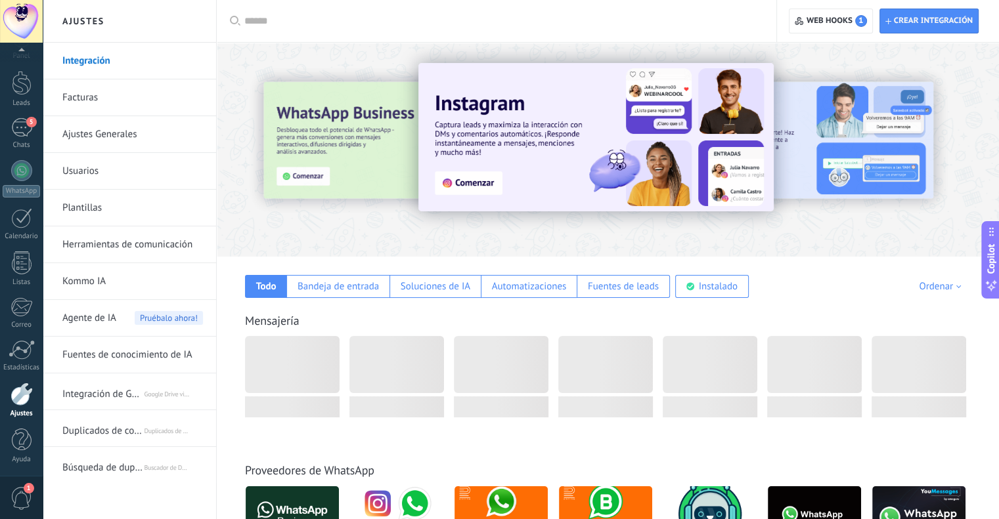
click at [263, 23] on input "text" at bounding box center [500, 21] width 513 height 14
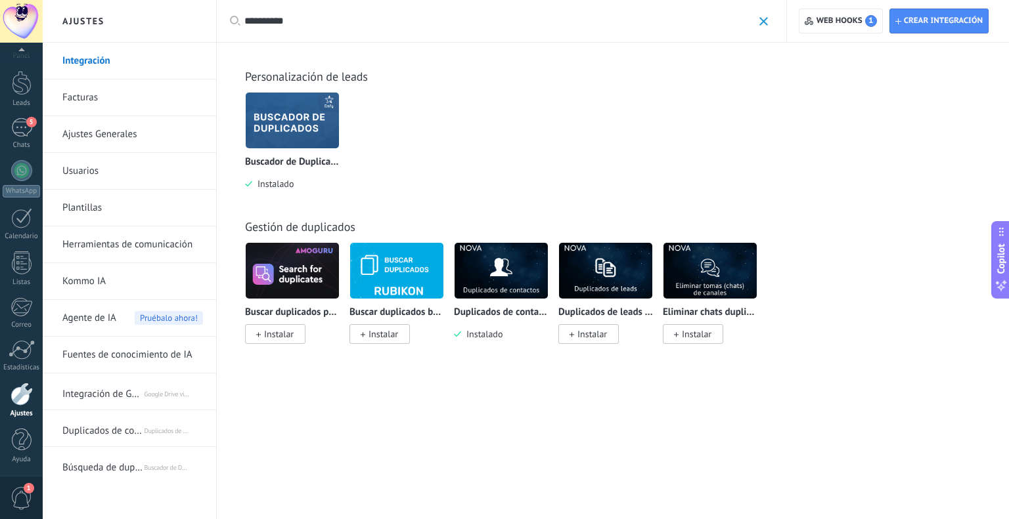
type input "**********"
